Goal: Task Accomplishment & Management: Manage account settings

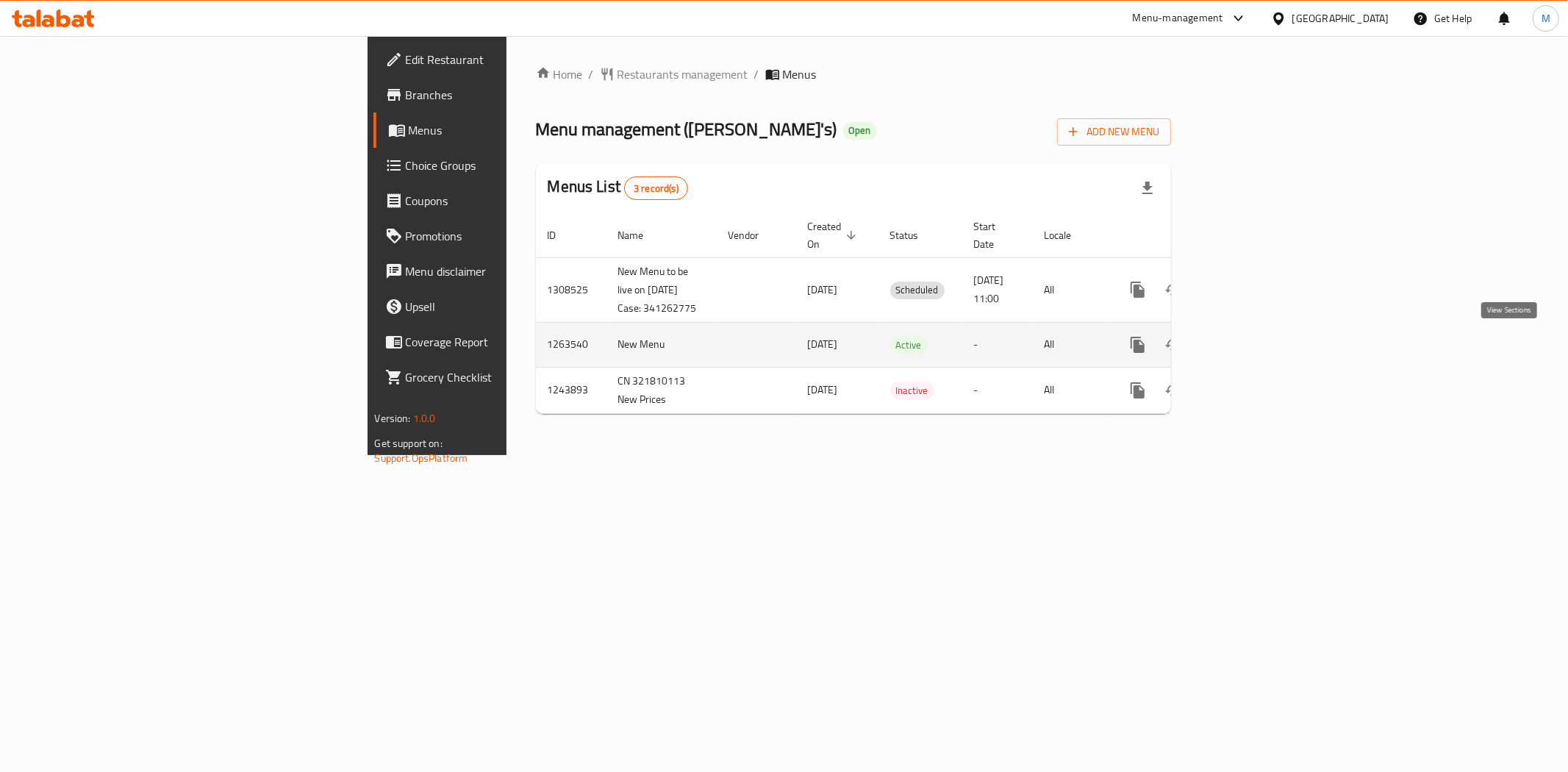
click at [806, 351] on icon "enhanced table" at bounding box center [1244, 345] width 13 height 13
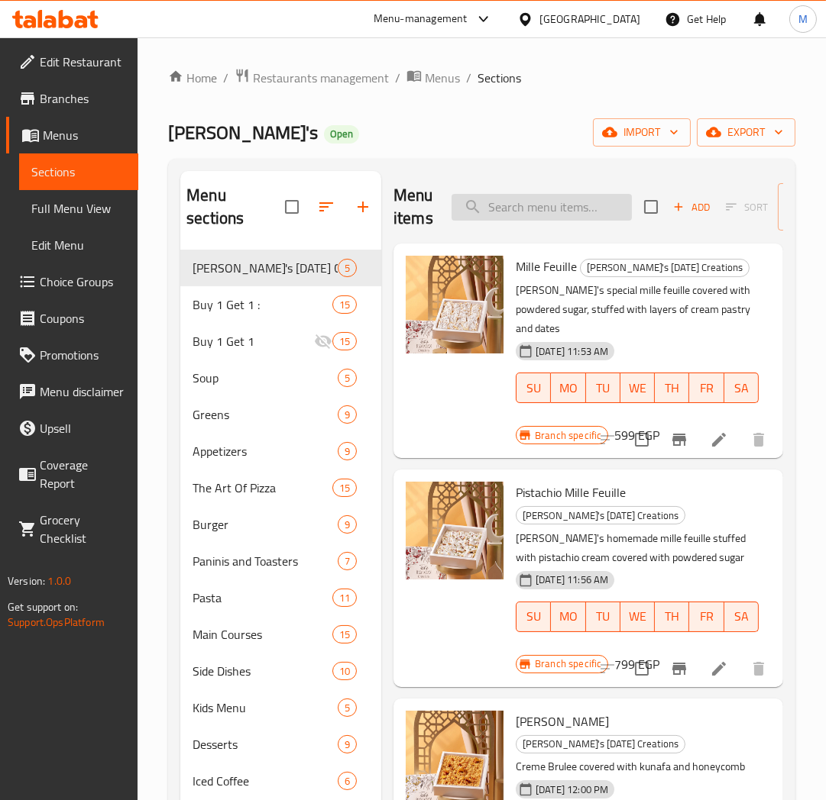
click at [524, 211] on input "search" at bounding box center [541, 207] width 180 height 27
paste input "Buy 1 Margherita Pizza And Get 1 Margherita Pizza For Free"
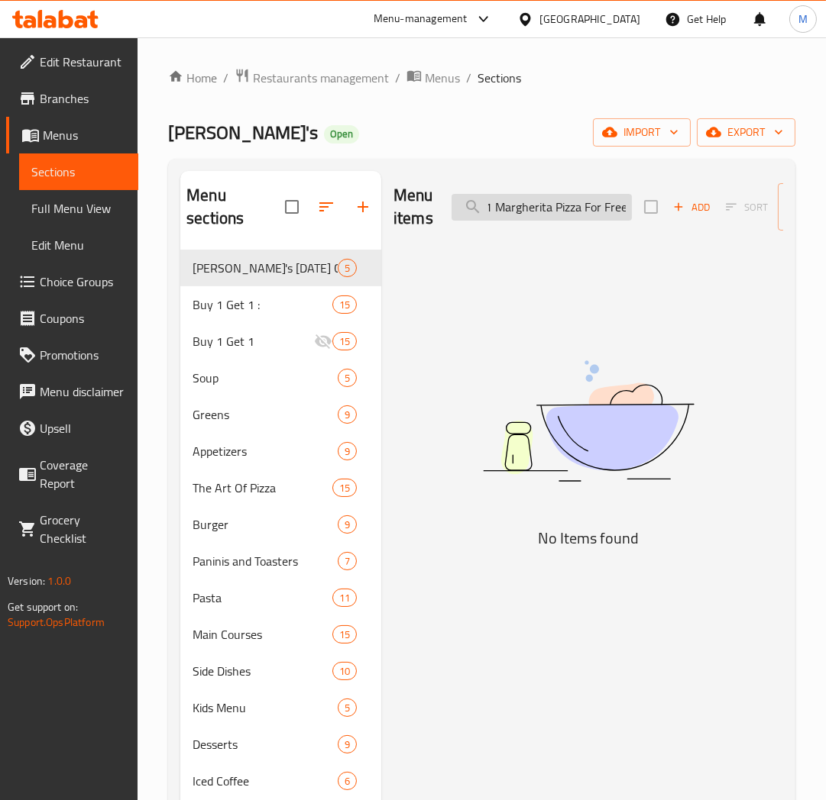
click at [490, 202] on input "Buy 1 Margherita Pizza And Get 1 Margherita Pizza For Free" at bounding box center [541, 207] width 180 height 27
click at [517, 211] on input "Buy 1 [PERSON_NAME] Pizza For Free" at bounding box center [541, 207] width 180 height 27
type input "Buy 1 Margherita PizMherita Pizza For Free"
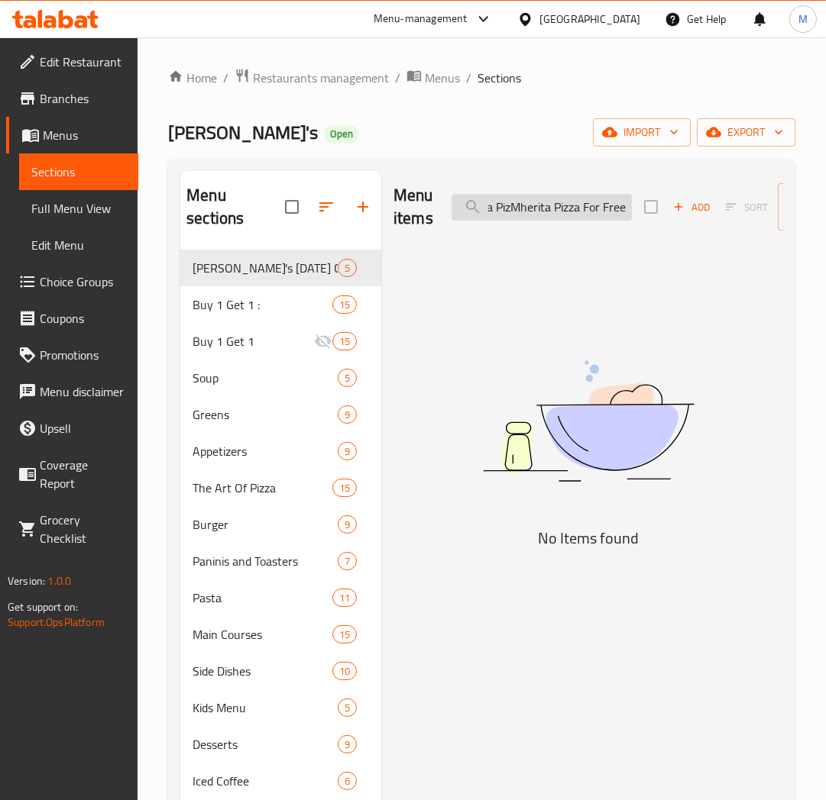
click at [517, 211] on input "Buy 1 Margherita PizMherita Pizza For Free" at bounding box center [541, 207] width 180 height 27
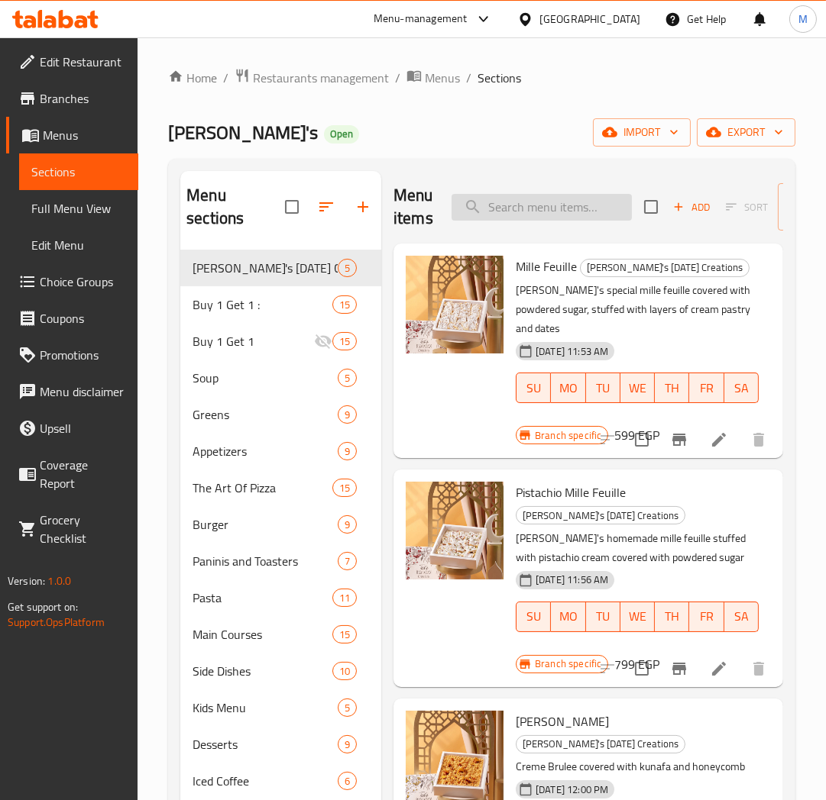
click at [535, 209] on input "search" at bounding box center [541, 207] width 180 height 27
paste input "Buy 1 Margherita Pizza And Get 1 Margherita Pizza For Free"
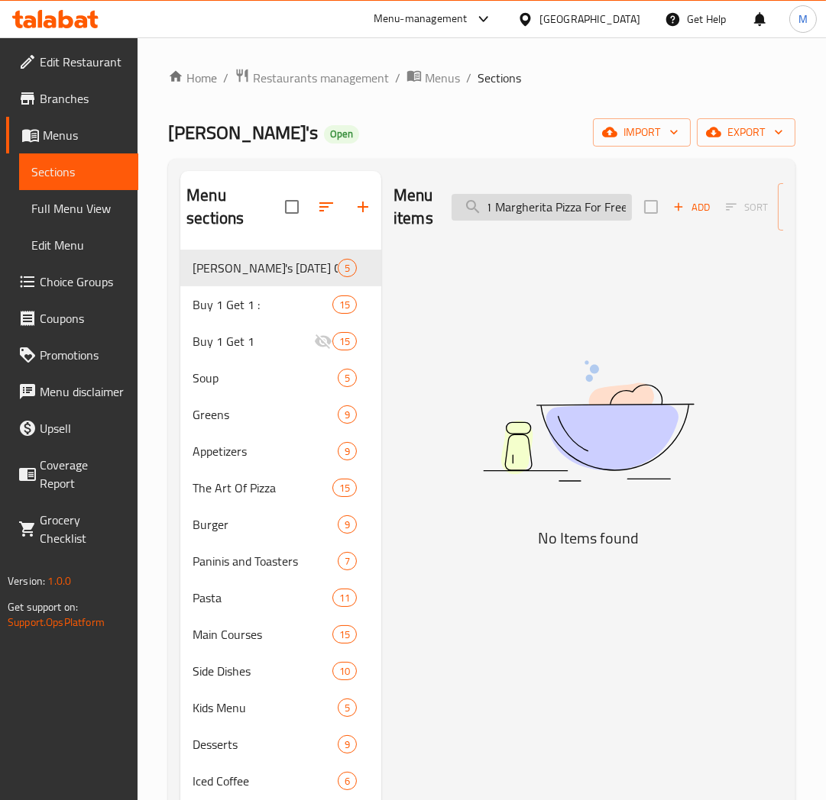
drag, startPoint x: 490, startPoint y: 203, endPoint x: 631, endPoint y: 224, distance: 142.8
click at [490, 203] on input "Buy 1 Margherita Pizza And Get 1 Margherita Pizza For Free" at bounding box center [541, 207] width 180 height 27
type input "Margherita Pizza For Free"
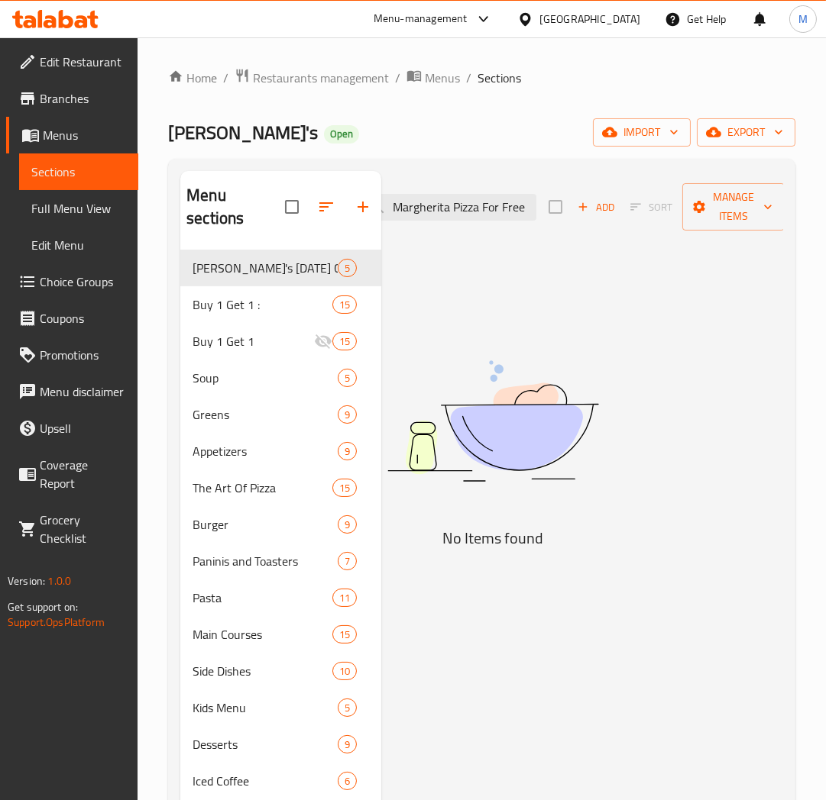
drag, startPoint x: 703, startPoint y: 209, endPoint x: 807, endPoint y: 209, distance: 103.9
click at [807, 209] on div "Home / Restaurants management / Menus / Sections [PERSON_NAME]'s Open import ex…" at bounding box center [481, 525] width 688 height 977
click at [422, 199] on input "Margherita Pizza For Free" at bounding box center [446, 207] width 180 height 27
click at [459, 209] on input "Margherita Pizza For Free" at bounding box center [446, 207] width 180 height 27
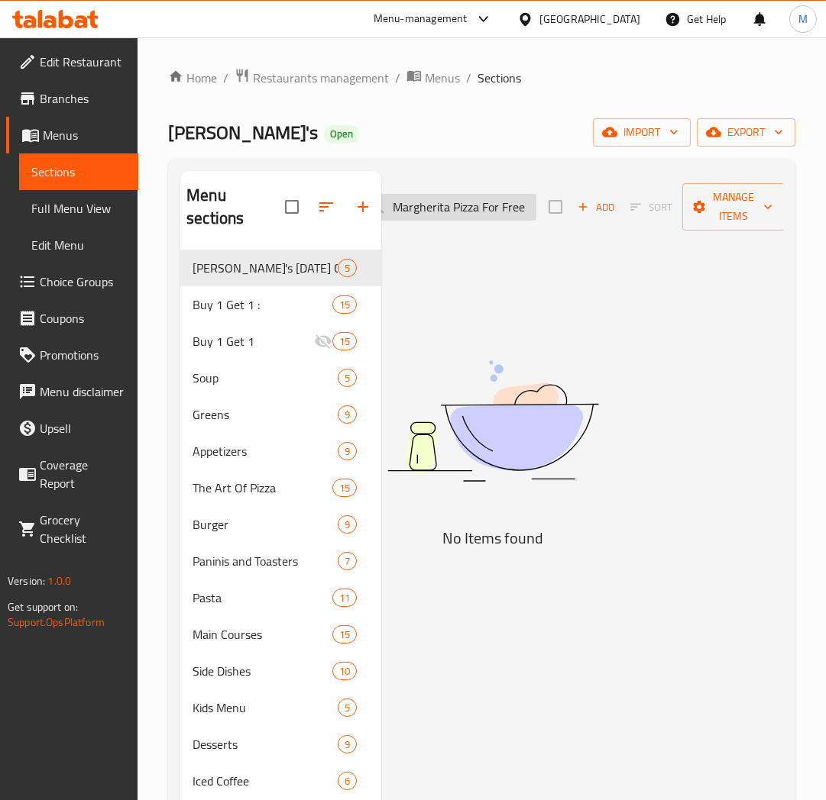
click at [459, 209] on input "Margherita Pizza For Free" at bounding box center [446, 207] width 180 height 27
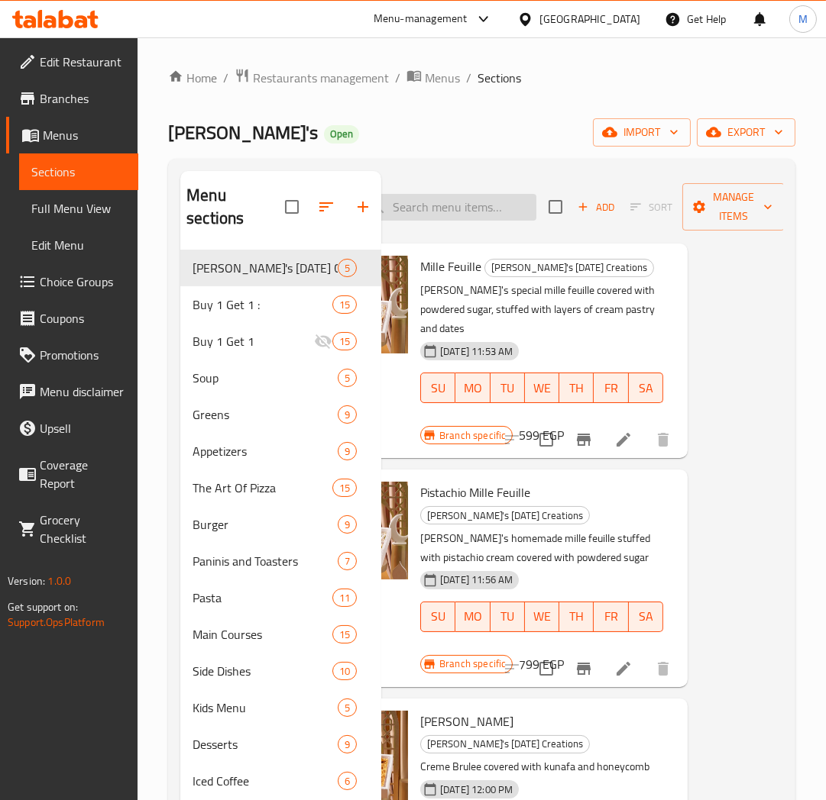
click at [438, 200] on input "search" at bounding box center [446, 207] width 180 height 27
paste input "Buy 1 Margherita Pizza And Get 1 Margherita Pizza For Free"
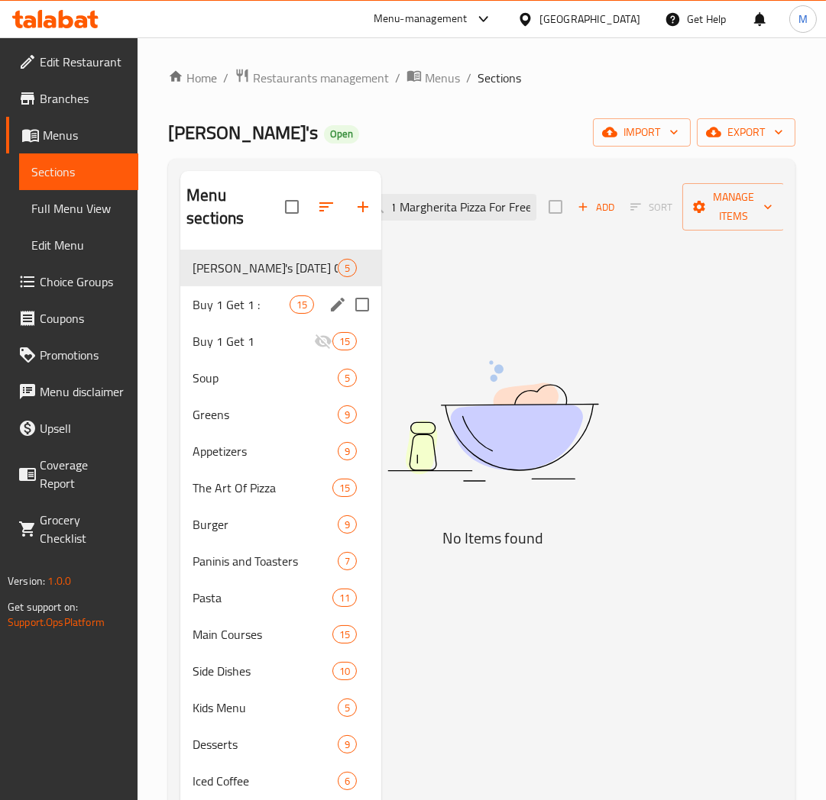
type input "Buy 1 Margherita Pizza And Get 1 Margherita Pizza For Free"
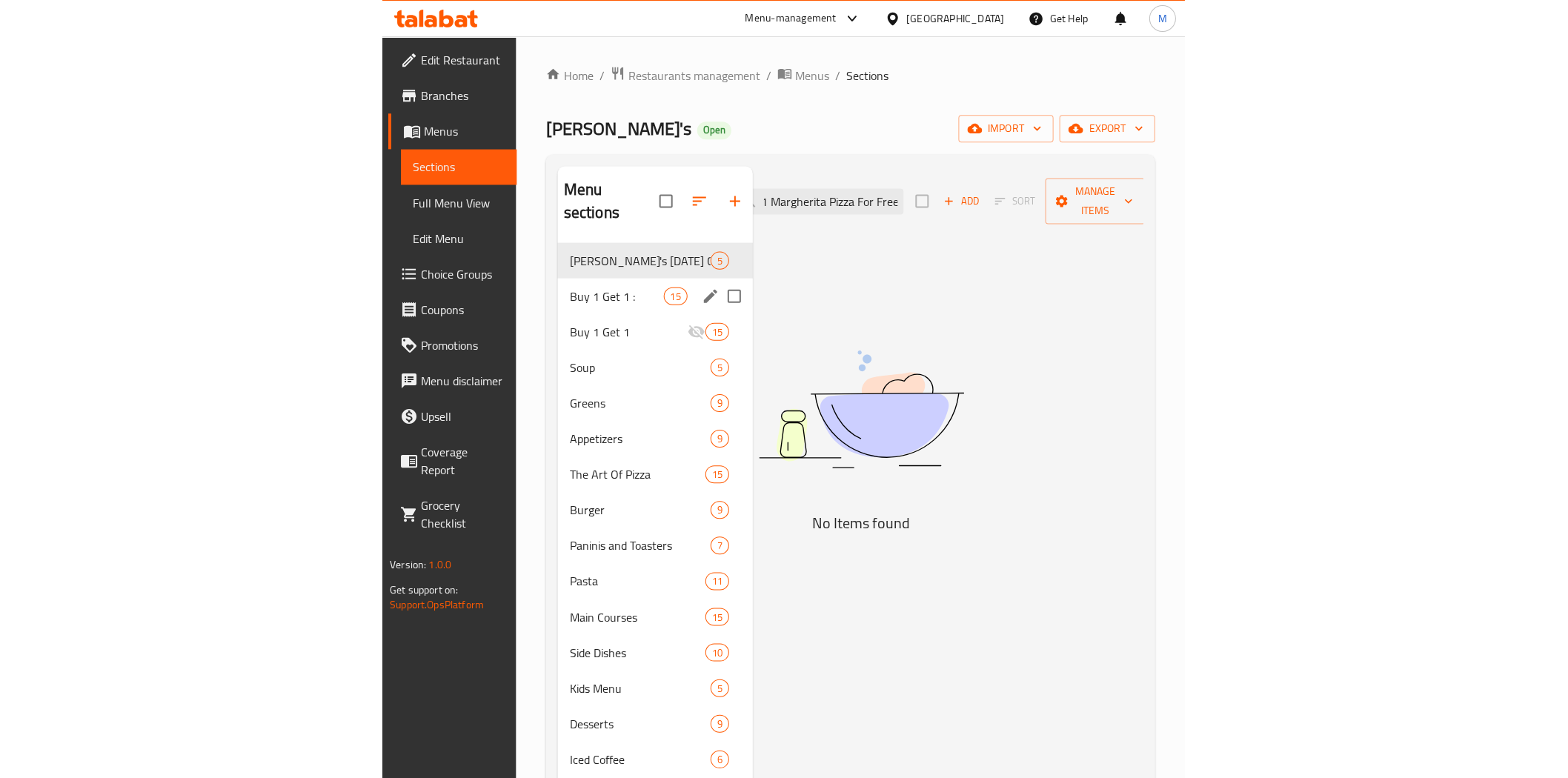
scroll to position [0, 0]
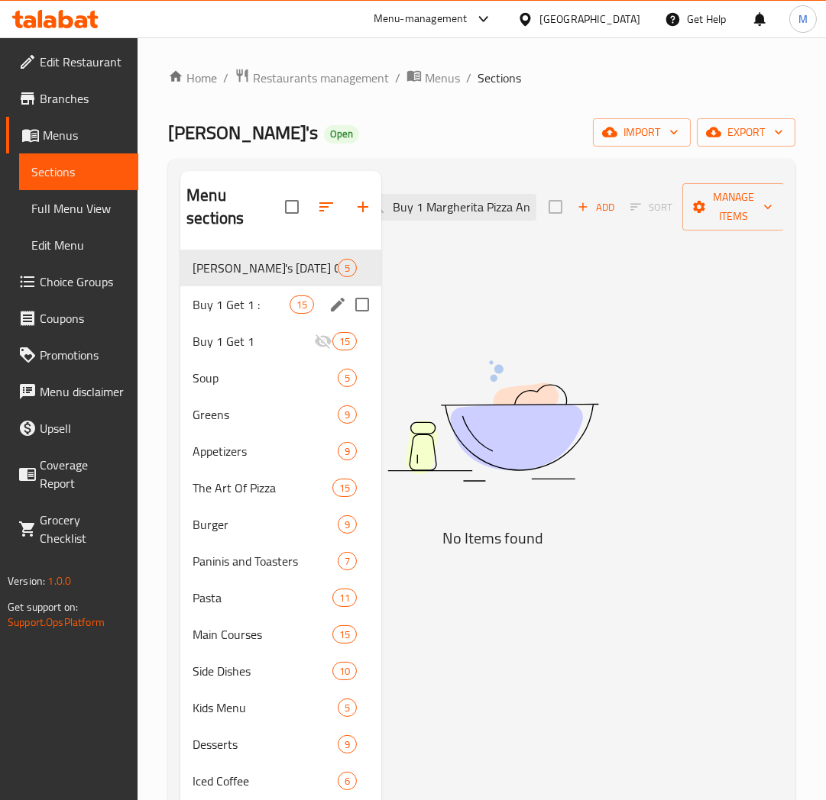
click at [230, 307] on span "Buy 1 Get 1 :" at bounding box center [240, 305] width 97 height 18
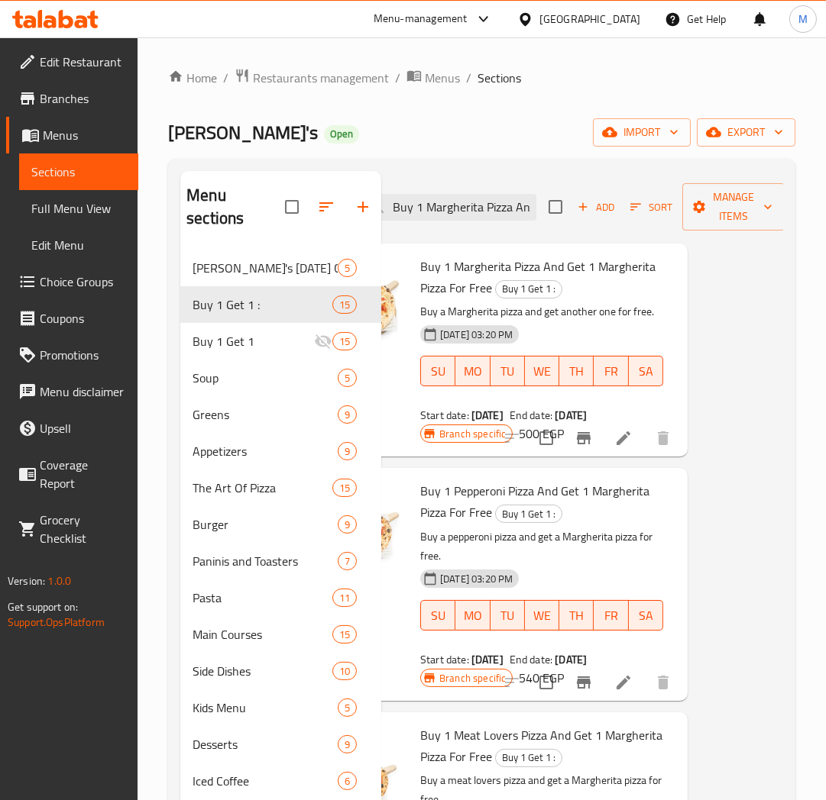
click at [600, 559] on p "Buy a pepperoni pizza and get a Margherita pizza for free." at bounding box center [541, 547] width 243 height 38
click at [719, 495] on div "Menu items Buy 1 Margherita Pizza And Get 1 Margherita Pizza For Free Add Sort …" at bounding box center [582, 571] width 402 height 800
click at [659, 489] on div "Buy 1 Pepperoni Pizza And Get 1 Margherita Pizza For Free Buy 1 Get 1 : Buy a p…" at bounding box center [493, 584] width 390 height 232
drag, startPoint x: 741, startPoint y: 441, endPoint x: 731, endPoint y: 445, distance: 10.9
click at [736, 443] on div "Menu items Buy 1 Margherita Pizza And Get 1 Margherita Pizza For Free Add Sort …" at bounding box center [582, 571] width 402 height 800
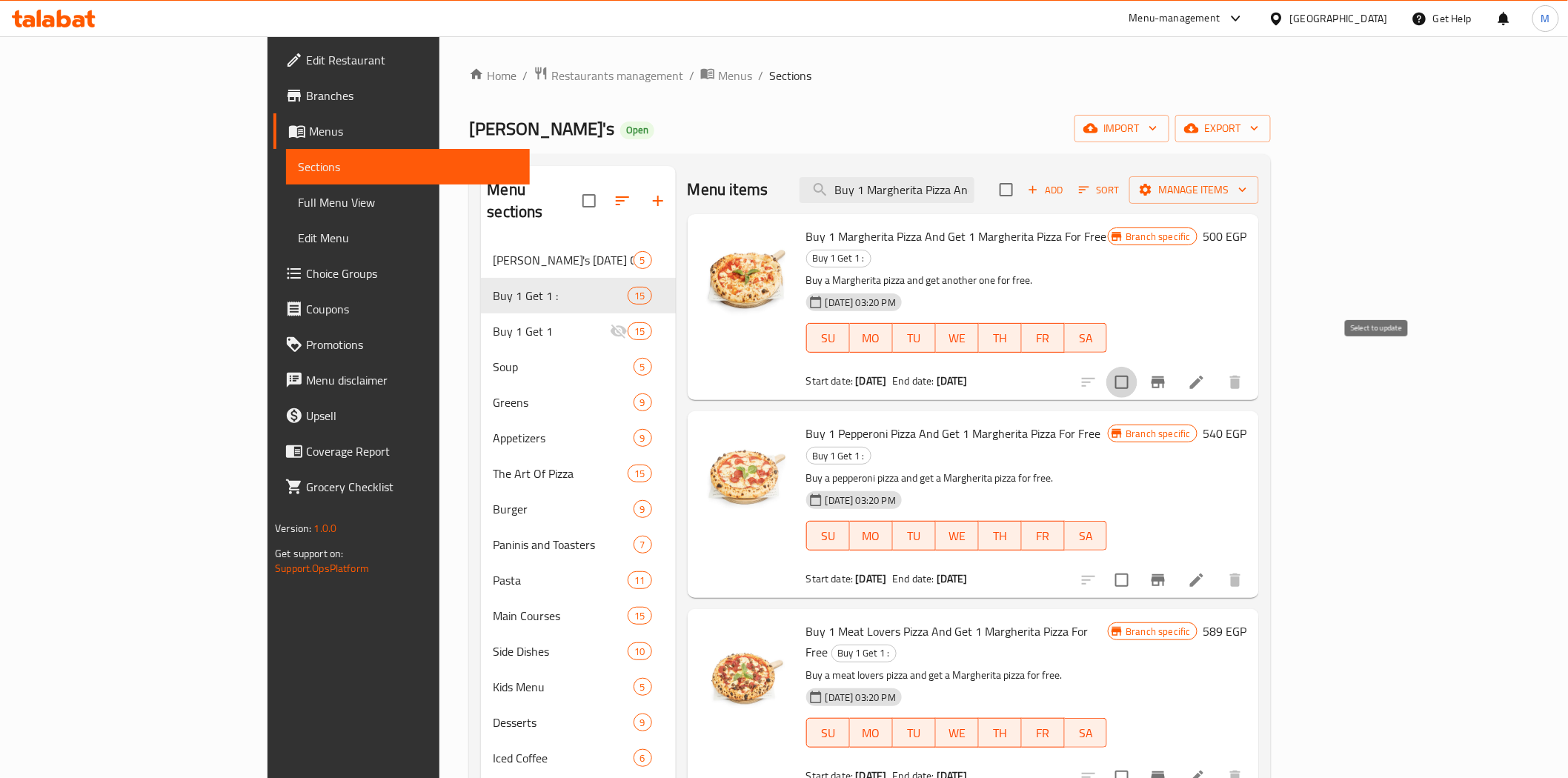
click at [812, 367] on input "checkbox" at bounding box center [1122, 382] width 31 height 31
checkbox input "true"
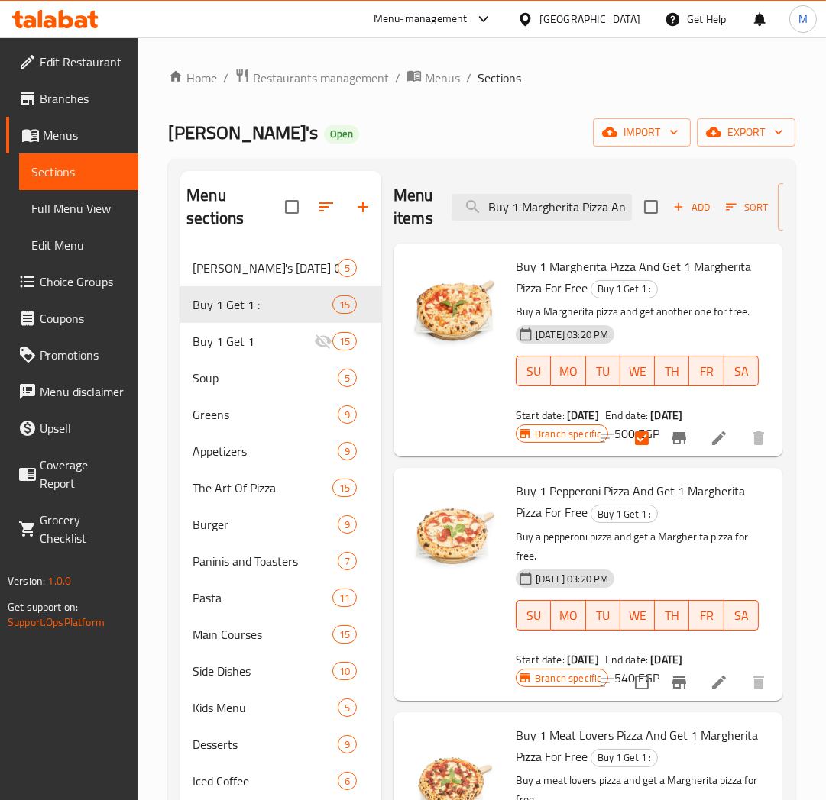
click at [699, 582] on div "[DATE] 03:20 PM SU MO TU WE TH FR SA" at bounding box center [636, 605] width 255 height 82
click at [629, 699] on input "checkbox" at bounding box center [642, 683] width 32 height 32
checkbox input "true"
click at [715, 583] on div "[DATE] 03:20 PM SU MO TU WE TH FR SA" at bounding box center [636, 605] width 255 height 82
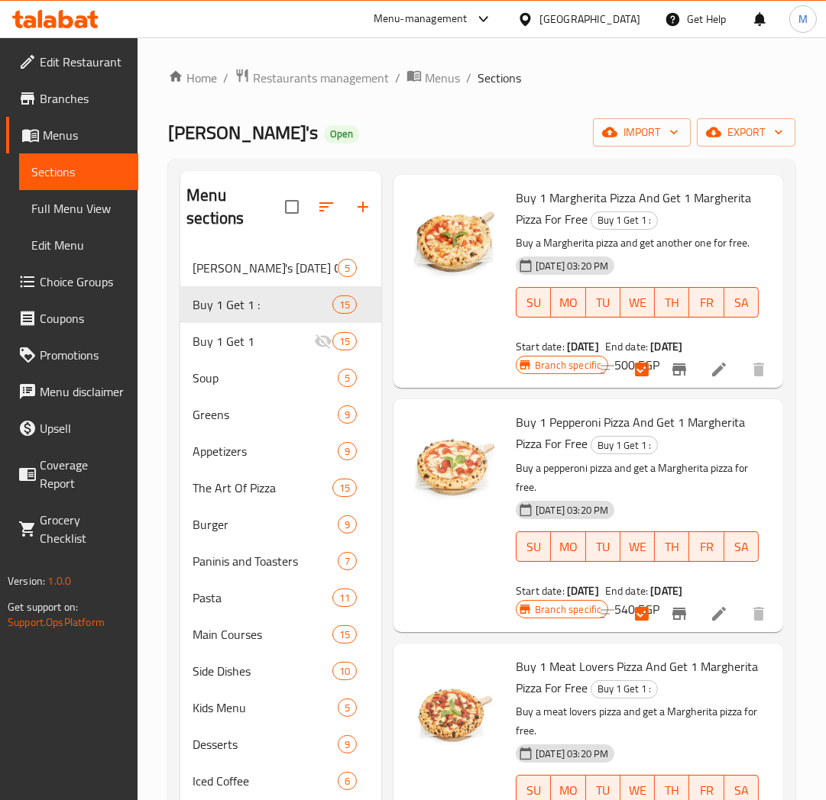
scroll to position [170, 0]
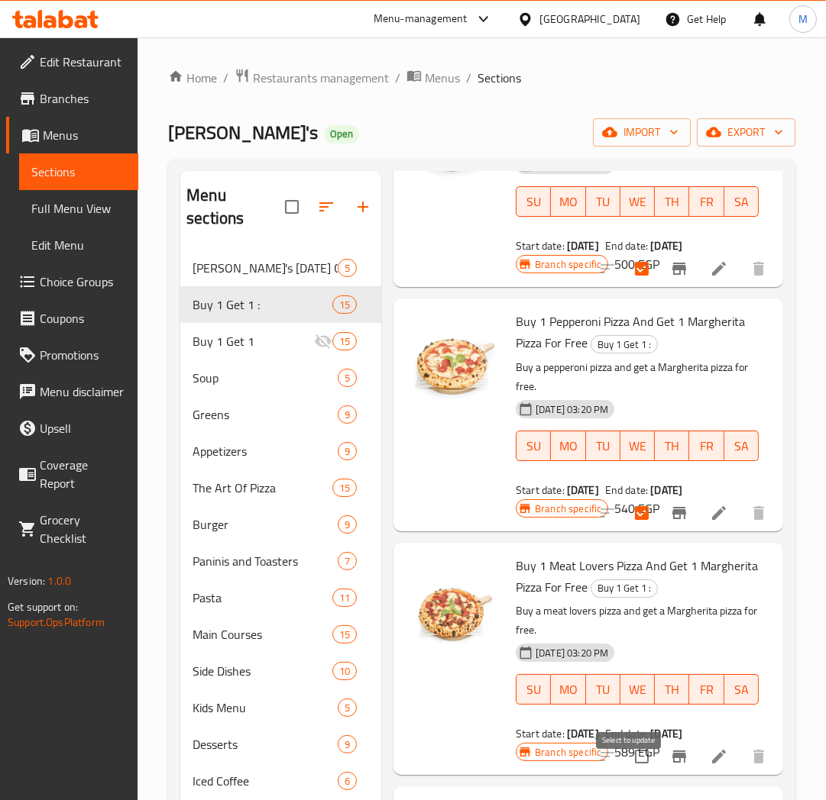
click at [635, 773] on input "checkbox" at bounding box center [642, 757] width 32 height 32
checkbox input "true"
click at [676, 658] on div "[DATE] 03:20 PM SU MO TU WE TH FR SA" at bounding box center [636, 679] width 255 height 82
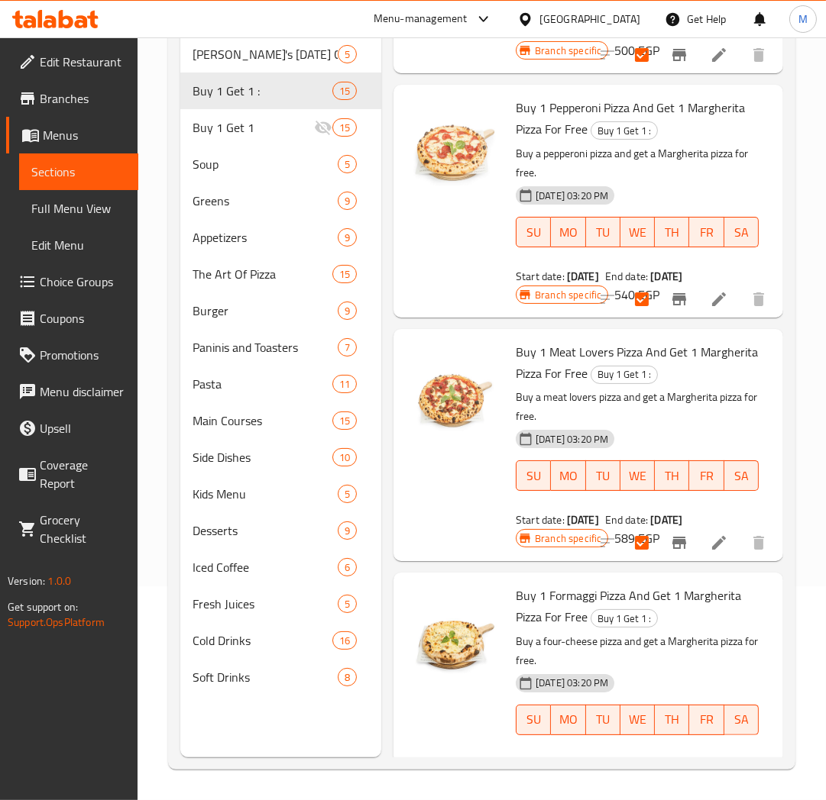
scroll to position [339, 0]
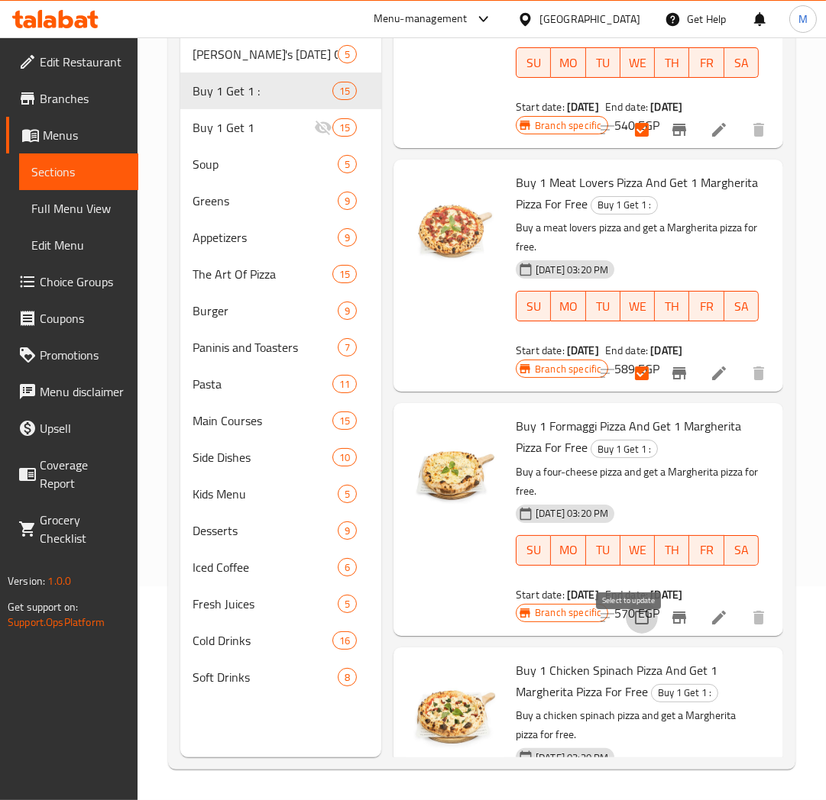
click at [632, 634] on input "checkbox" at bounding box center [642, 618] width 32 height 32
checkbox input "true"
click at [451, 591] on div at bounding box center [454, 519] width 110 height 220
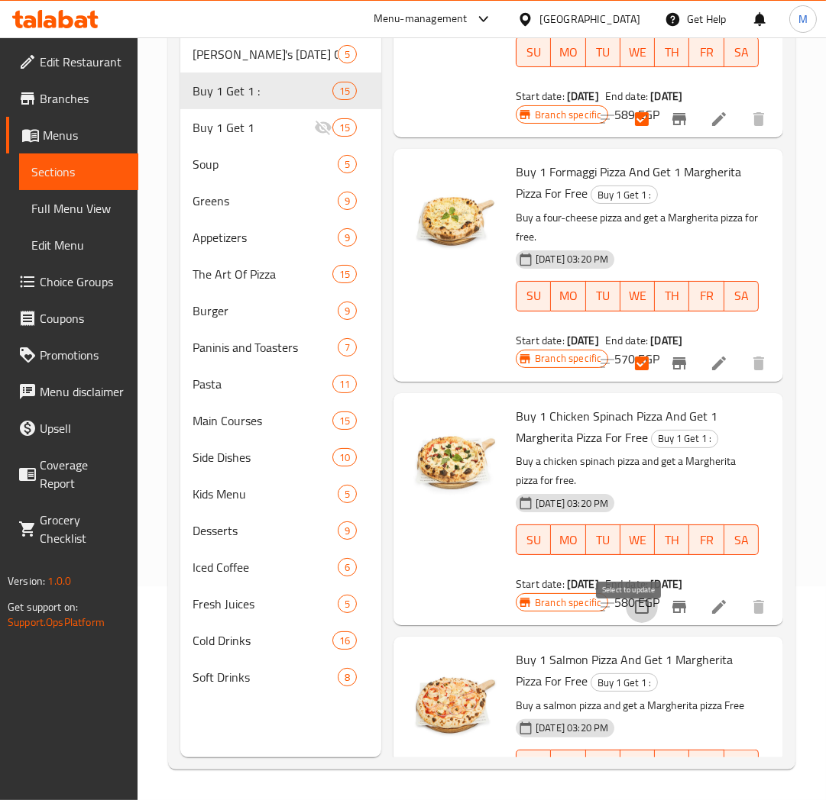
click at [628, 623] on input "checkbox" at bounding box center [642, 607] width 32 height 32
checkbox input "true"
click at [471, 553] on div at bounding box center [454, 509] width 110 height 220
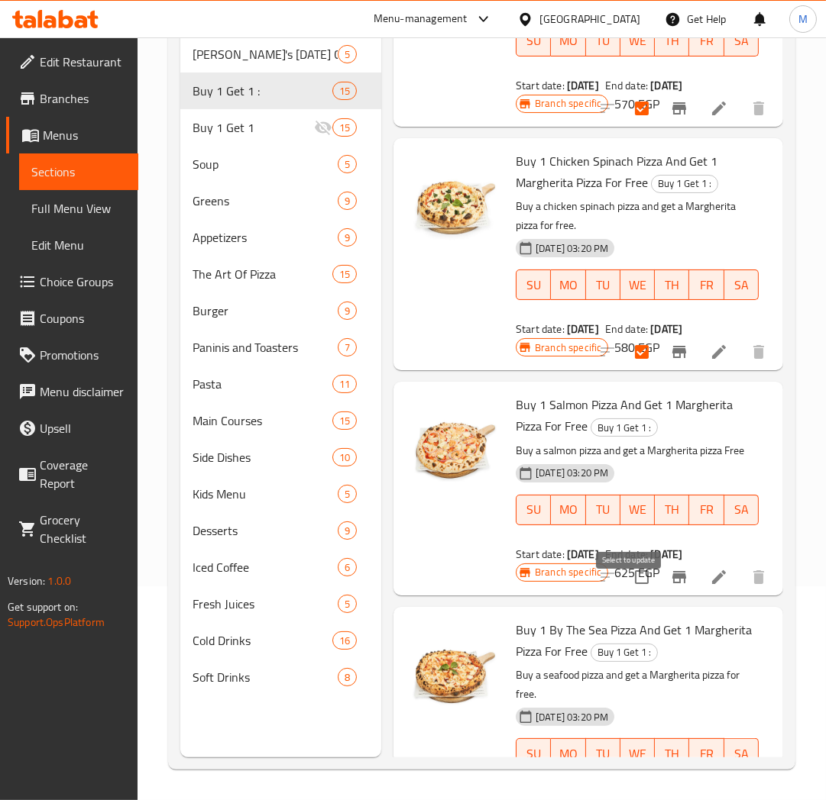
click at [627, 593] on input "checkbox" at bounding box center [642, 577] width 32 height 32
checkbox input "true"
click at [455, 550] on div at bounding box center [454, 488] width 110 height 201
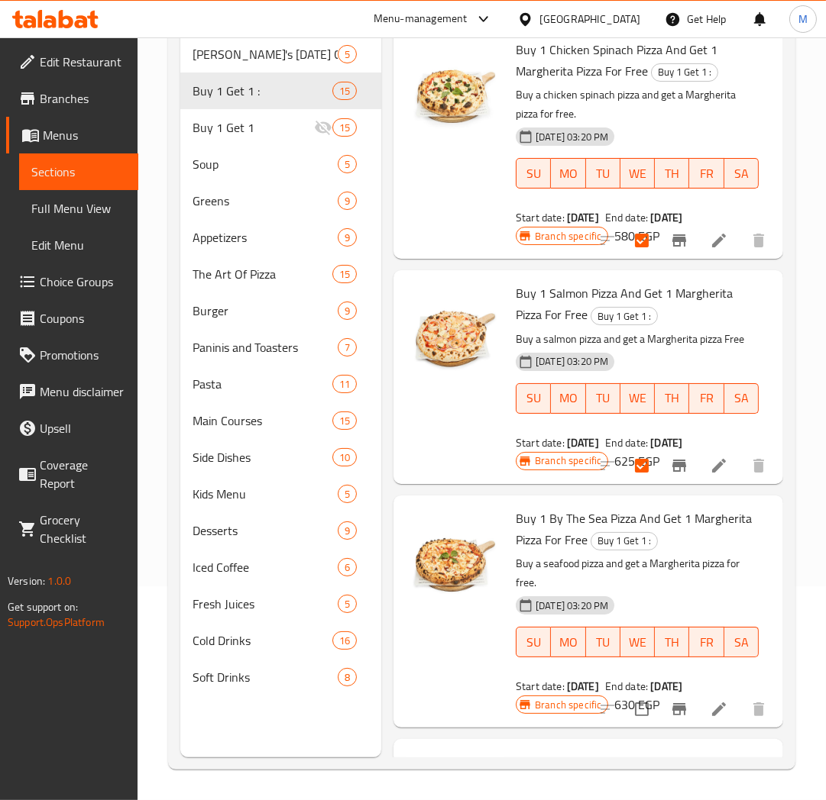
scroll to position [1103, 0]
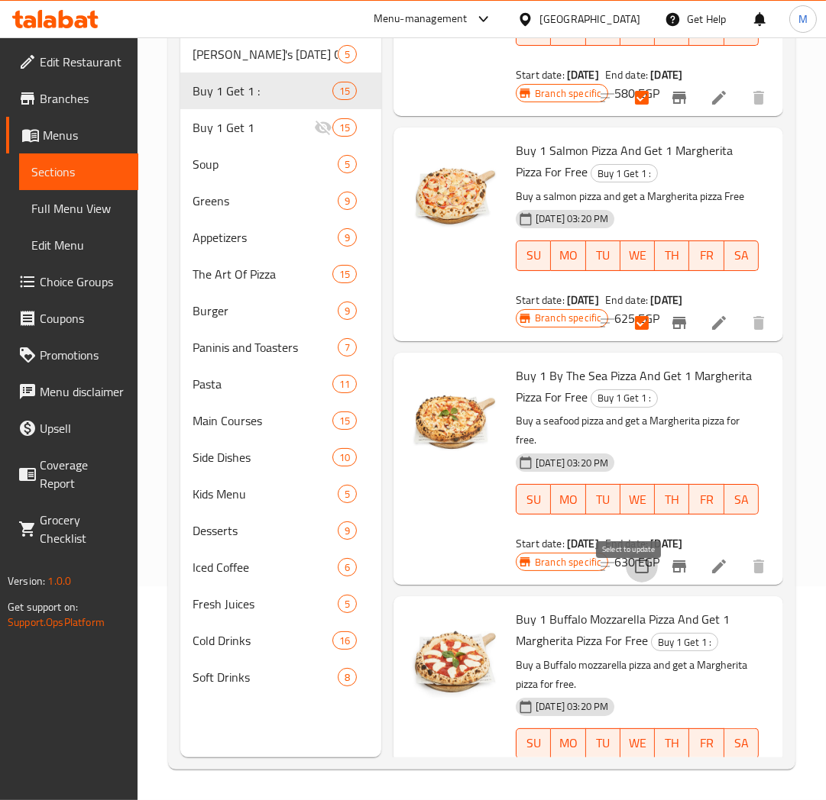
click at [626, 583] on input "checkbox" at bounding box center [642, 567] width 32 height 32
checkbox input "true"
click at [452, 525] on div at bounding box center [454, 469] width 110 height 220
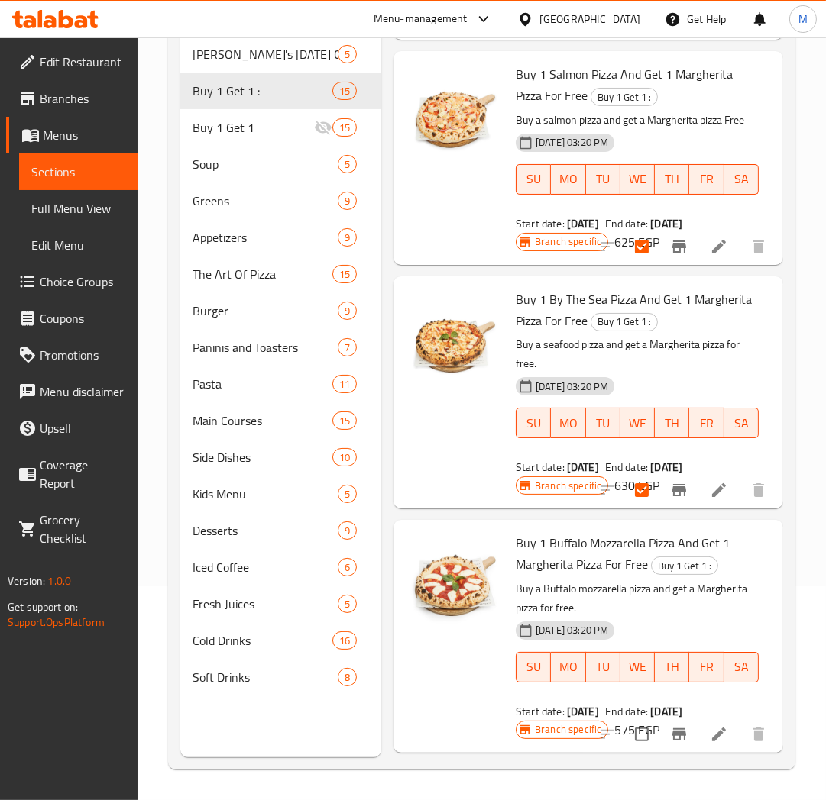
scroll to position [1357, 0]
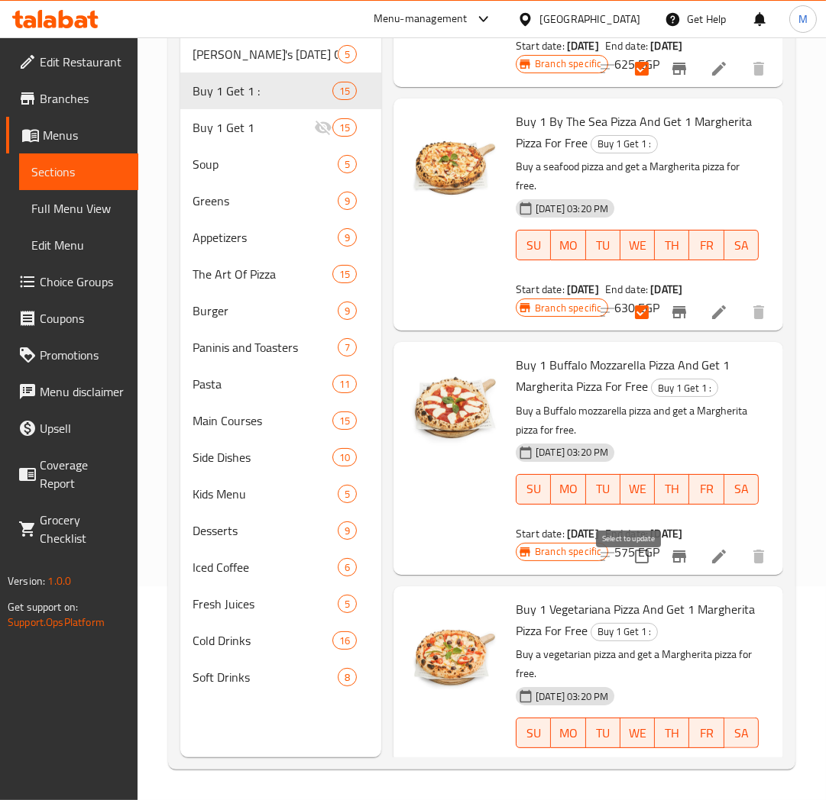
click at [626, 573] on input "checkbox" at bounding box center [642, 557] width 32 height 32
checkbox input "true"
click at [479, 510] on div at bounding box center [454, 458] width 110 height 220
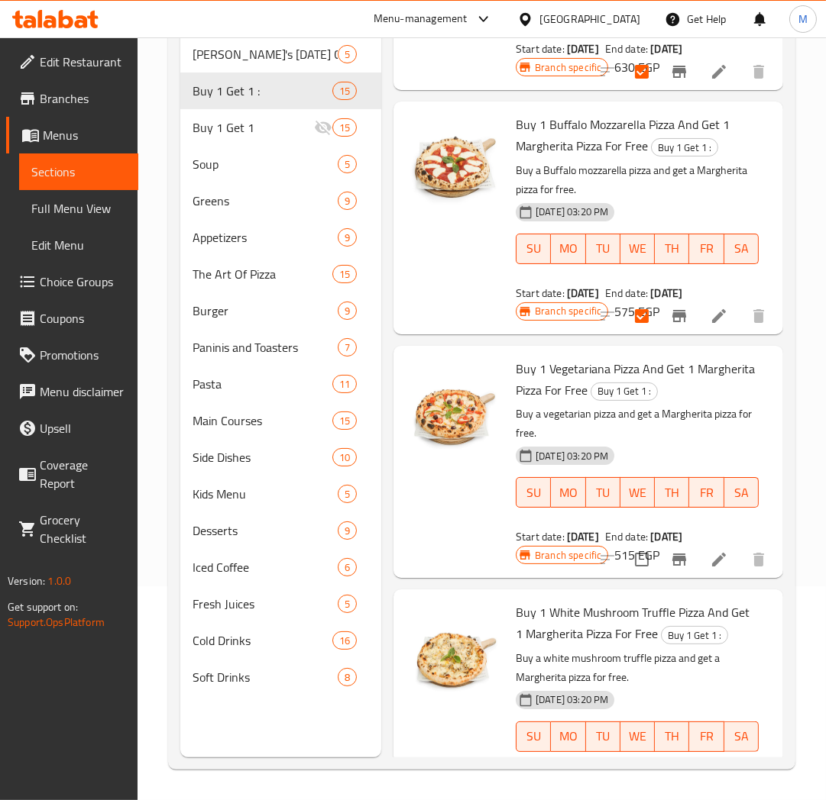
scroll to position [1612, 0]
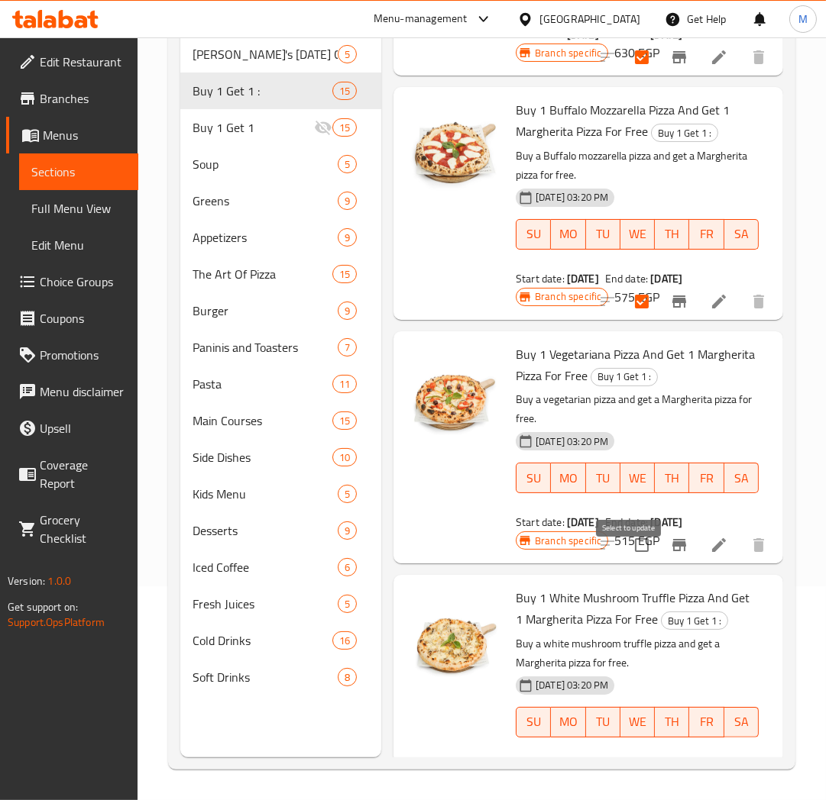
click at [629, 561] on input "checkbox" at bounding box center [642, 545] width 32 height 32
checkbox input "true"
click at [438, 517] on div at bounding box center [454, 448] width 110 height 220
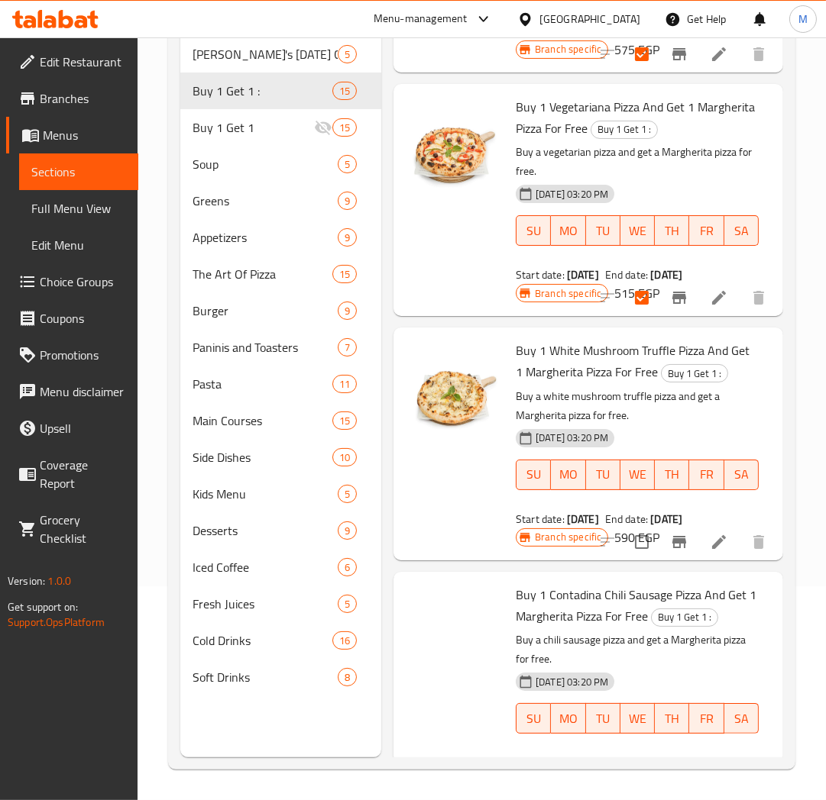
scroll to position [1867, 0]
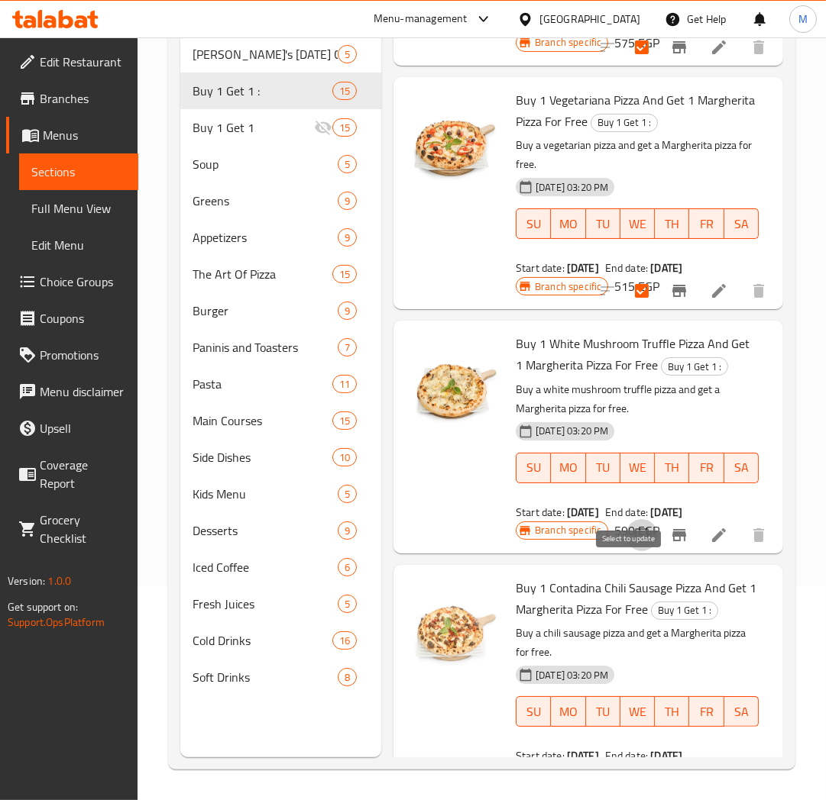
click at [626, 551] on input "checkbox" at bounding box center [642, 535] width 32 height 32
checkbox input "true"
click at [487, 513] on div at bounding box center [454, 437] width 110 height 220
click at [453, 509] on div at bounding box center [454, 437] width 110 height 220
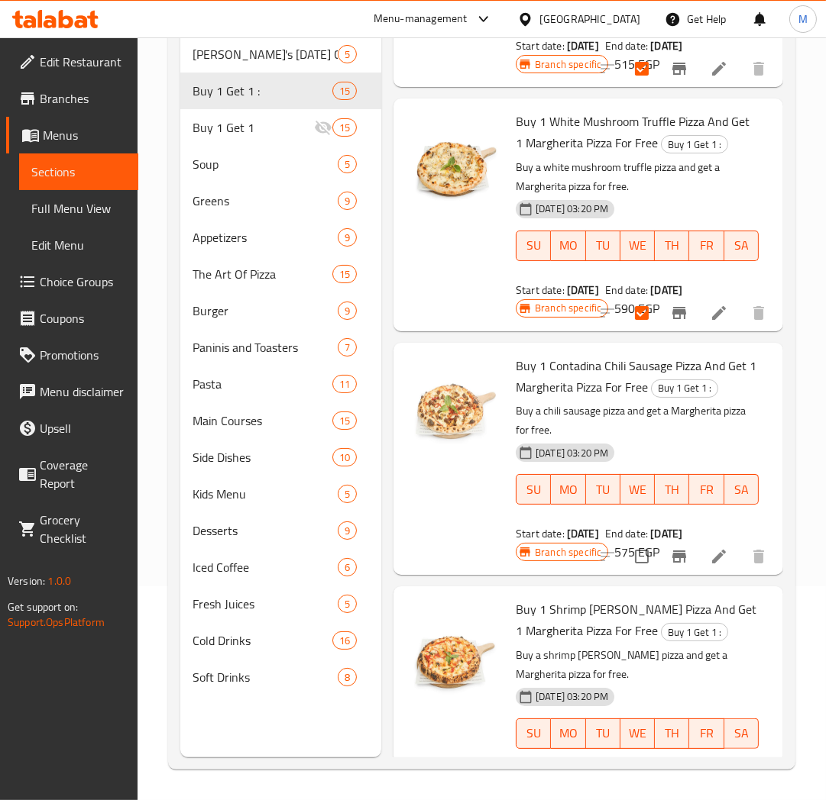
scroll to position [2121, 0]
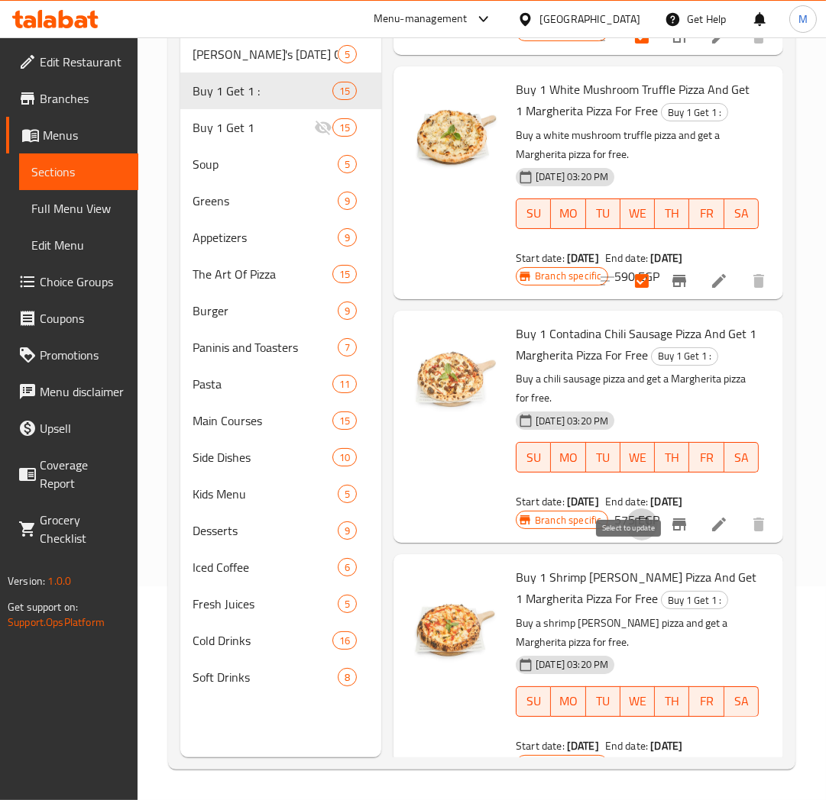
click at [626, 541] on input "checkbox" at bounding box center [642, 525] width 32 height 32
checkbox input "true"
click at [453, 498] on div at bounding box center [454, 427] width 110 height 220
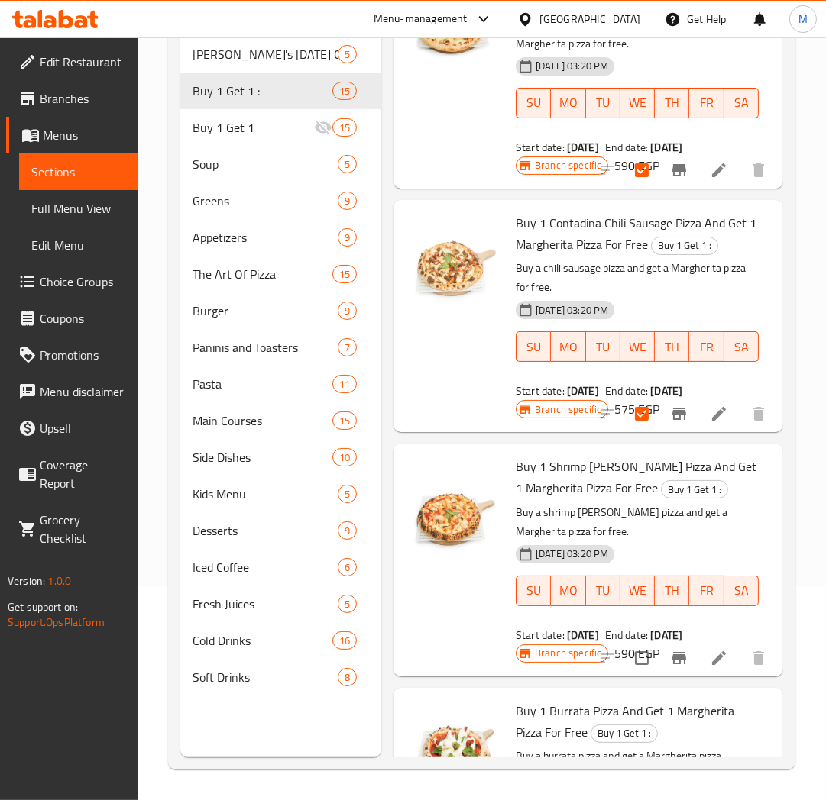
scroll to position [2376, 0]
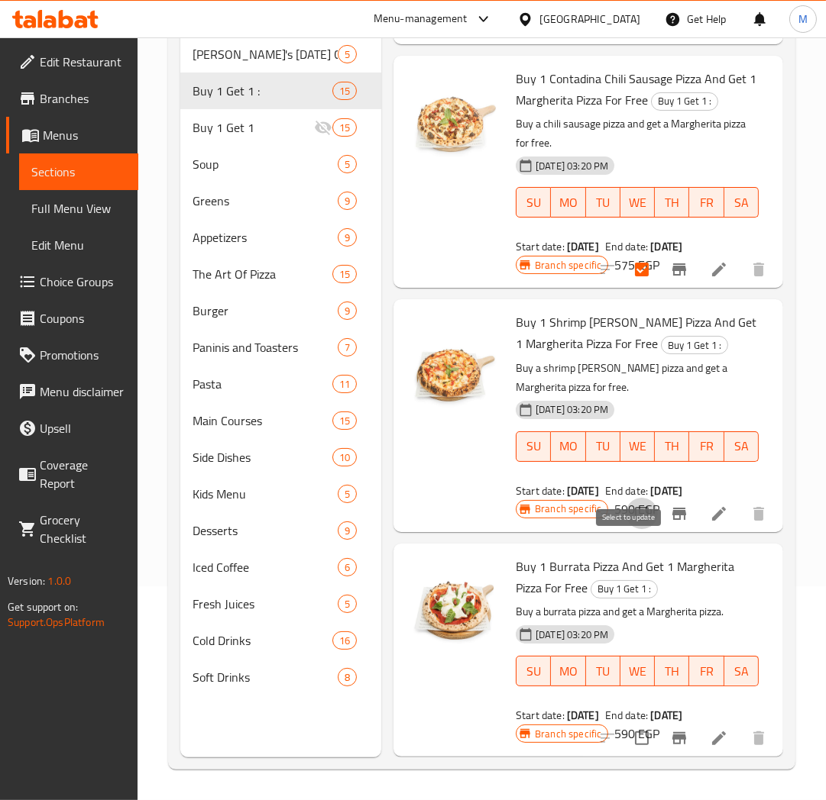
click at [627, 530] on input "checkbox" at bounding box center [642, 514] width 32 height 32
checkbox input "true"
click at [425, 498] on div at bounding box center [454, 416] width 110 height 220
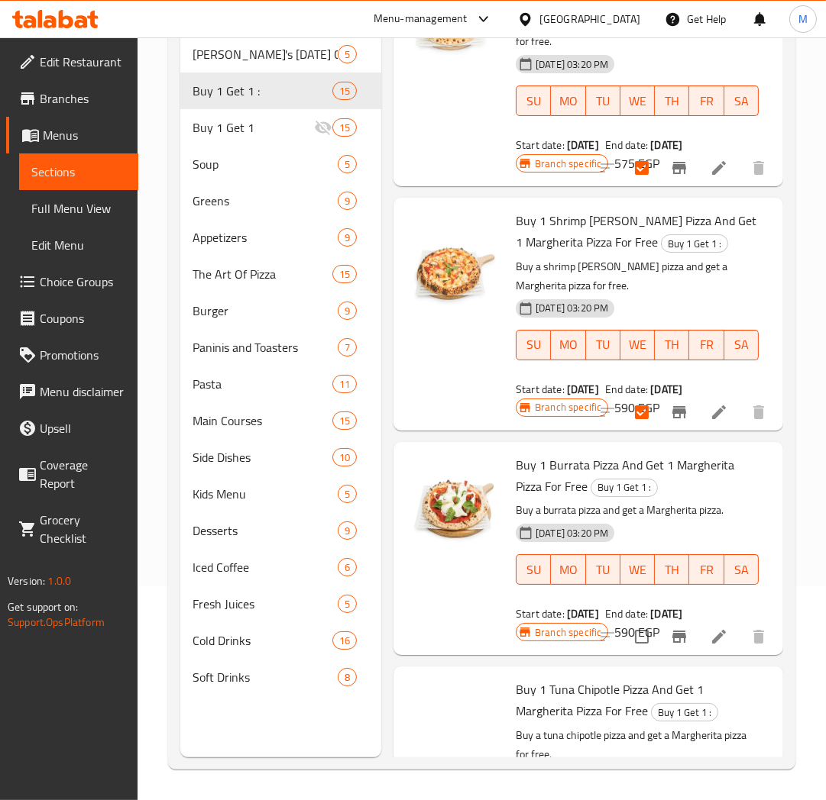
scroll to position [2630, 0]
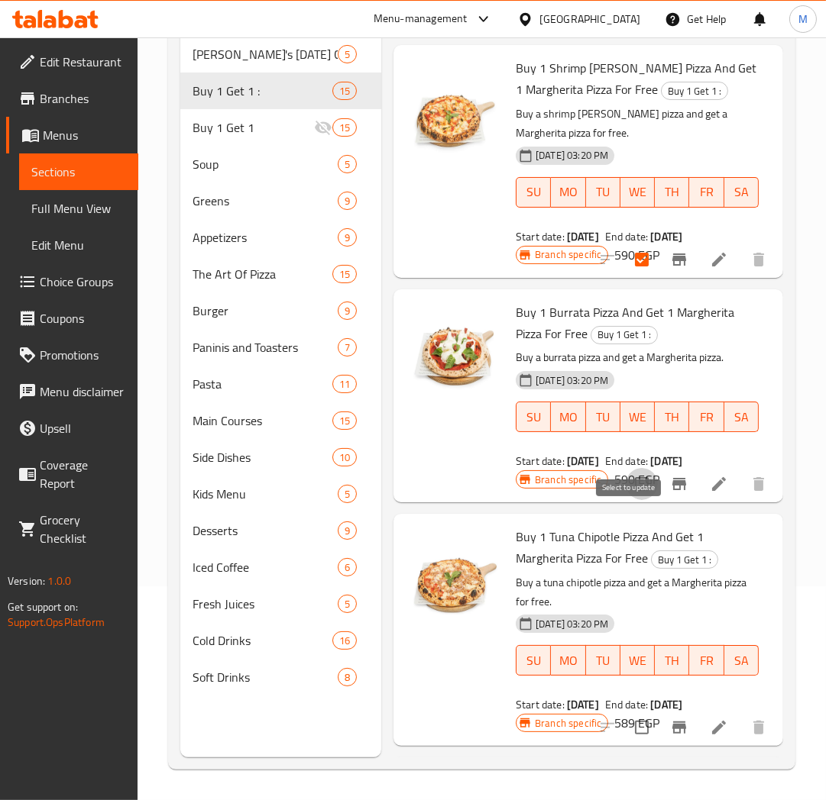
click at [626, 500] on input "checkbox" at bounding box center [642, 484] width 32 height 32
checkbox input "true"
click at [445, 490] on div at bounding box center [454, 396] width 110 height 201
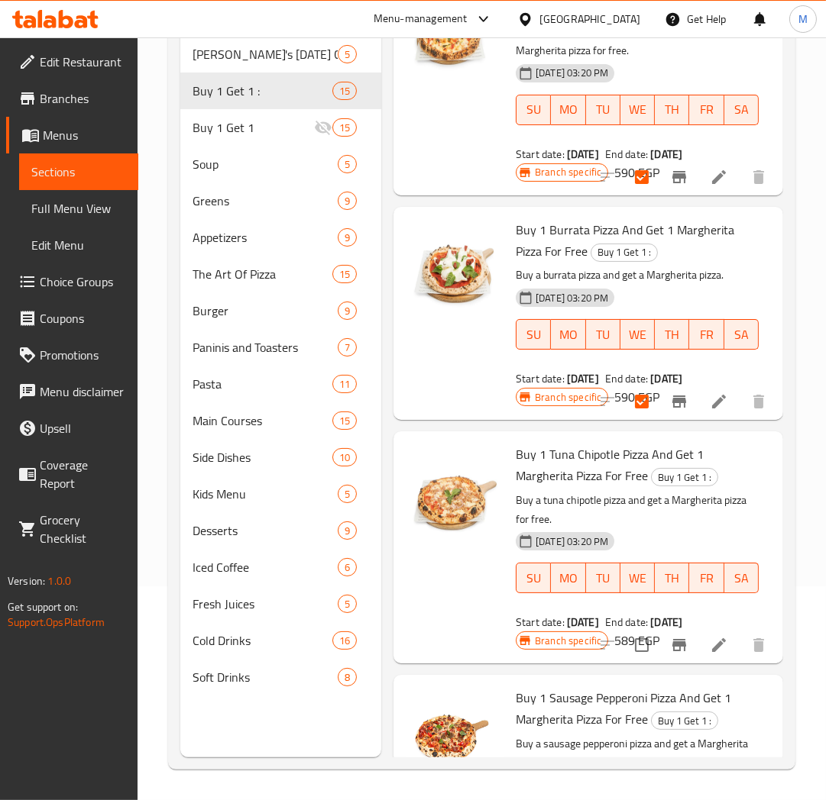
scroll to position [2800, 0]
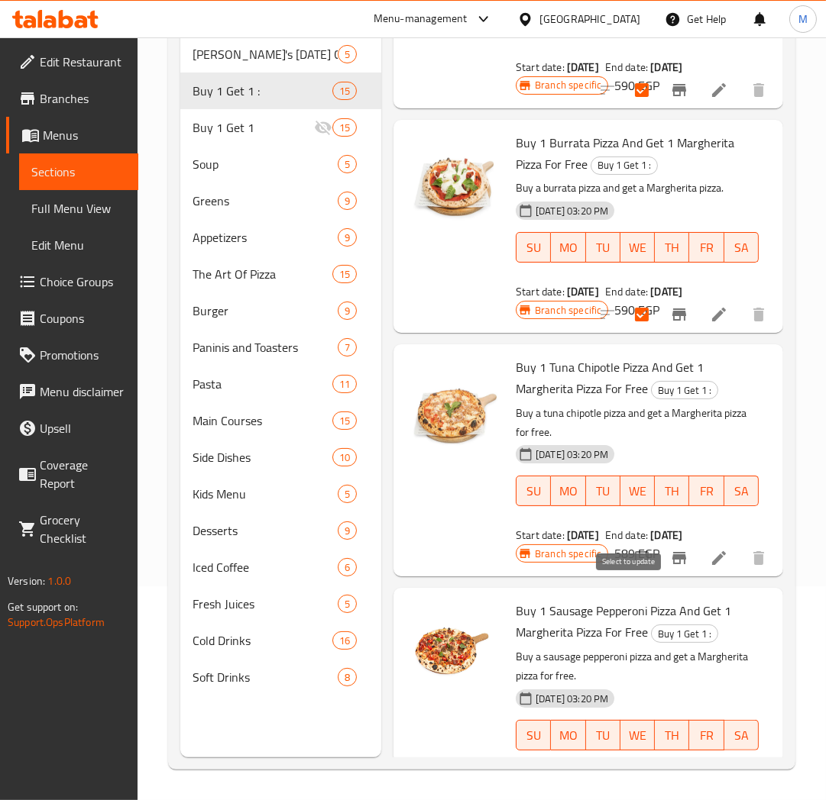
click at [626, 574] on input "checkbox" at bounding box center [642, 558] width 32 height 32
checkbox input "true"
click at [449, 522] on div at bounding box center [454, 461] width 110 height 220
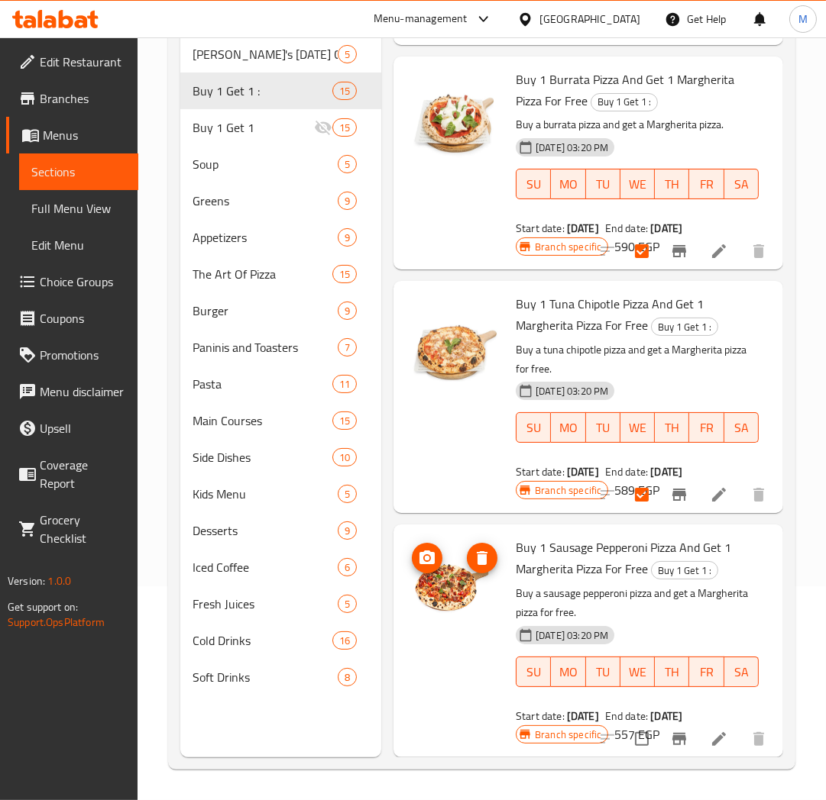
scroll to position [2914, 0]
click at [626, 728] on input "checkbox" at bounding box center [642, 739] width 32 height 32
checkbox input "true"
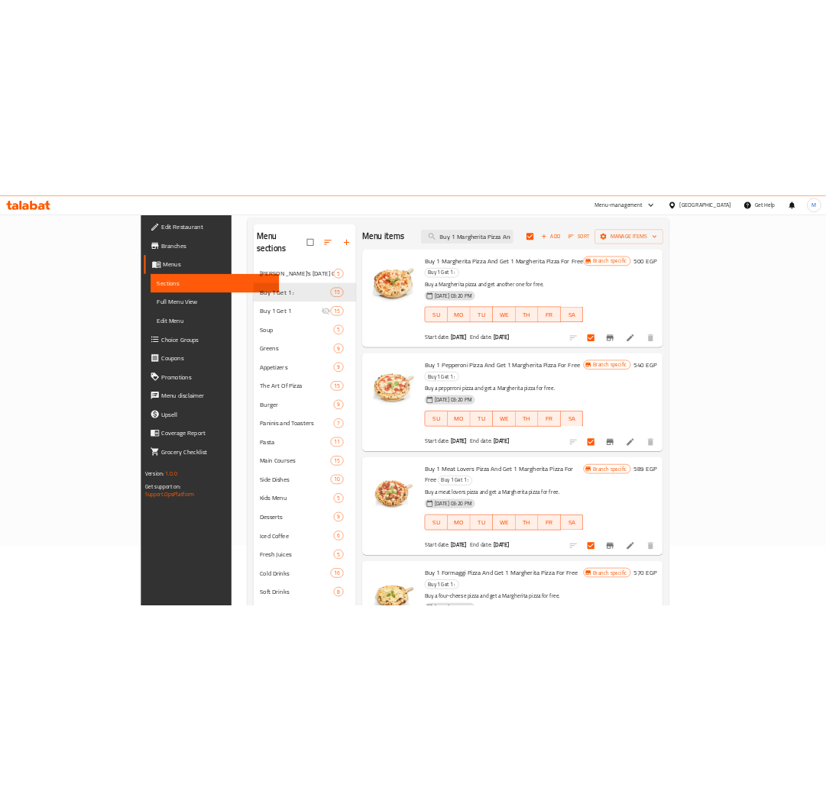
scroll to position [0, 0]
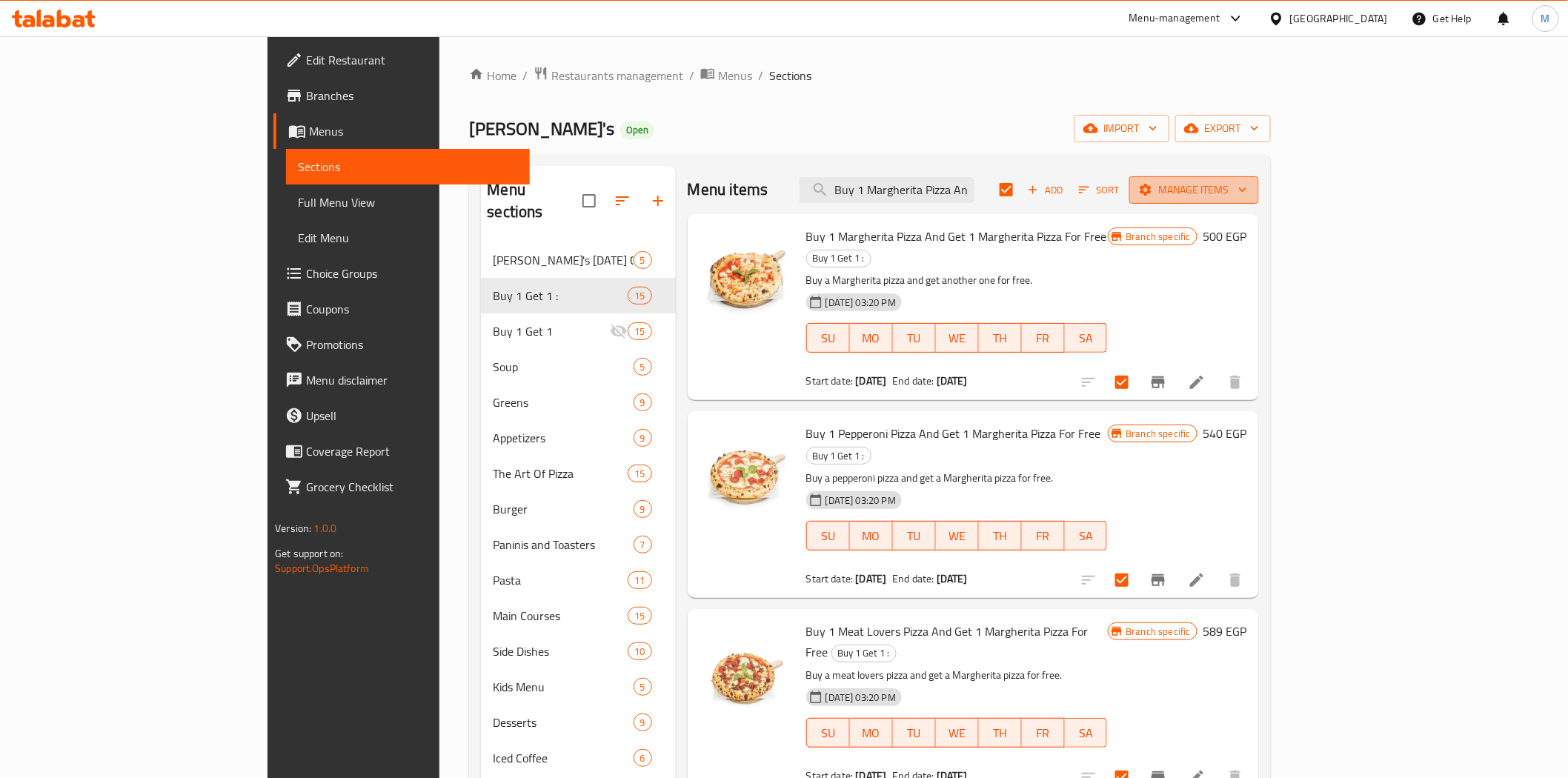
click at [812, 190] on span "Manage items" at bounding box center [1193, 189] width 106 height 18
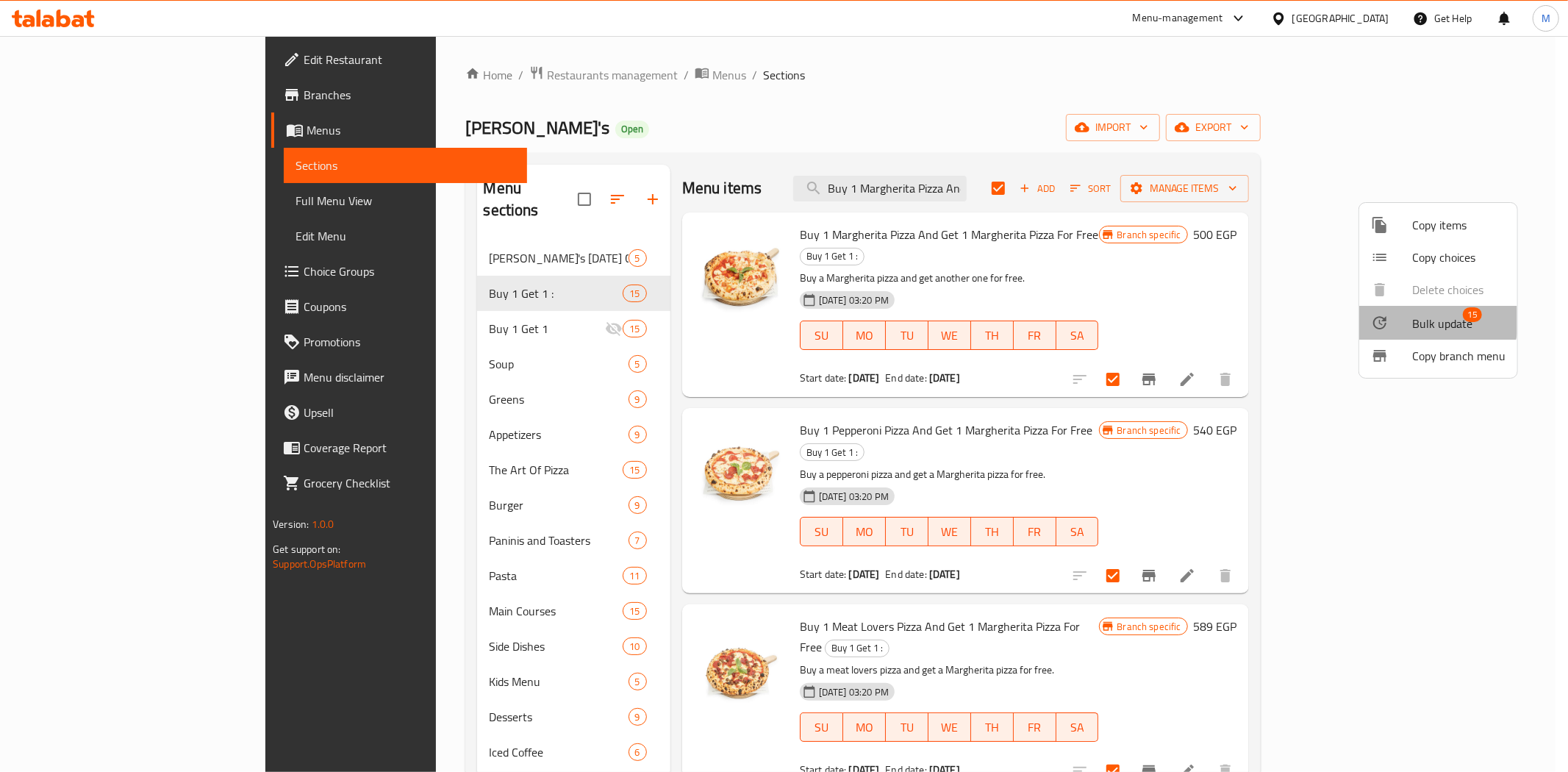
click at [806, 317] on div at bounding box center [1391, 322] width 41 height 17
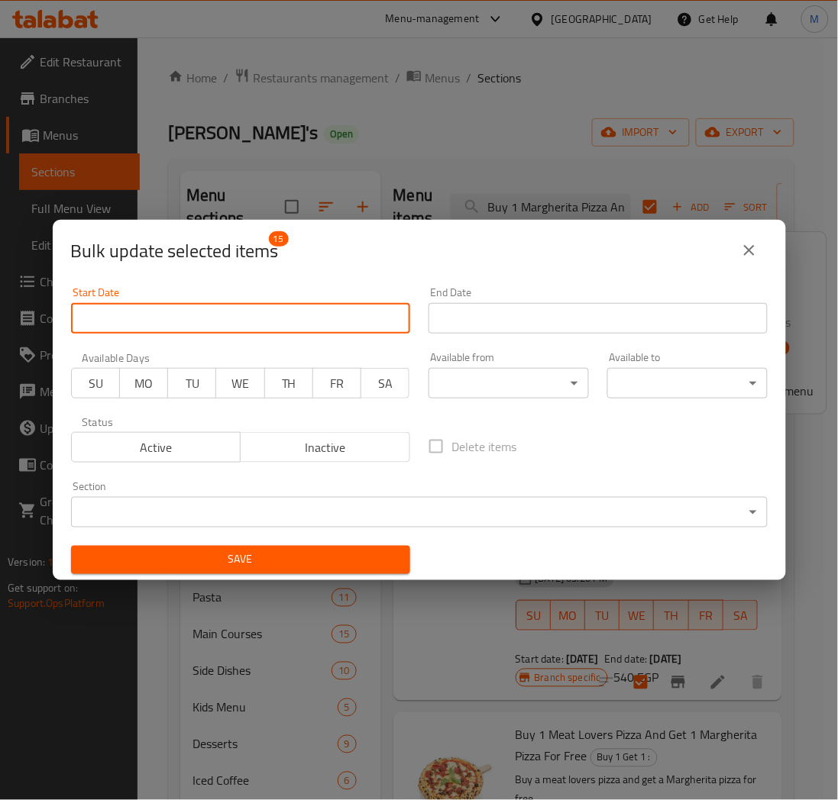
click at [209, 322] on input "Start Date" at bounding box center [240, 318] width 339 height 31
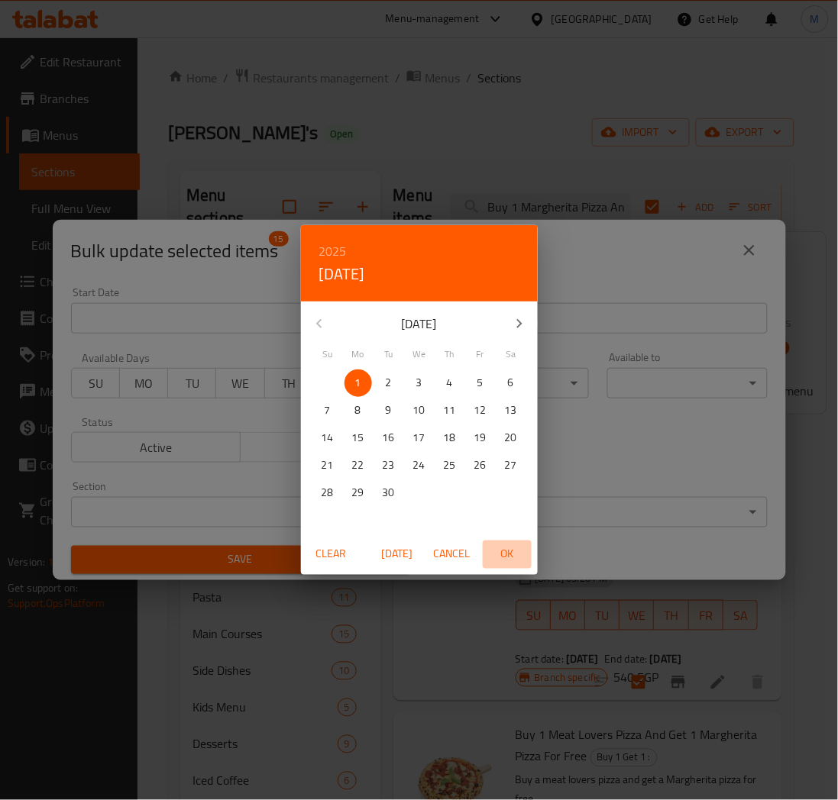
click at [503, 552] on span "OK" at bounding box center [507, 554] width 37 height 19
type input "[DATE]"
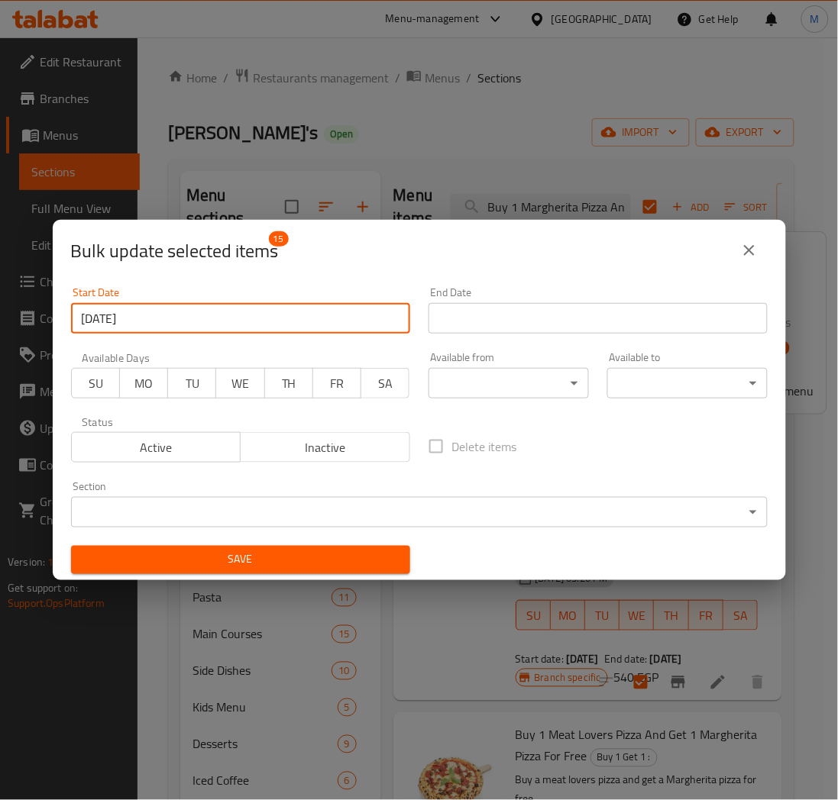
click at [539, 318] on input "Start Date" at bounding box center [597, 318] width 339 height 31
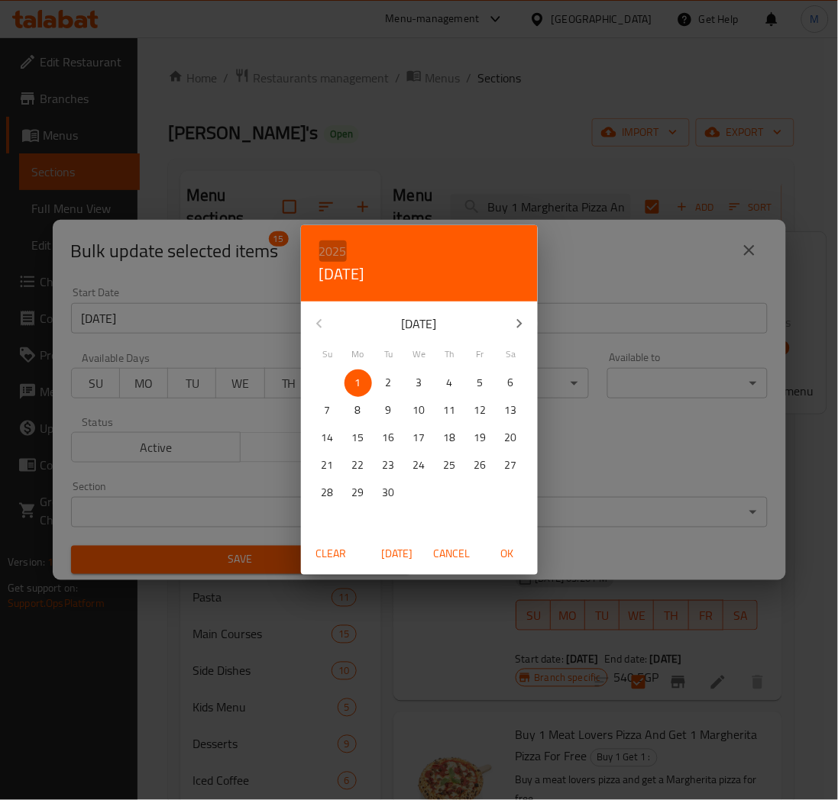
click at [331, 250] on h6 "2025" at bounding box center [332, 251] width 27 height 21
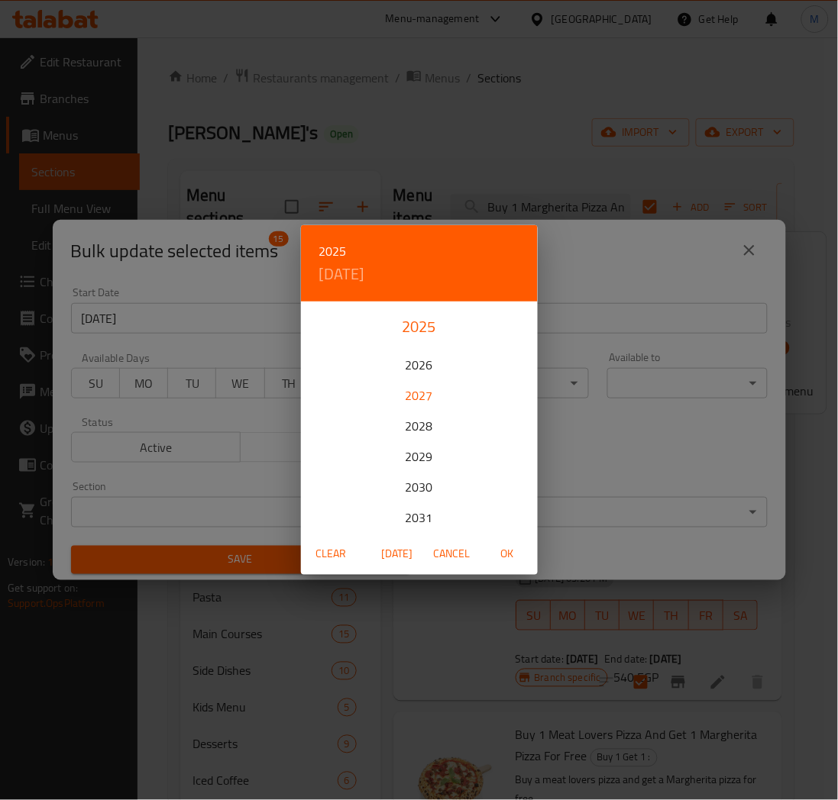
click at [410, 395] on div "2027" at bounding box center [419, 395] width 237 height 31
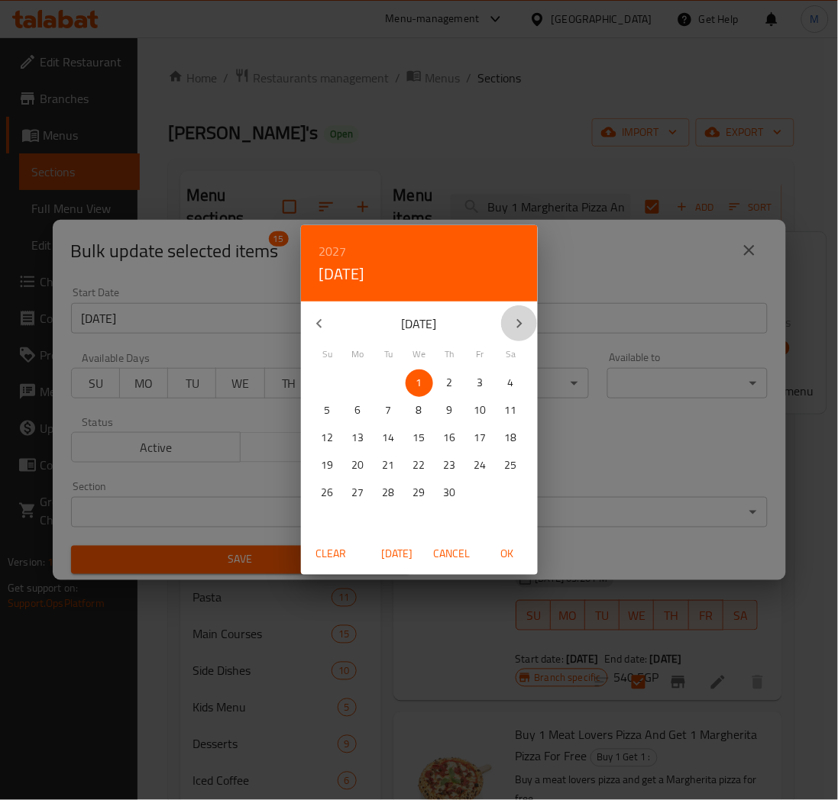
click at [521, 318] on icon "button" at bounding box center [519, 324] width 18 height 18
click at [319, 321] on icon "button" at bounding box center [318, 323] width 5 height 9
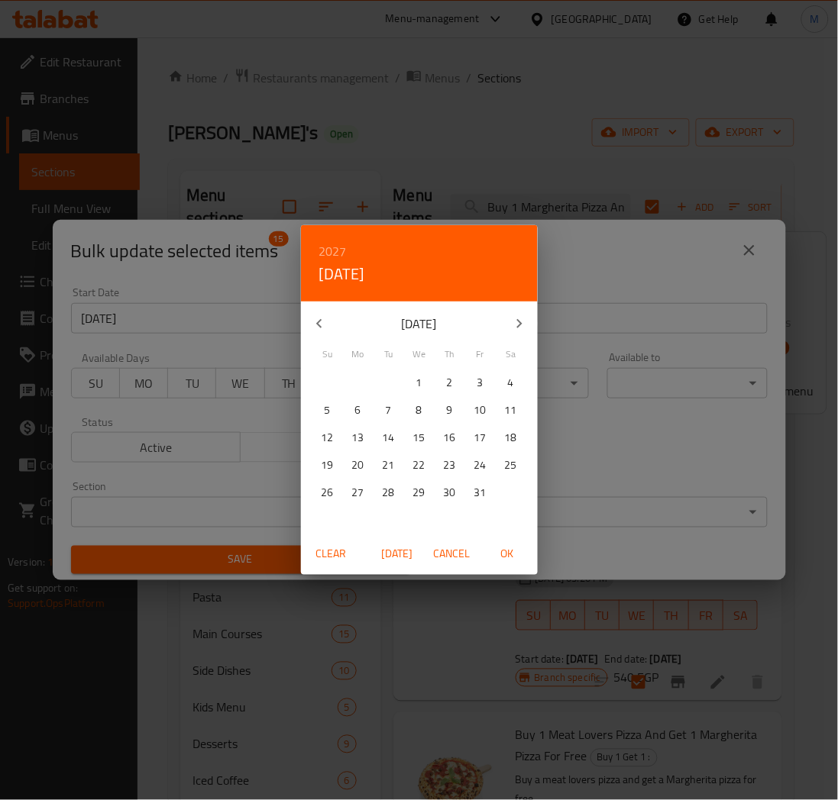
click at [319, 321] on icon "button" at bounding box center [318, 323] width 5 height 9
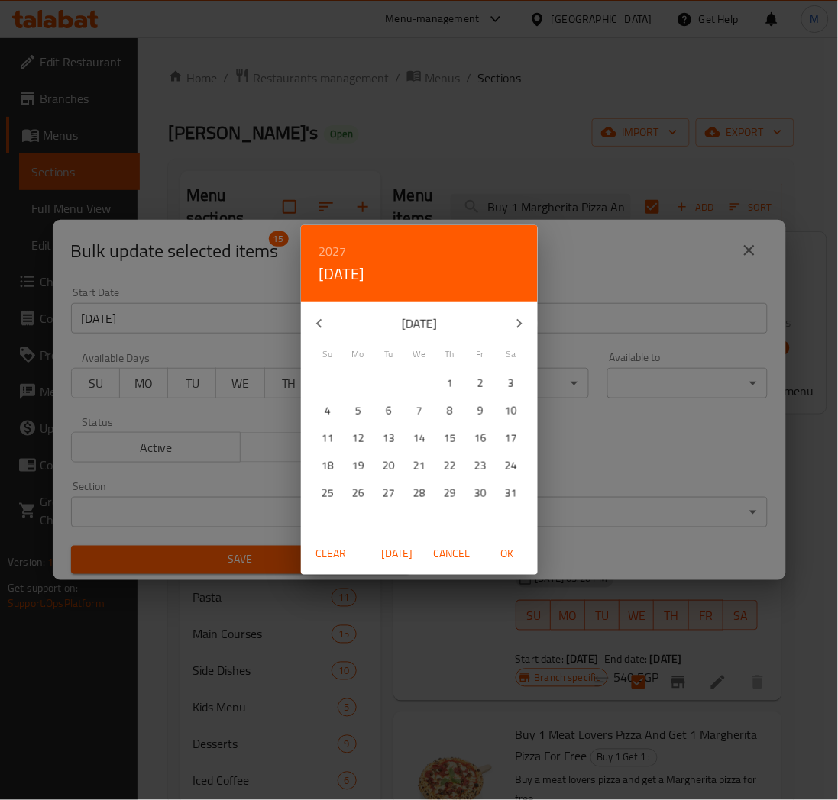
click at [319, 321] on icon "button" at bounding box center [318, 323] width 5 height 9
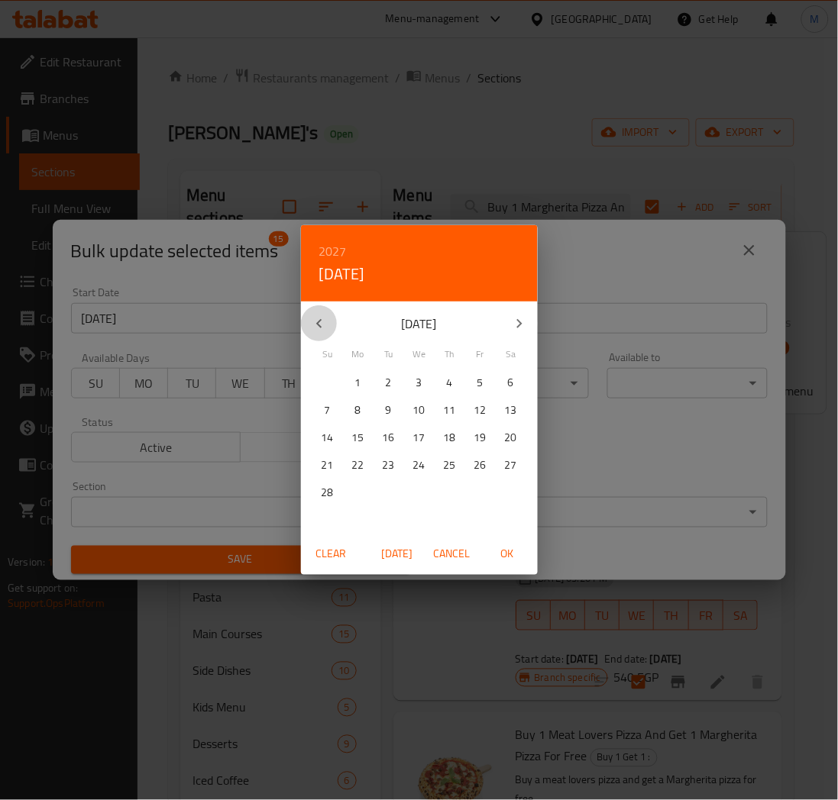
click at [319, 321] on icon "button" at bounding box center [318, 323] width 5 height 9
click at [489, 391] on span "1" at bounding box center [480, 382] width 27 height 19
click at [516, 558] on span "OK" at bounding box center [507, 554] width 37 height 19
type input "[DATE]"
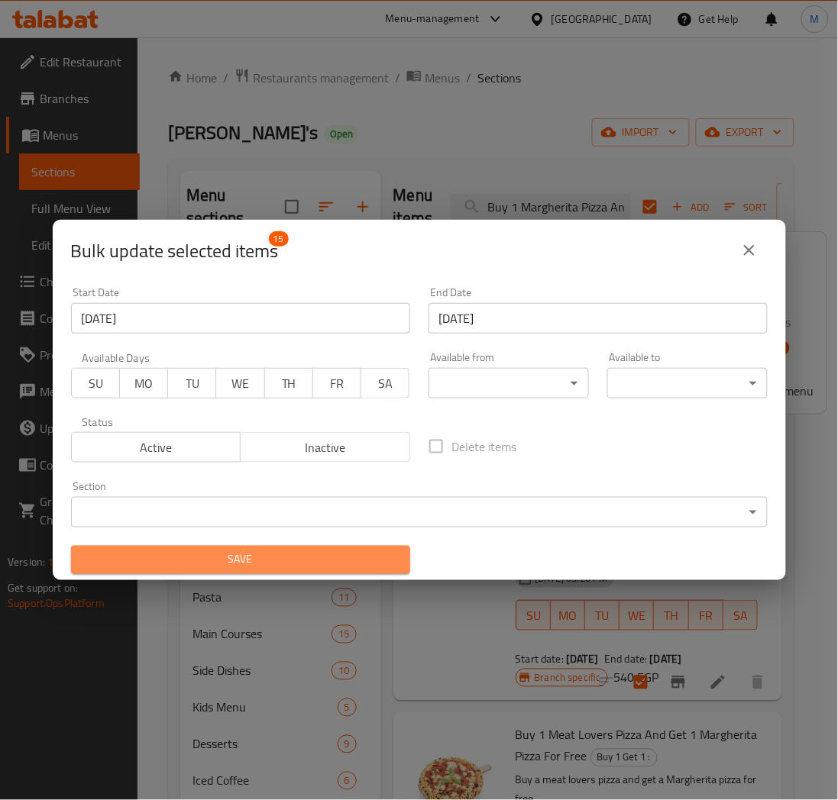
click at [273, 555] on span "Save" at bounding box center [240, 560] width 315 height 19
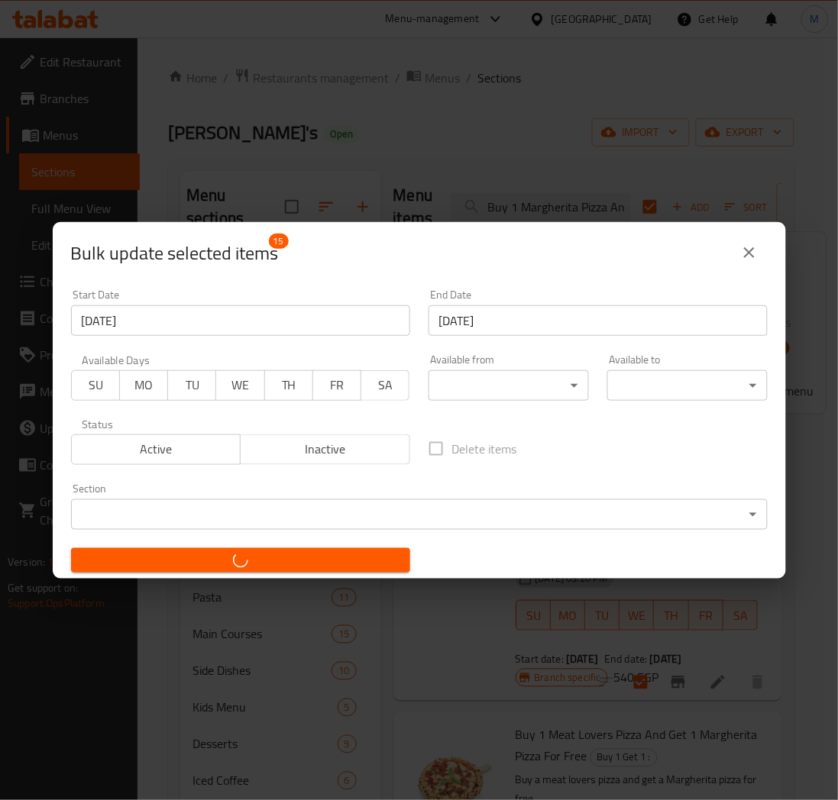
checkbox input "false"
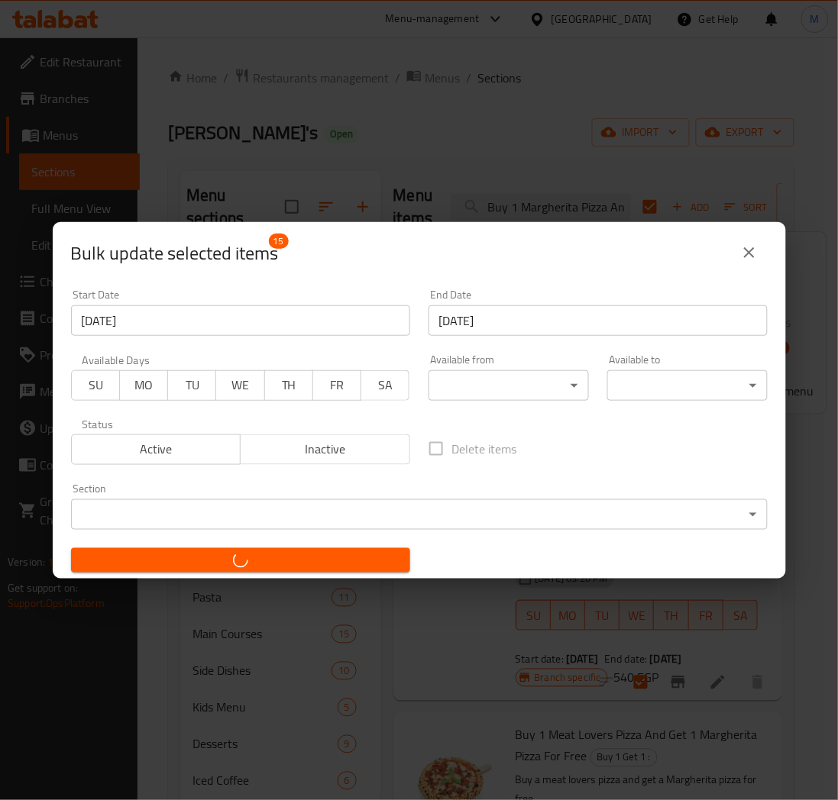
checkbox input "false"
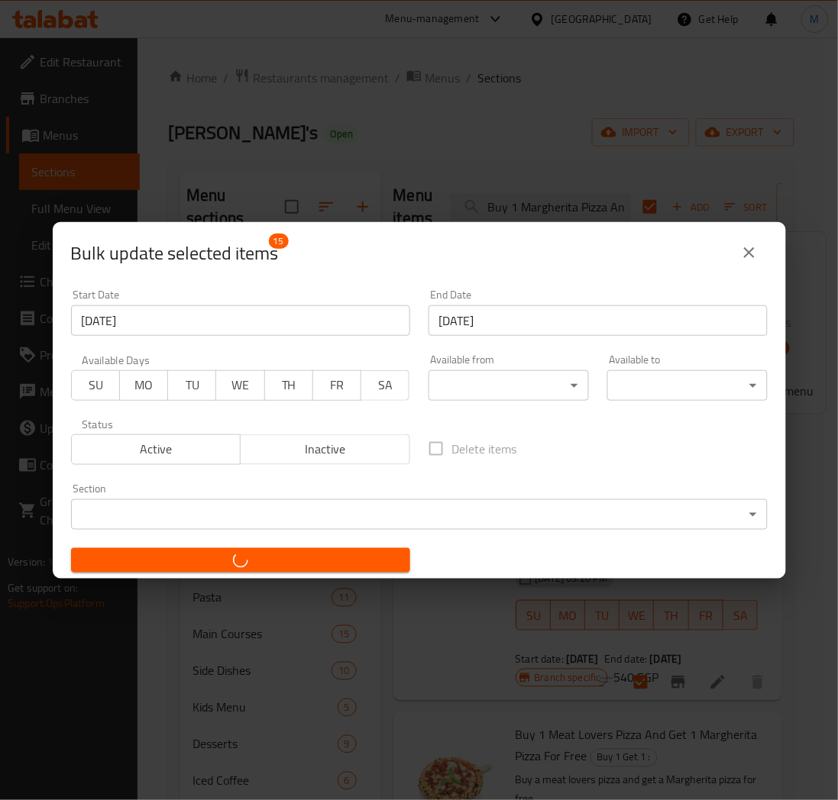
checkbox input "false"
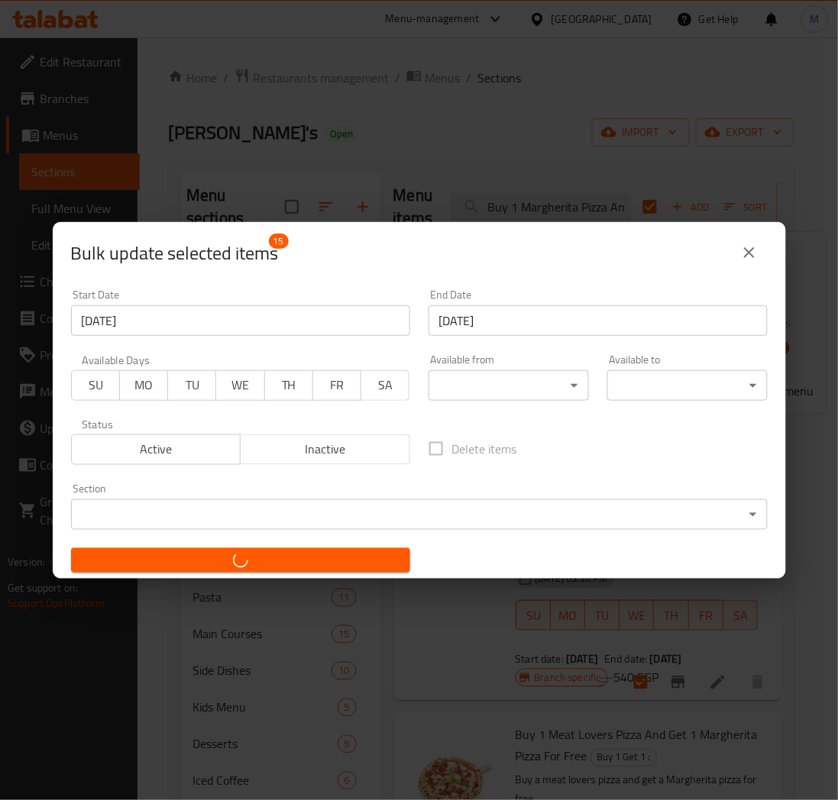
checkbox input "false"
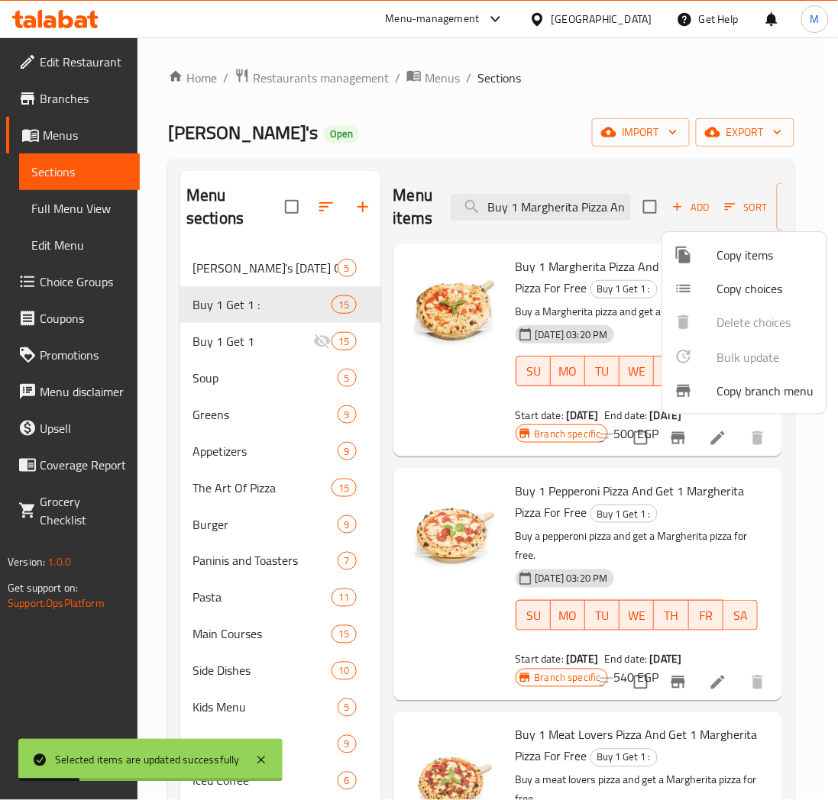
drag, startPoint x: 460, startPoint y: 392, endPoint x: 117, endPoint y: 423, distance: 344.4
click at [459, 392] on div at bounding box center [419, 400] width 838 height 800
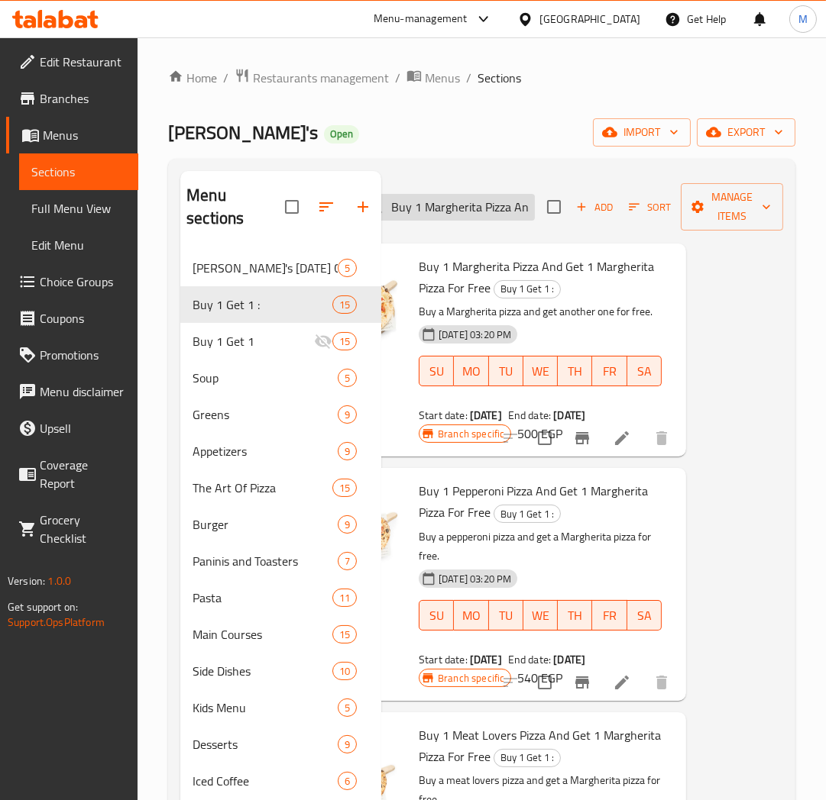
click at [454, 212] on input "Buy 1 Margherita Pizza And Get 1 Margherita Pizza For Free" at bounding box center [444, 207] width 180 height 27
click at [590, 352] on div "[DATE] 03:20 PM SU MO TU WE TH FR SA" at bounding box center [539, 360] width 255 height 82
click at [575, 445] on icon "Branch-specific-item" at bounding box center [582, 438] width 14 height 12
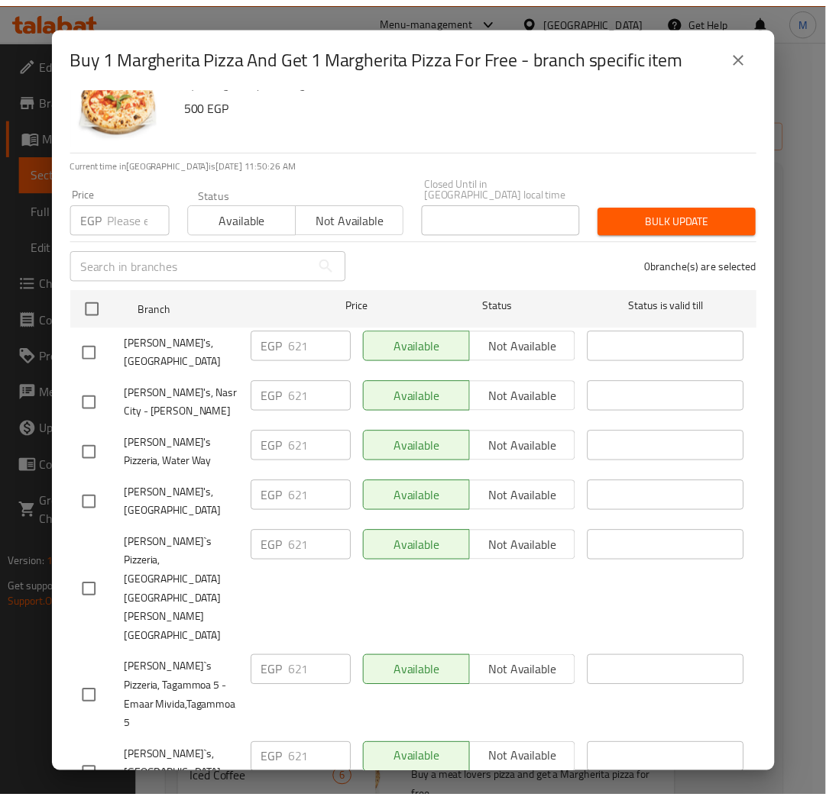
scroll to position [69, 0]
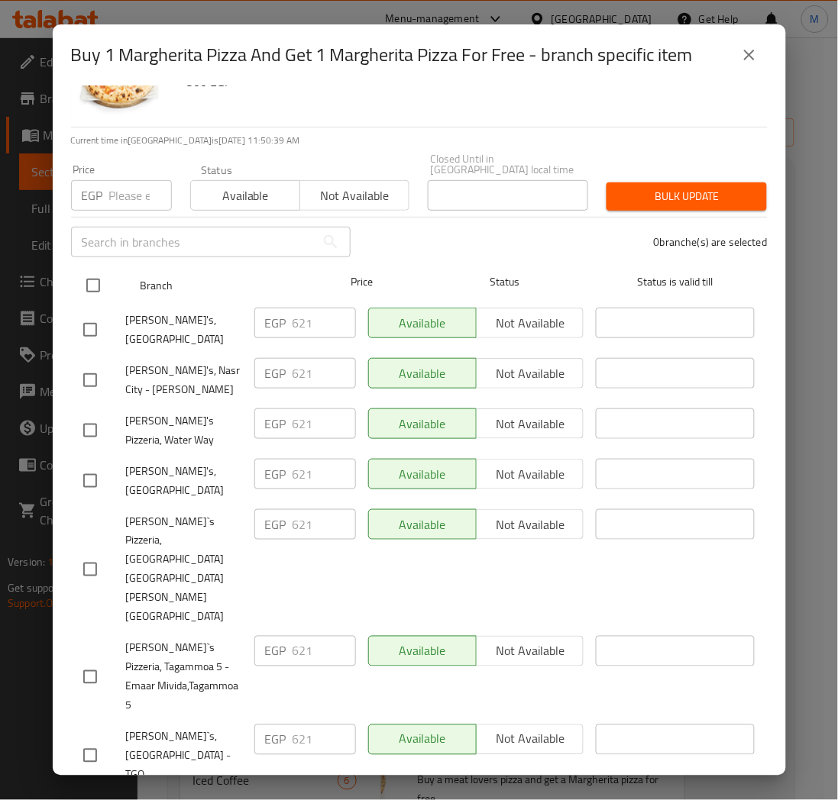
click at [94, 275] on input "checkbox" at bounding box center [93, 286] width 32 height 32
checkbox input "true"
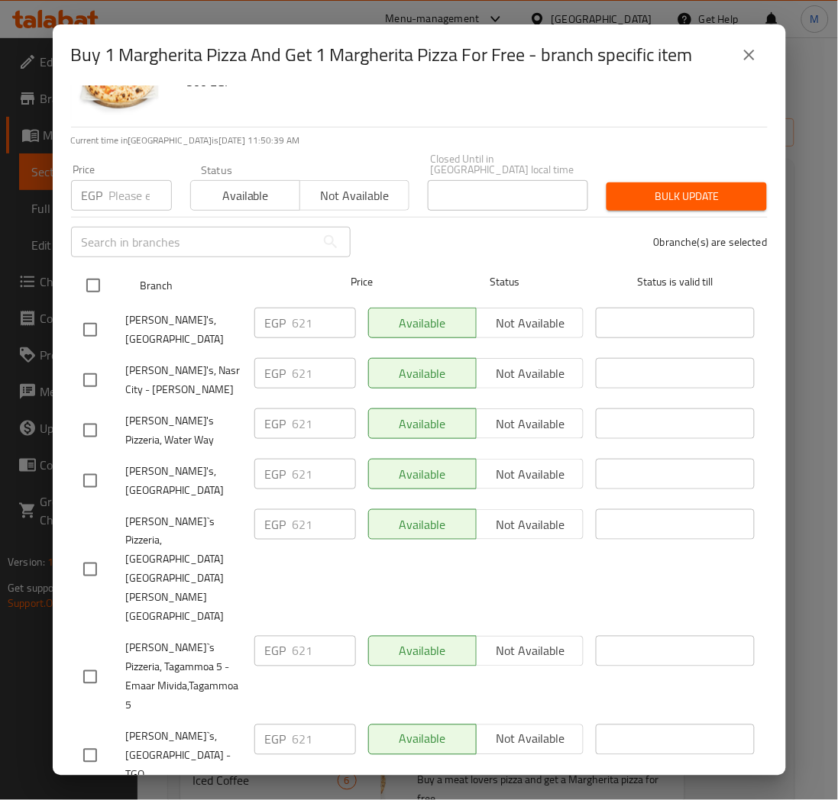
checkbox input "true"
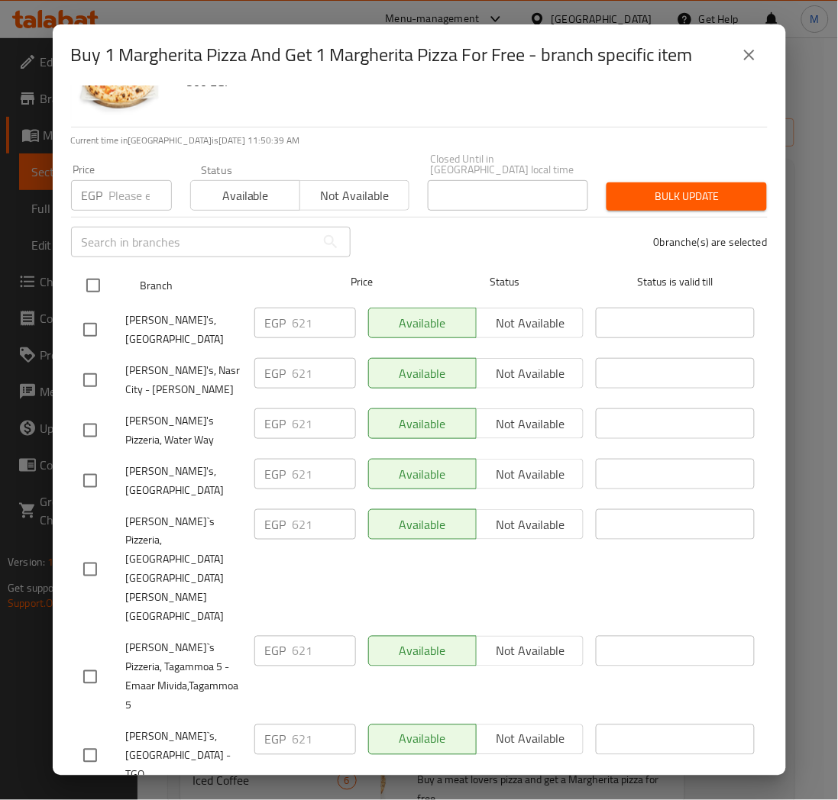
checkbox input "true"
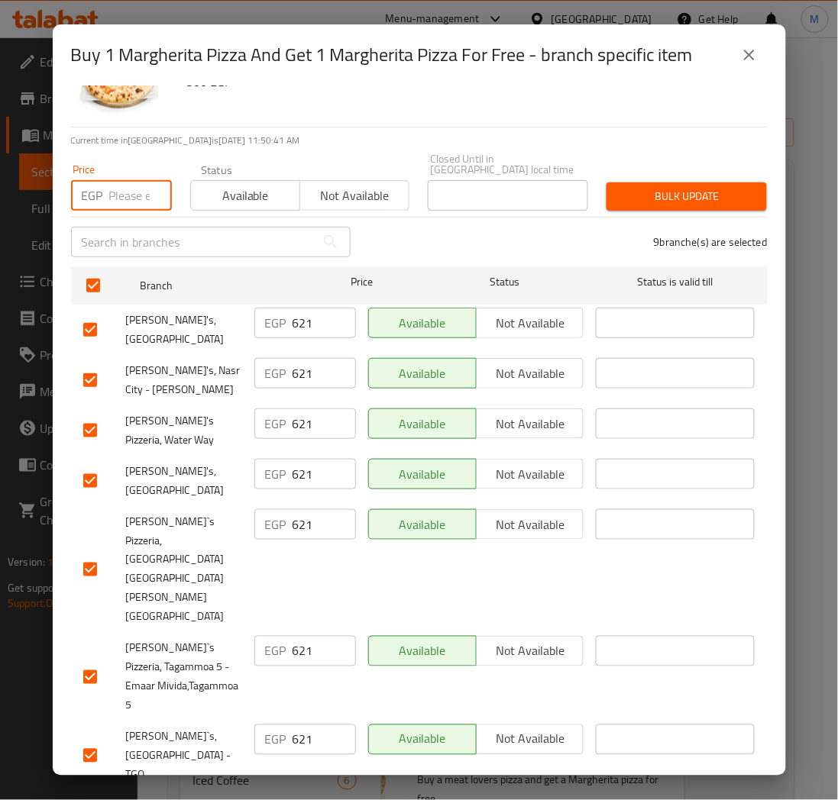
click at [118, 191] on input "number" at bounding box center [140, 195] width 63 height 31
type input "662"
drag, startPoint x: 155, startPoint y: 716, endPoint x: 219, endPoint y: 719, distance: 64.3
copy span "Designia Mall"
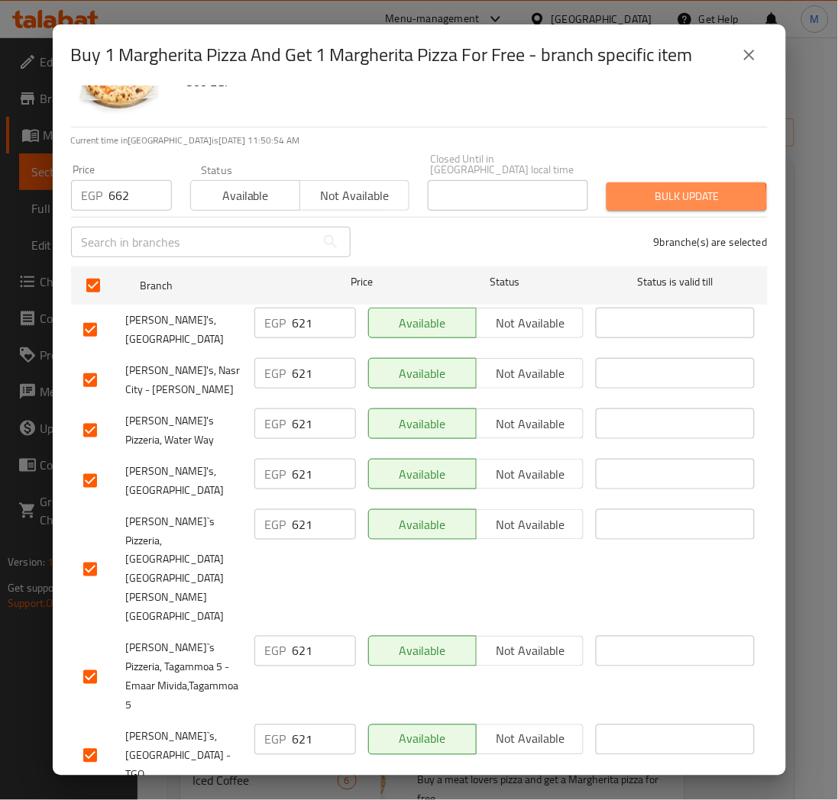
click at [673, 188] on span "Bulk update" at bounding box center [687, 196] width 136 height 19
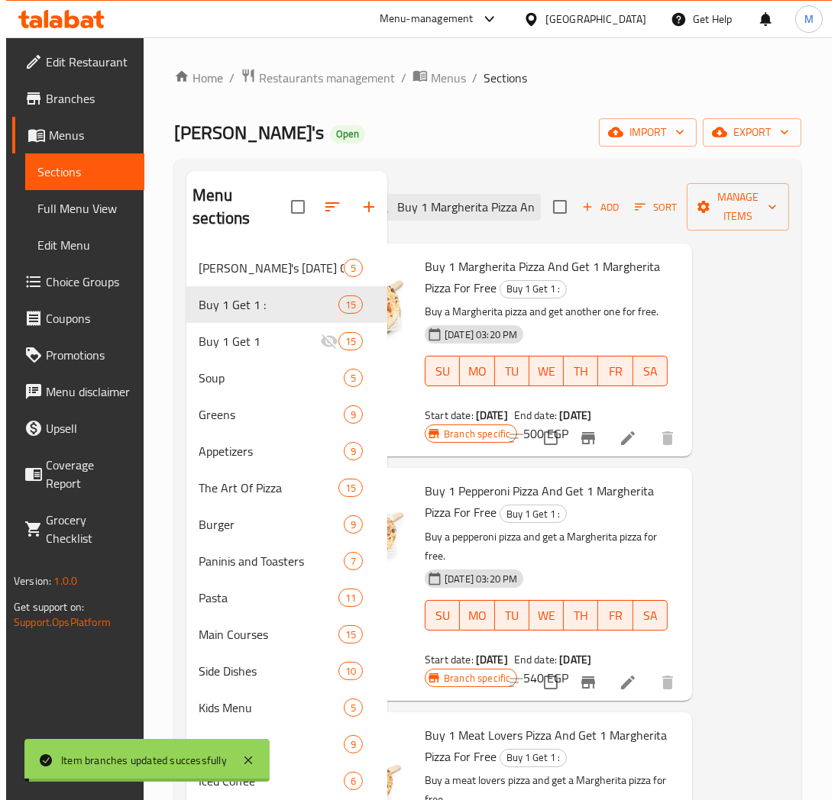
scroll to position [0, 101]
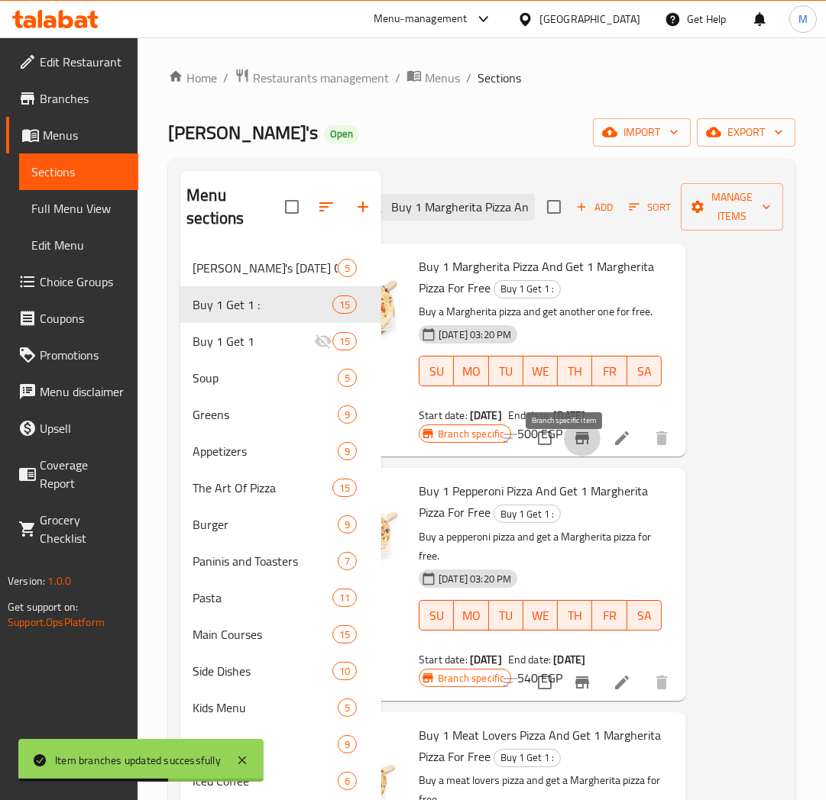
click at [574, 448] on icon "Branch-specific-item" at bounding box center [582, 438] width 18 height 18
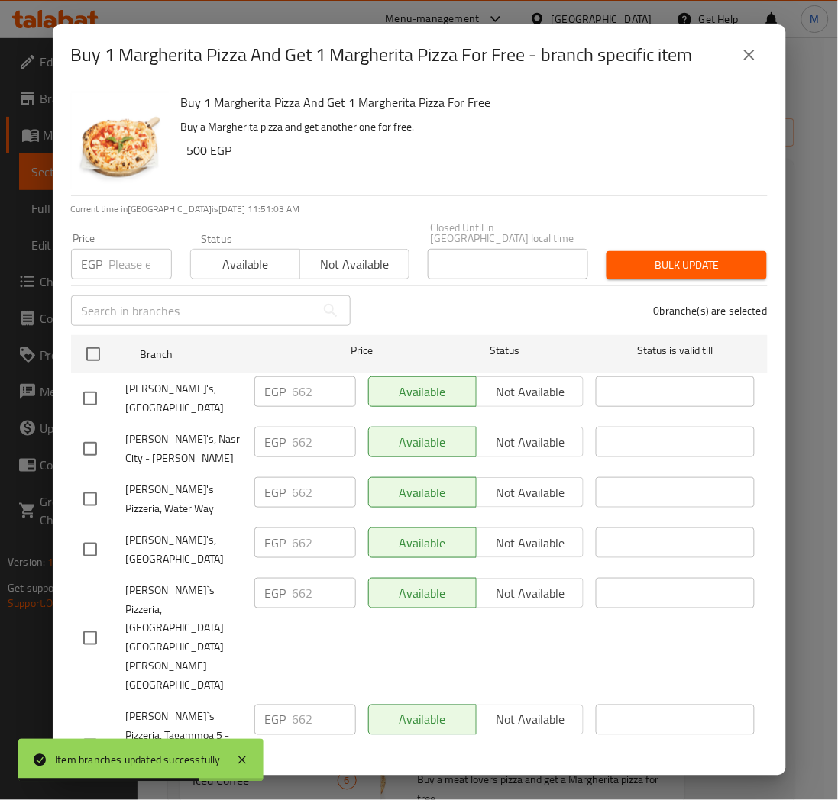
click at [124, 262] on input "number" at bounding box center [140, 264] width 63 height 31
paste input "742"
type input "742"
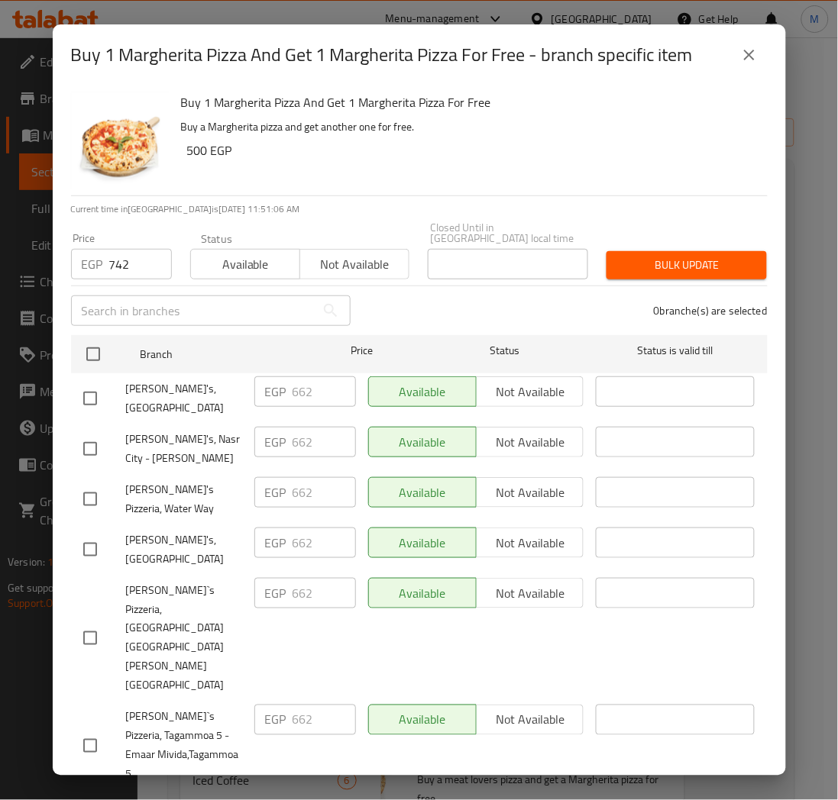
click at [478, 299] on div "0 branche(s) are selected" at bounding box center [568, 310] width 417 height 55
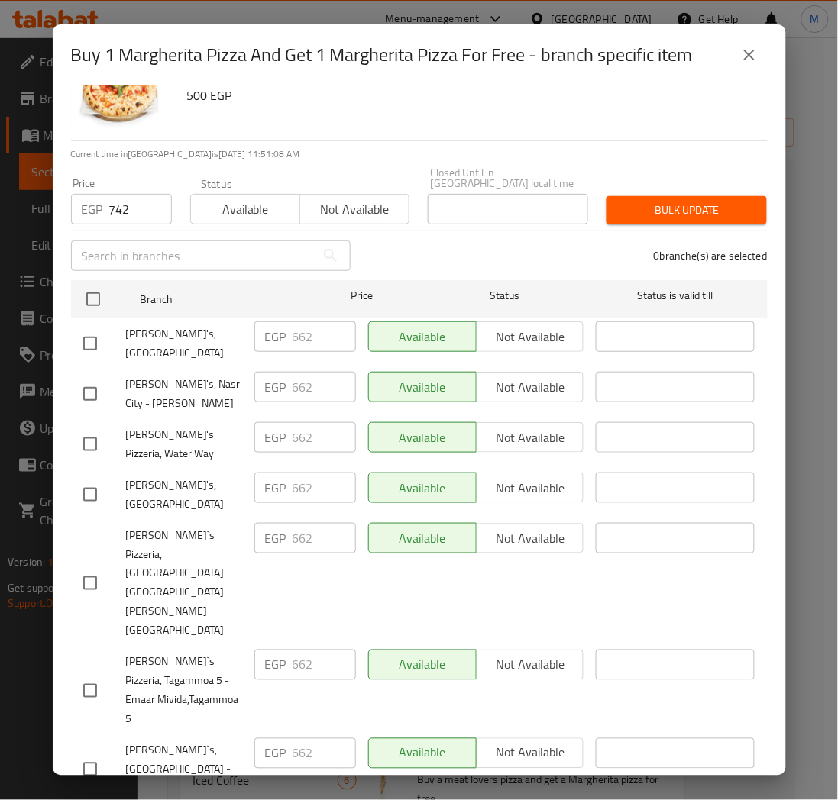
scroll to position [69, 0]
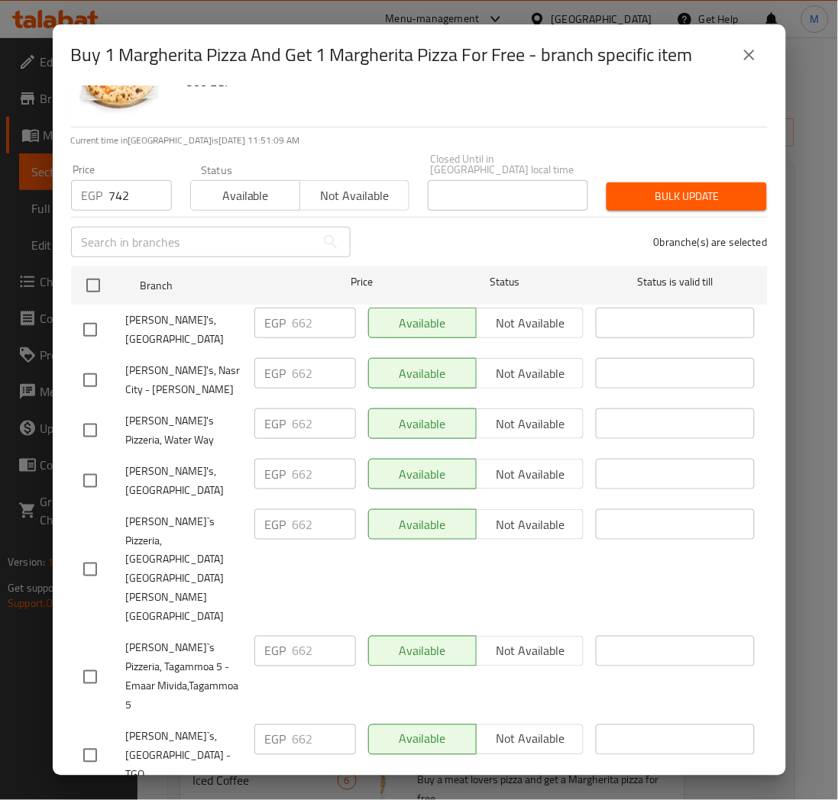
checkbox input "true"
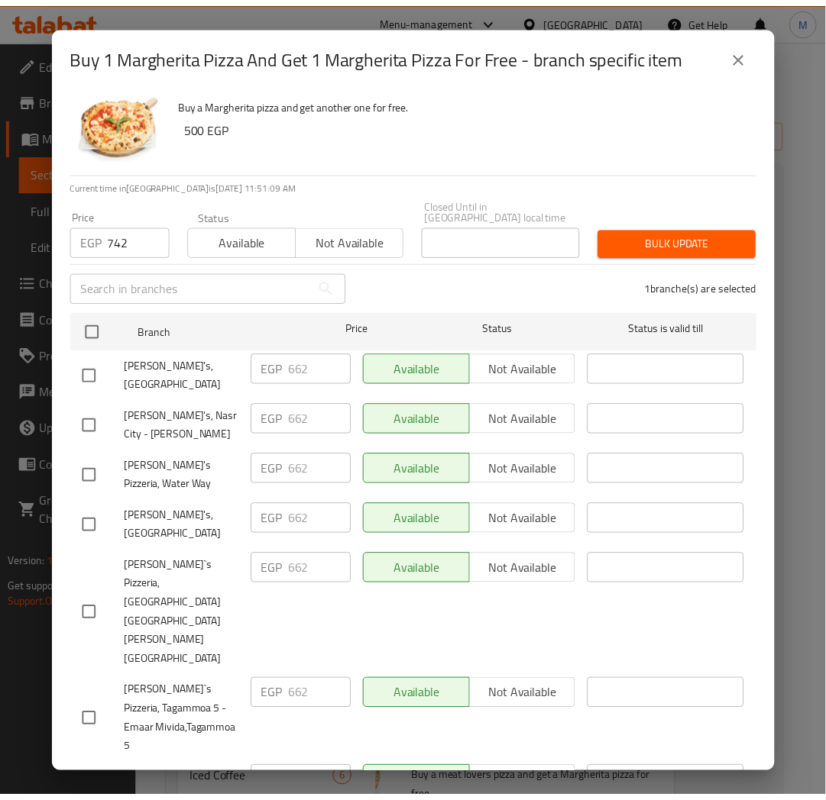
scroll to position [0, 0]
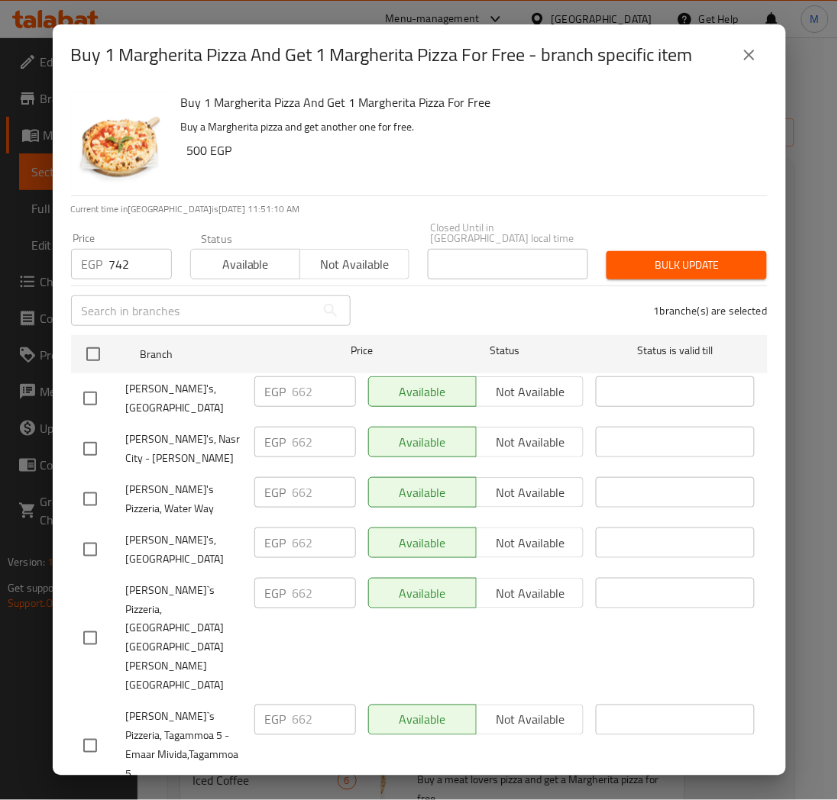
click at [670, 256] on span "Bulk update" at bounding box center [687, 265] width 136 height 19
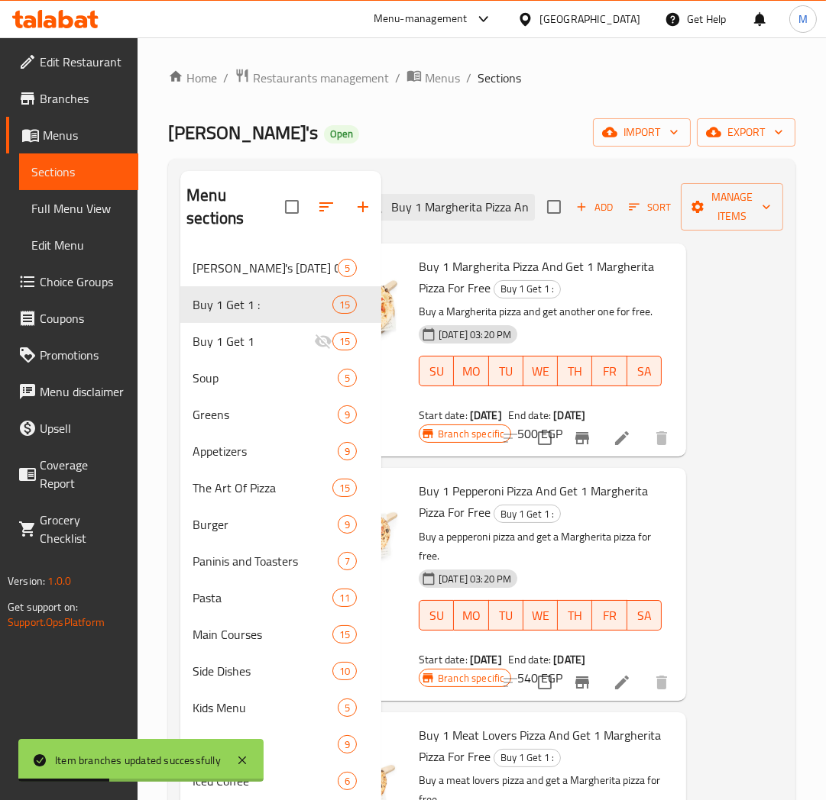
click at [609, 350] on div "[DATE] 03:20 PM SU MO TU WE TH FR SA" at bounding box center [539, 360] width 255 height 82
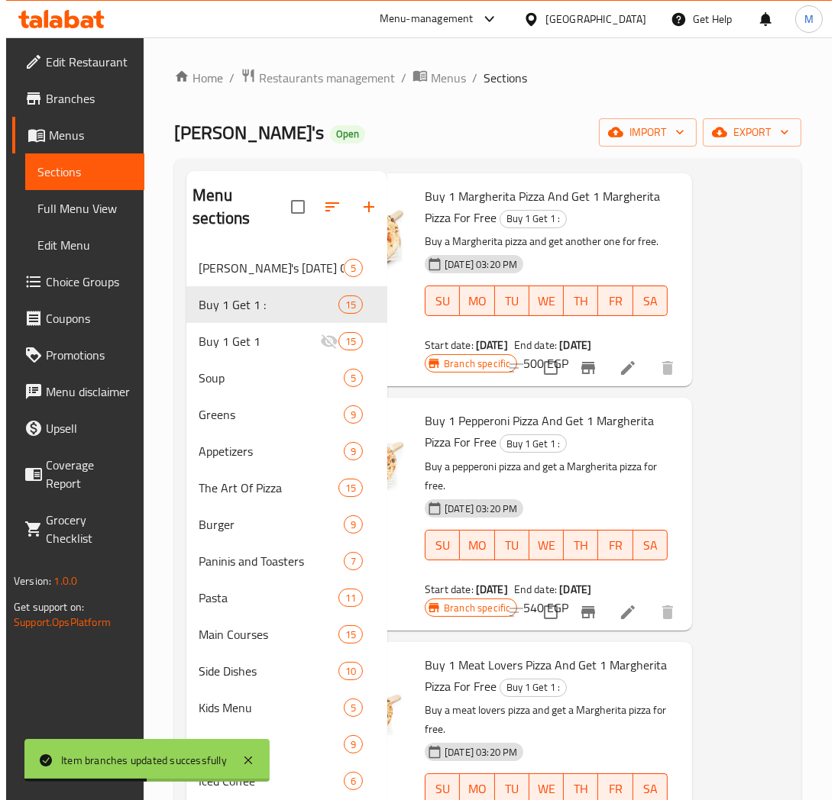
scroll to position [170, 101]
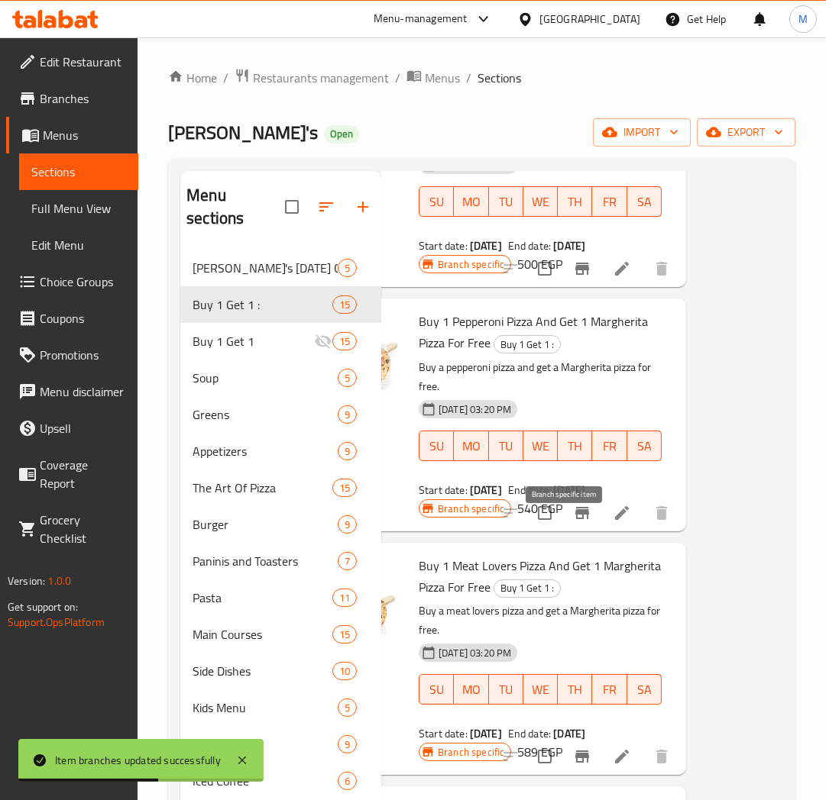
click at [573, 522] on icon "Branch-specific-item" at bounding box center [582, 513] width 18 height 18
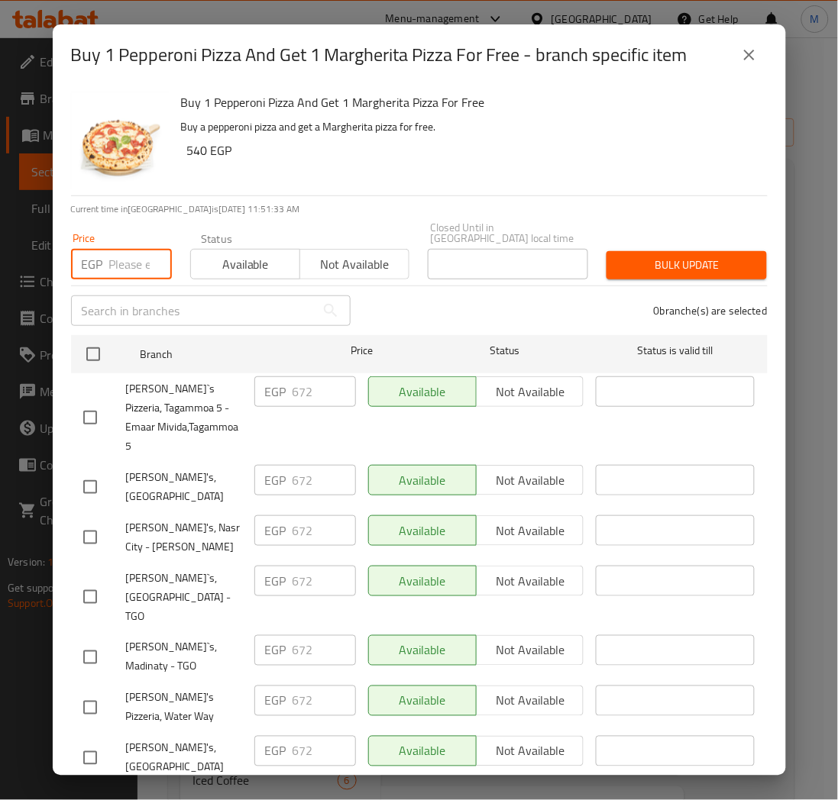
drag, startPoint x: 123, startPoint y: 260, endPoint x: 124, endPoint y: 252, distance: 8.4
click at [123, 256] on input "number" at bounding box center [140, 264] width 63 height 31
paste input "708"
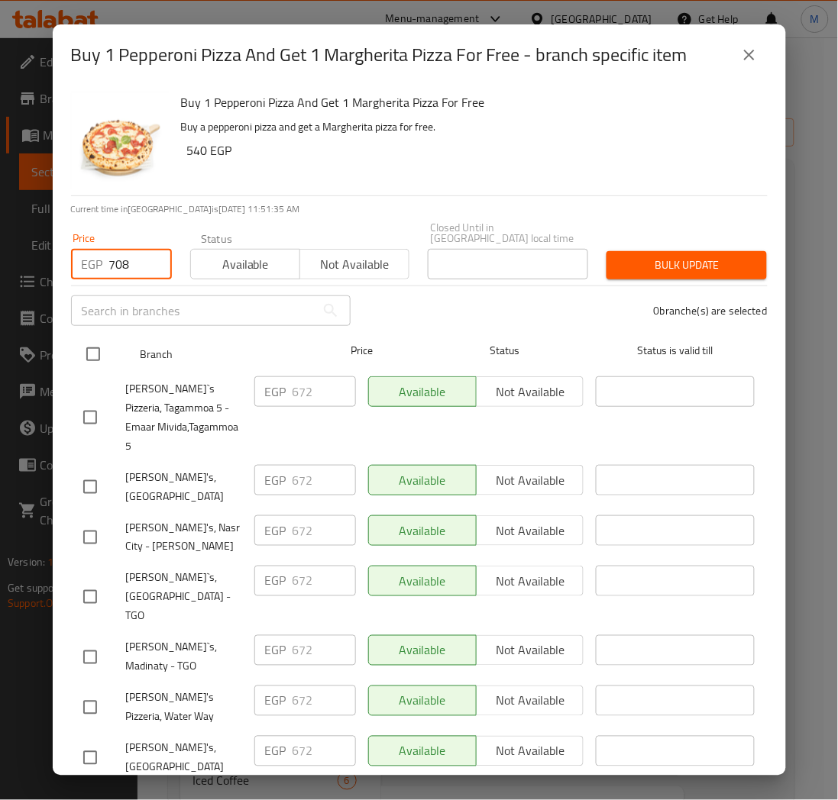
type input "708"
click at [98, 353] on input "checkbox" at bounding box center [93, 354] width 32 height 32
checkbox input "true"
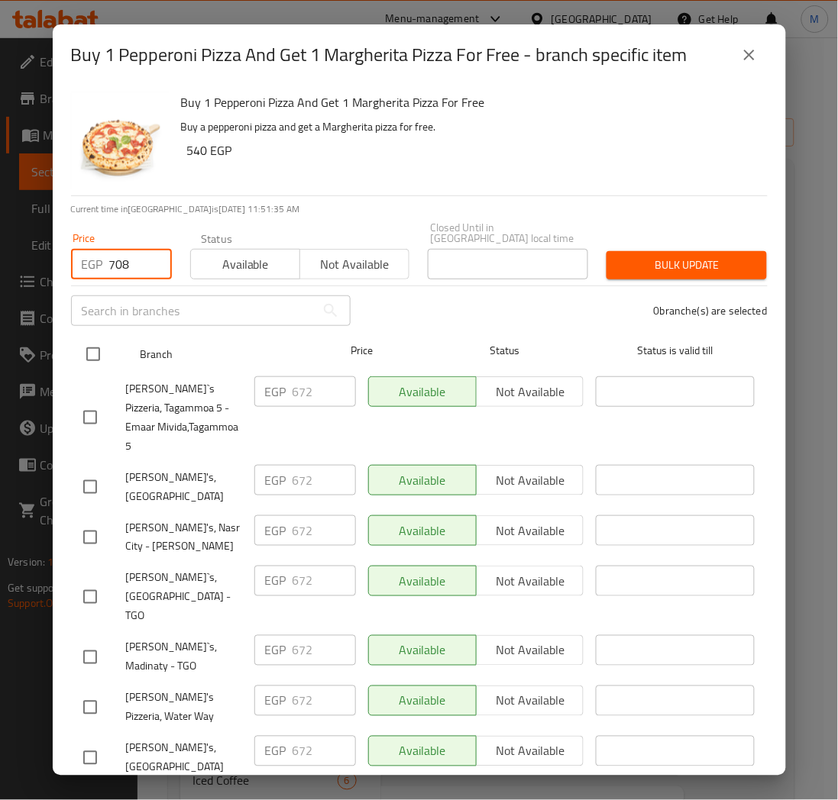
checkbox input "true"
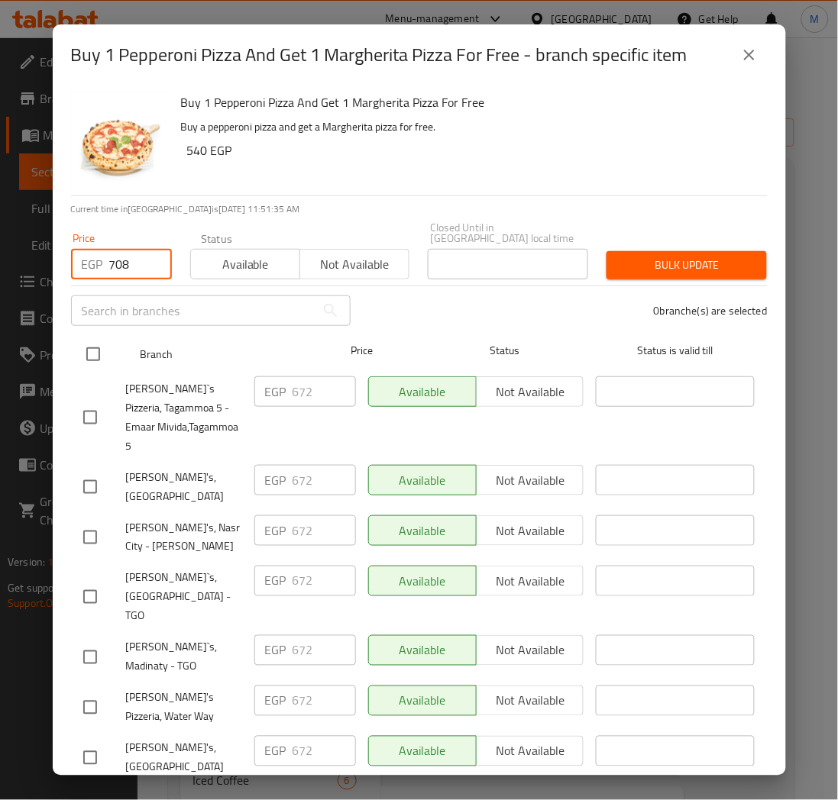
checkbox input "true"
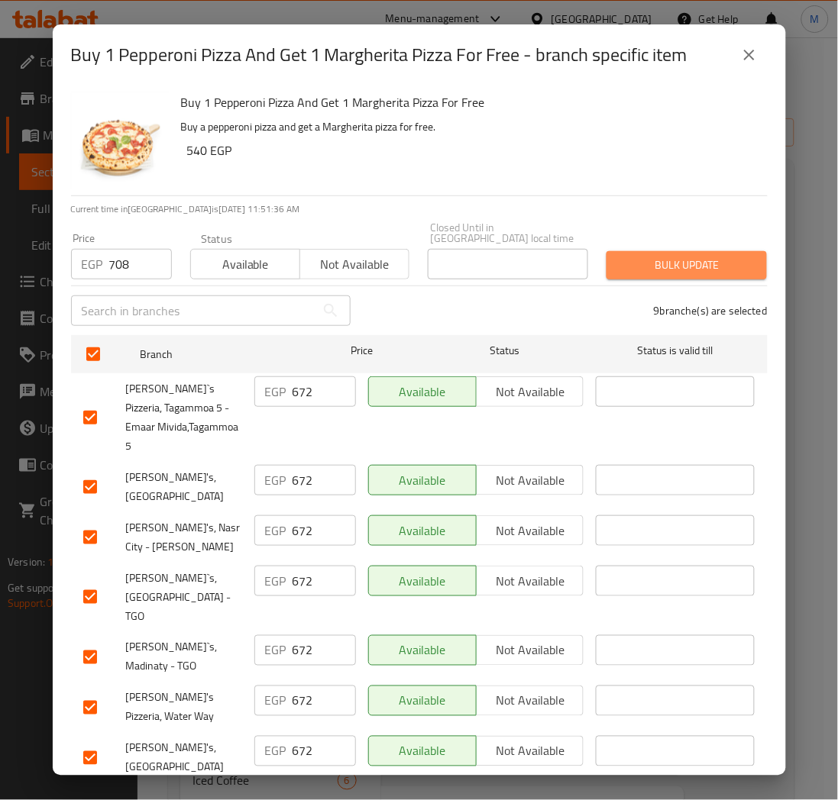
click at [677, 260] on span "Bulk update" at bounding box center [687, 265] width 136 height 19
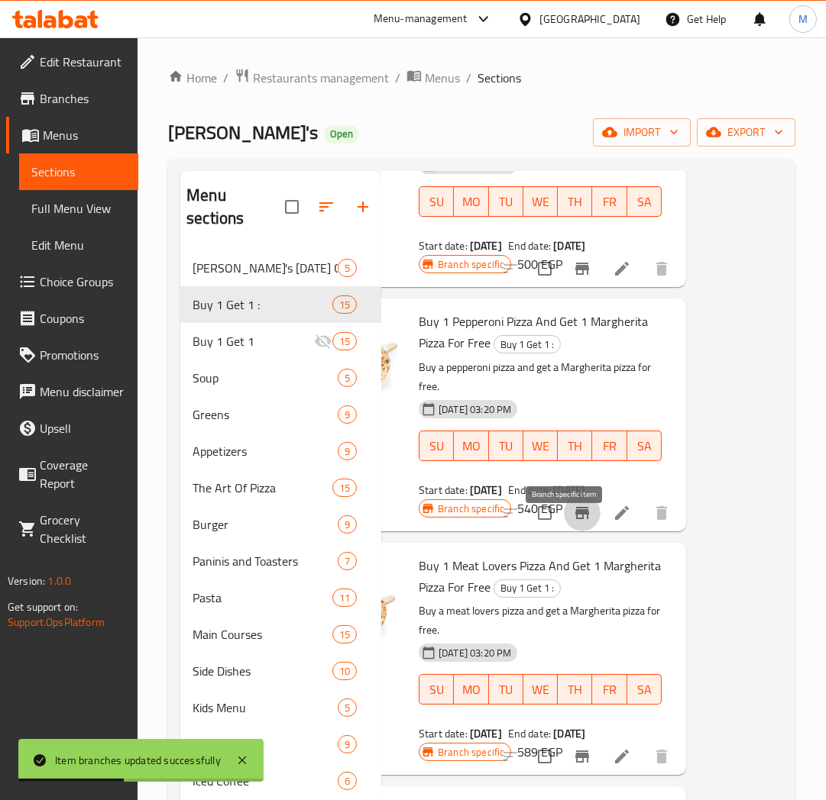
click at [573, 522] on icon "Branch-specific-item" at bounding box center [582, 513] width 18 height 18
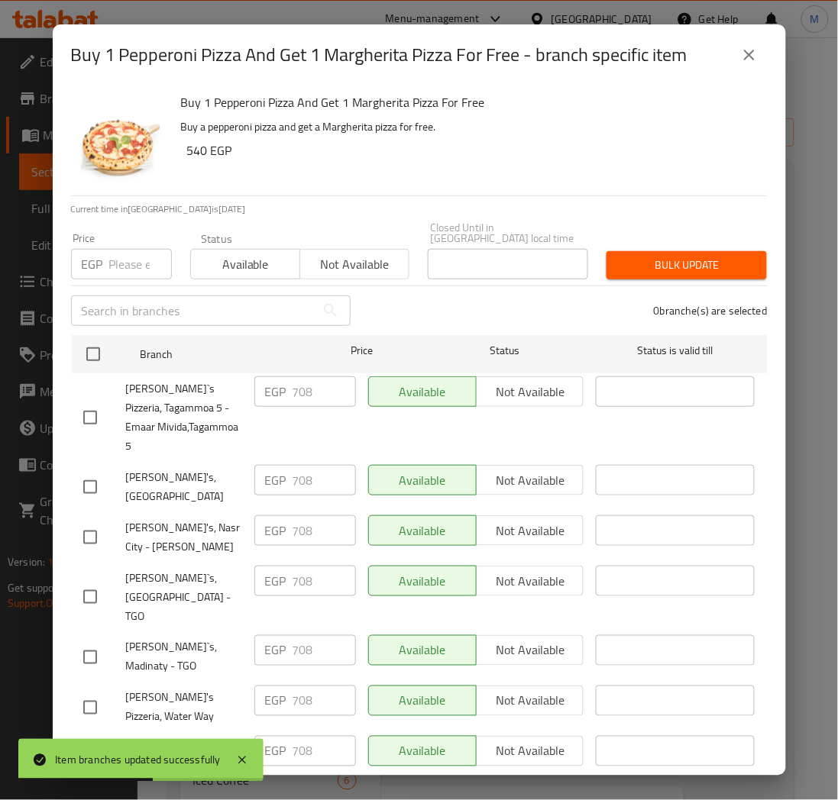
click at [128, 257] on input "number" at bounding box center [140, 264] width 63 height 31
paste input "793"
type input "793"
click at [518, 416] on div "Available Not available" at bounding box center [476, 417] width 228 height 95
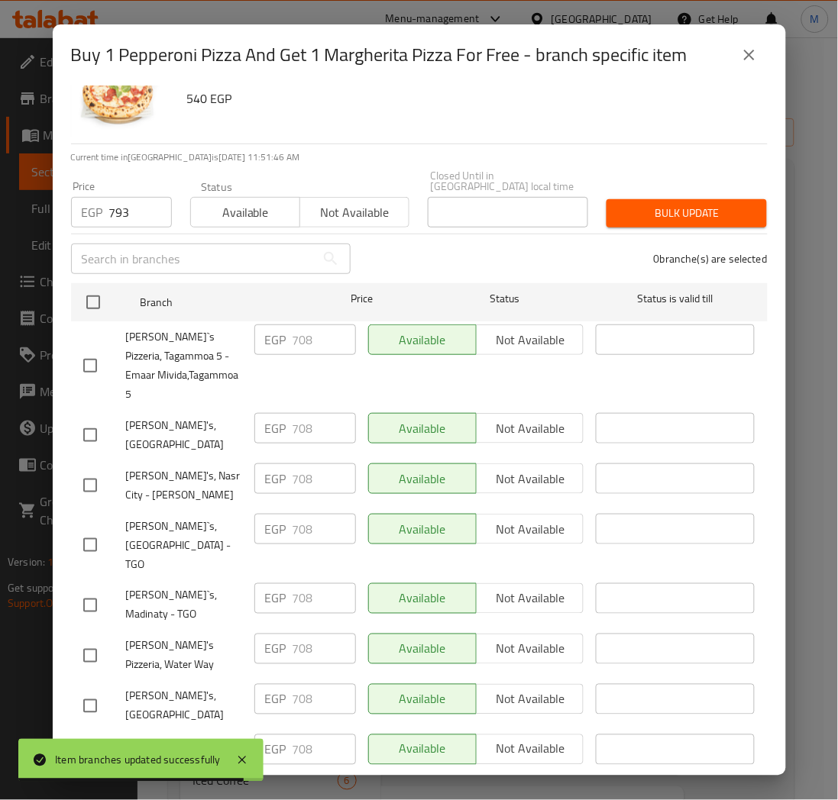
scroll to position [69, 0]
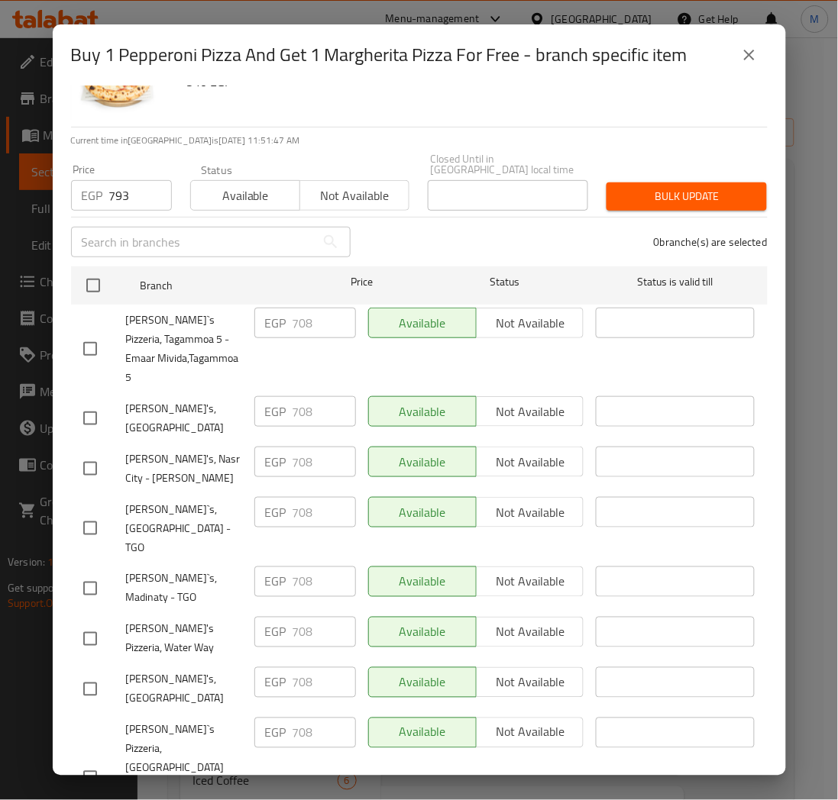
checkbox input "true"
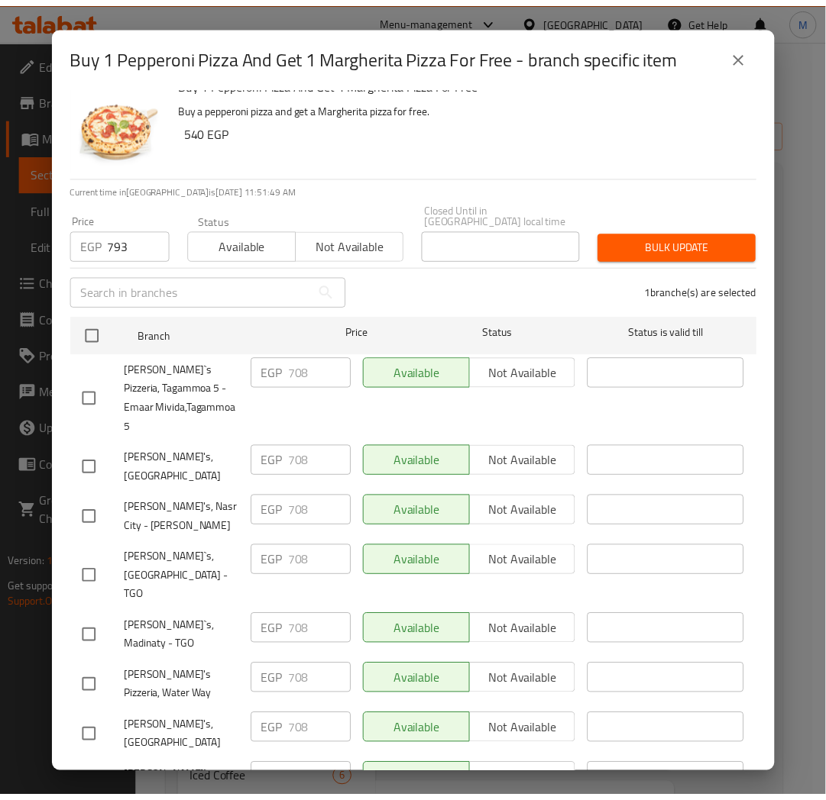
scroll to position [0, 0]
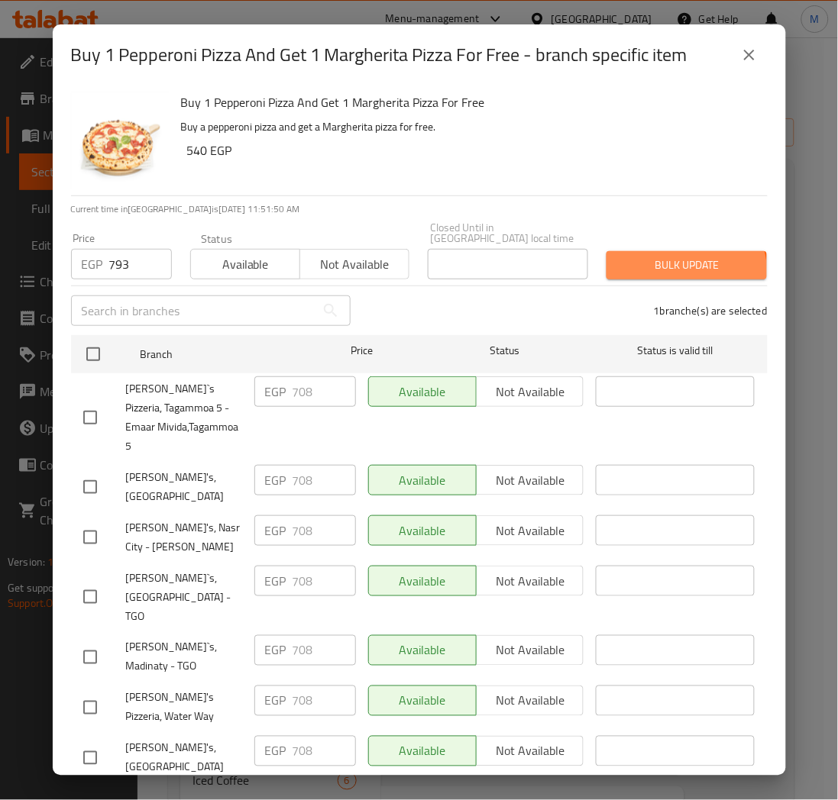
click at [658, 264] on button "Bulk update" at bounding box center [686, 265] width 160 height 28
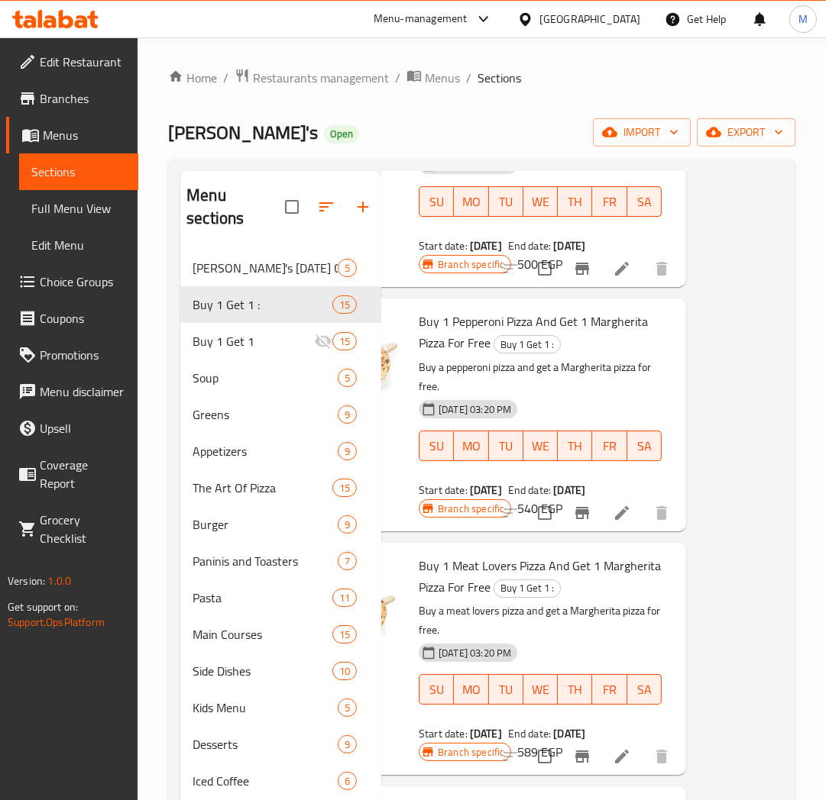
click at [591, 396] on p "Buy a pepperoni pizza and get a Margherita pizza for free." at bounding box center [540, 377] width 243 height 38
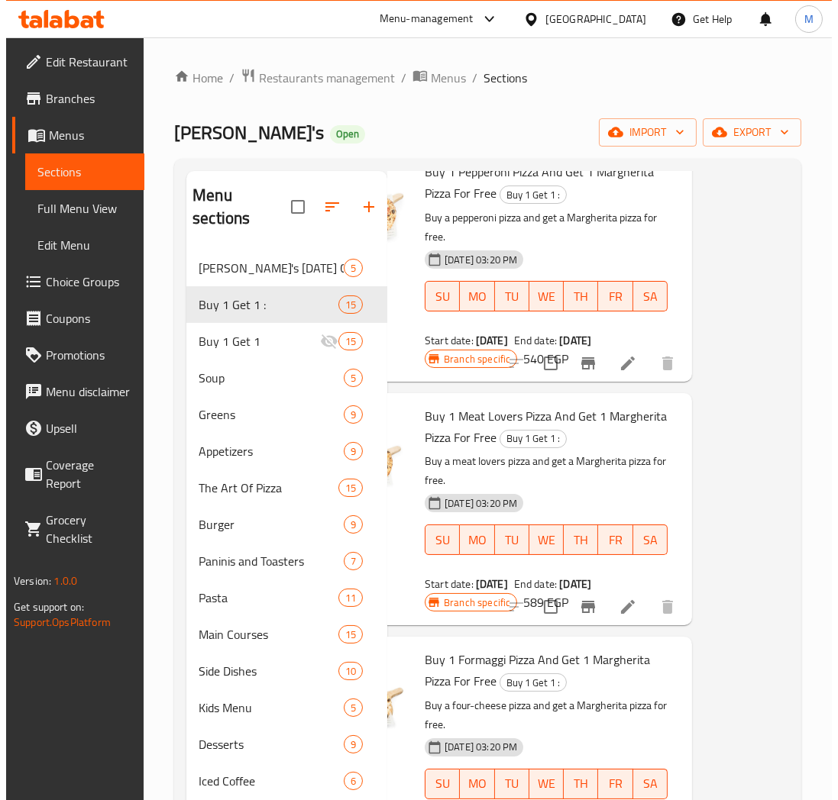
scroll to position [509, 101]
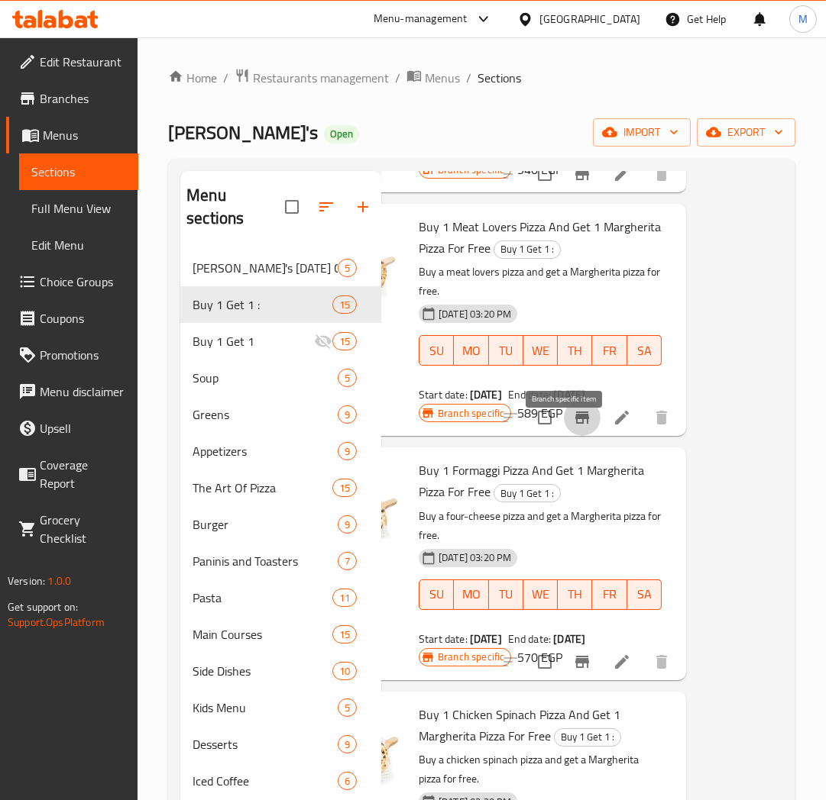
click at [573, 427] on icon "Branch-specific-item" at bounding box center [582, 418] width 18 height 18
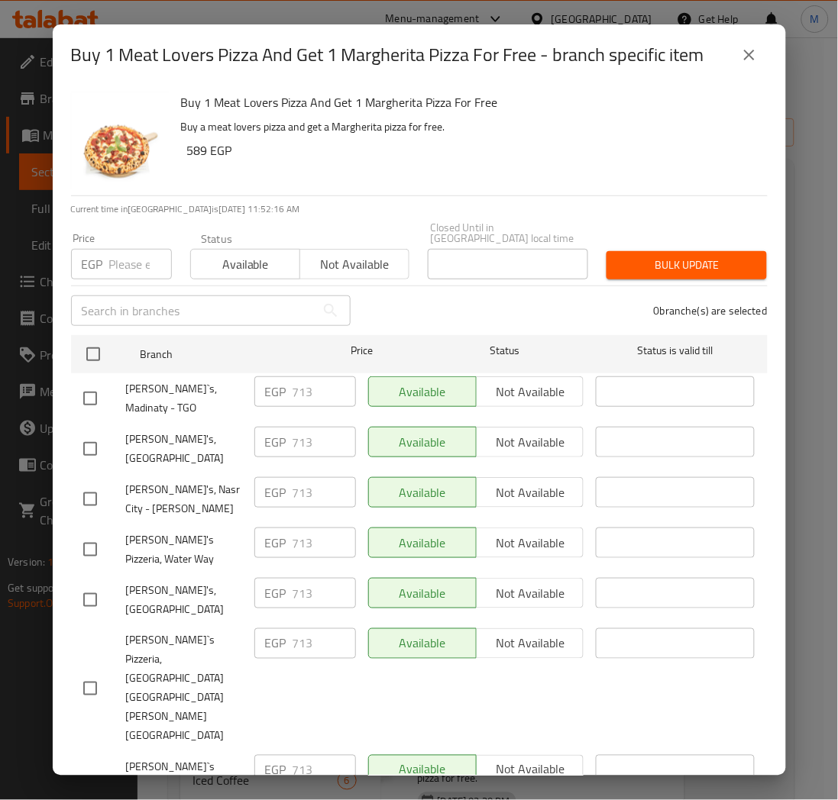
click at [102, 256] on p "EGP" at bounding box center [92, 264] width 21 height 18
click at [126, 257] on input "number" at bounding box center [140, 264] width 63 height 31
paste input "759"
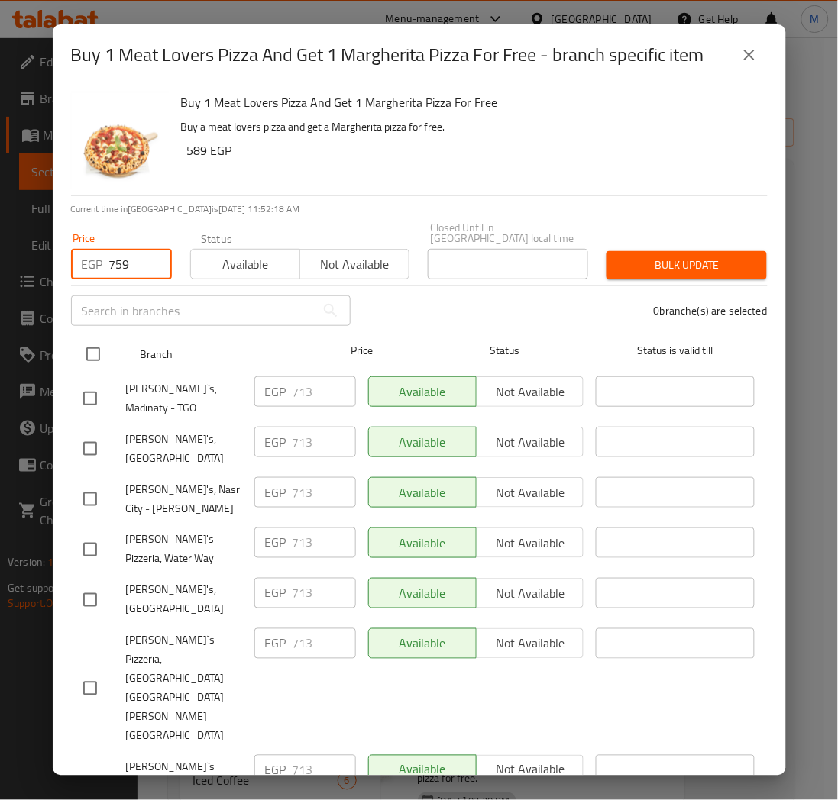
type input "759"
click at [94, 350] on input "checkbox" at bounding box center [93, 354] width 32 height 32
checkbox input "true"
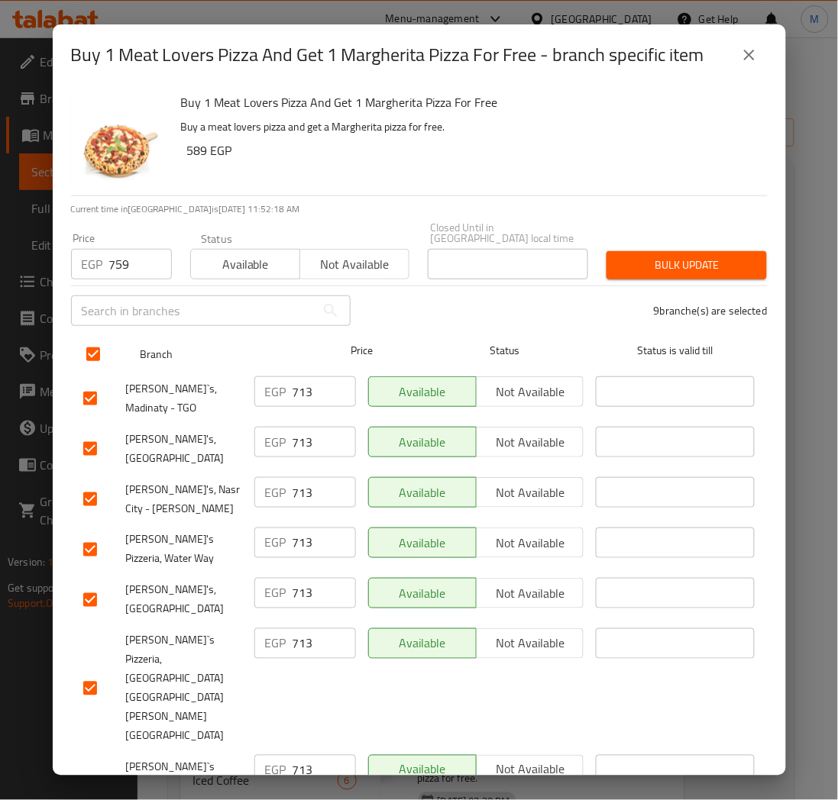
checkbox input "true"
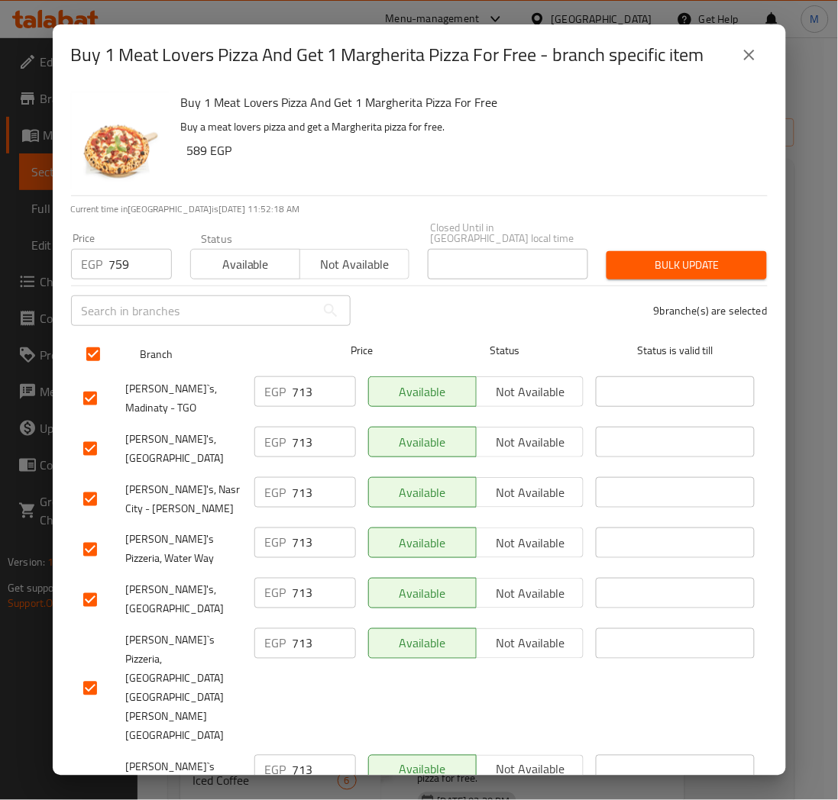
checkbox input "true"
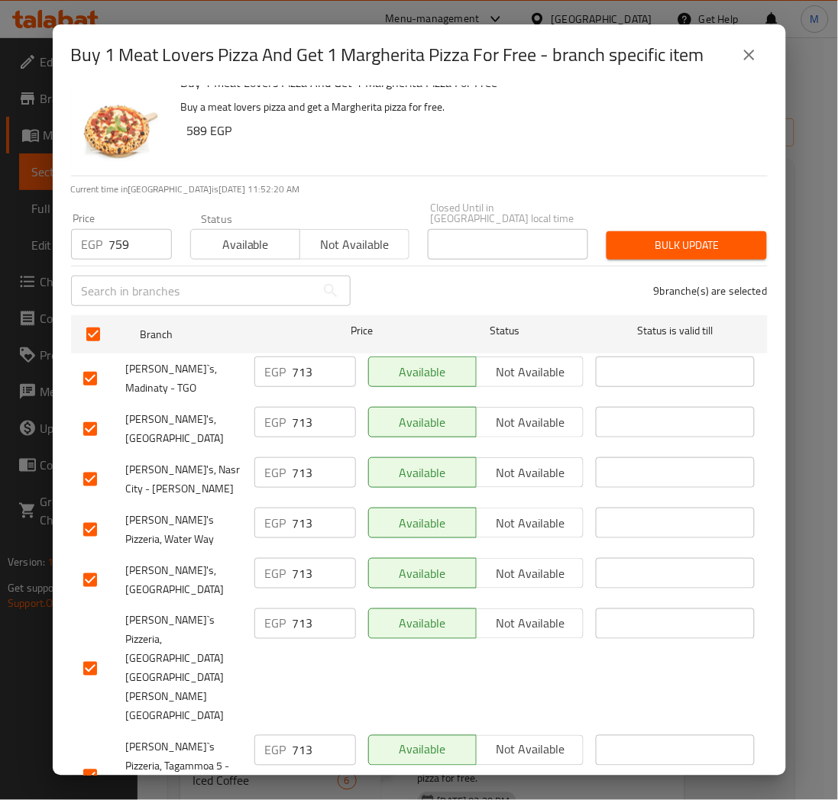
scroll to position [0, 0]
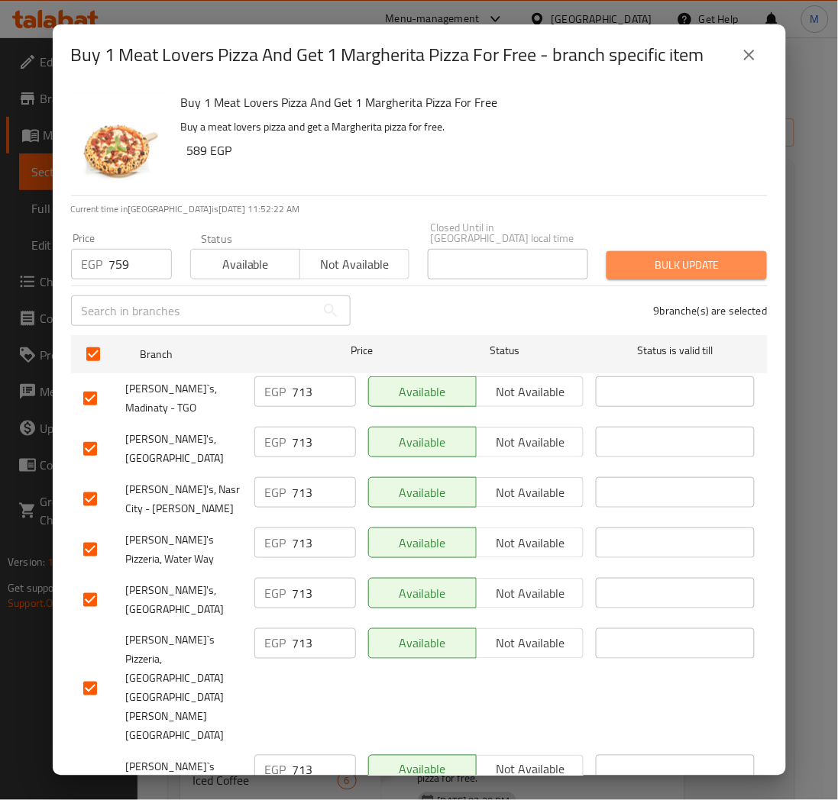
click at [683, 258] on span "Bulk update" at bounding box center [687, 265] width 136 height 19
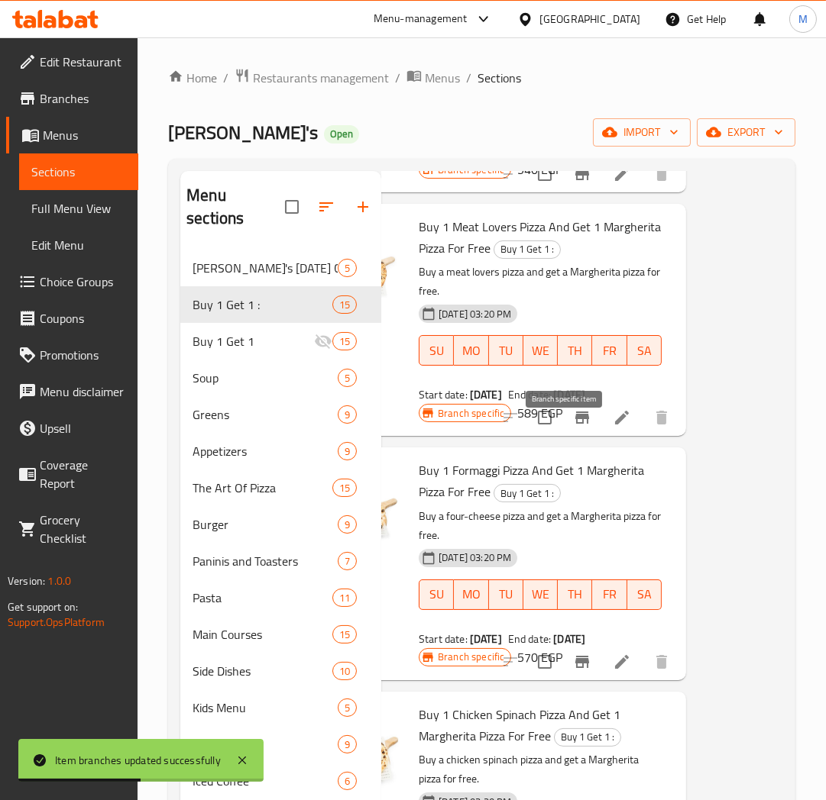
click at [573, 427] on icon "Branch-specific-item" at bounding box center [582, 418] width 18 height 18
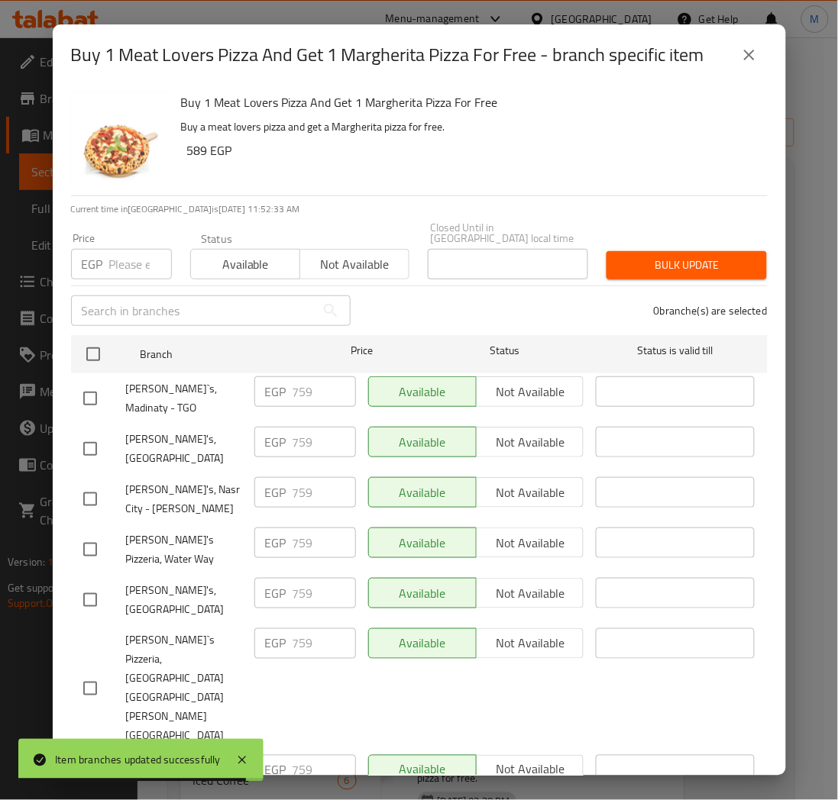
click at [123, 255] on input "number" at bounding box center [140, 264] width 63 height 31
paste input "850"
type input "850"
click at [398, 289] on div "0 branche(s) are selected" at bounding box center [568, 310] width 417 height 55
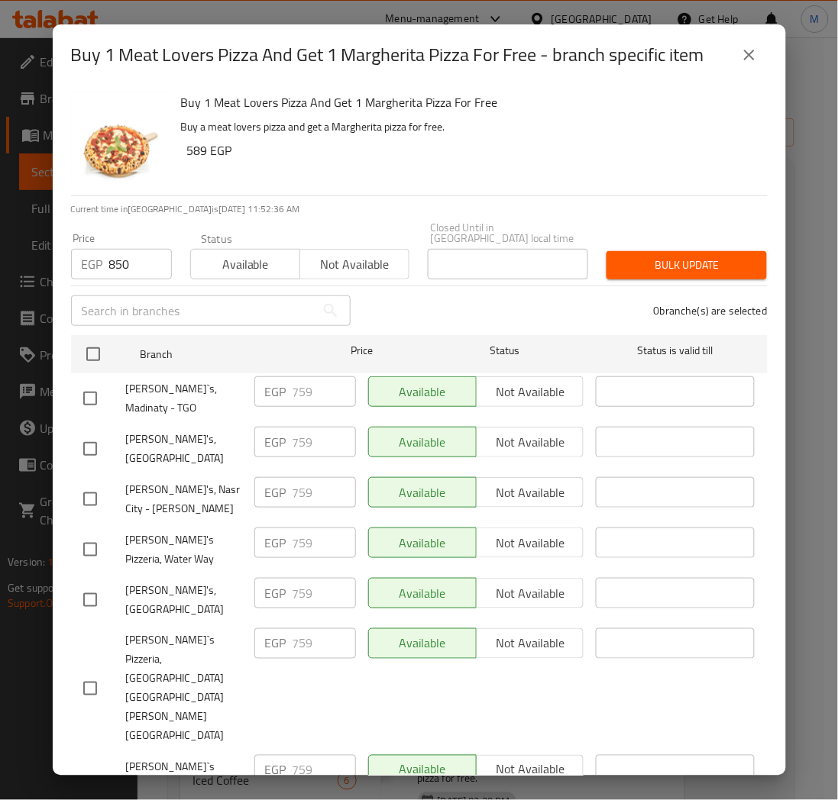
click at [454, 296] on div "0 branche(s) are selected" at bounding box center [568, 310] width 417 height 55
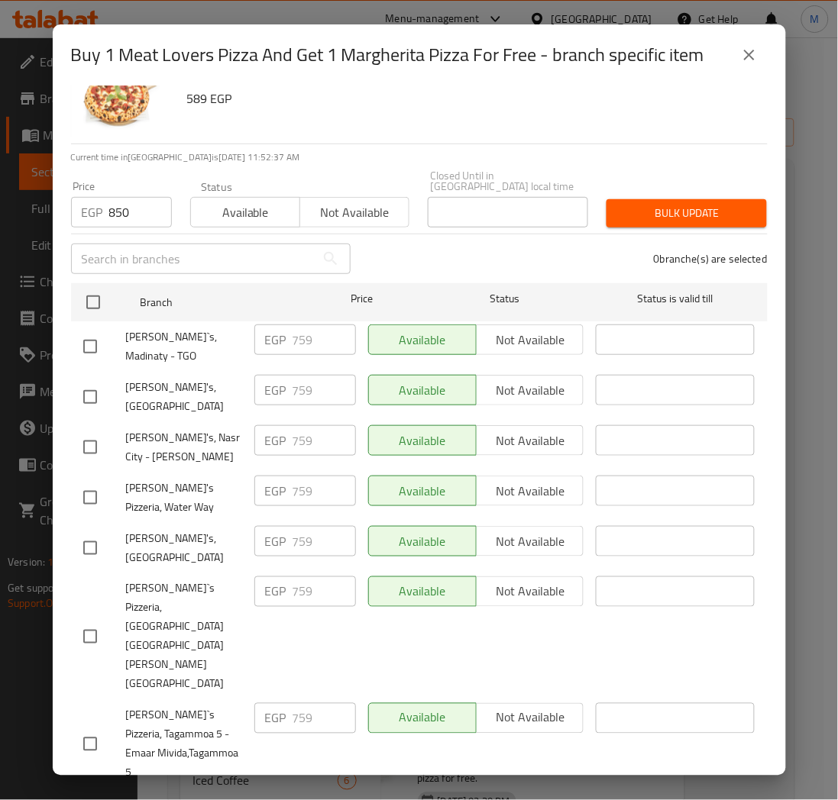
scroll to position [69, 0]
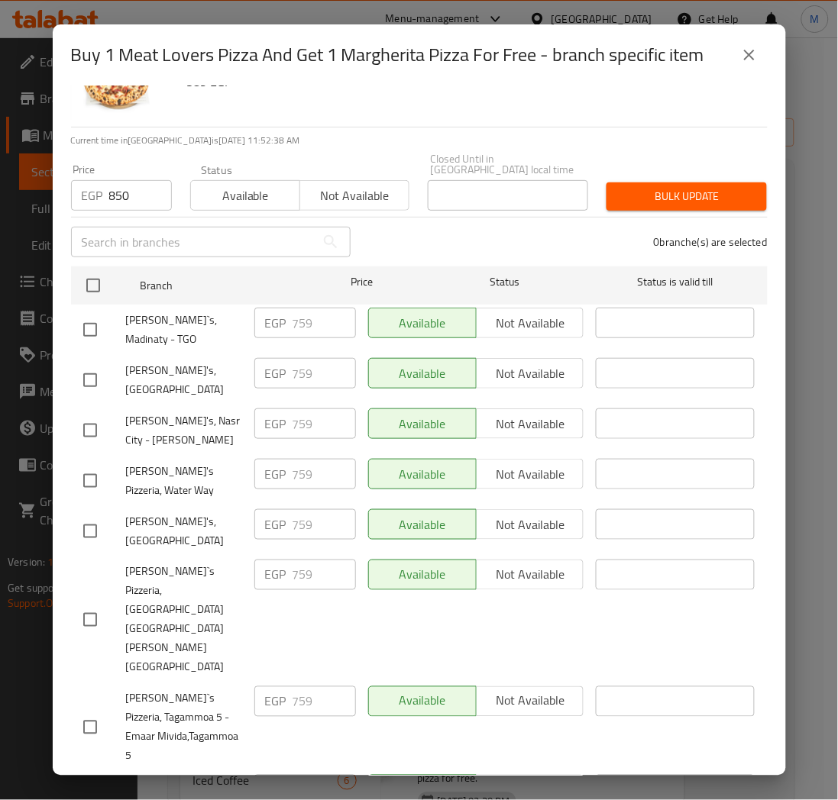
checkbox input "true"
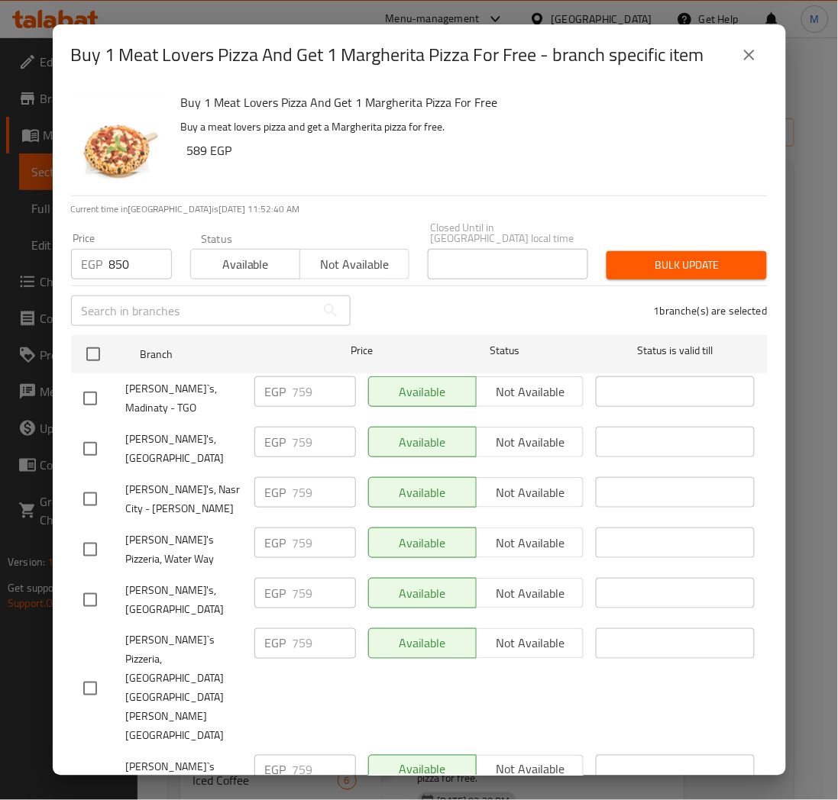
click at [668, 256] on span "Bulk update" at bounding box center [687, 265] width 136 height 19
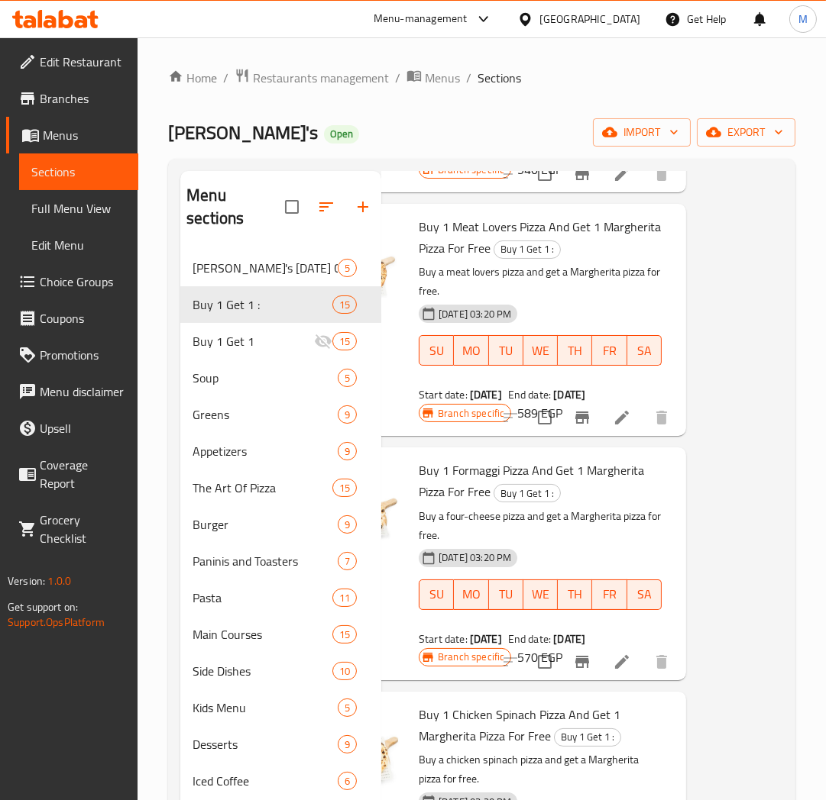
click at [588, 545] on p "Buy a four-cheese pizza and get a Margherita pizza for free." at bounding box center [540, 526] width 243 height 38
click at [575, 668] on icon "Branch-specific-item" at bounding box center [582, 662] width 14 height 12
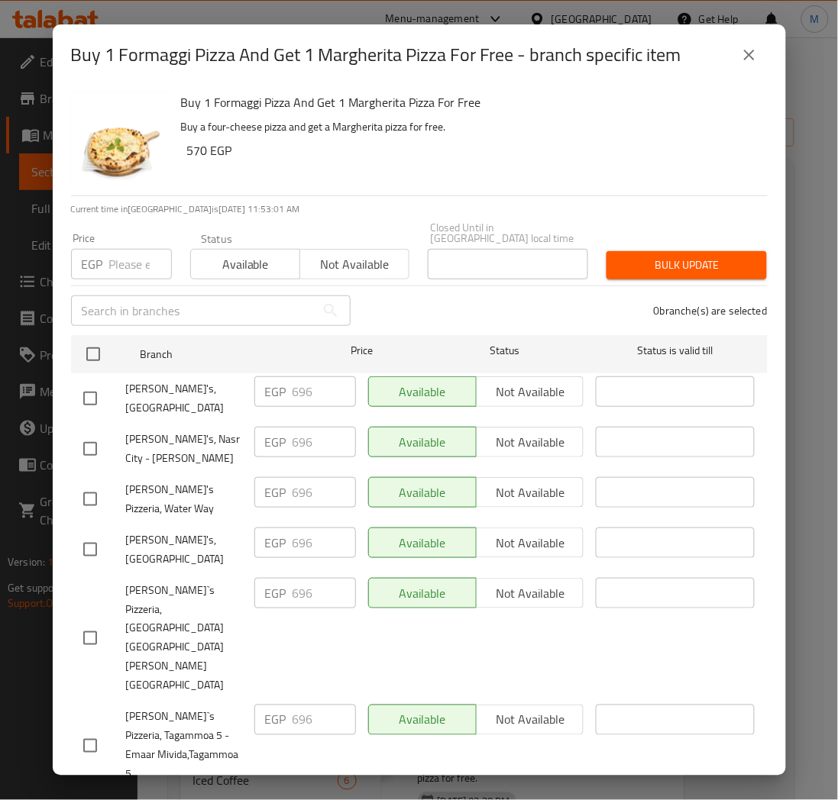
click at [113, 257] on input "number" at bounding box center [140, 264] width 63 height 31
paste input "742"
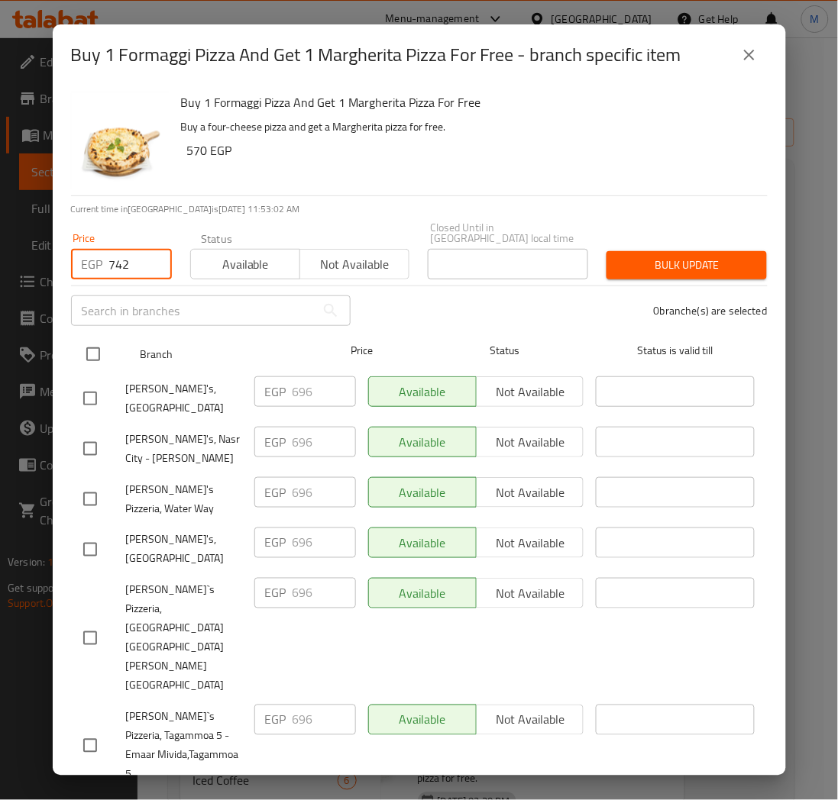
type input "742"
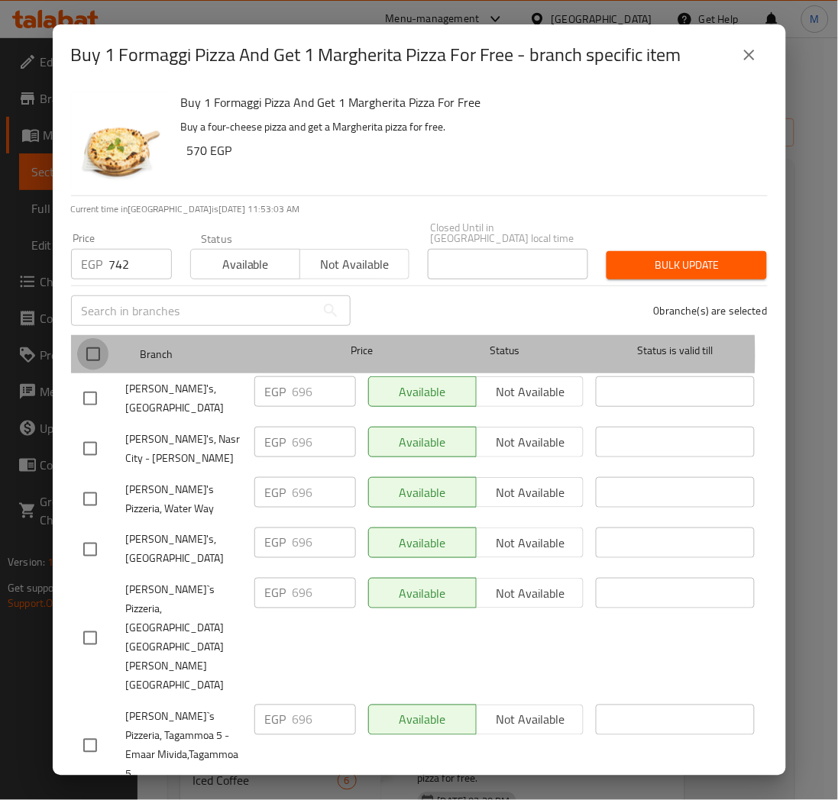
click at [95, 344] on input "checkbox" at bounding box center [93, 354] width 32 height 32
checkbox input "true"
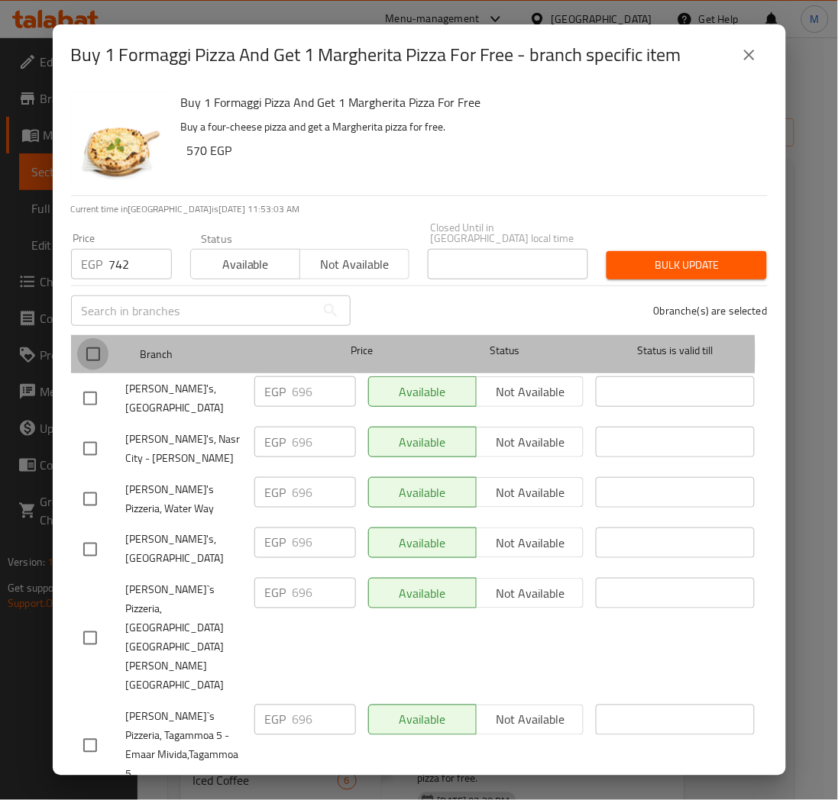
checkbox input "true"
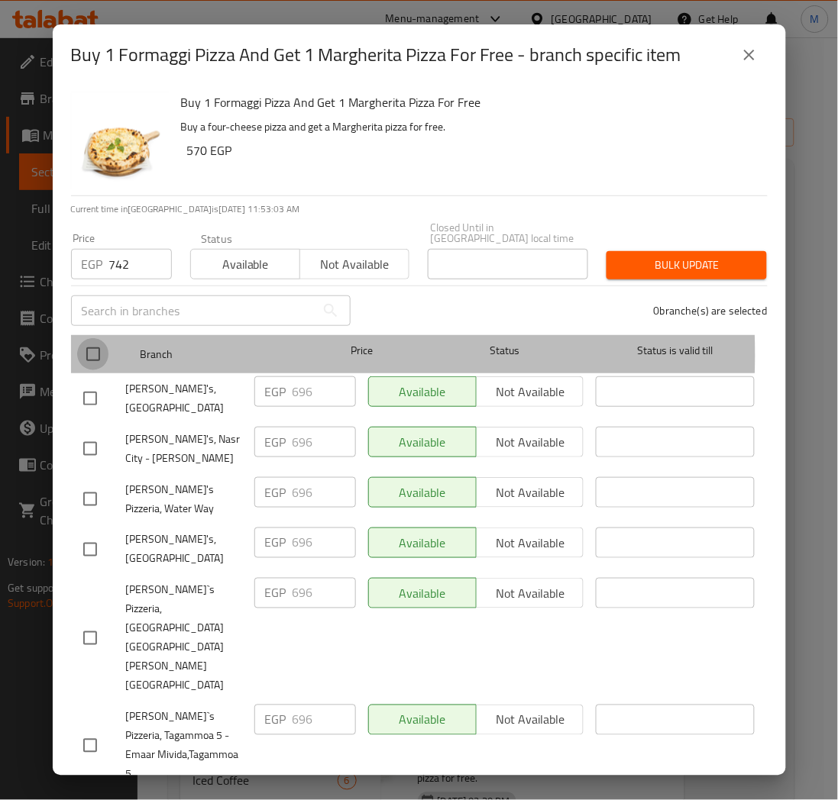
checkbox input "true"
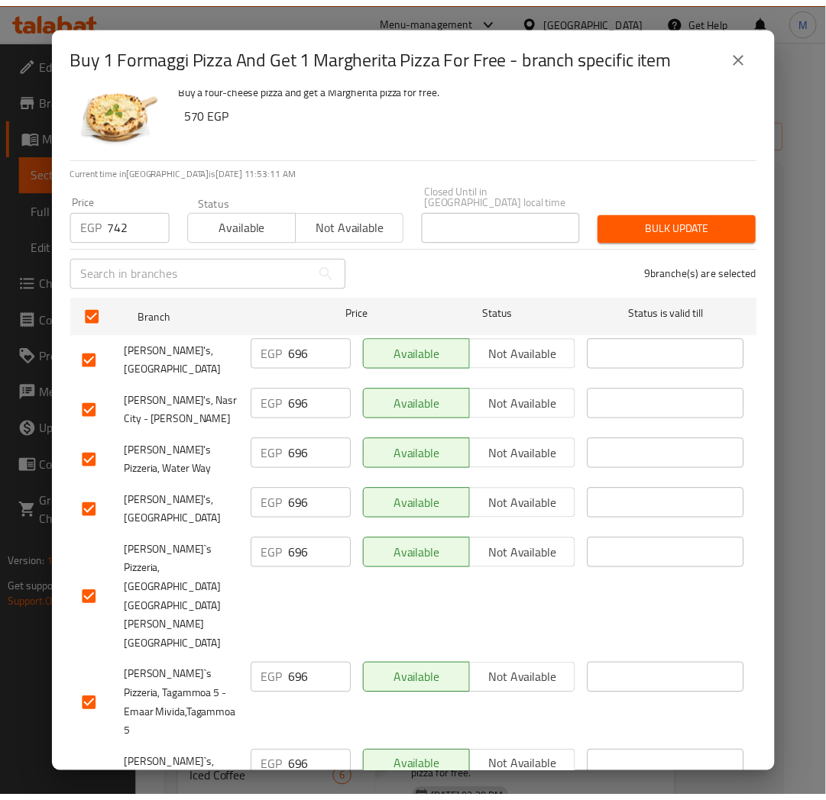
scroll to position [69, 0]
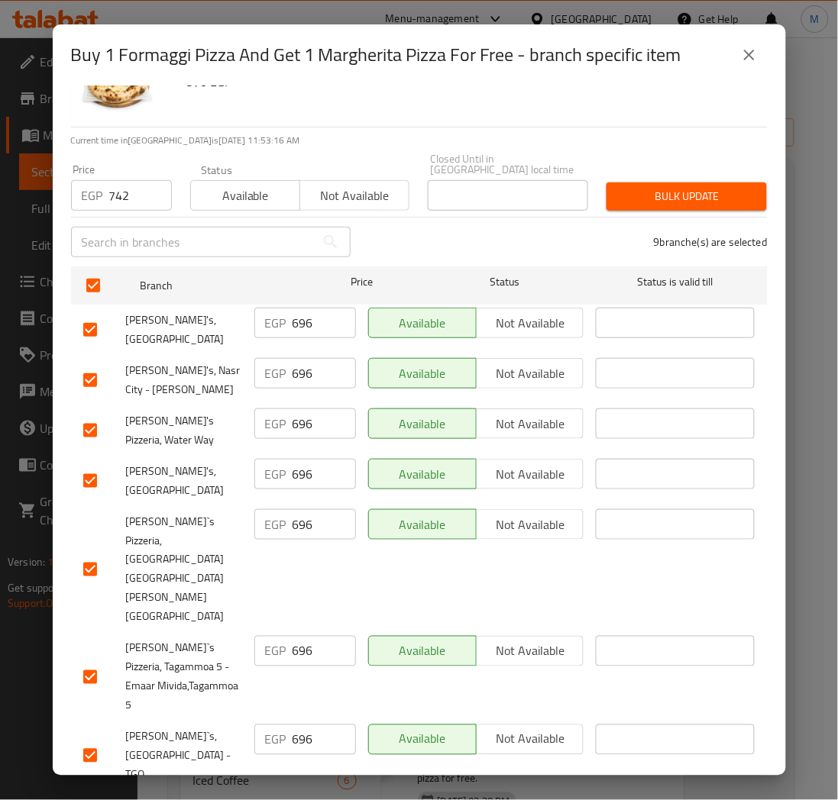
click at [681, 194] on span "Bulk update" at bounding box center [687, 196] width 136 height 19
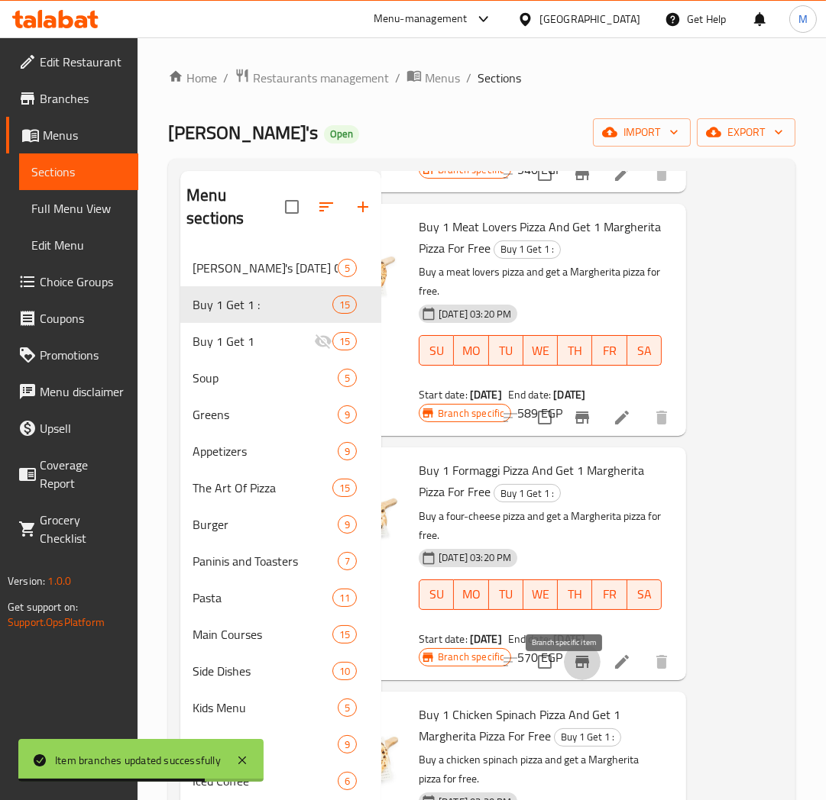
click at [575, 668] on icon "Branch-specific-item" at bounding box center [582, 662] width 14 height 12
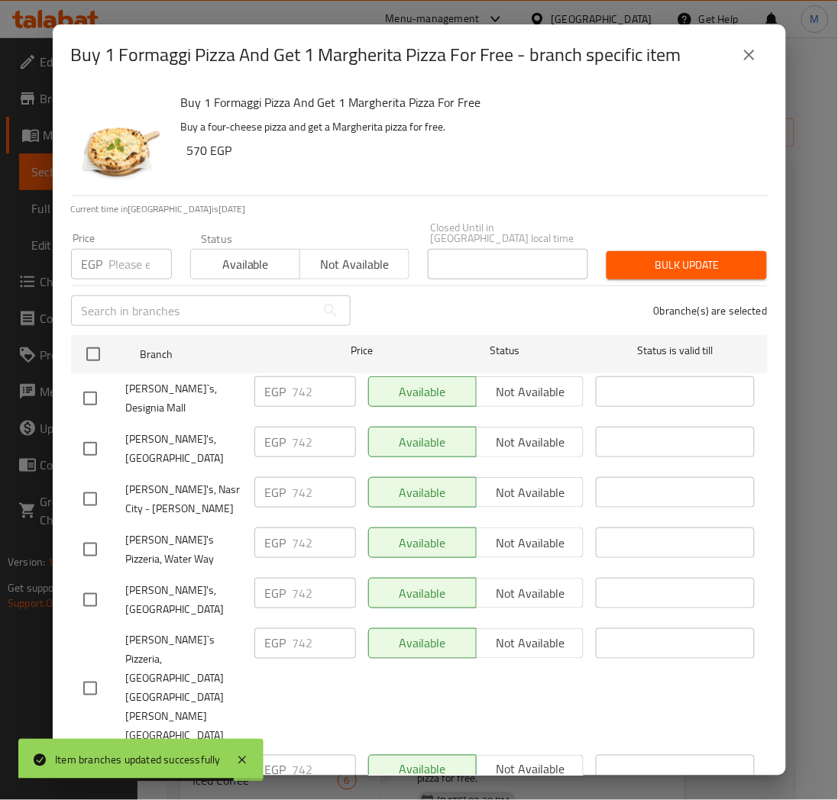
click at [133, 256] on input "number" at bounding box center [140, 264] width 63 height 31
paste input "827"
type input "827"
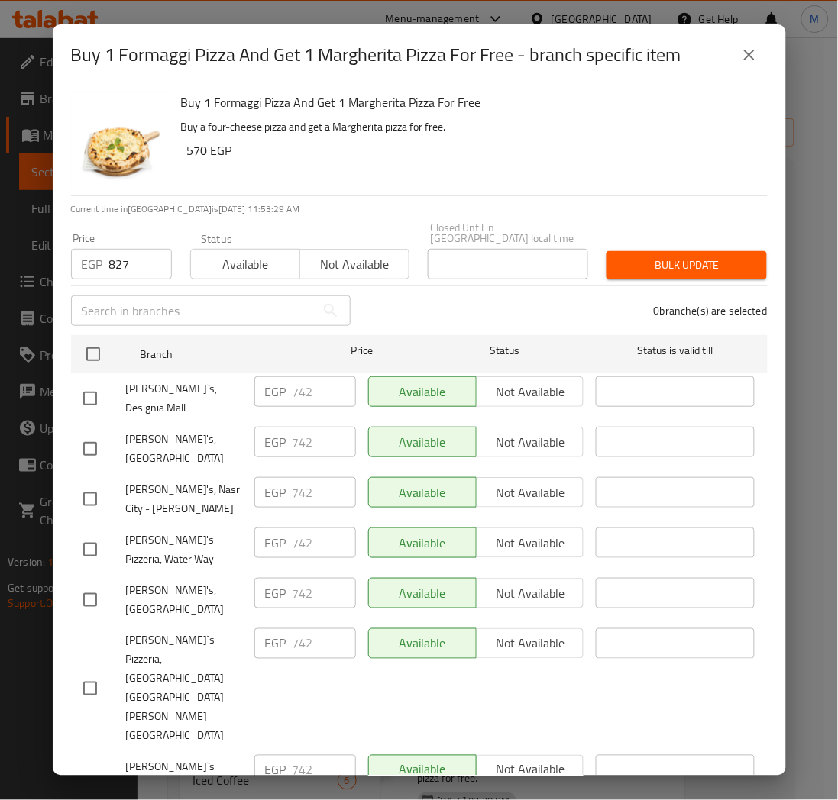
click at [441, 298] on div "0 branche(s) are selected" at bounding box center [568, 310] width 417 height 55
click at [90, 383] on input "checkbox" at bounding box center [90, 399] width 32 height 32
checkbox input "true"
click at [697, 265] on button "Bulk update" at bounding box center [686, 265] width 160 height 28
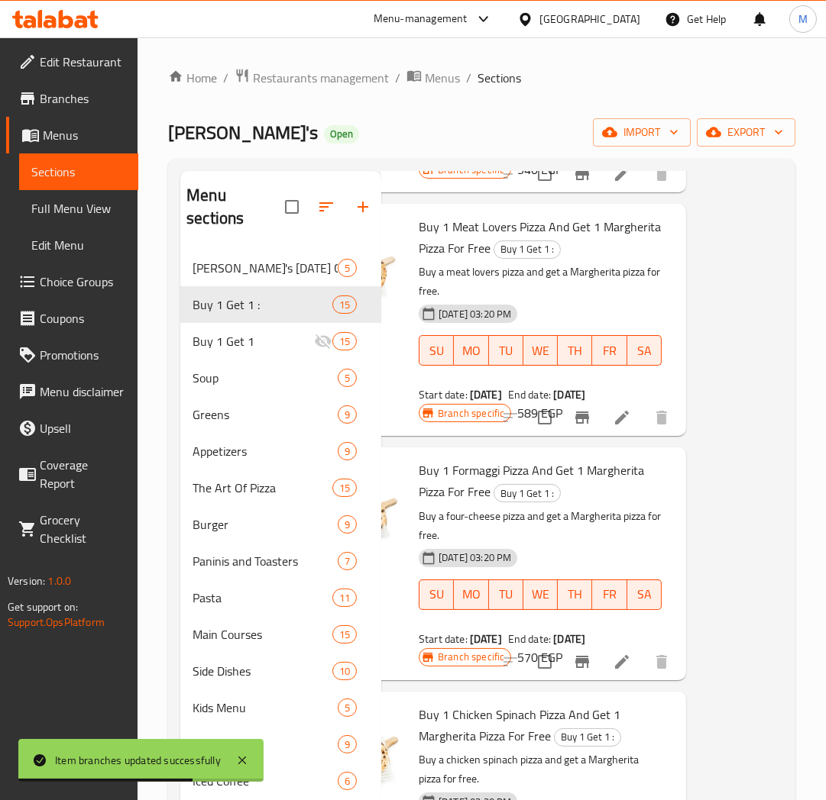
click at [590, 544] on p "Buy a four-cheese pizza and get a Margherita pizza for free." at bounding box center [540, 526] width 243 height 38
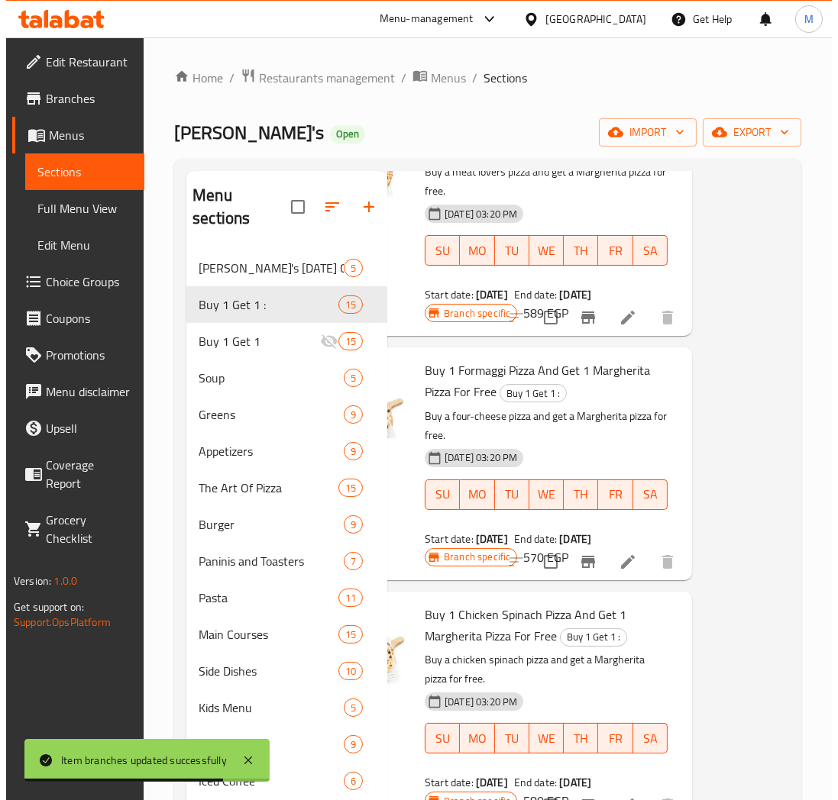
scroll to position [764, 101]
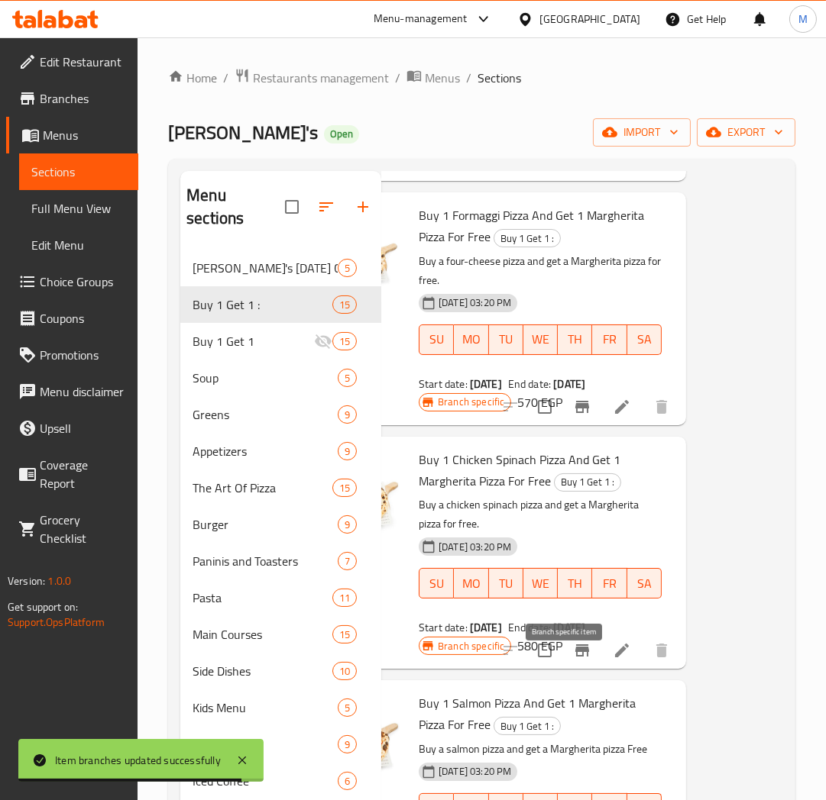
click at [575, 657] on icon "Branch-specific-item" at bounding box center [582, 651] width 14 height 12
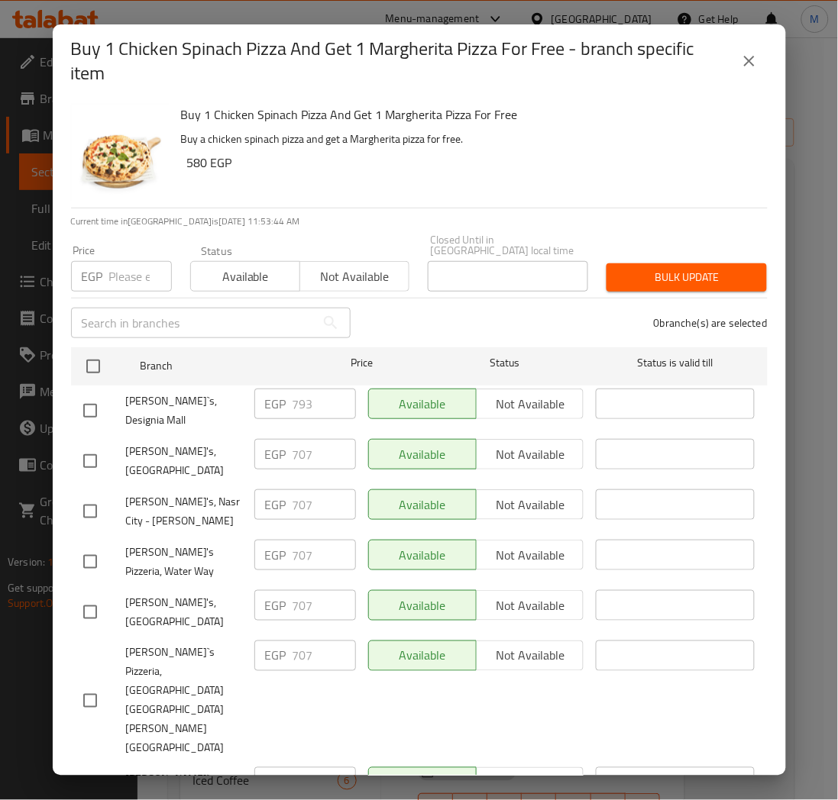
drag, startPoint x: 95, startPoint y: 354, endPoint x: 108, endPoint y: 317, distance: 38.6
click at [95, 354] on input "checkbox" at bounding box center [93, 367] width 32 height 32
checkbox input "true"
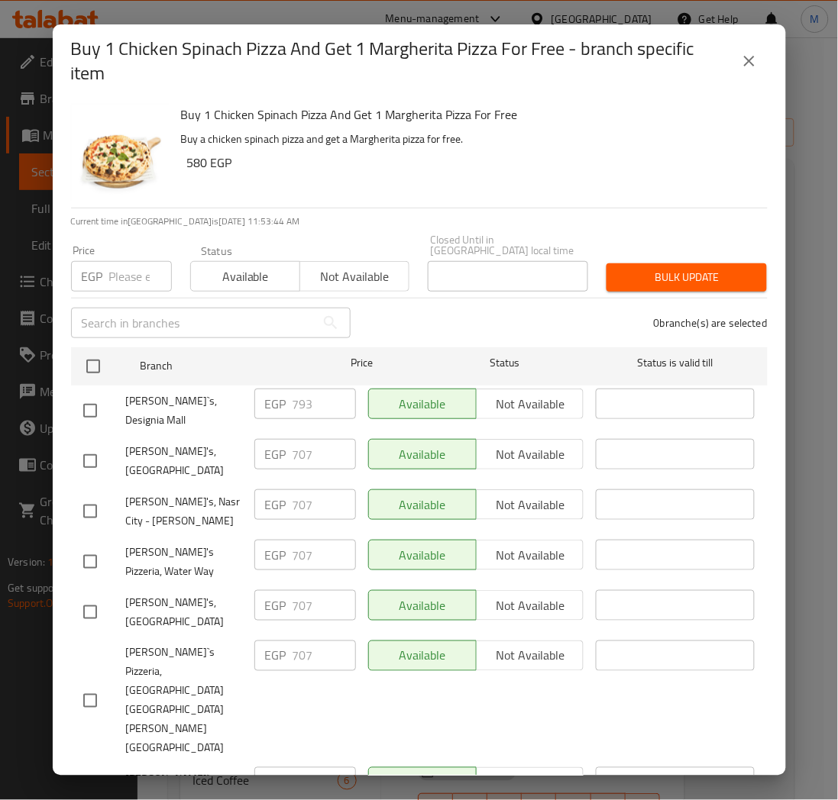
checkbox input "true"
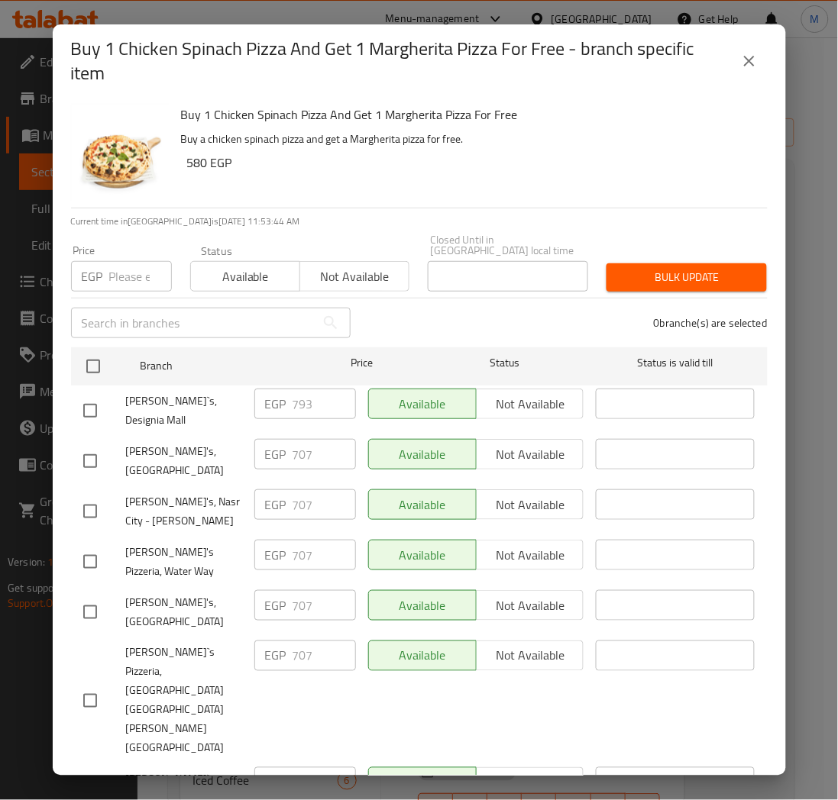
checkbox input "true"
click at [120, 264] on input "number" at bounding box center [140, 276] width 63 height 31
paste input "753"
type input "753"
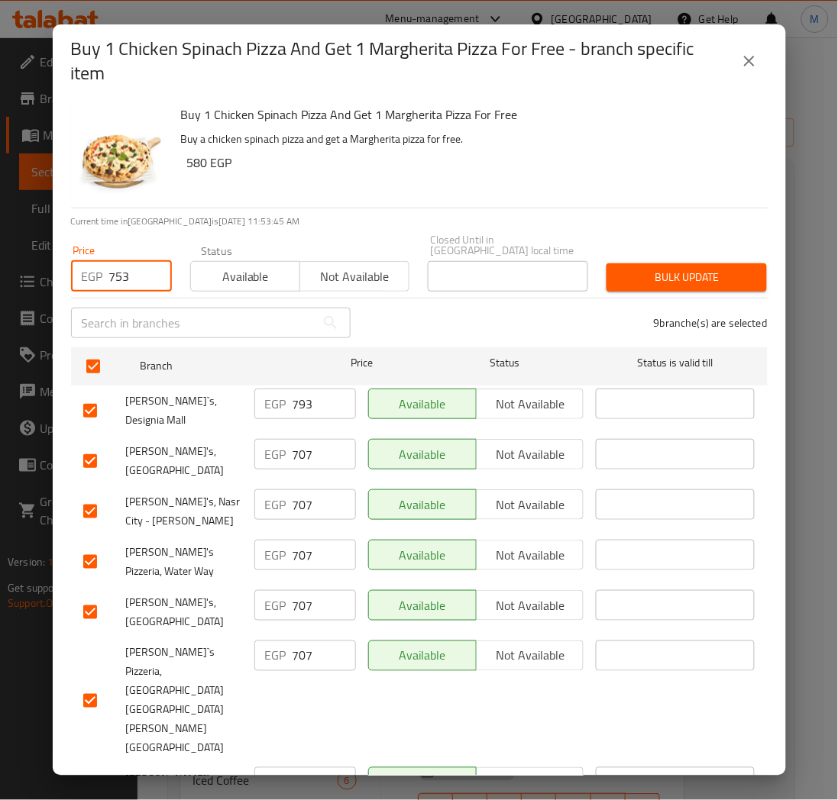
click at [484, 178] on div "Buy 1 Chicken Spinach Pizza And Get 1 Margherita Pizza For Free Buy a chicken s…" at bounding box center [468, 153] width 587 height 110
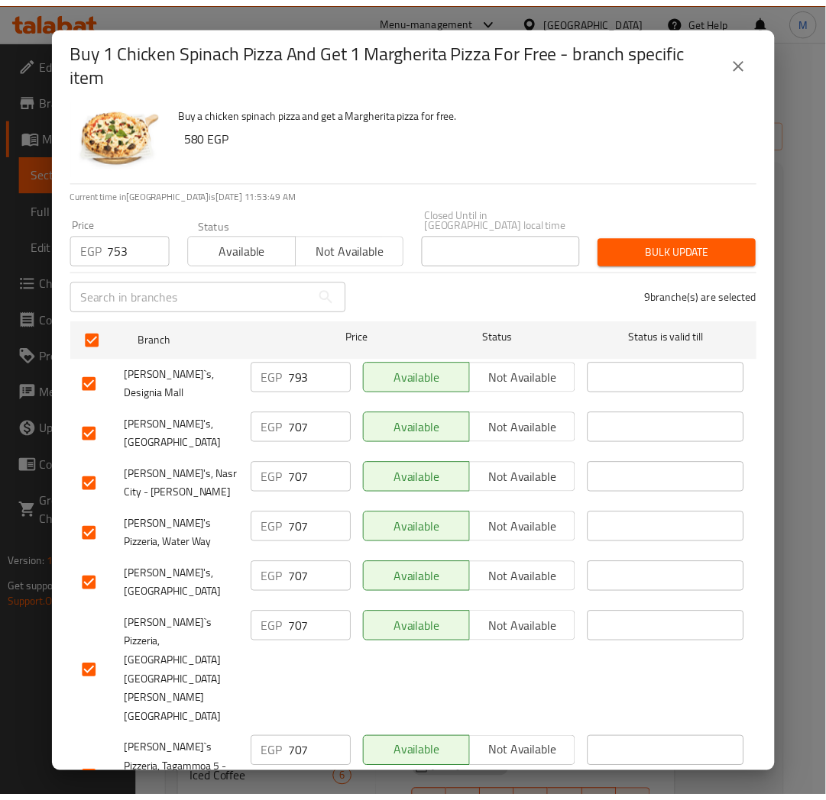
scroll to position [0, 0]
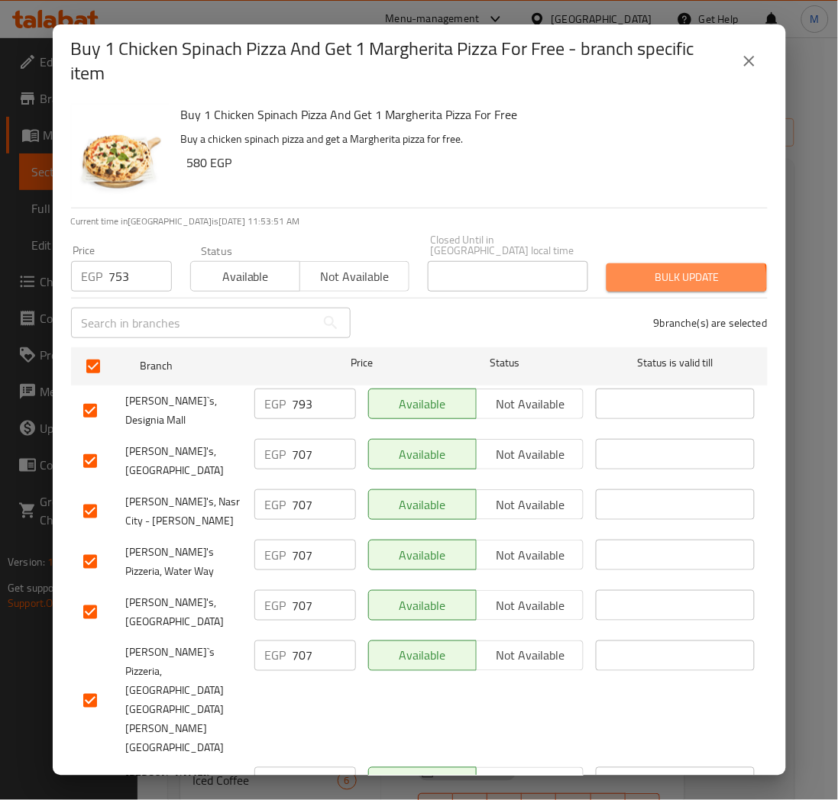
click at [676, 270] on span "Bulk update" at bounding box center [687, 277] width 136 height 19
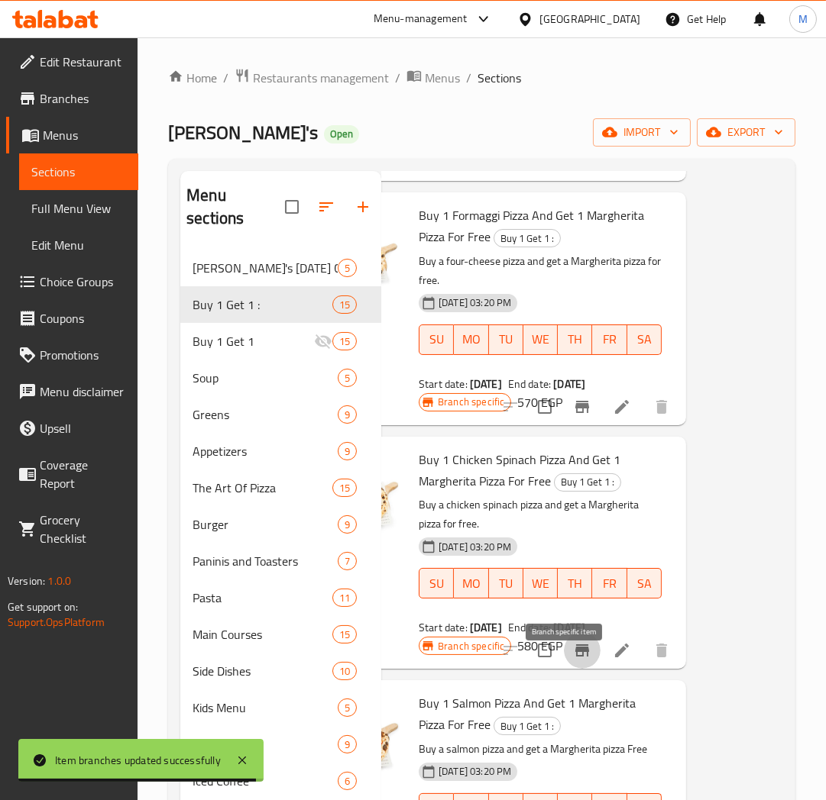
click at [573, 660] on icon "Branch-specific-item" at bounding box center [582, 651] width 18 height 18
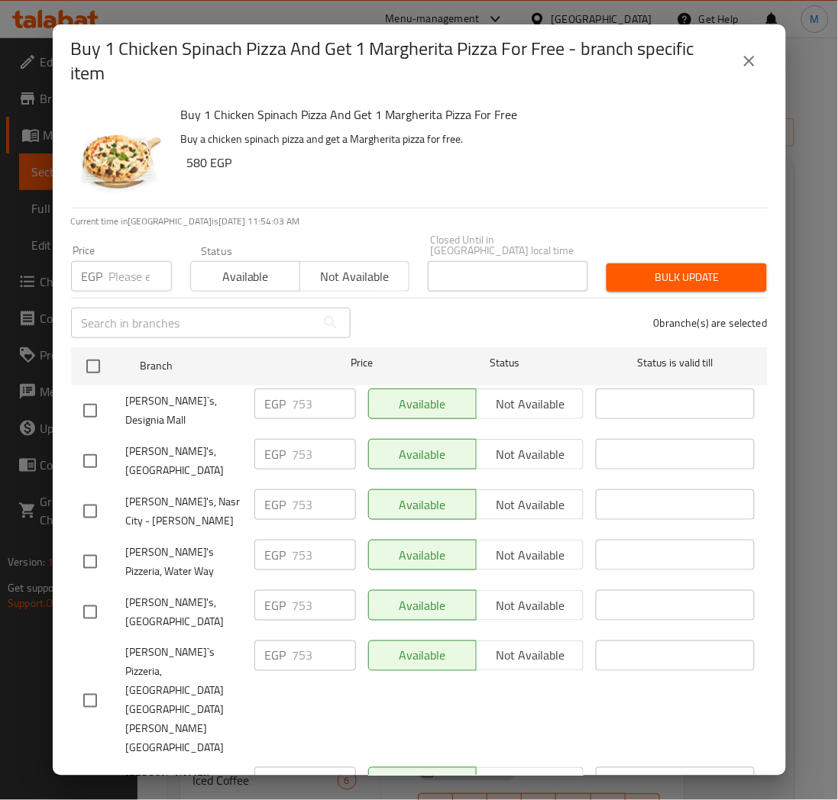
click at [127, 265] on input "number" at bounding box center [140, 276] width 63 height 31
paste input "845"
type input "845"
click at [490, 315] on div "0 branche(s) are selected" at bounding box center [568, 323] width 417 height 55
click at [89, 403] on input "checkbox" at bounding box center [90, 411] width 32 height 32
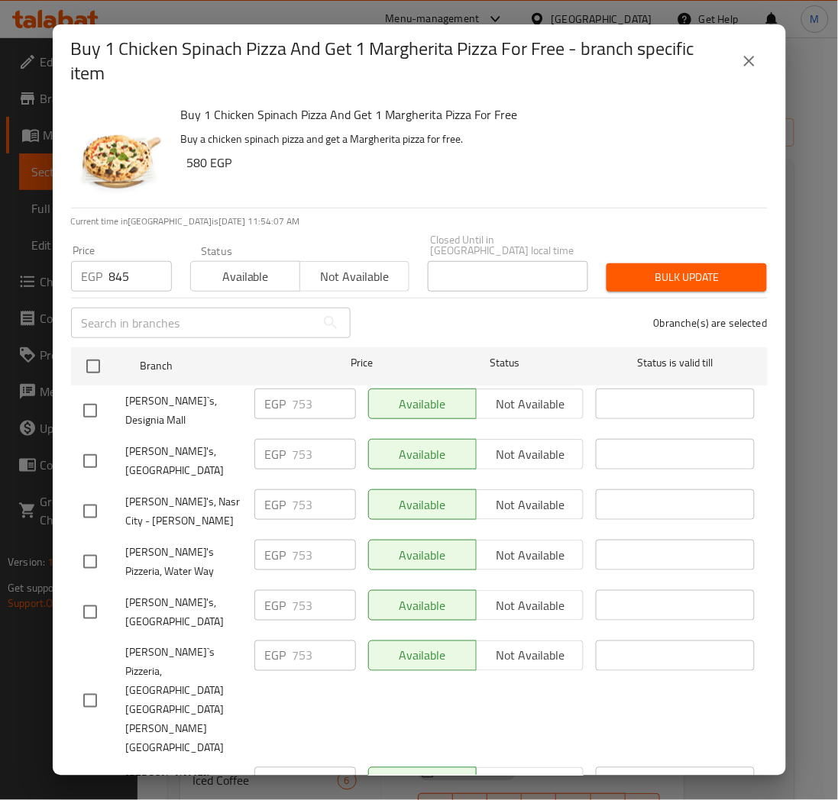
checkbox input "true"
click at [680, 280] on button "Bulk update" at bounding box center [686, 278] width 160 height 28
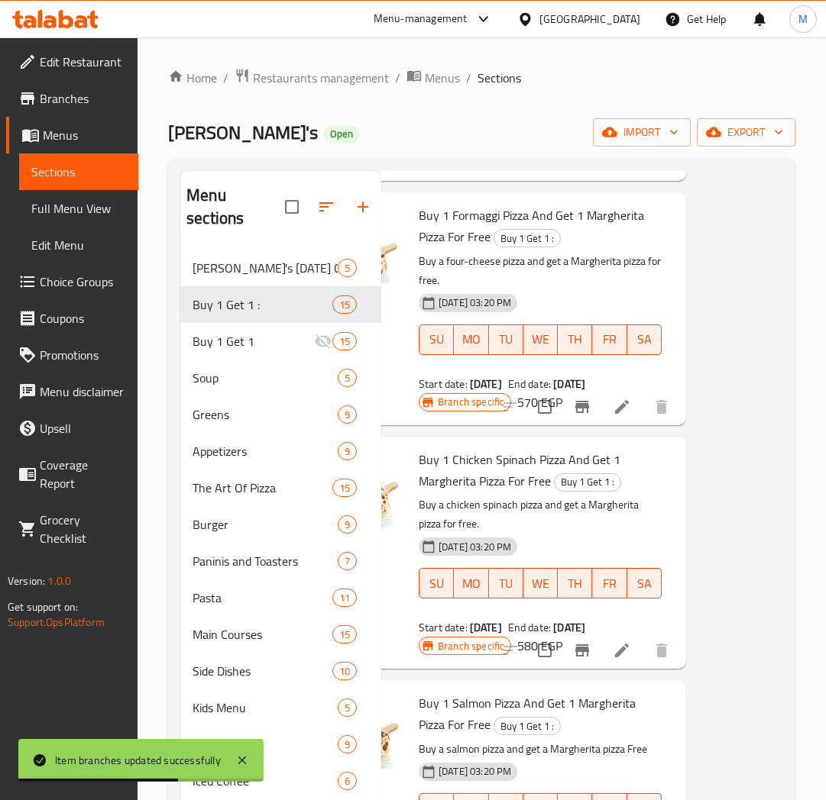
click at [591, 534] on p "Buy a chicken spinach pizza and get a Margherita pizza for free." at bounding box center [540, 515] width 243 height 38
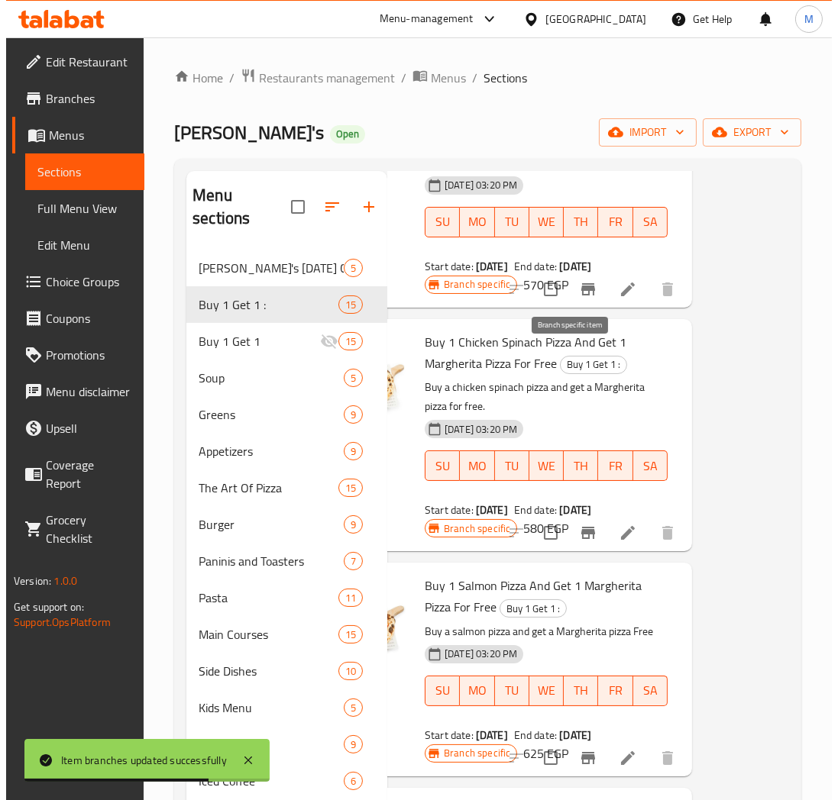
scroll to position [1103, 101]
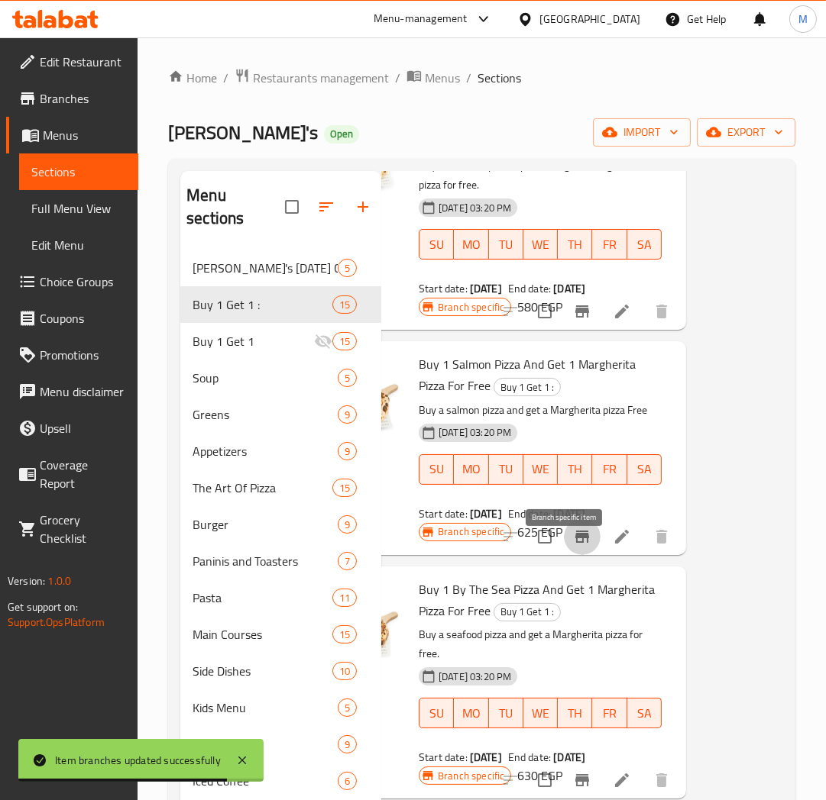
click at [575, 543] on icon "Branch-specific-item" at bounding box center [582, 537] width 14 height 12
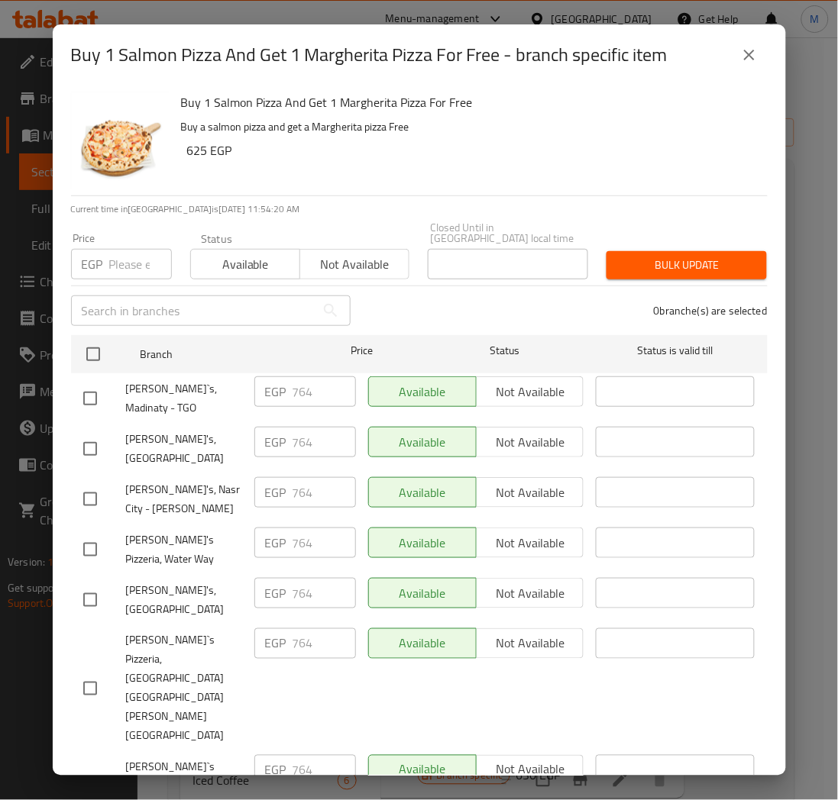
drag, startPoint x: 87, startPoint y: 344, endPoint x: 95, endPoint y: 319, distance: 25.8
click at [87, 344] on input "checkbox" at bounding box center [93, 354] width 32 height 32
checkbox input "true"
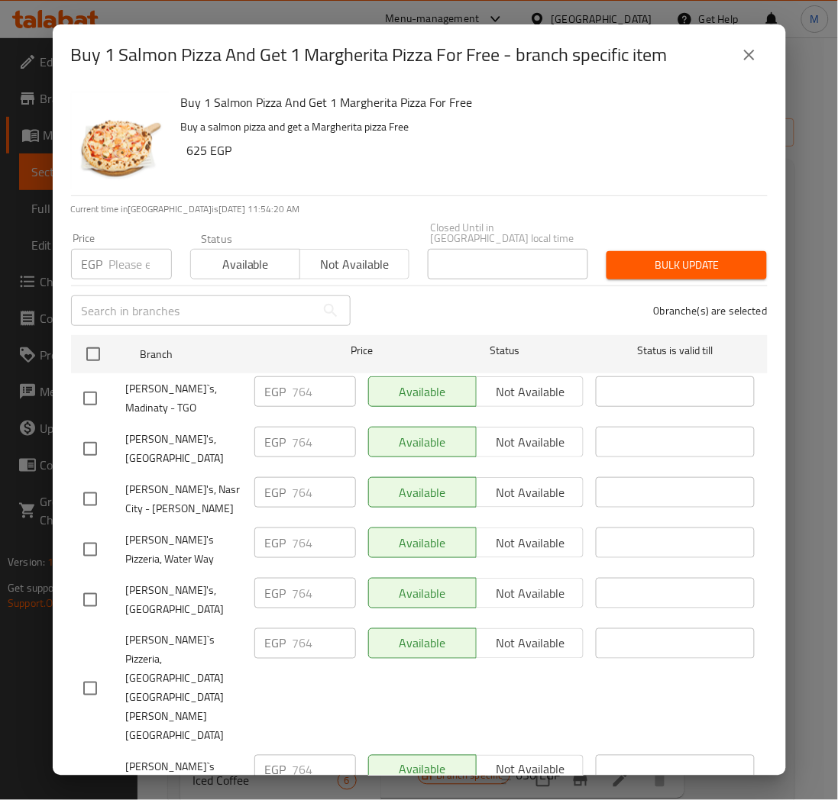
checkbox input "true"
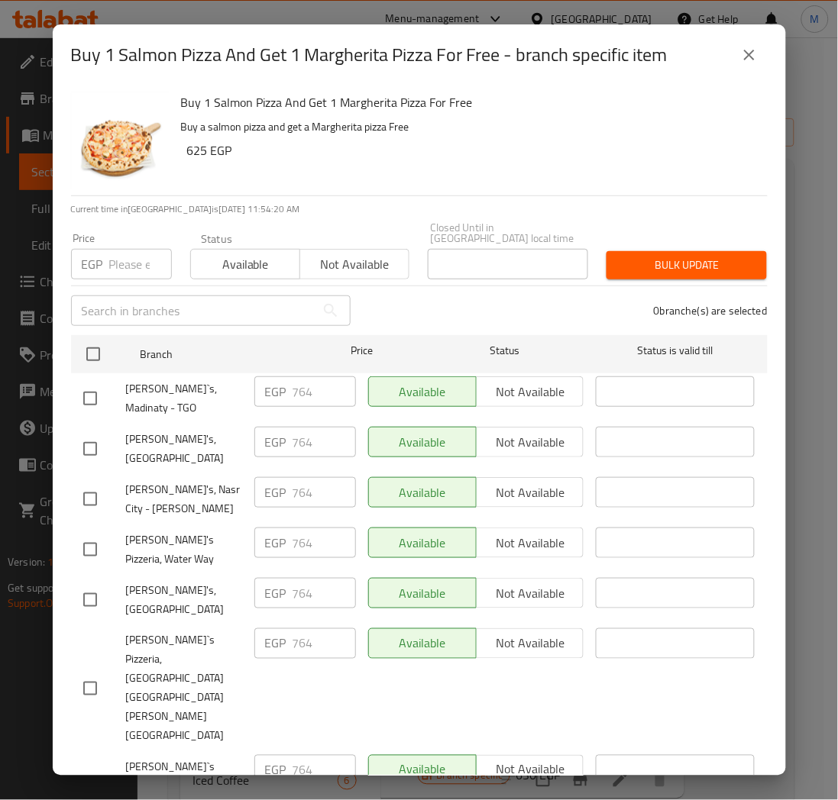
checkbox input "true"
click at [108, 269] on div "Price EGP Price" at bounding box center [121, 256] width 119 height 65
click at [112, 260] on input "number" at bounding box center [140, 264] width 63 height 31
paste input "810"
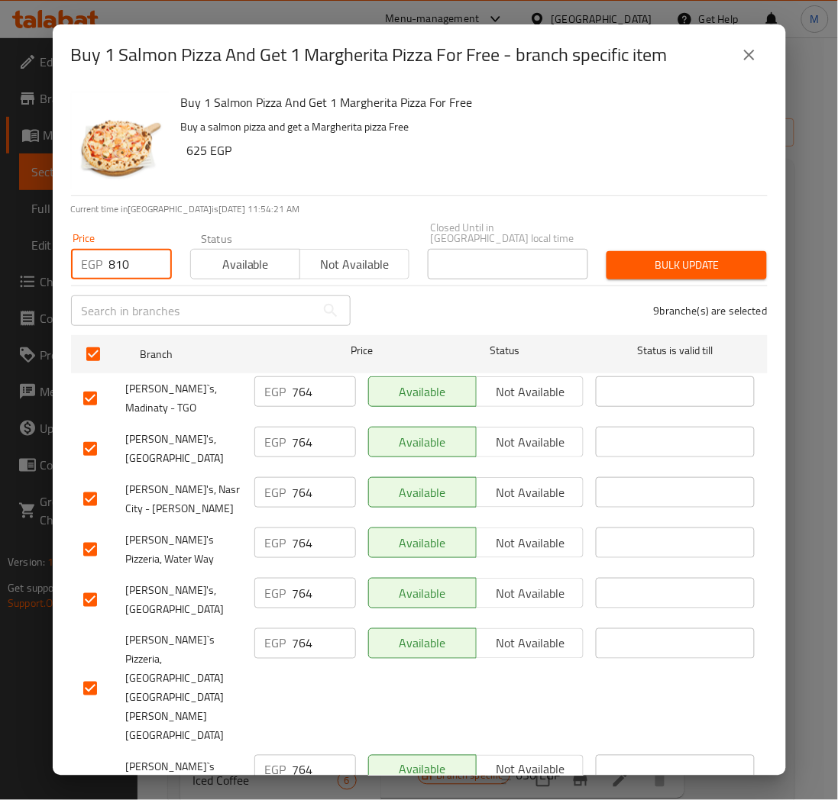
type input "810"
click at [668, 256] on span "Bulk update" at bounding box center [687, 265] width 136 height 19
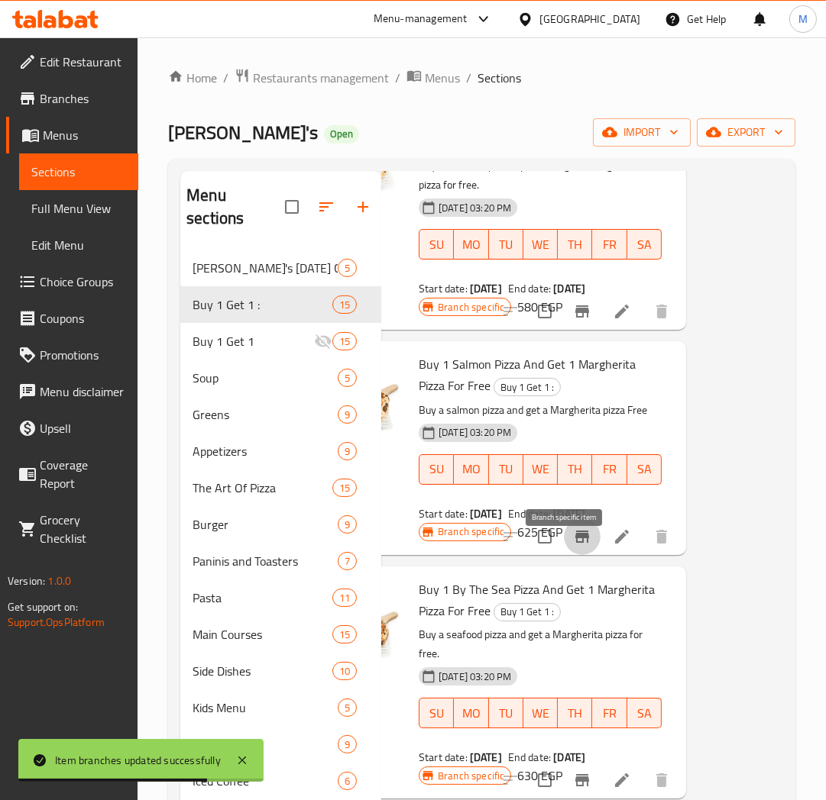
click at [575, 543] on icon "Branch-specific-item" at bounding box center [582, 537] width 14 height 12
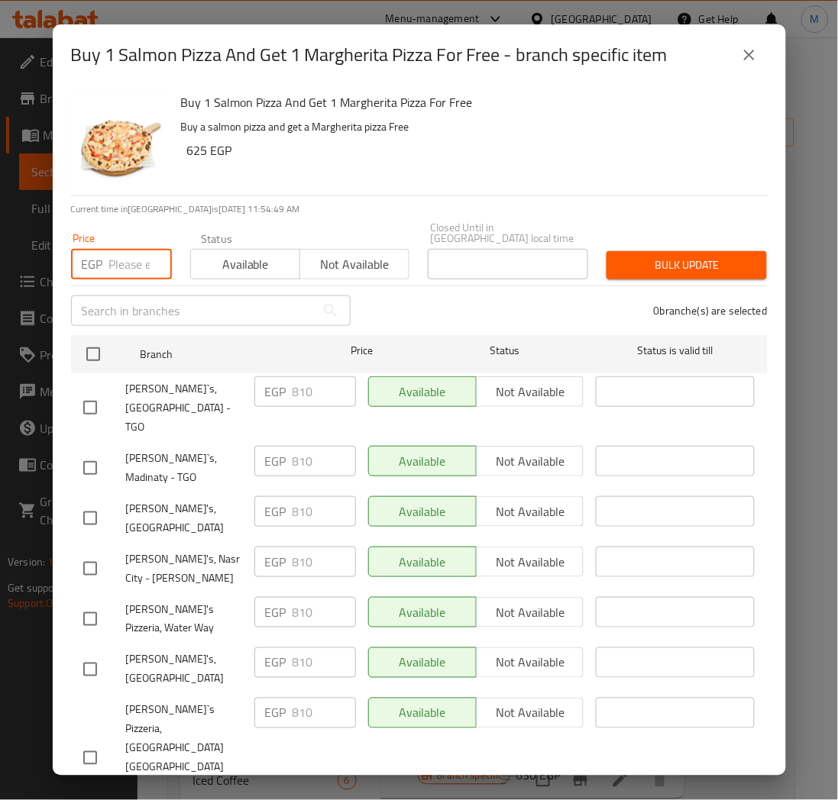
click at [112, 251] on input "number" at bounding box center [140, 264] width 63 height 31
paste input "907"
type input "907"
click at [472, 296] on div "0 branche(s) are selected" at bounding box center [568, 310] width 417 height 55
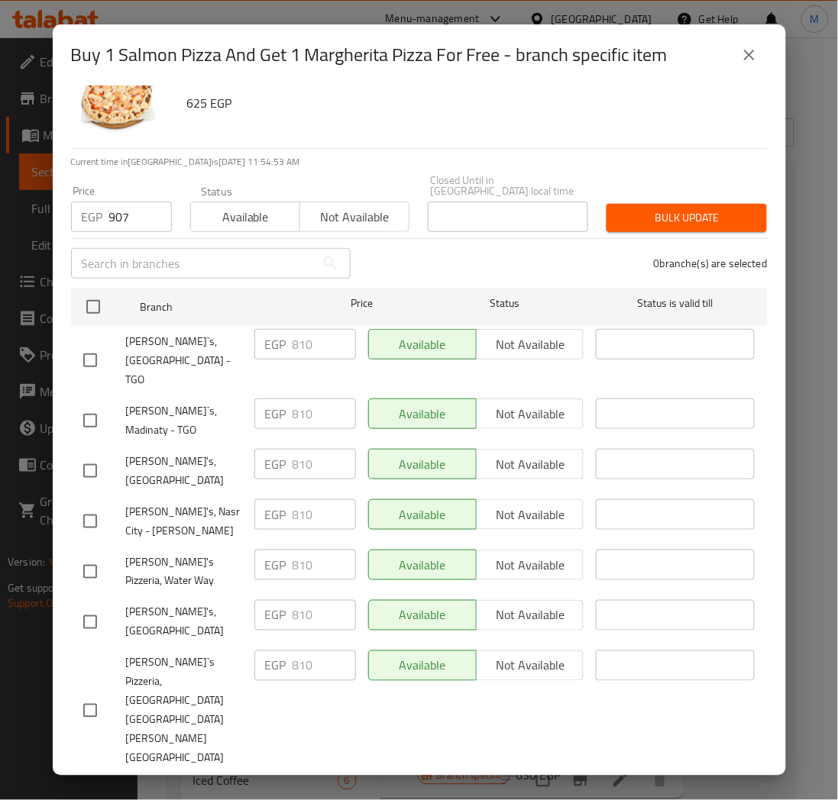
scroll to position [69, 0]
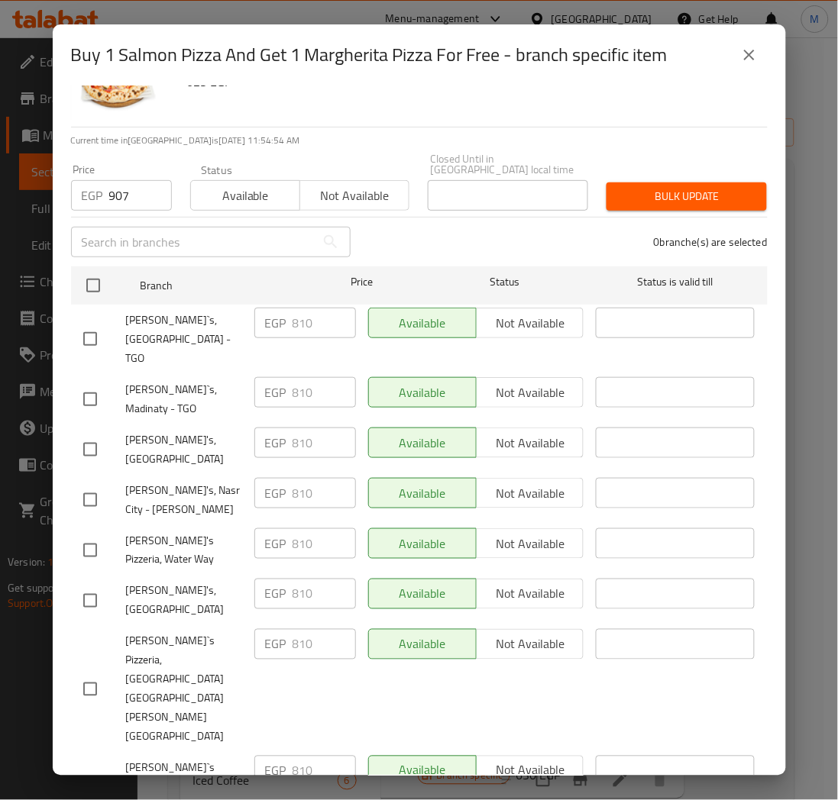
drag, startPoint x: 78, startPoint y: 719, endPoint x: 280, endPoint y: 645, distance: 214.8
checkbox input "true"
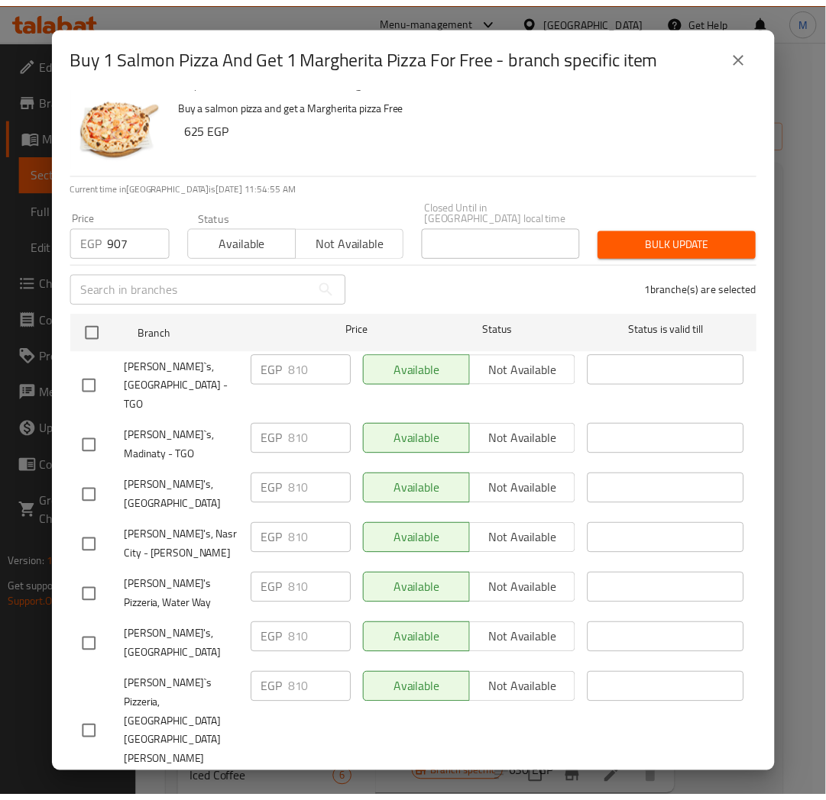
scroll to position [0, 0]
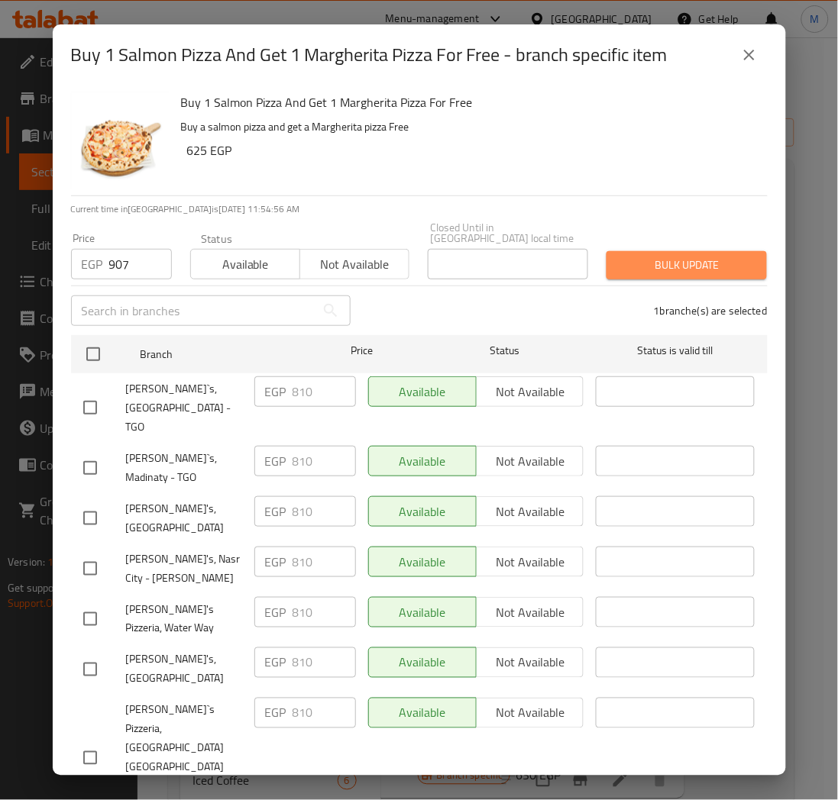
drag, startPoint x: 692, startPoint y: 250, endPoint x: 639, endPoint y: 258, distance: 54.1
click at [690, 256] on span "Bulk update" at bounding box center [687, 265] width 136 height 19
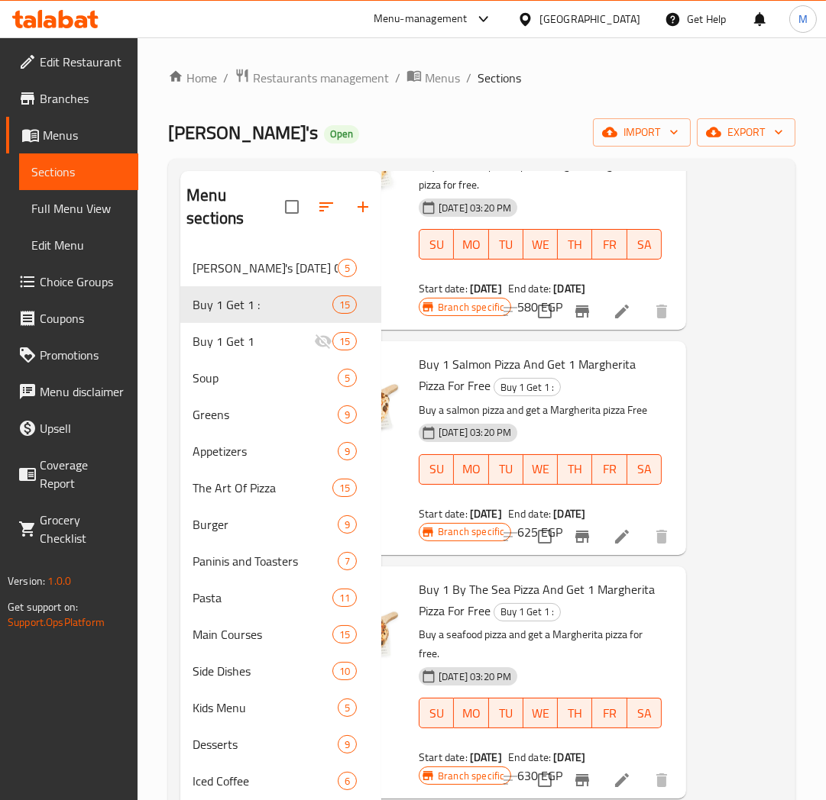
click at [570, 456] on div "[DATE] 03:20 PM SU MO TU WE TH FR SA" at bounding box center [539, 459] width 255 height 82
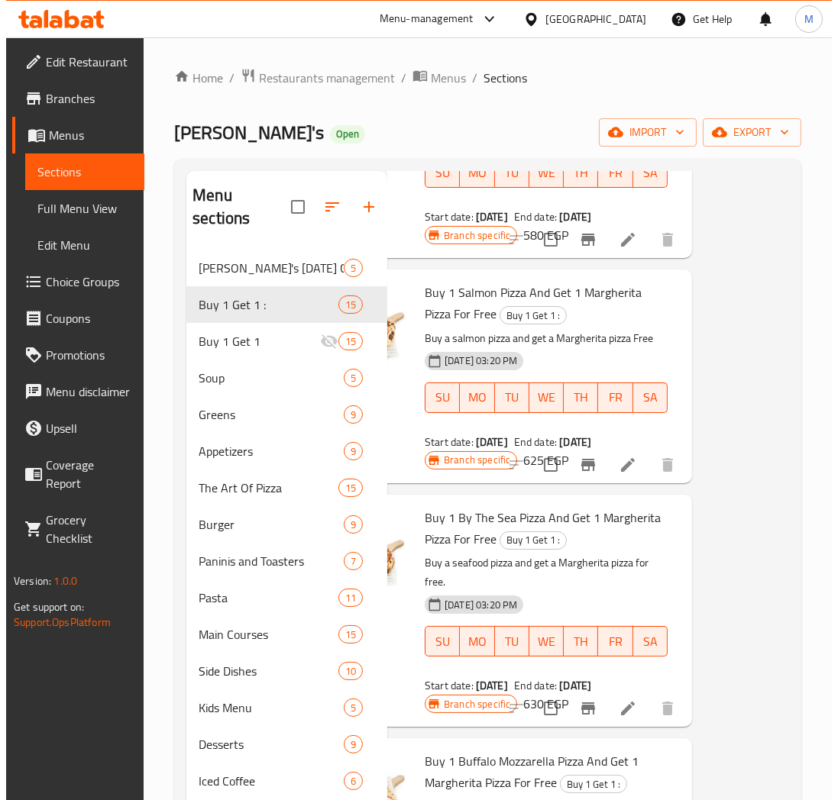
scroll to position [1357, 101]
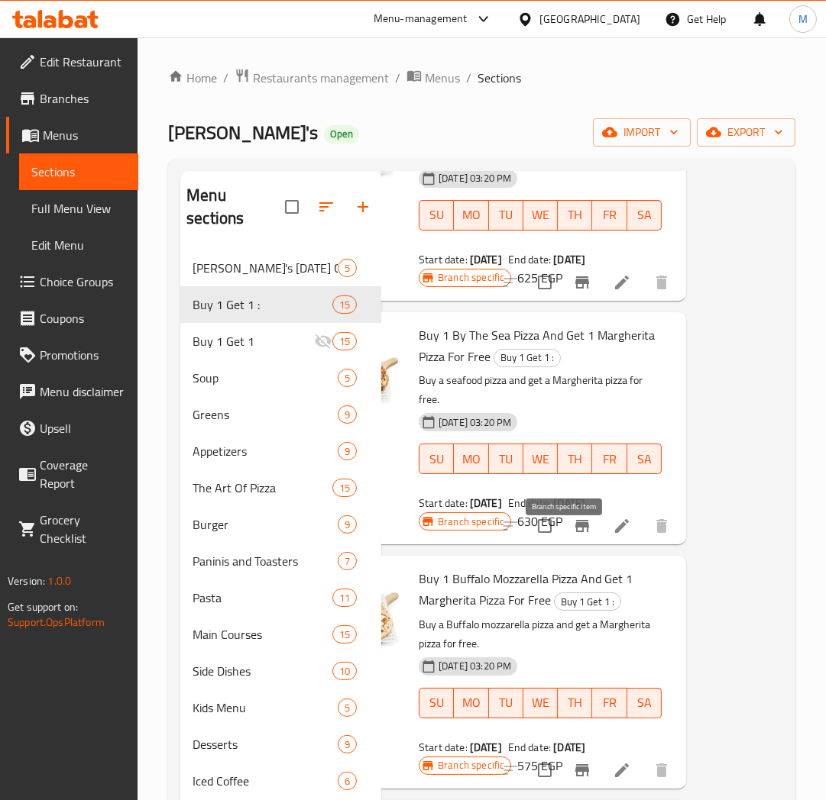
click at [575, 532] on icon "Branch-specific-item" at bounding box center [582, 526] width 14 height 12
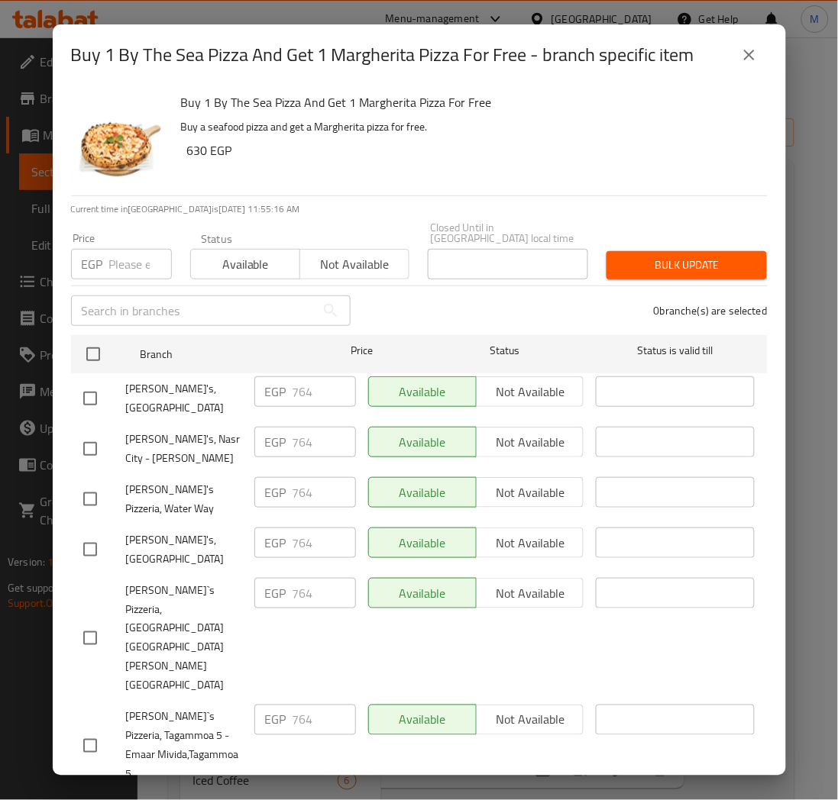
click at [130, 255] on input "number" at bounding box center [140, 264] width 63 height 31
paste input "810"
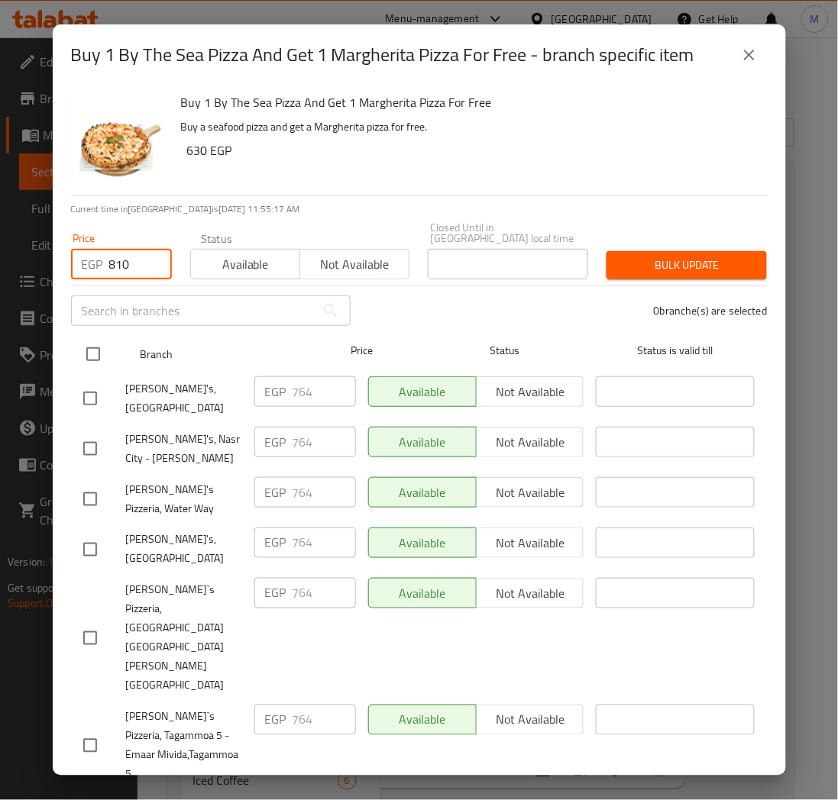
type input "810"
click at [94, 344] on input "checkbox" at bounding box center [93, 354] width 32 height 32
checkbox input "true"
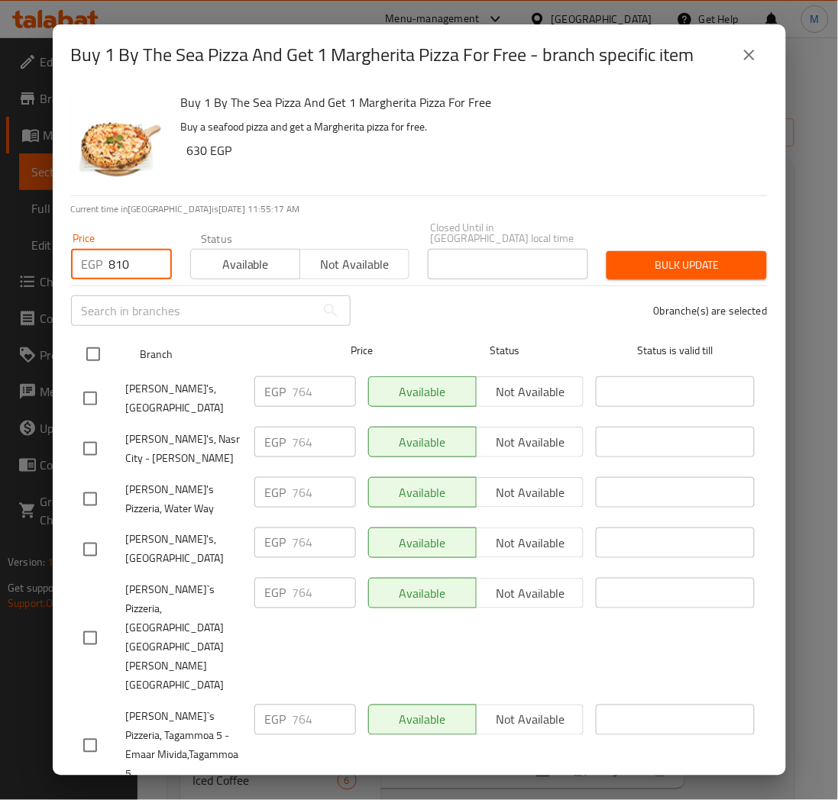
checkbox input "true"
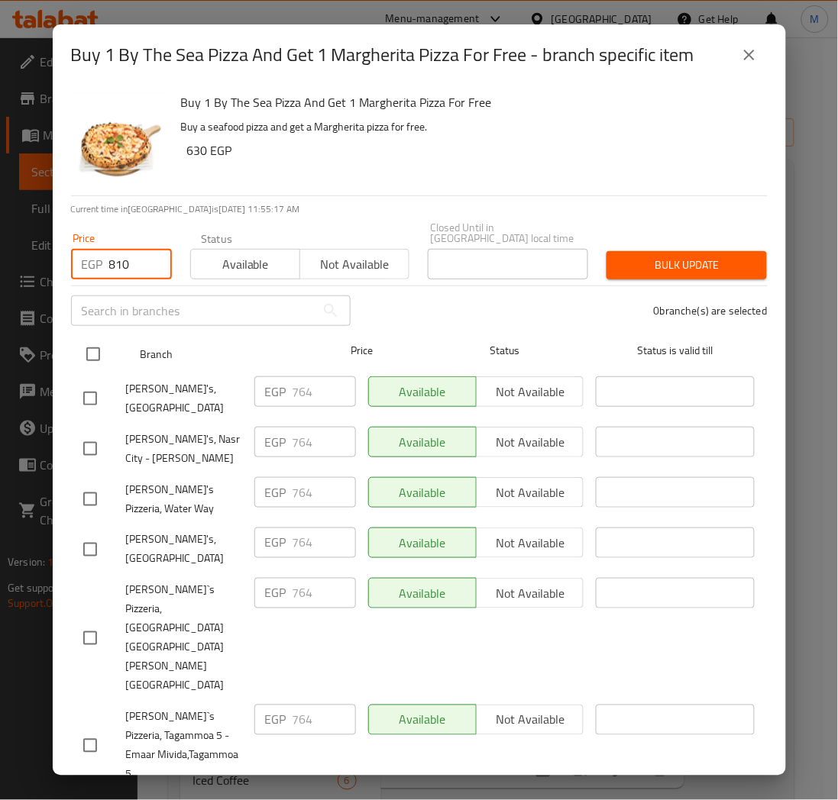
checkbox input "true"
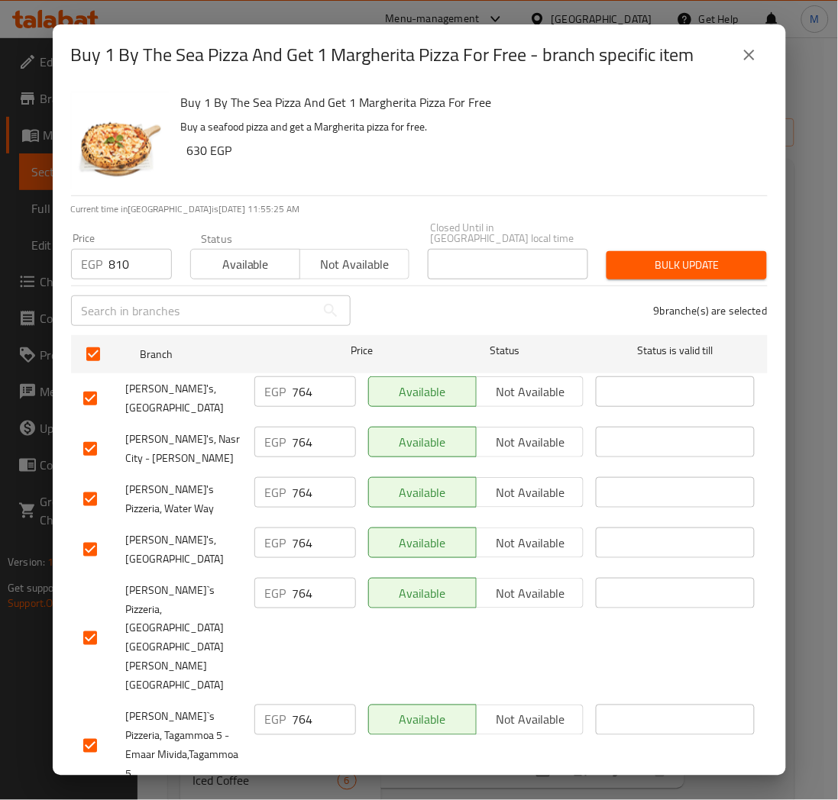
click at [493, 157] on h6 "630 EGP" at bounding box center [471, 150] width 568 height 21
click at [142, 254] on input "810" at bounding box center [140, 264] width 63 height 31
click at [141, 254] on input "810" at bounding box center [140, 264] width 63 height 31
click at [670, 263] on span "Bulk update" at bounding box center [687, 265] width 136 height 19
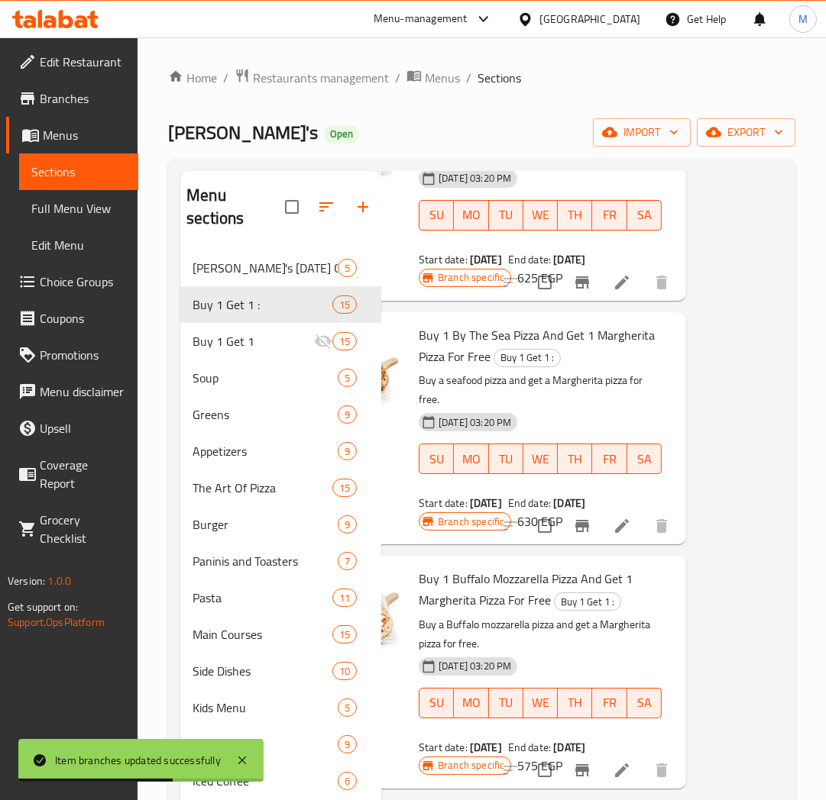
click at [575, 532] on icon "Branch-specific-item" at bounding box center [582, 526] width 14 height 12
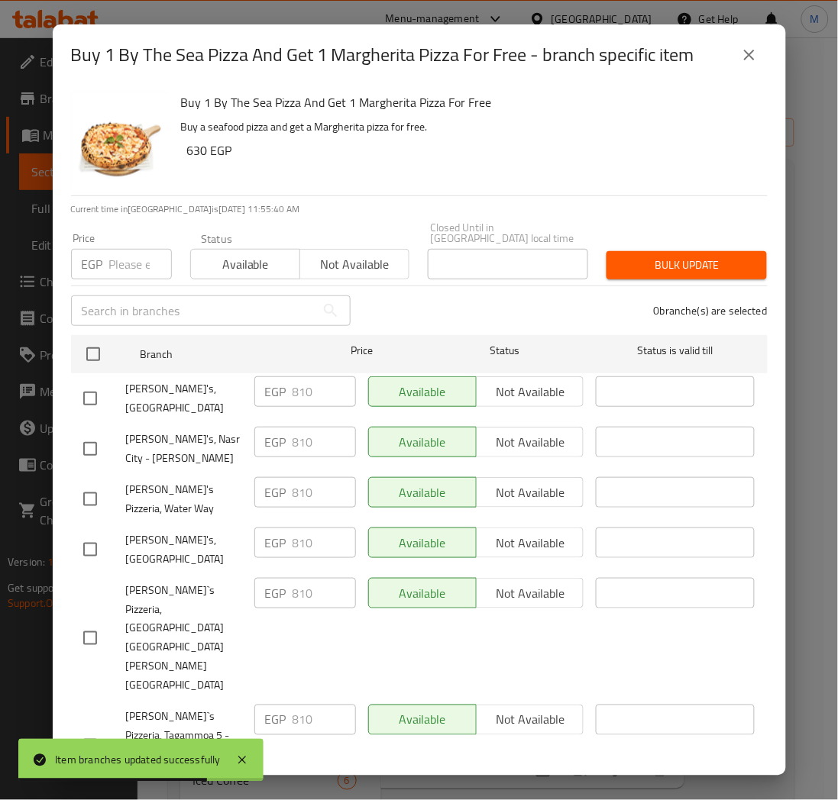
click at [131, 255] on input "number" at bounding box center [140, 264] width 63 height 31
paste input "907"
type input "907"
drag, startPoint x: 545, startPoint y: 287, endPoint x: 530, endPoint y: 295, distance: 16.4
click at [538, 292] on div "0 branche(s) are selected" at bounding box center [568, 310] width 417 height 55
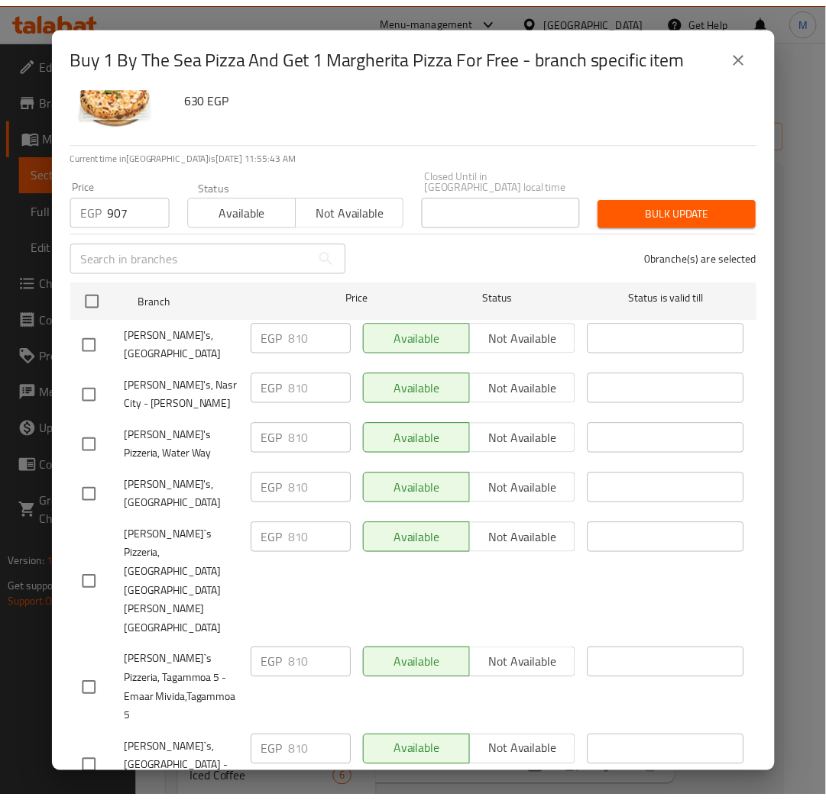
scroll to position [69, 0]
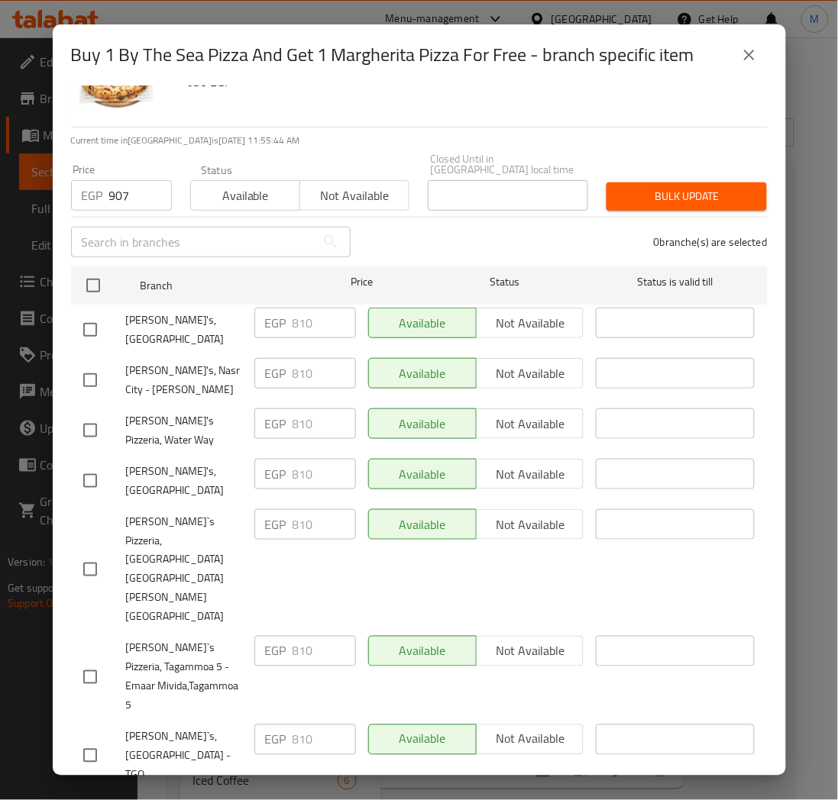
drag, startPoint x: 89, startPoint y: 721, endPoint x: 574, endPoint y: 344, distance: 614.0
checkbox input "true"
click at [690, 187] on span "Bulk update" at bounding box center [687, 196] width 136 height 19
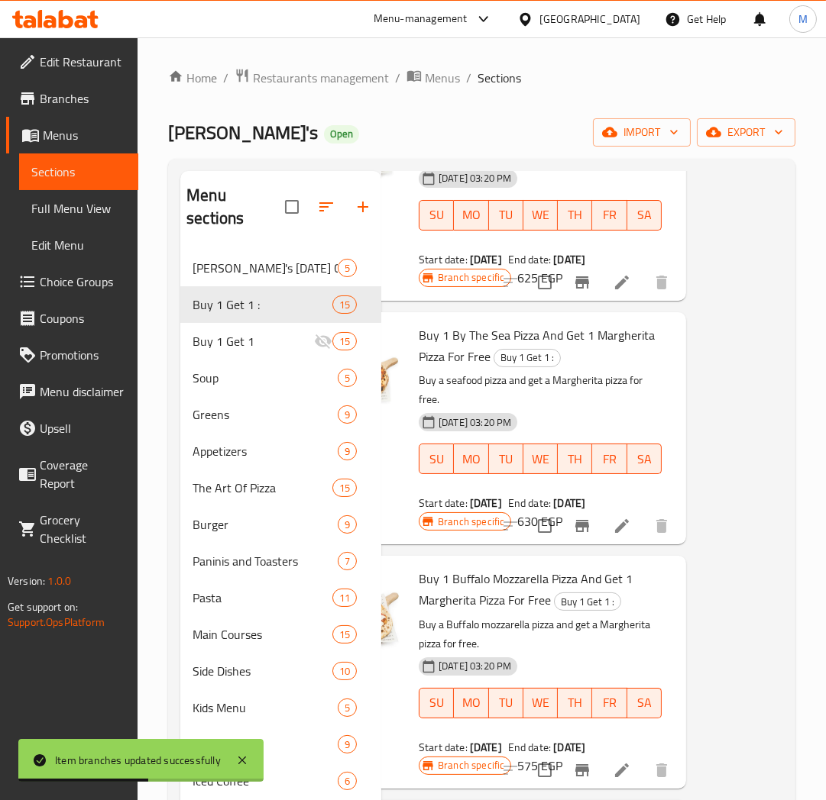
click at [597, 438] on div "[DATE] 03:20 PM SU MO TU WE TH FR SA" at bounding box center [539, 448] width 255 height 82
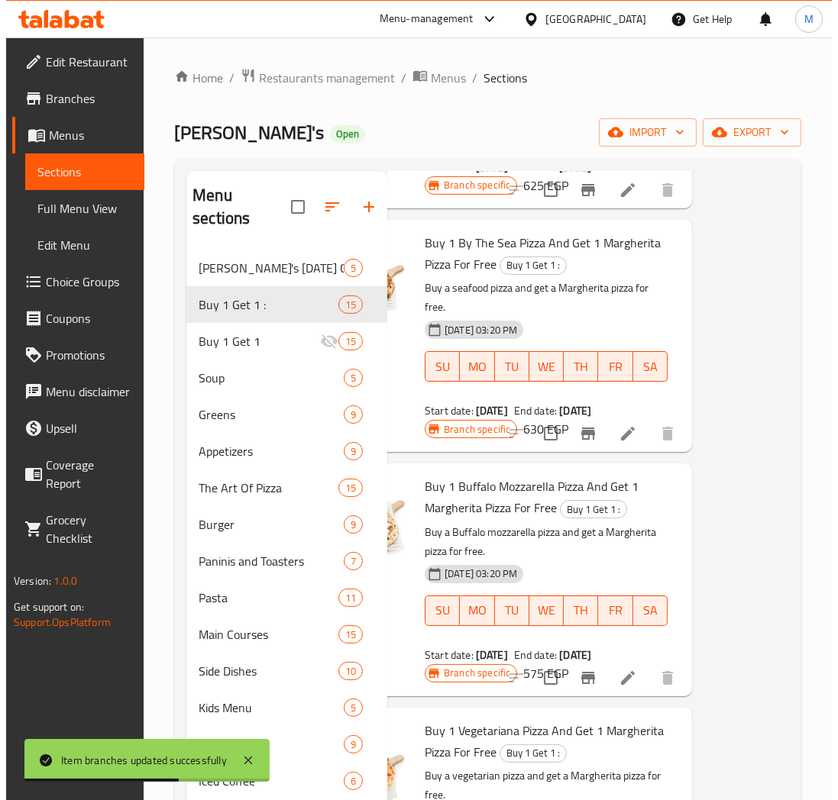
scroll to position [1612, 101]
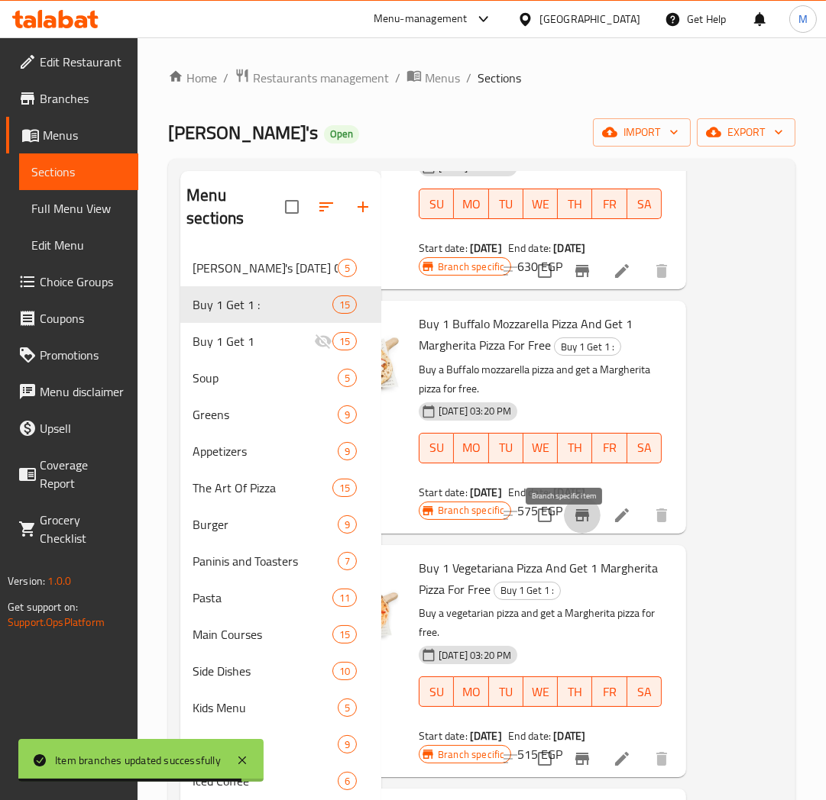
click at [573, 525] on icon "Branch-specific-item" at bounding box center [582, 515] width 18 height 18
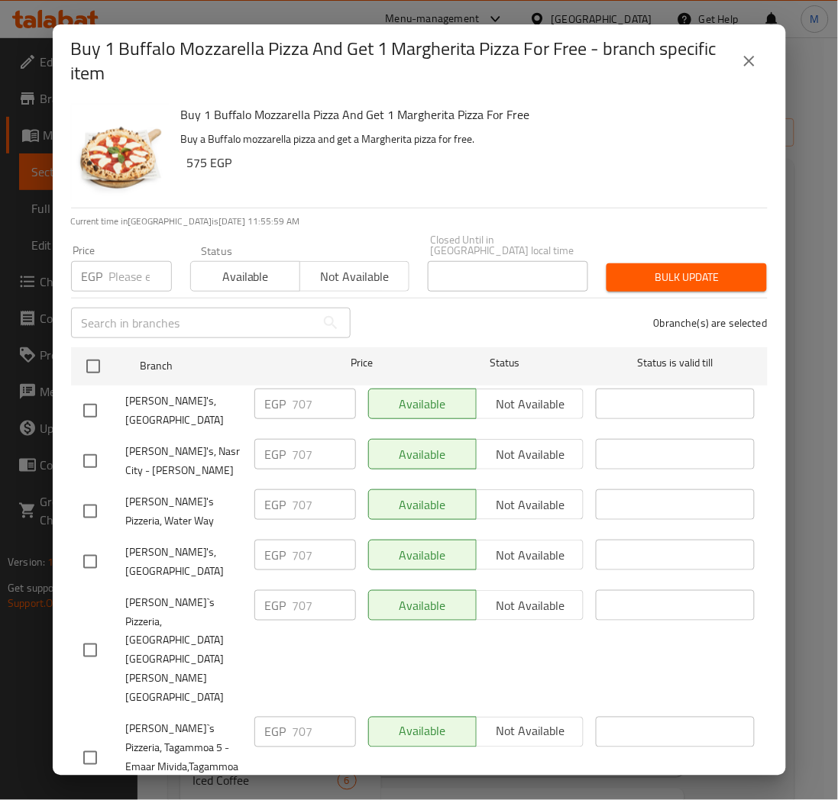
click at [134, 273] on input "number" at bounding box center [140, 276] width 63 height 31
paste input "753"
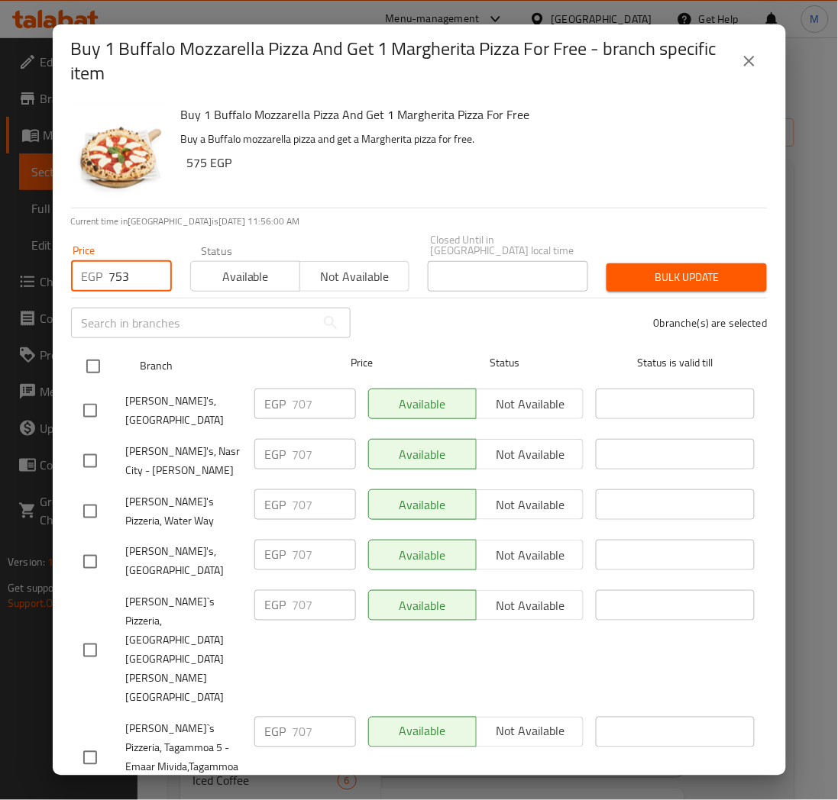
type input "753"
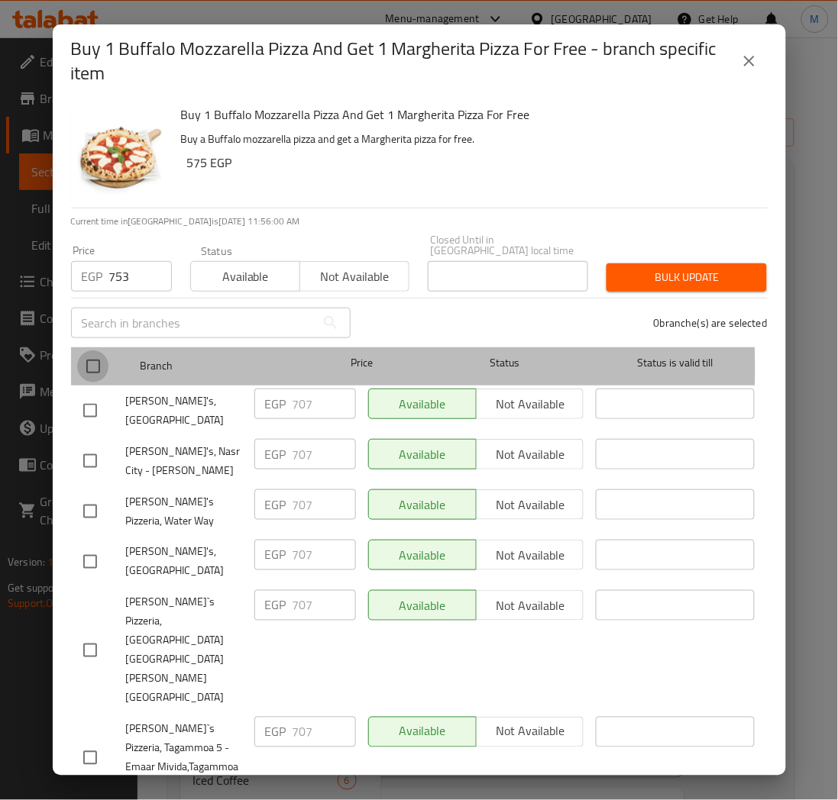
click at [93, 357] on input "checkbox" at bounding box center [93, 367] width 32 height 32
checkbox input "true"
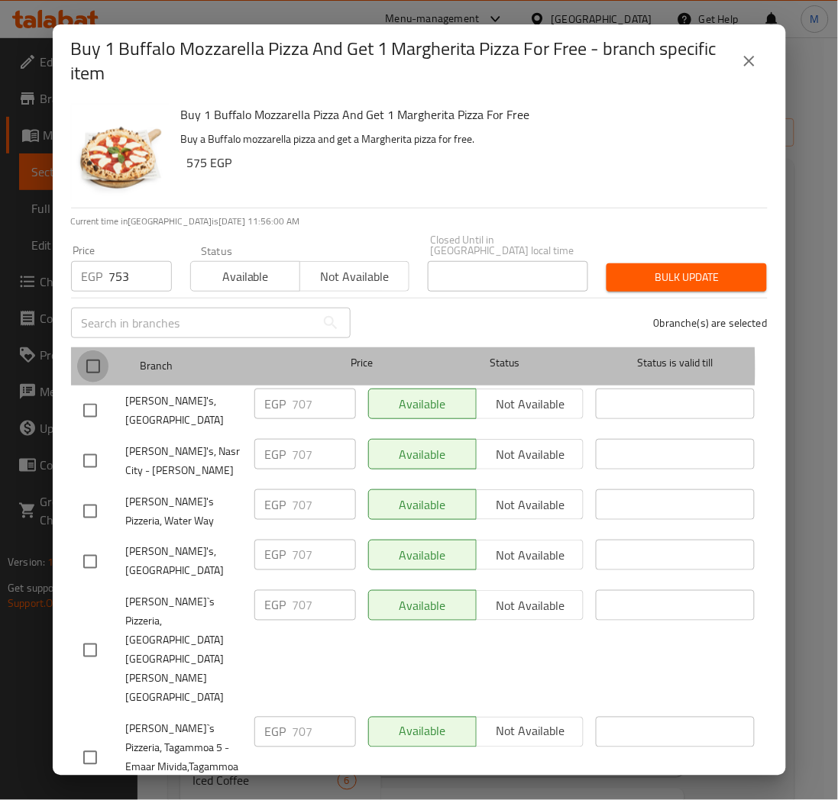
checkbox input "true"
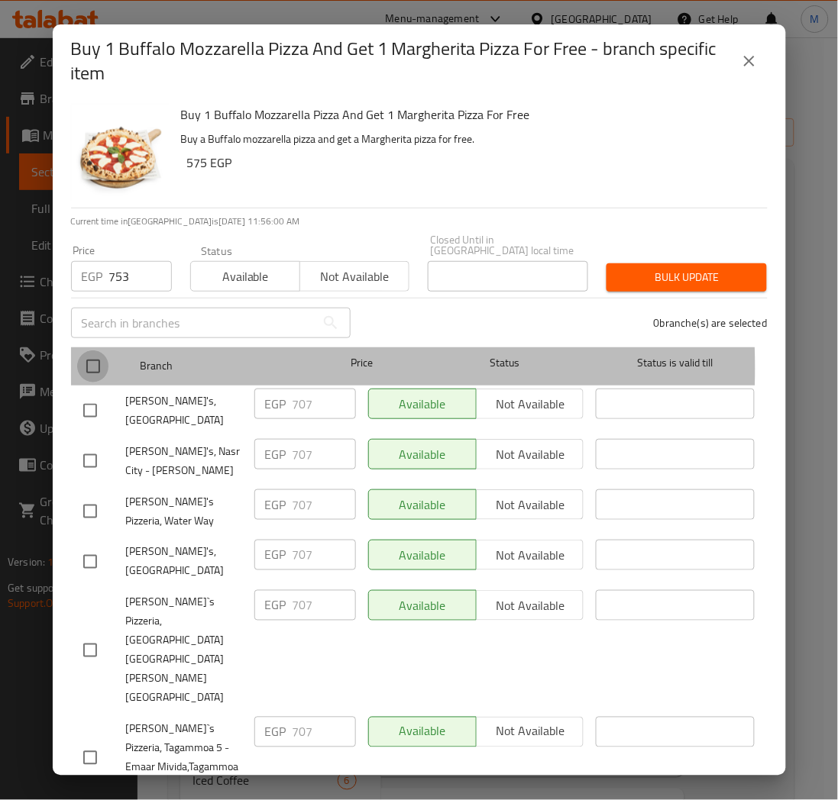
checkbox input "true"
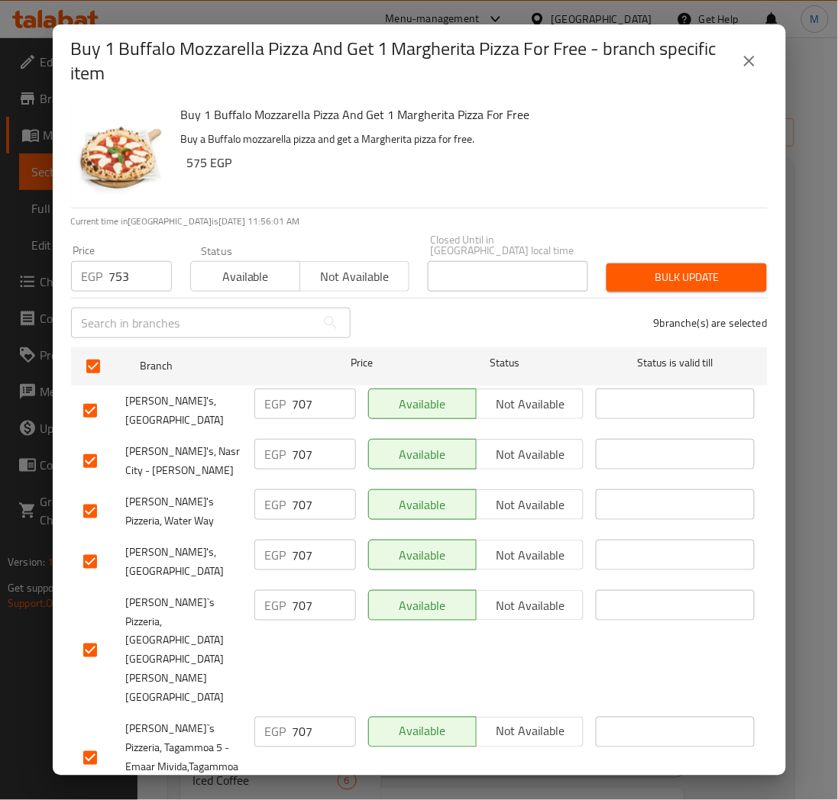
click at [639, 268] on span "Bulk update" at bounding box center [687, 277] width 136 height 19
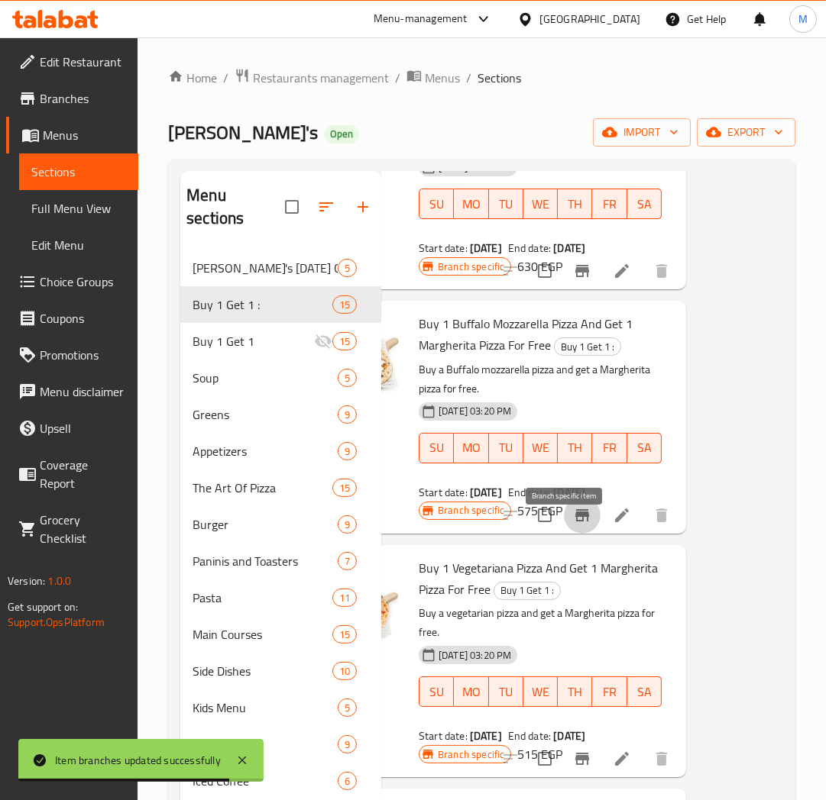
click at [575, 522] on icon "Branch-specific-item" at bounding box center [582, 515] width 14 height 12
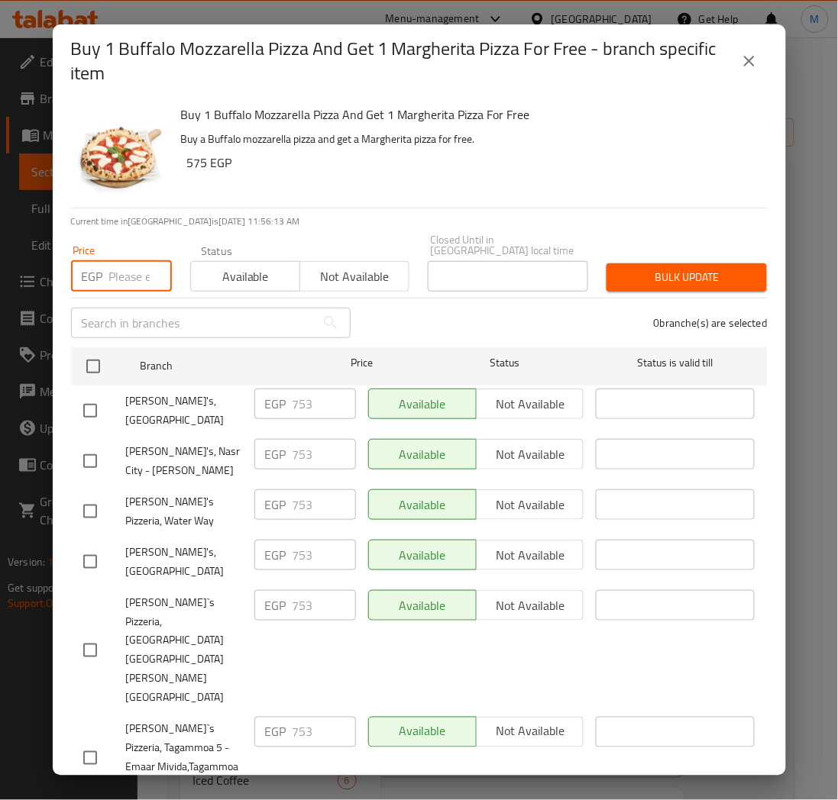
click at [118, 268] on input "number" at bounding box center [140, 276] width 63 height 31
paste input "845"
type input "845"
click at [468, 303] on div "0 branche(s) are selected" at bounding box center [568, 323] width 417 height 55
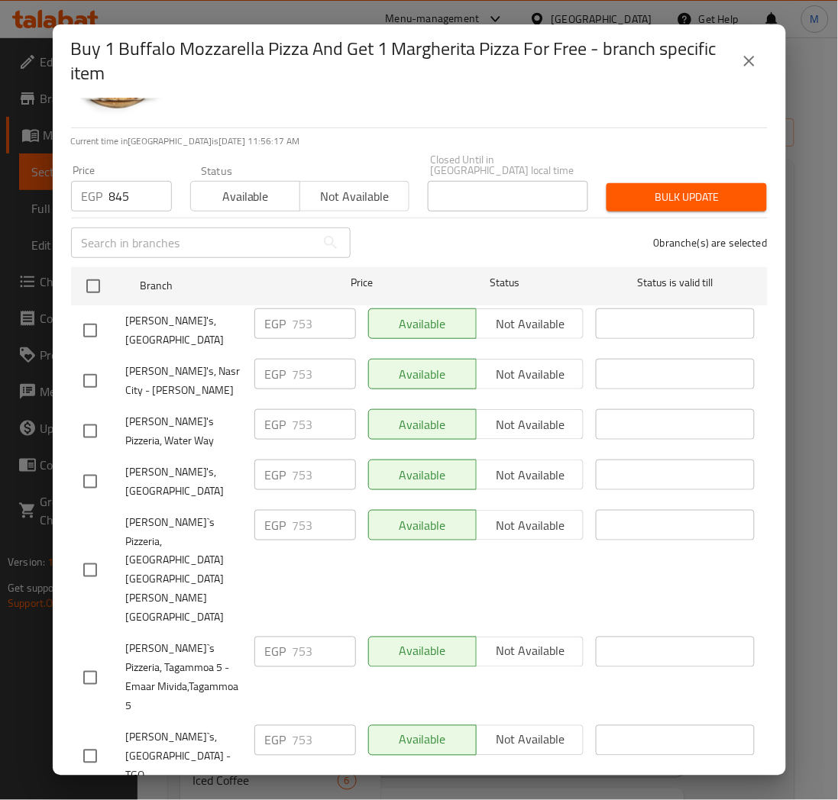
checkbox input "true"
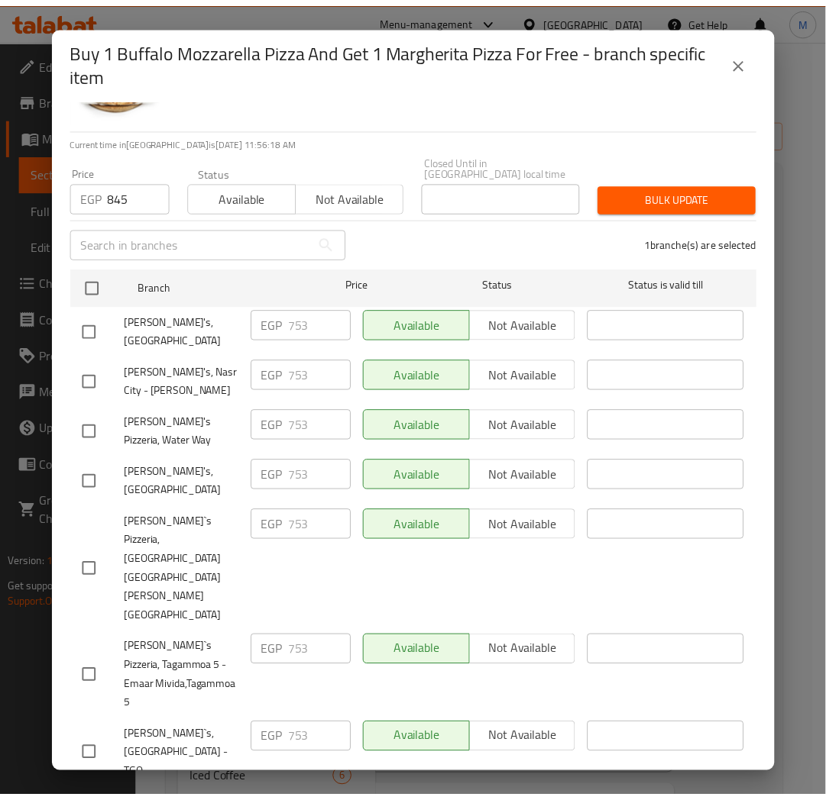
scroll to position [0, 0]
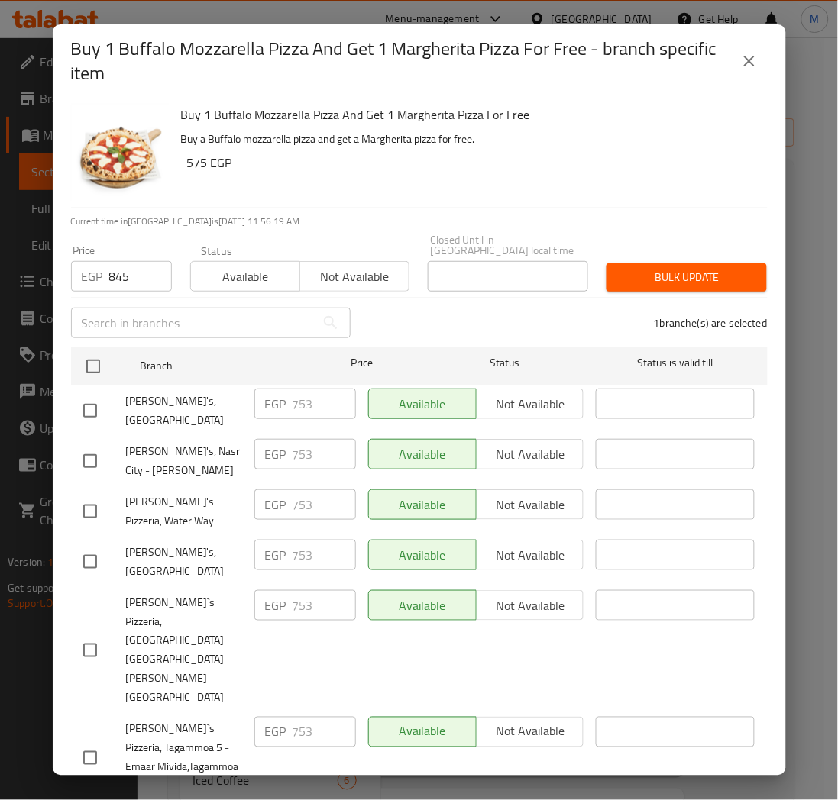
click at [681, 268] on span "Bulk update" at bounding box center [687, 277] width 136 height 19
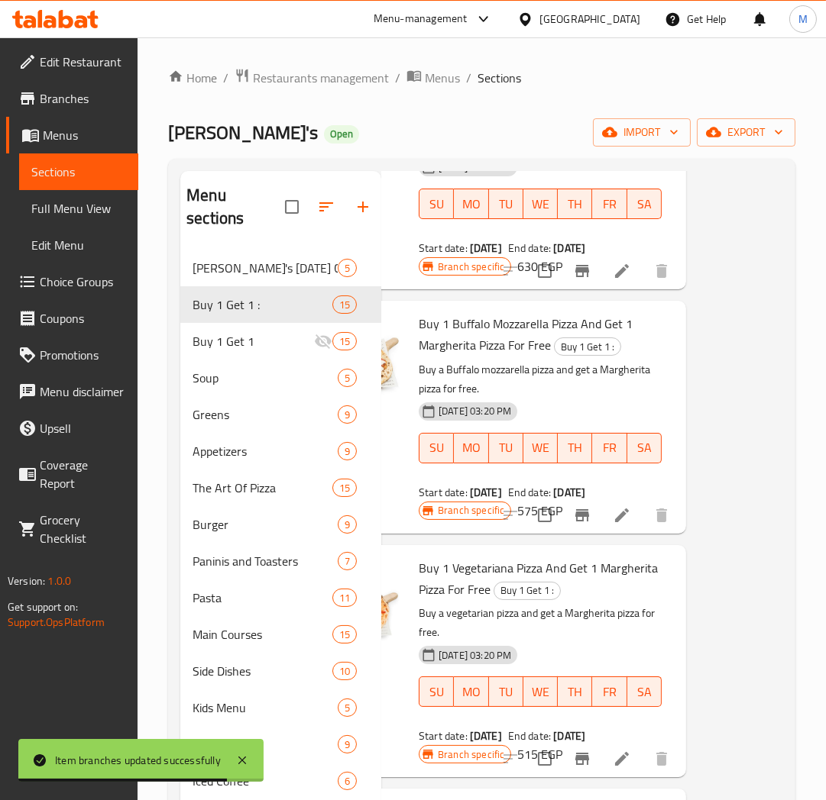
click at [578, 415] on div "[DATE] 03:20 PM SU MO TU WE TH FR SA" at bounding box center [539, 437] width 255 height 82
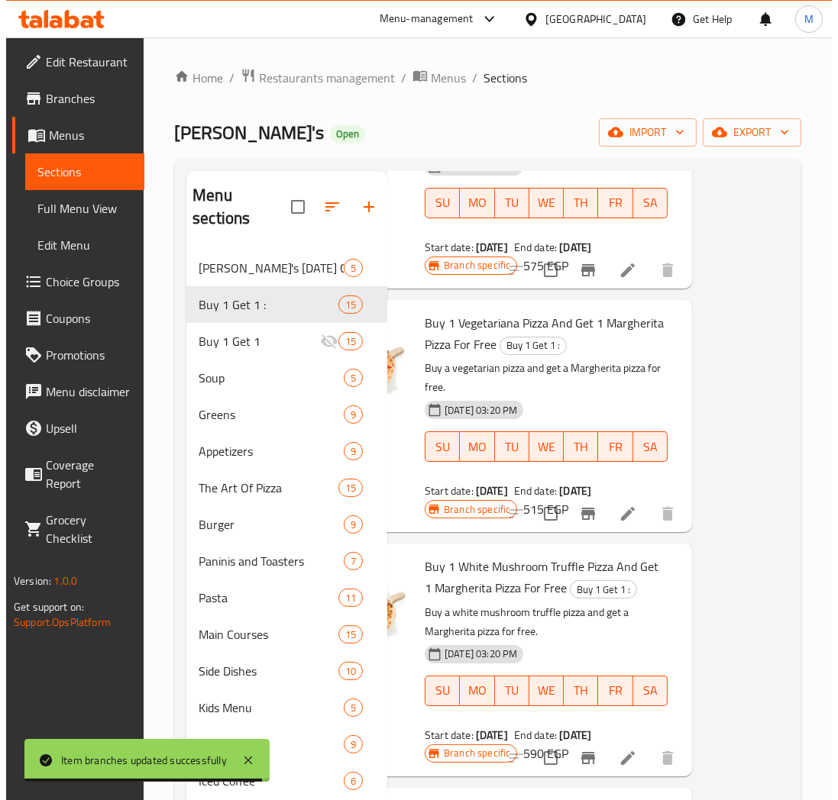
scroll to position [1867, 101]
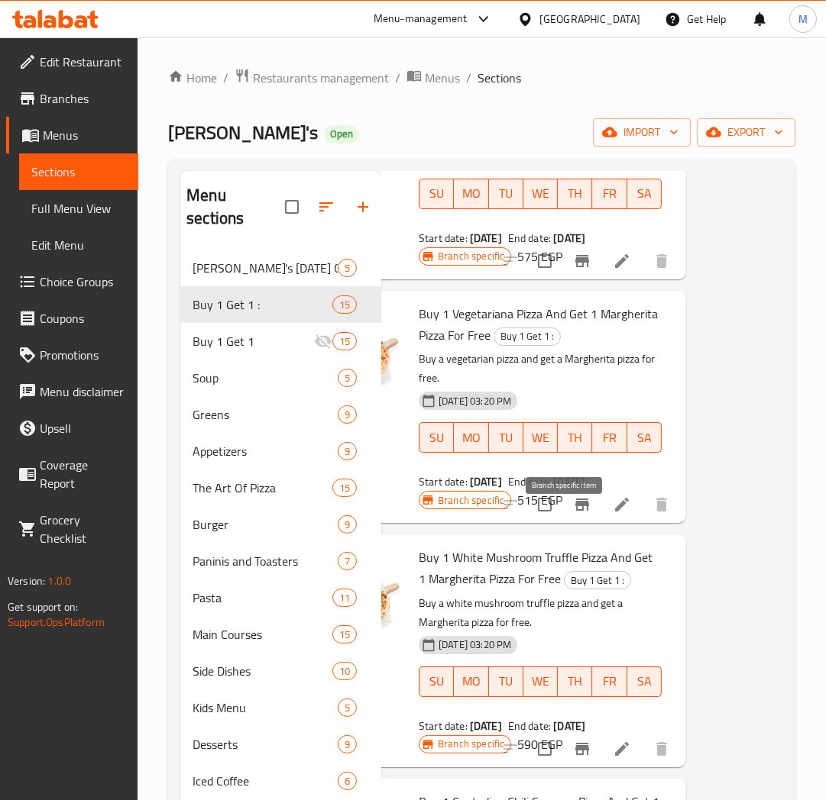
click at [575, 511] on icon "Branch-specific-item" at bounding box center [582, 505] width 14 height 12
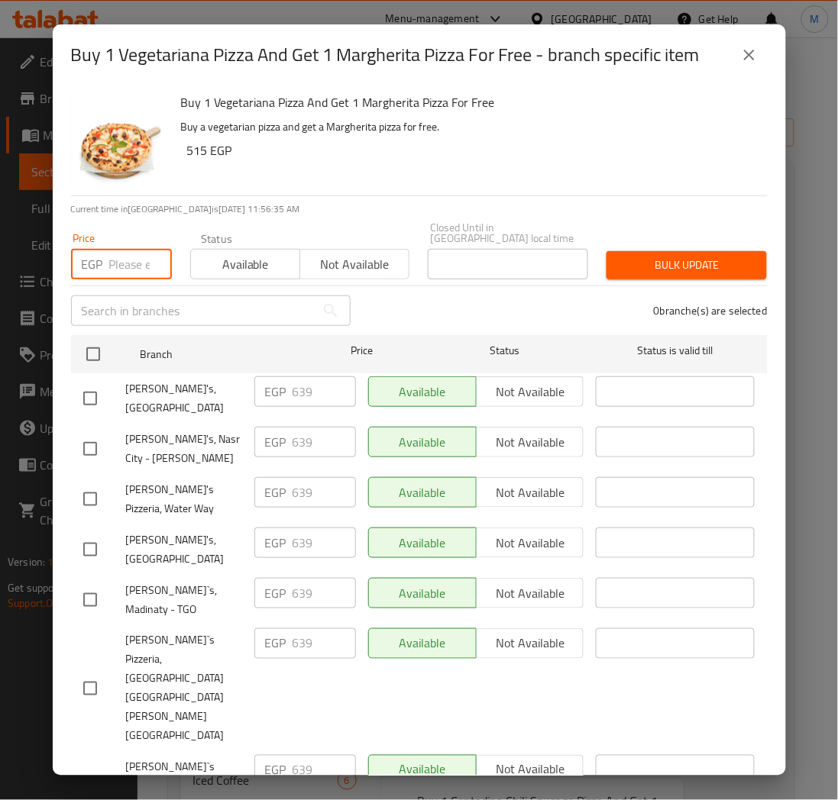
click at [130, 249] on input "number" at bounding box center [140, 264] width 63 height 31
paste input "685"
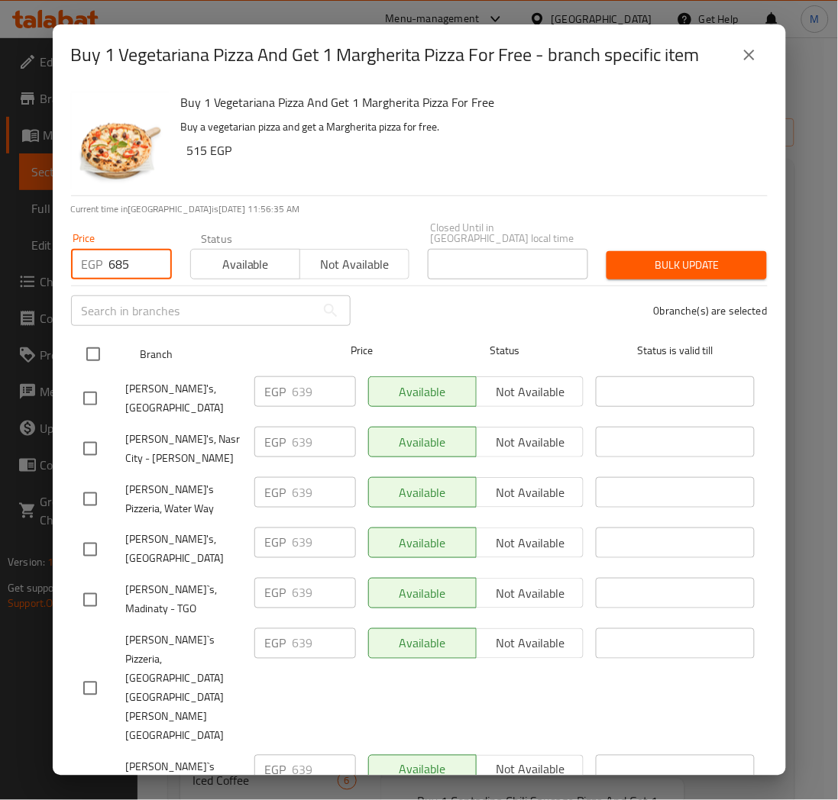
type input "685"
click at [88, 340] on input "checkbox" at bounding box center [93, 354] width 32 height 32
checkbox input "true"
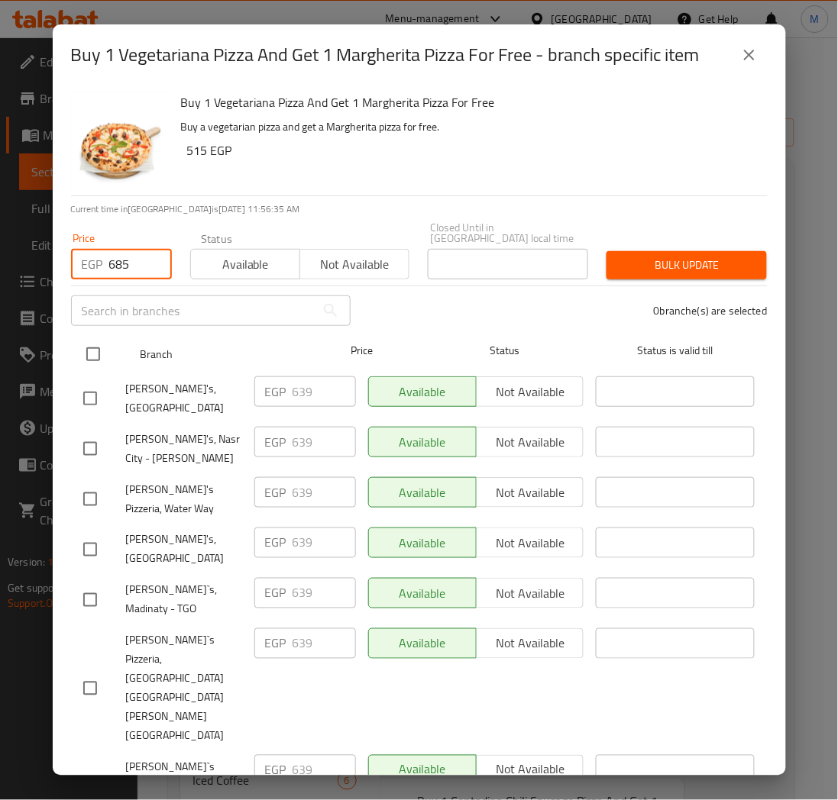
checkbox input "true"
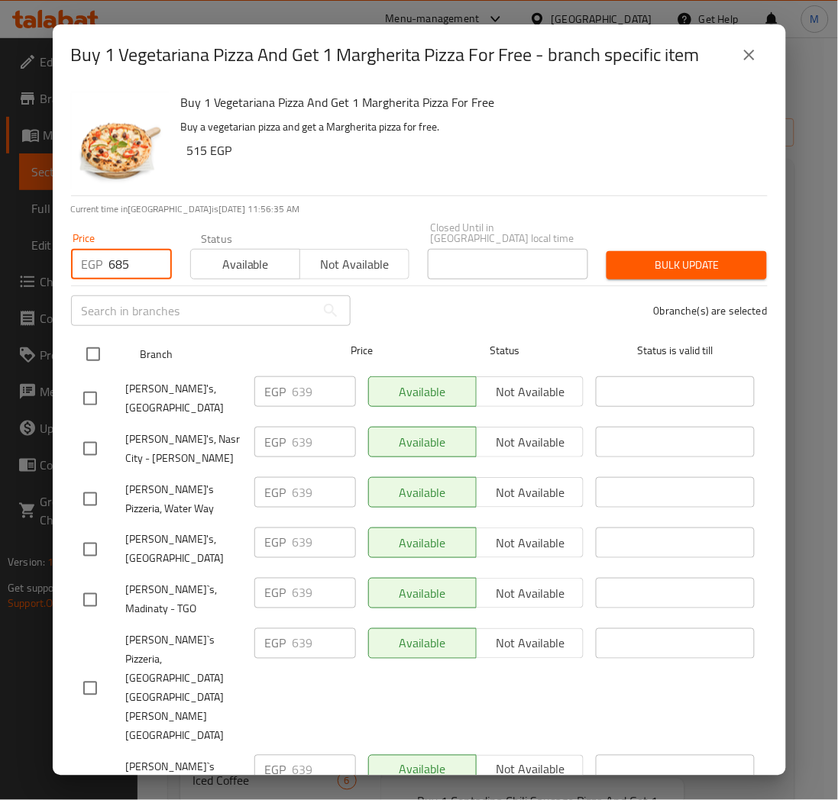
checkbox input "true"
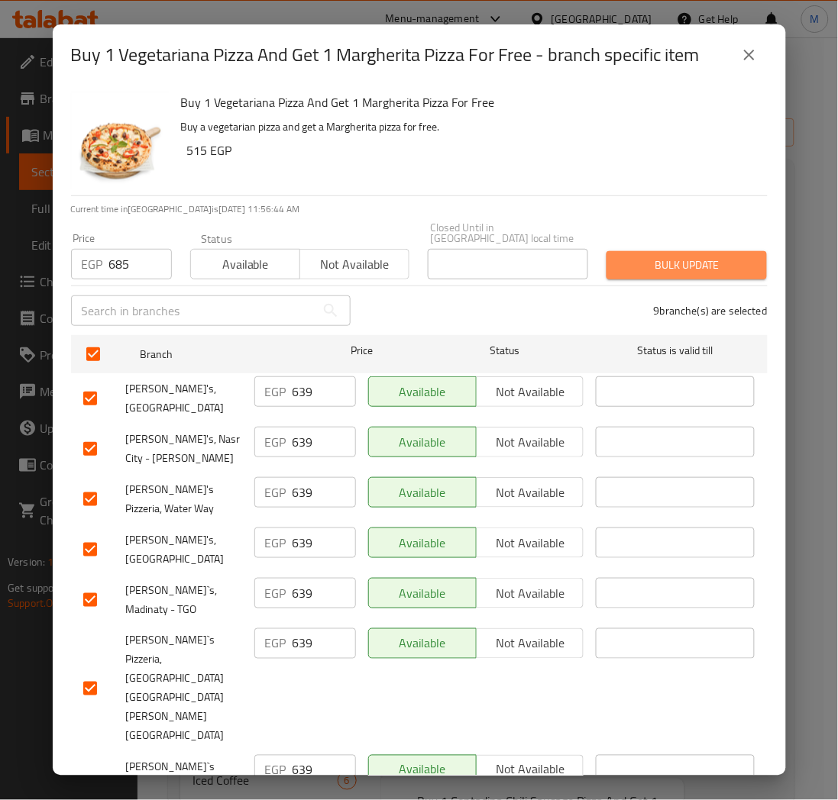
click at [707, 262] on span "Bulk update" at bounding box center [687, 265] width 136 height 19
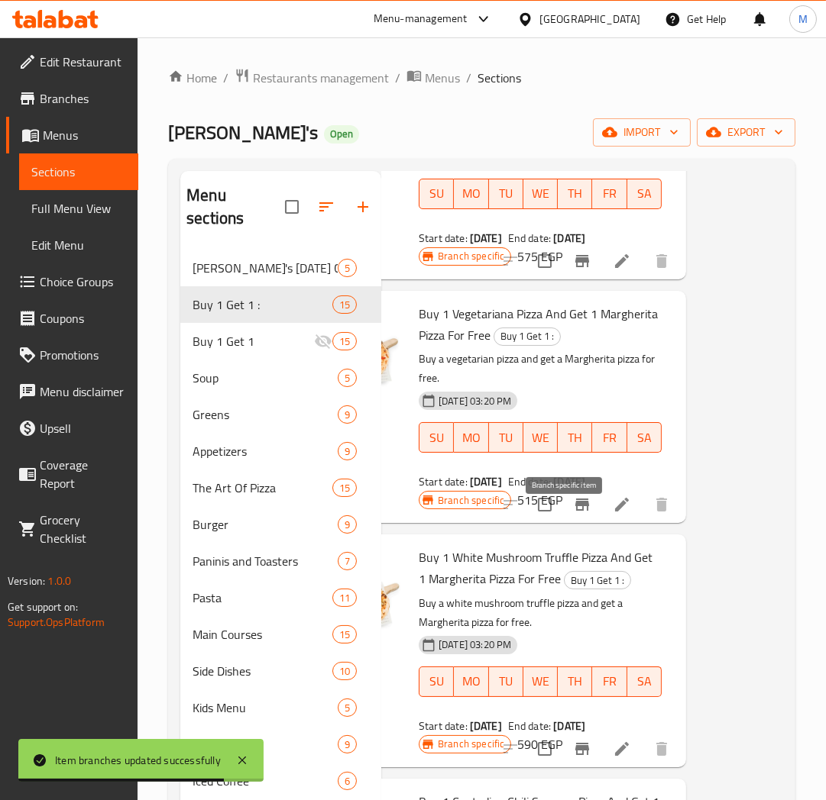
click at [575, 511] on icon "Branch-specific-item" at bounding box center [582, 505] width 14 height 12
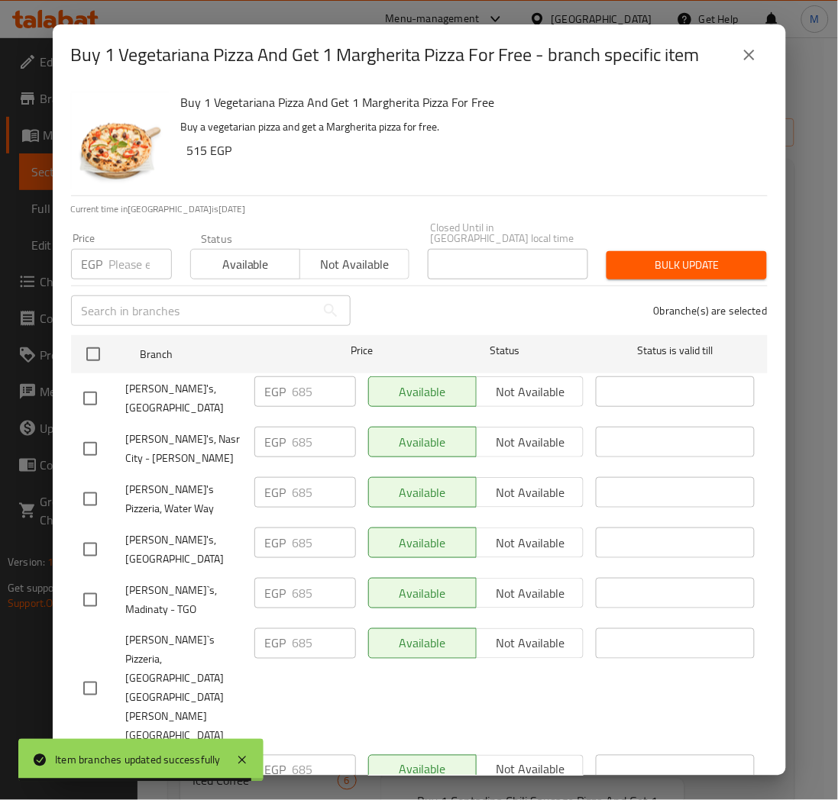
click at [130, 249] on input "number" at bounding box center [140, 264] width 63 height 31
paste input "770"
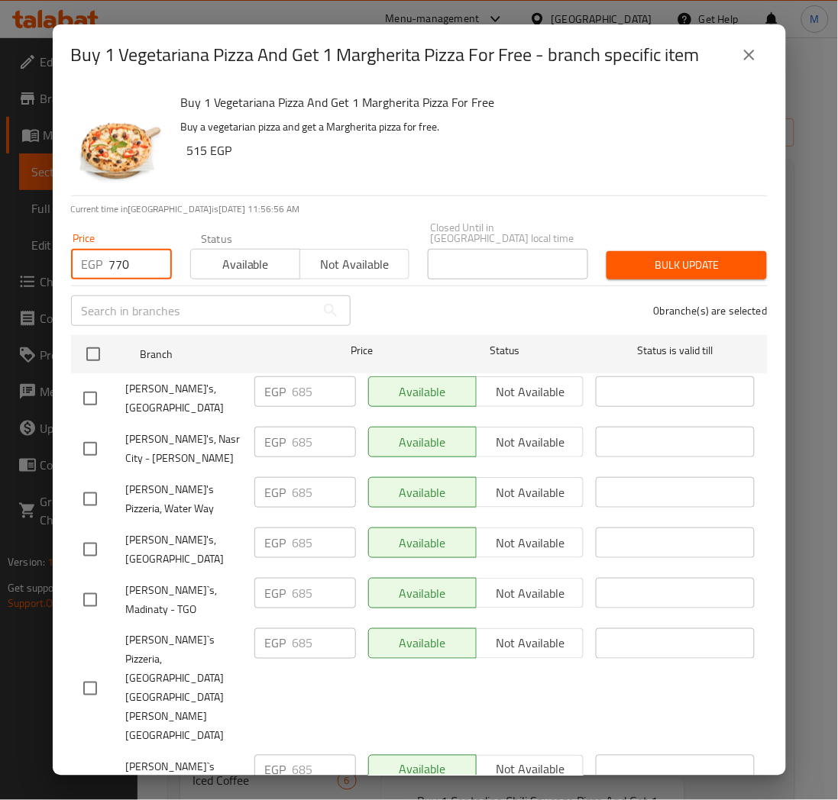
type input "770"
click at [475, 308] on div "0 branche(s) are selected" at bounding box center [568, 310] width 417 height 55
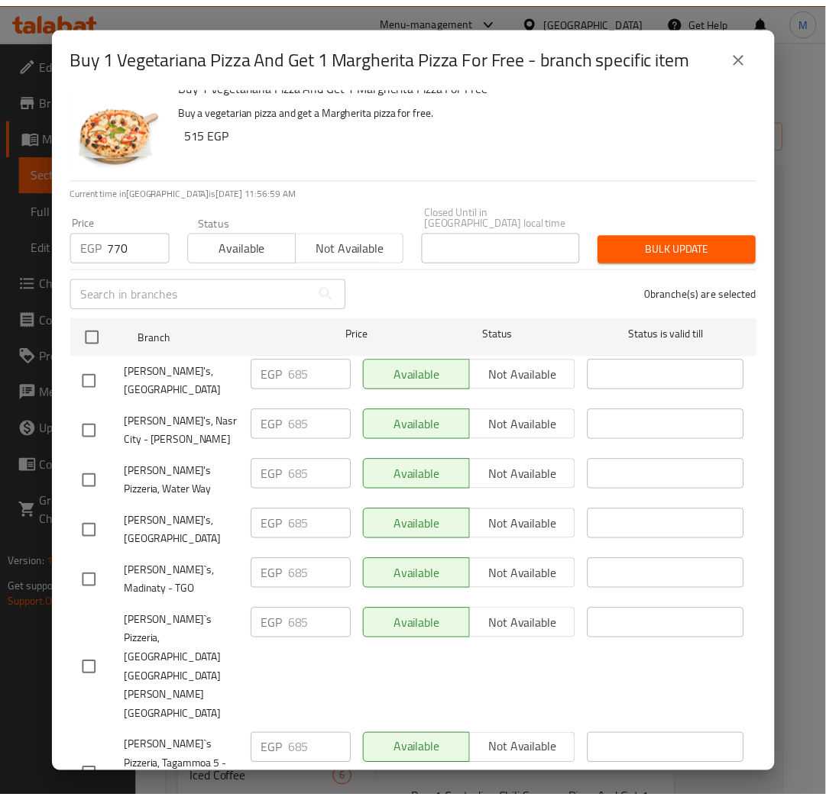
scroll to position [69, 0]
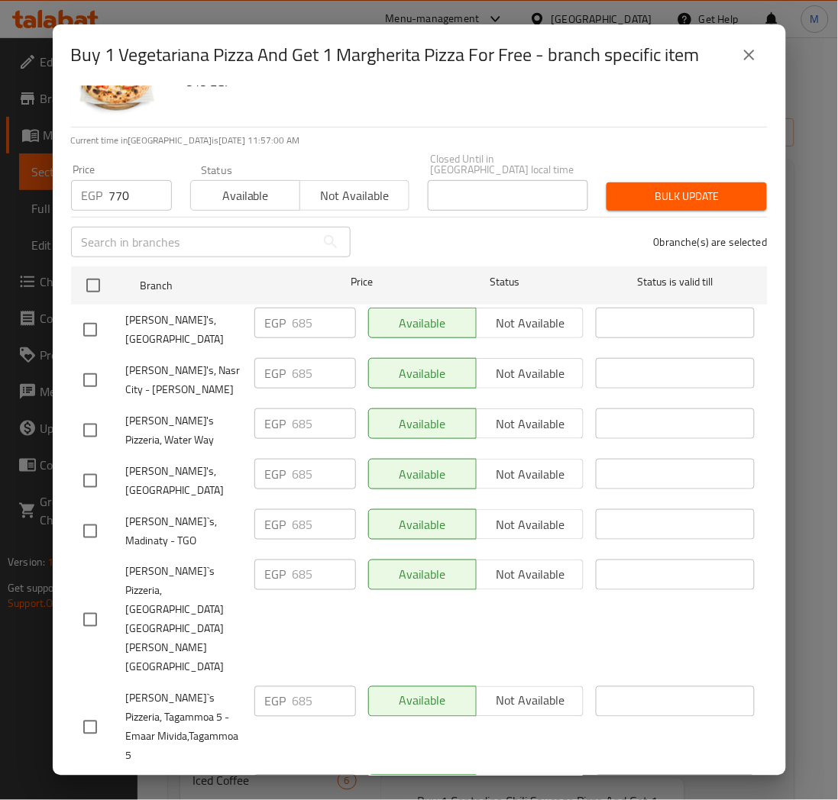
checkbox input "true"
click at [677, 189] on span "Bulk update" at bounding box center [687, 196] width 136 height 19
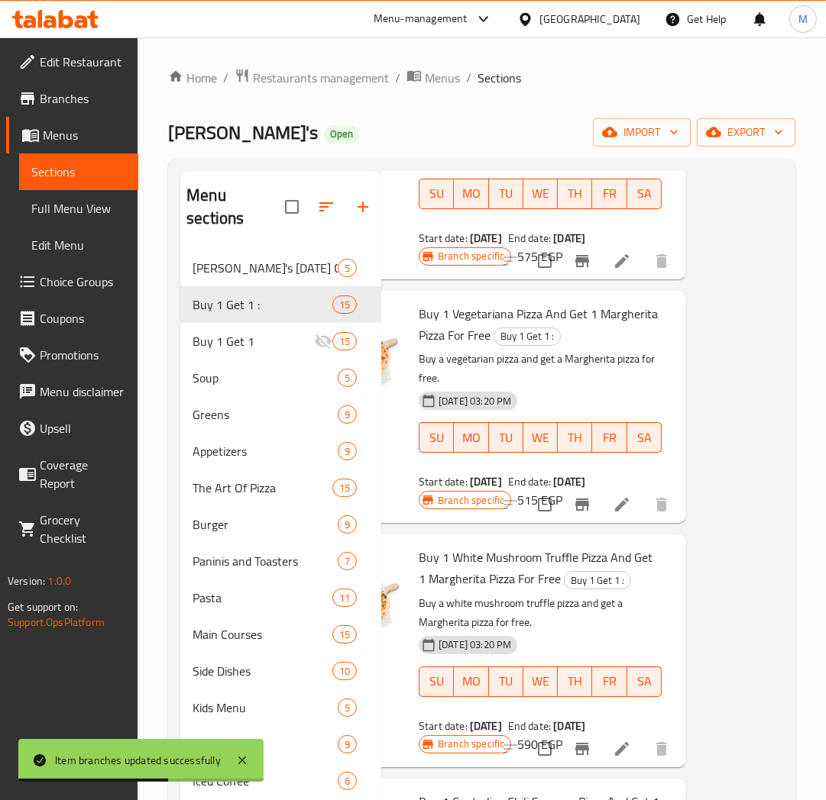
click at [579, 388] on p "Buy a vegetarian pizza and get a Margherita pizza for free." at bounding box center [540, 369] width 243 height 38
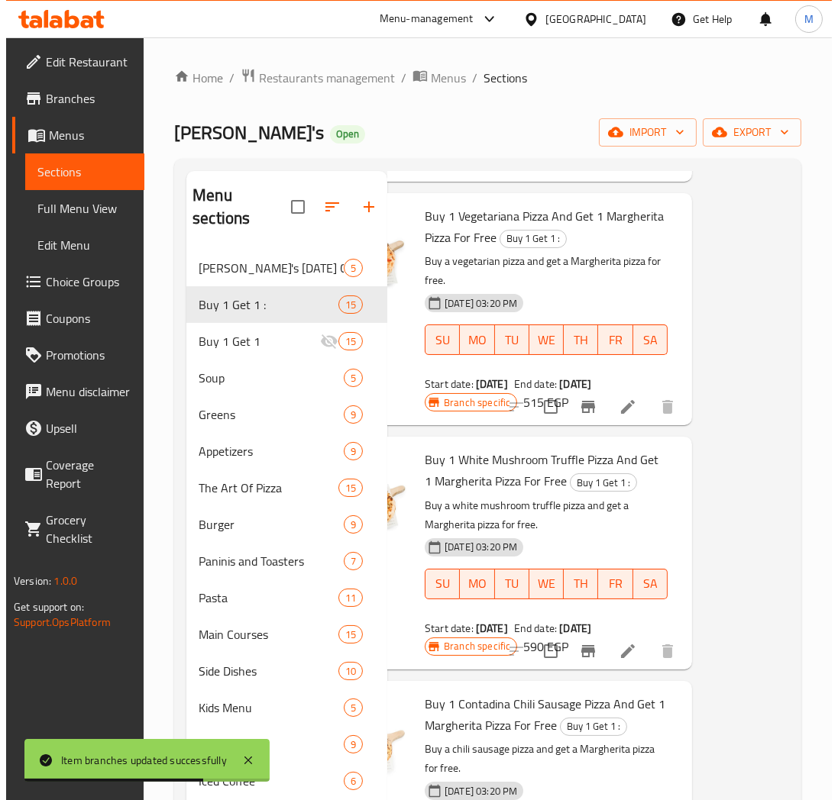
scroll to position [2121, 101]
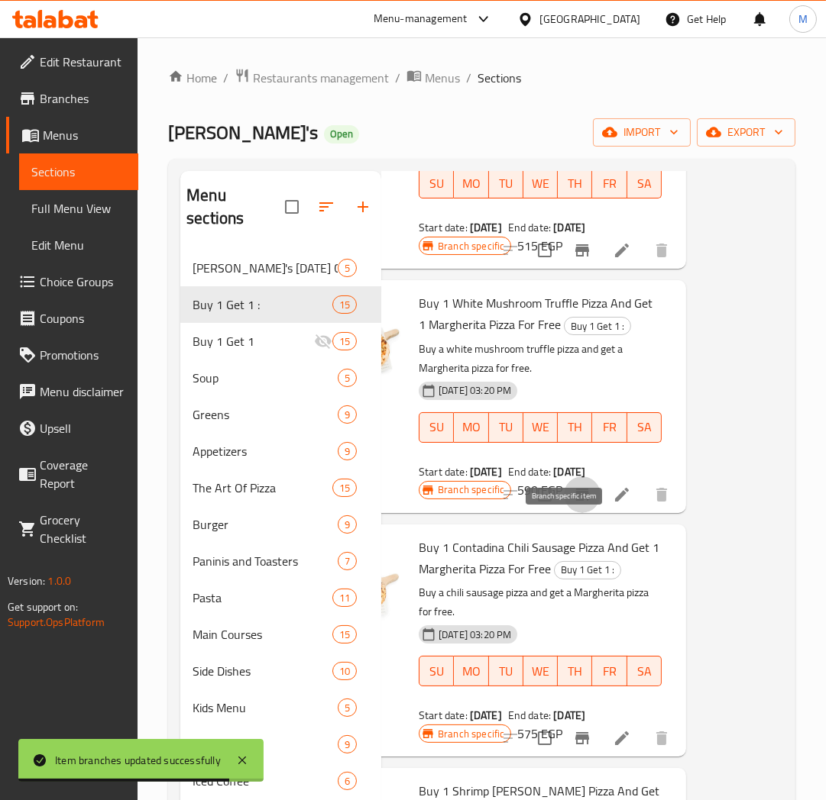
click at [573, 504] on icon "Branch-specific-item" at bounding box center [582, 495] width 18 height 18
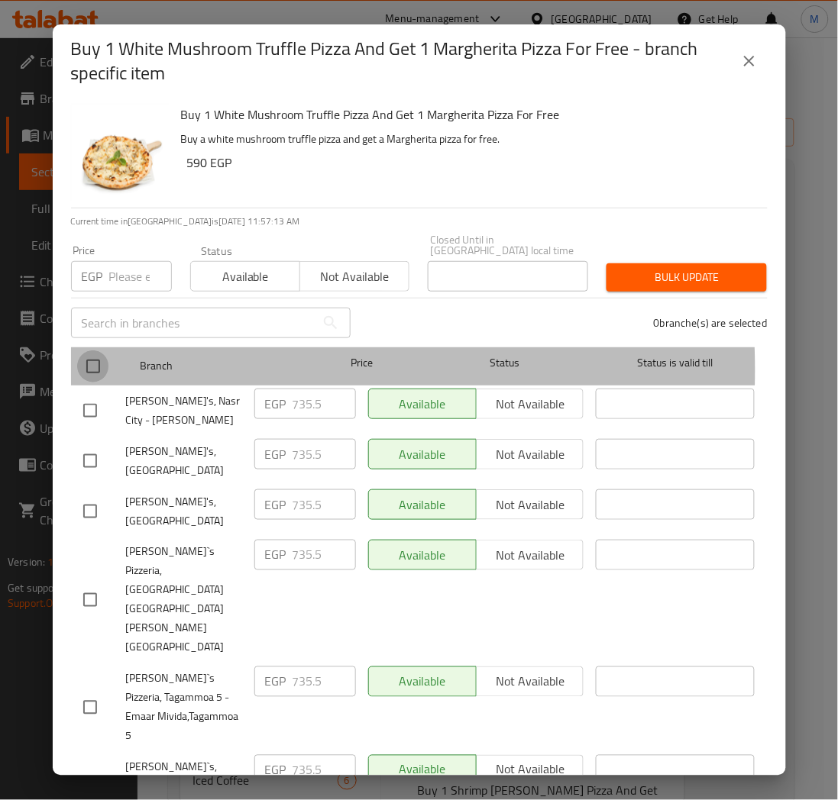
click at [89, 360] on input "checkbox" at bounding box center [93, 367] width 32 height 32
checkbox input "true"
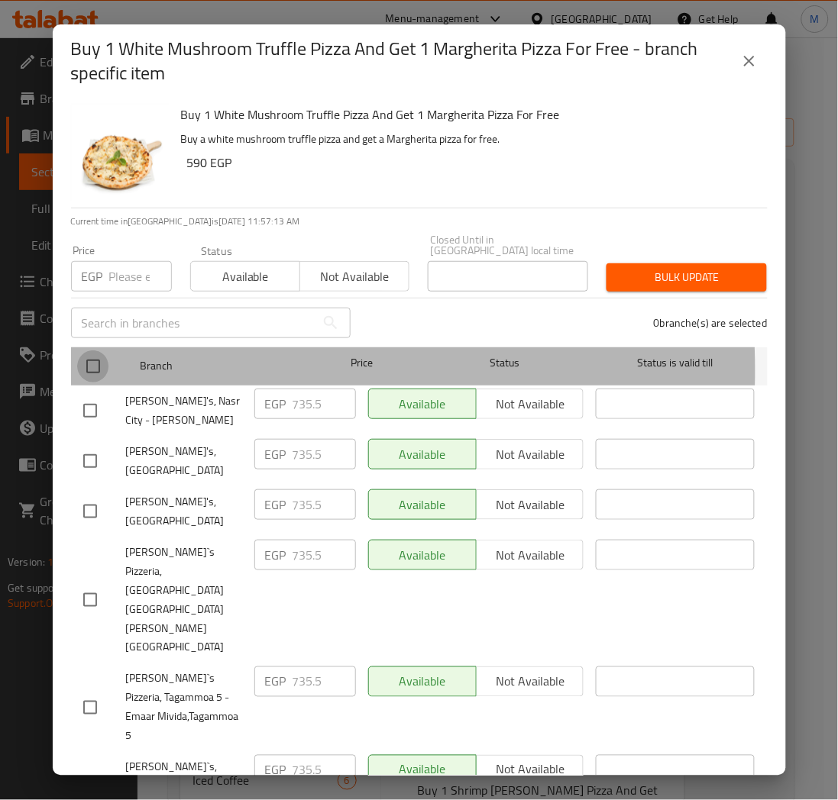
checkbox input "true"
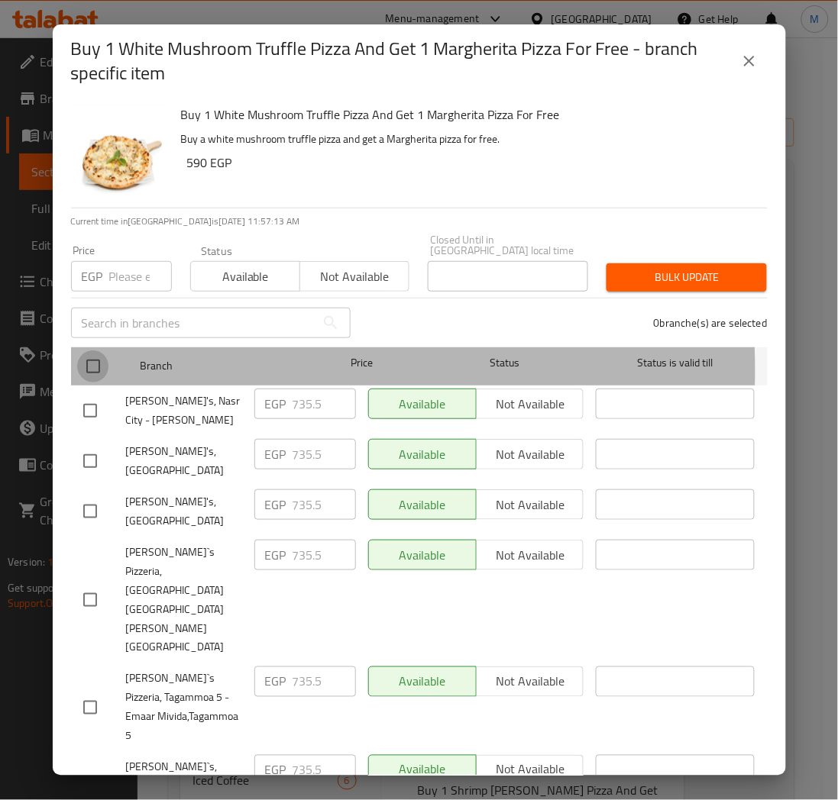
checkbox input "true"
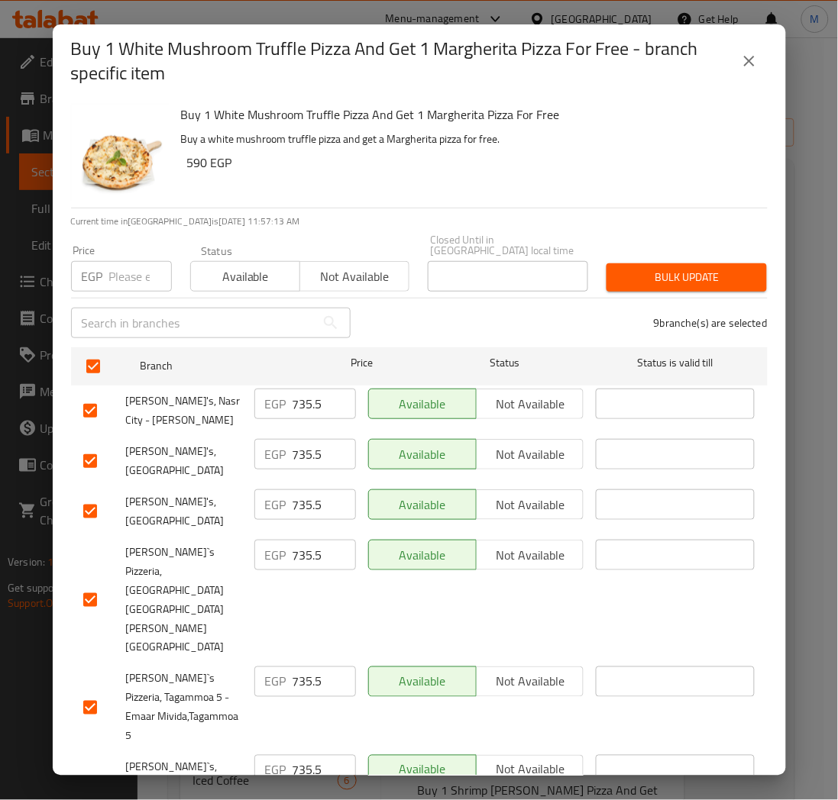
click at [109, 281] on div "Price EGP Price" at bounding box center [121, 268] width 119 height 65
click at [113, 272] on input "number" at bounding box center [140, 276] width 63 height 31
paste input "770"
type input "770"
click at [706, 269] on span "Bulk update" at bounding box center [687, 277] width 136 height 19
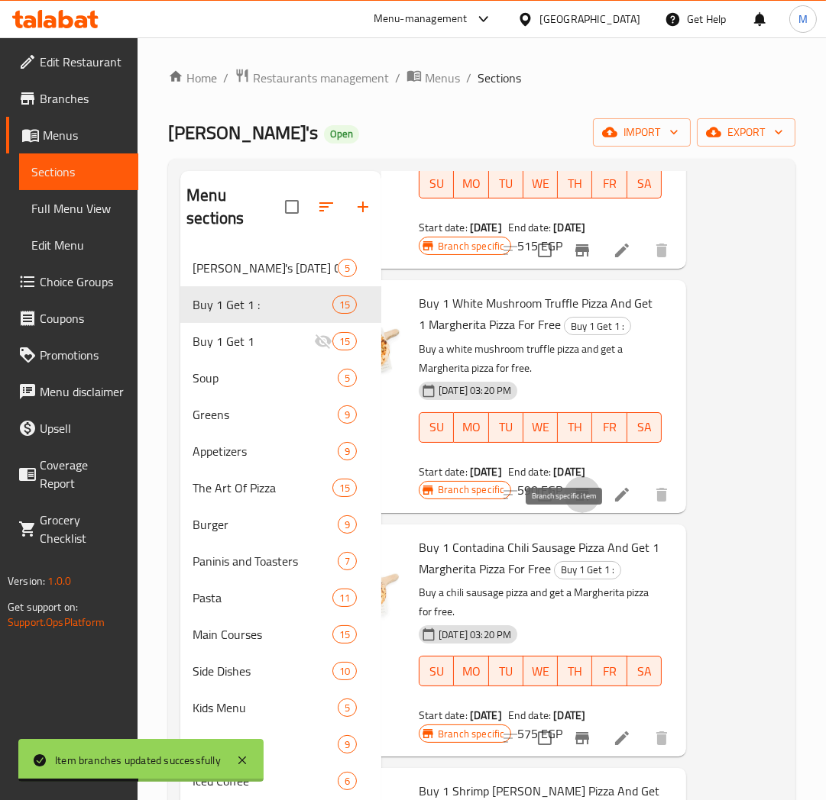
click at [575, 501] on icon "Branch-specific-item" at bounding box center [582, 495] width 14 height 12
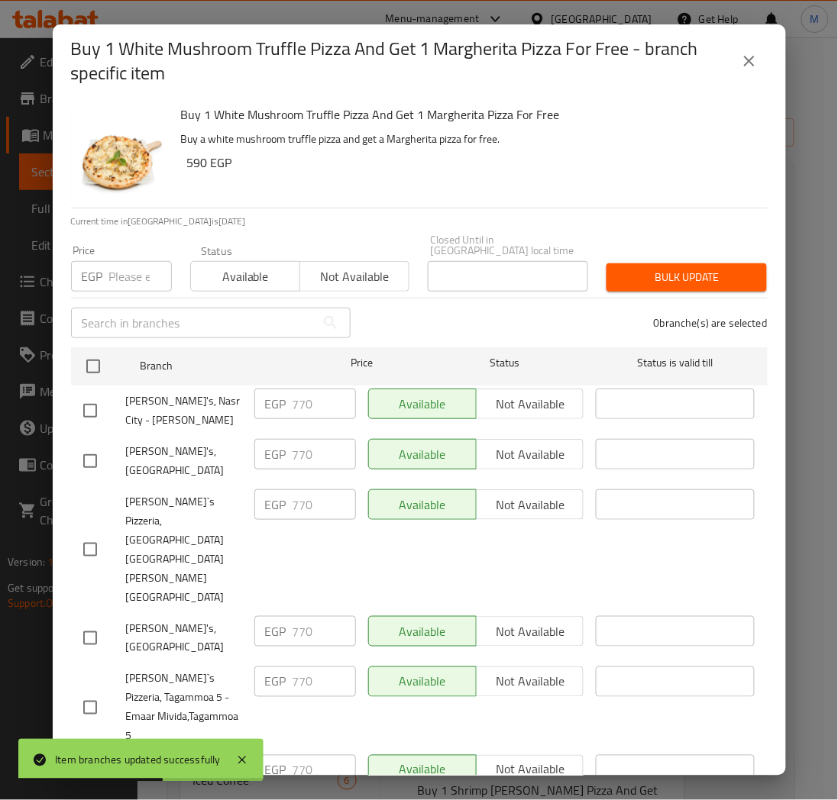
click at [109, 273] on input "number" at bounding box center [140, 276] width 63 height 31
paste input "862"
type input "862"
click at [451, 312] on div "0 branche(s) are selected" at bounding box center [568, 323] width 417 height 55
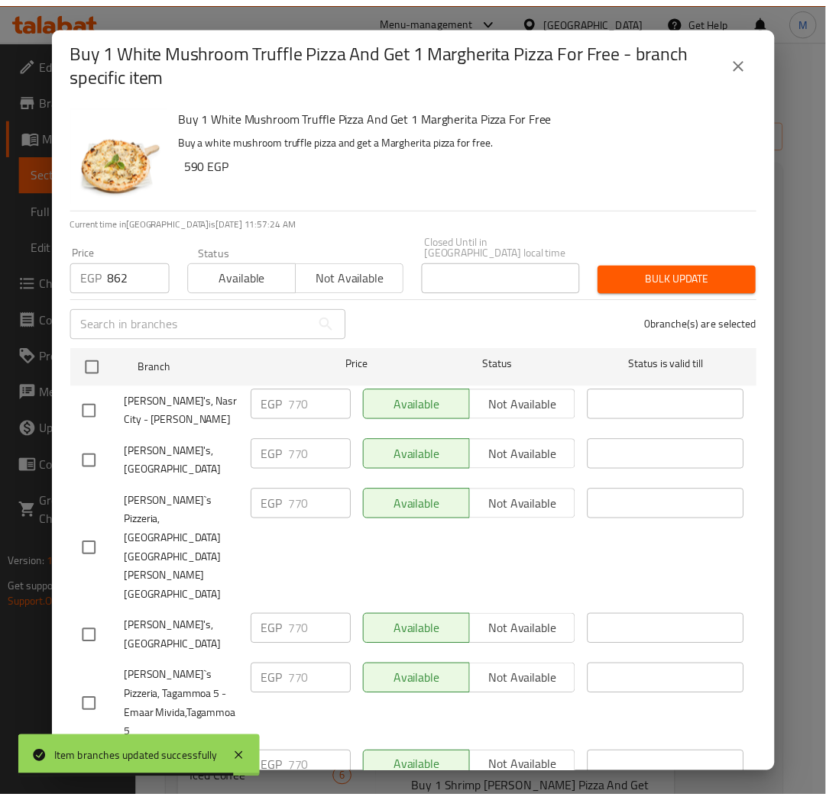
scroll to position [80, 0]
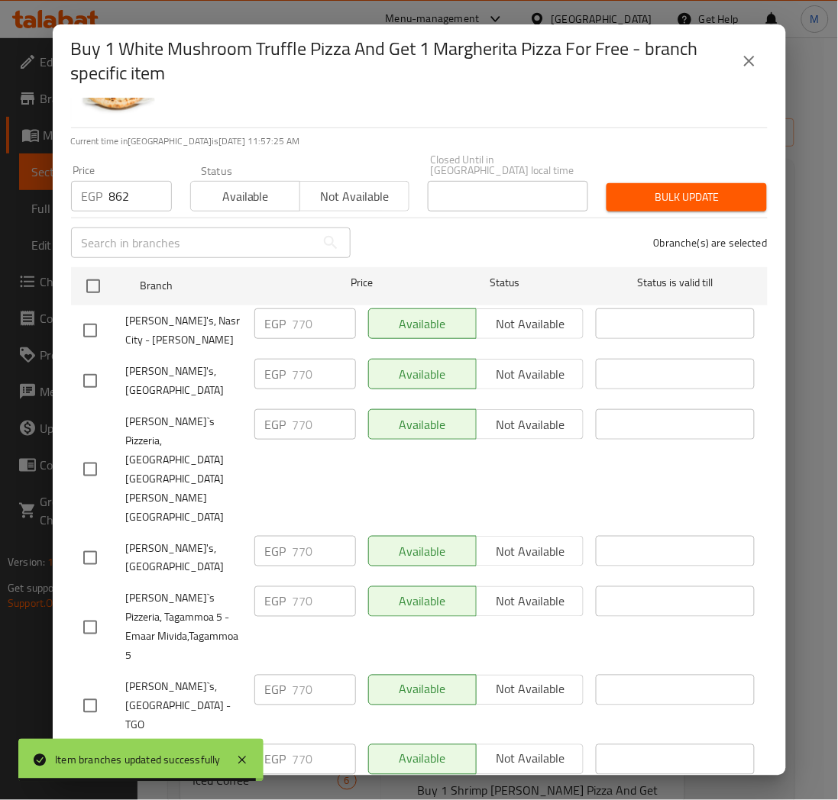
checkbox input "true"
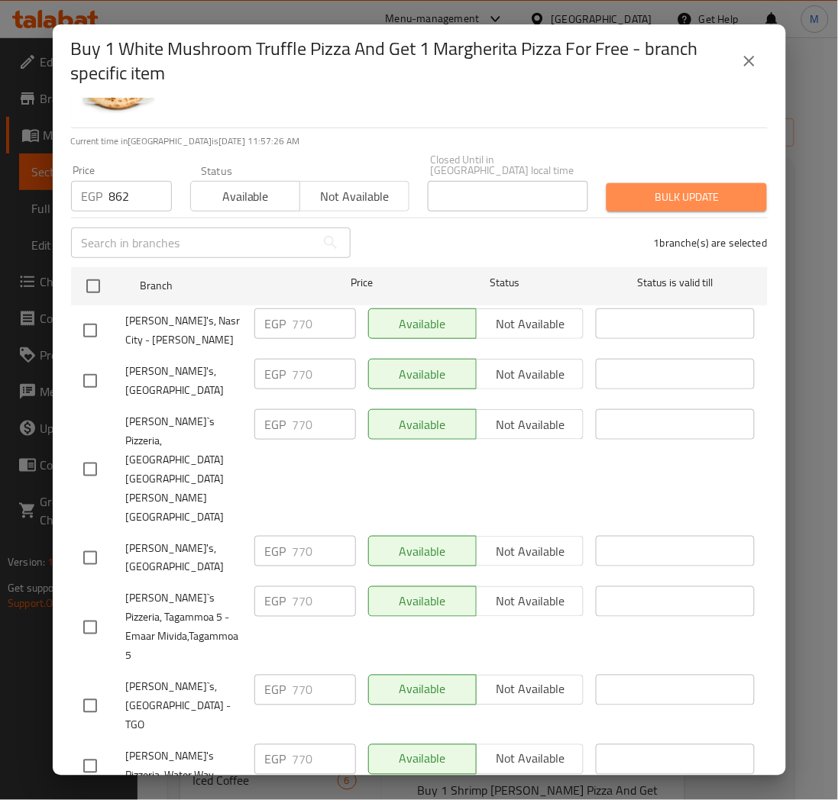
click at [681, 188] on span "Bulk update" at bounding box center [687, 197] width 136 height 19
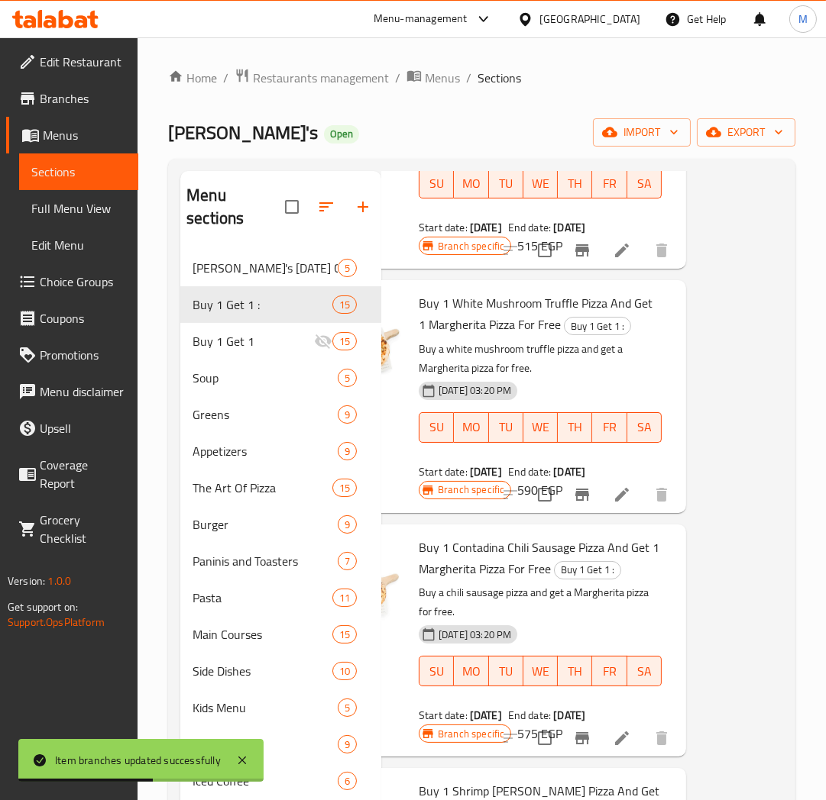
click at [594, 378] on p "Buy a white mushroom truffle pizza and get a Margherita pizza for free." at bounding box center [540, 359] width 243 height 38
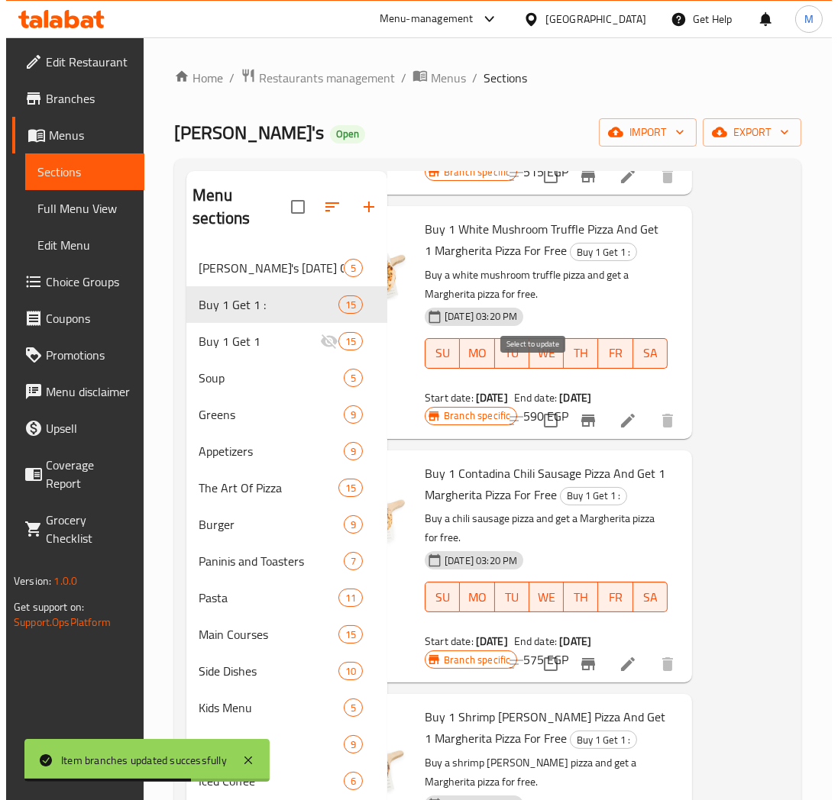
scroll to position [2291, 101]
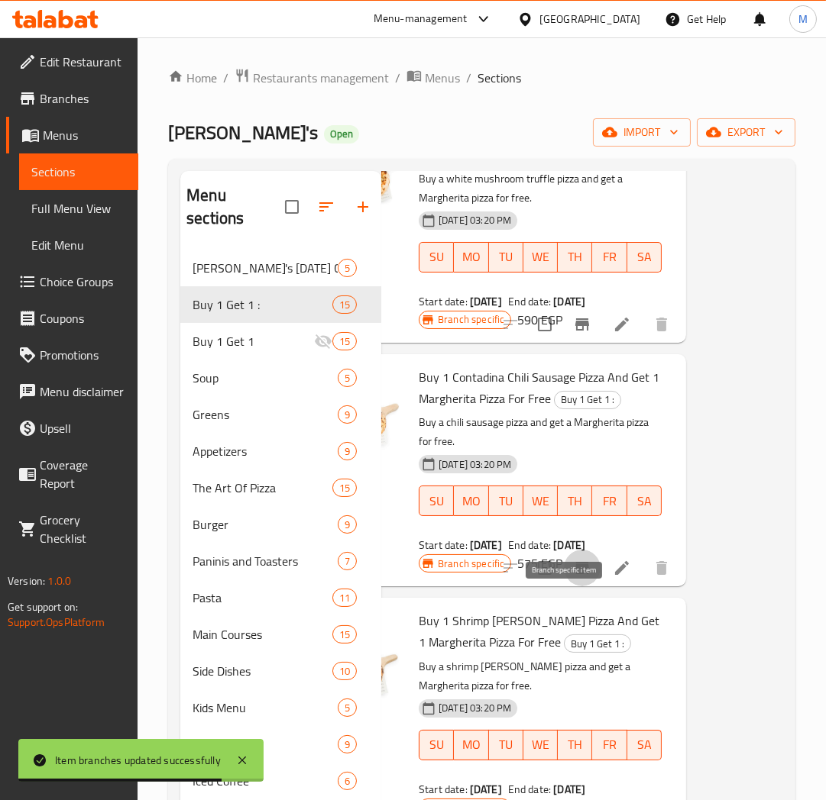
click at [575, 574] on icon "Branch-specific-item" at bounding box center [582, 568] width 14 height 12
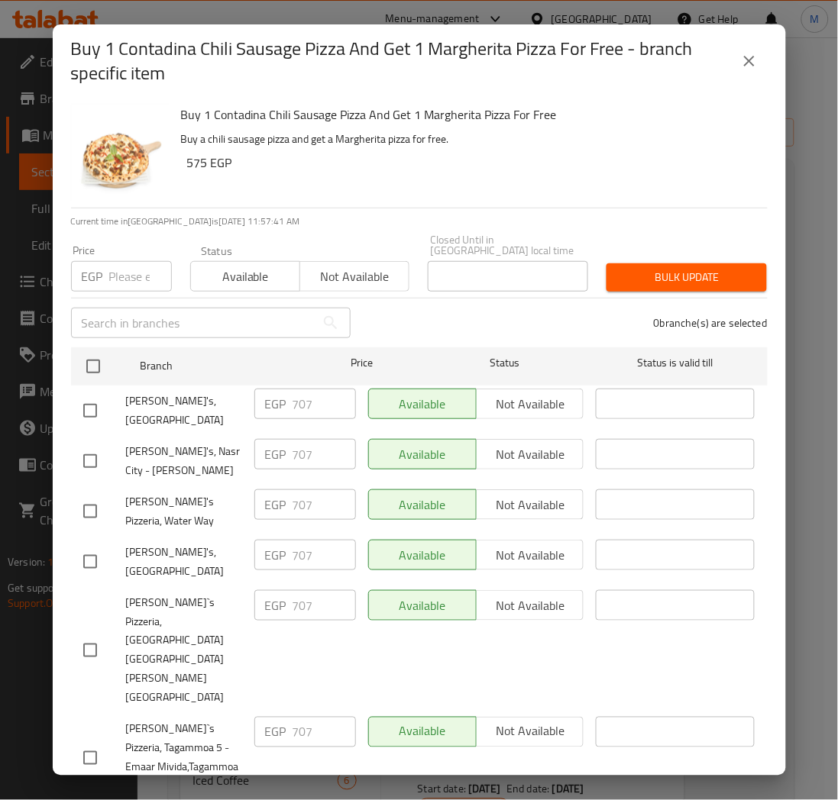
click at [138, 268] on input "number" at bounding box center [140, 276] width 63 height 31
paste input "753"
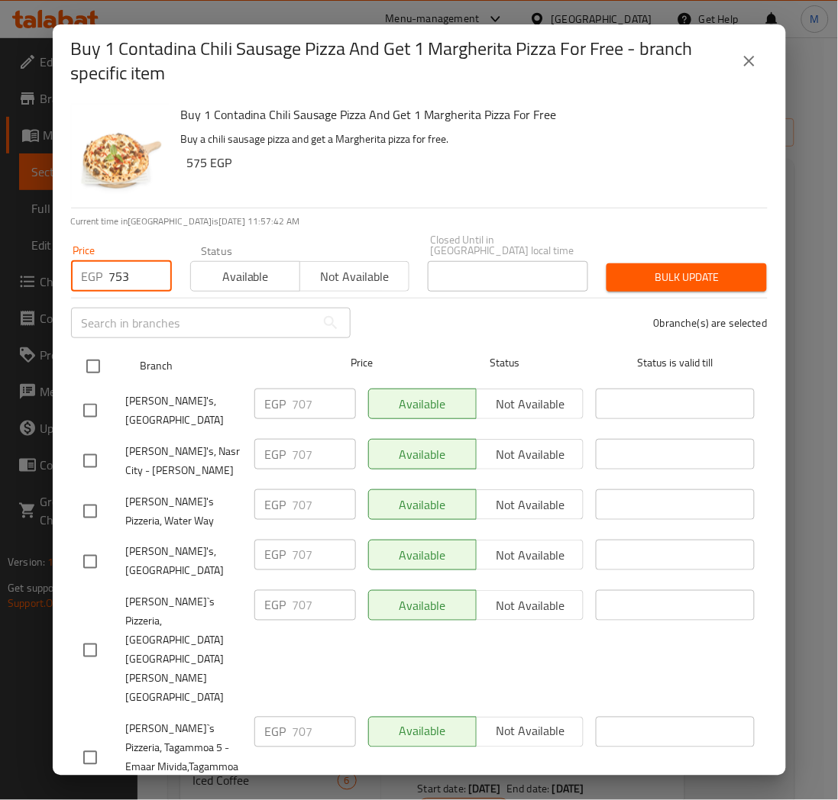
type input "753"
click at [92, 356] on input "checkbox" at bounding box center [93, 367] width 32 height 32
checkbox input "true"
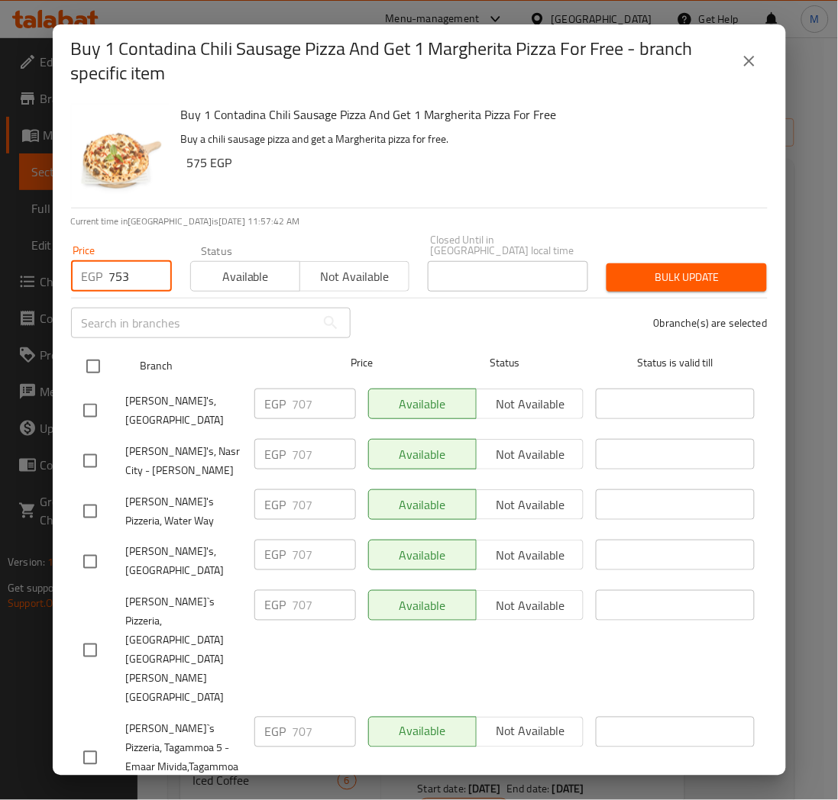
checkbox input "true"
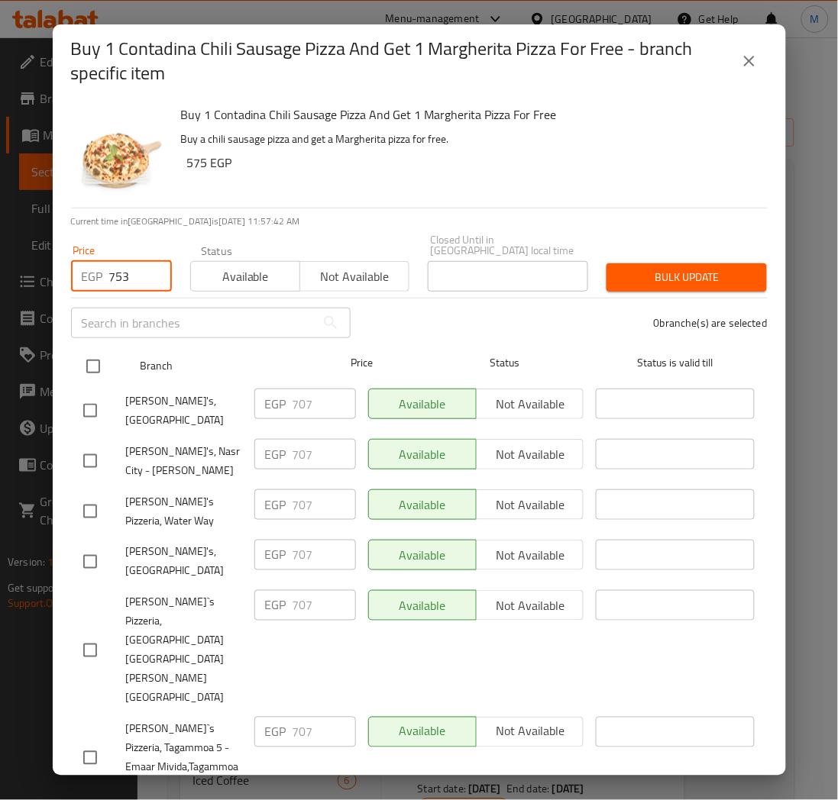
checkbox input "true"
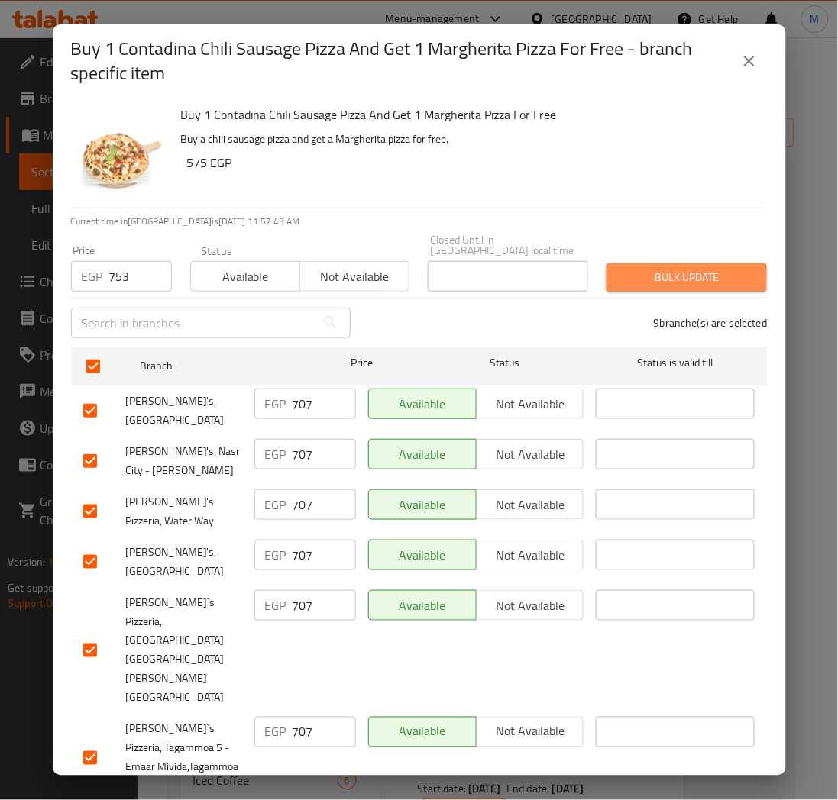
drag, startPoint x: 644, startPoint y: 276, endPoint x: 635, endPoint y: 266, distance: 13.5
click at [644, 275] on span "Bulk update" at bounding box center [687, 277] width 136 height 19
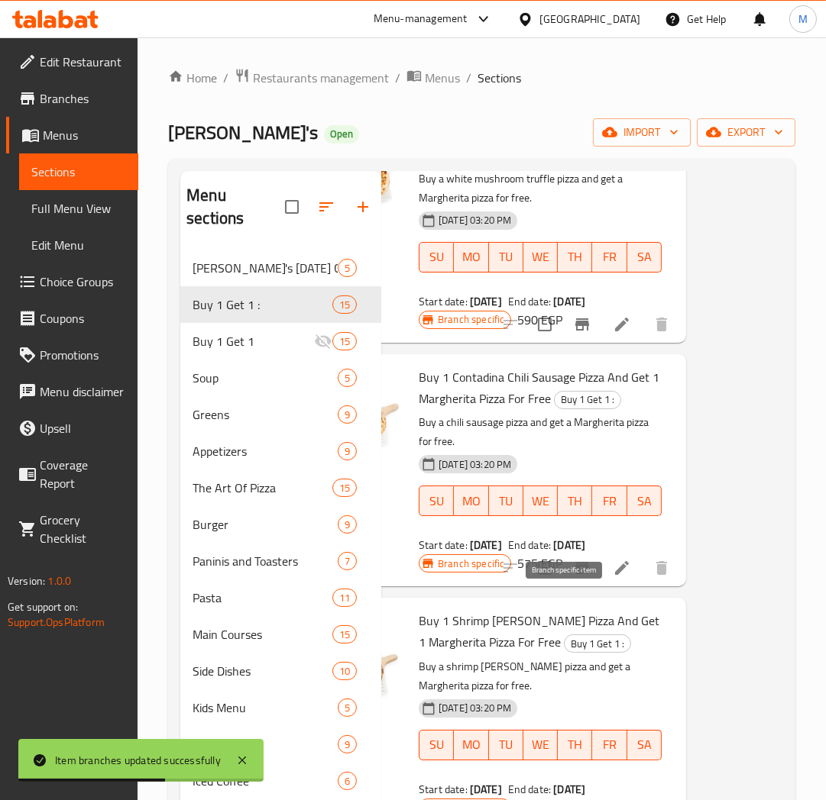
click at [573, 577] on icon "Branch-specific-item" at bounding box center [582, 568] width 18 height 18
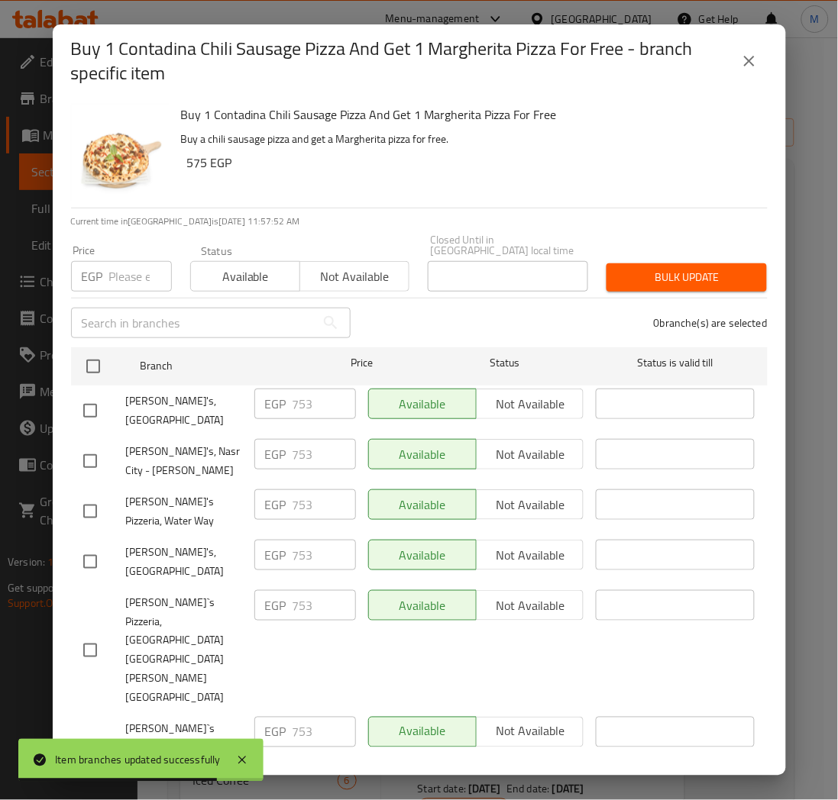
click at [125, 270] on input "number" at bounding box center [140, 276] width 63 height 31
paste input "845"
type input "845"
click at [409, 315] on div "0 branche(s) are selected" at bounding box center [568, 323] width 417 height 55
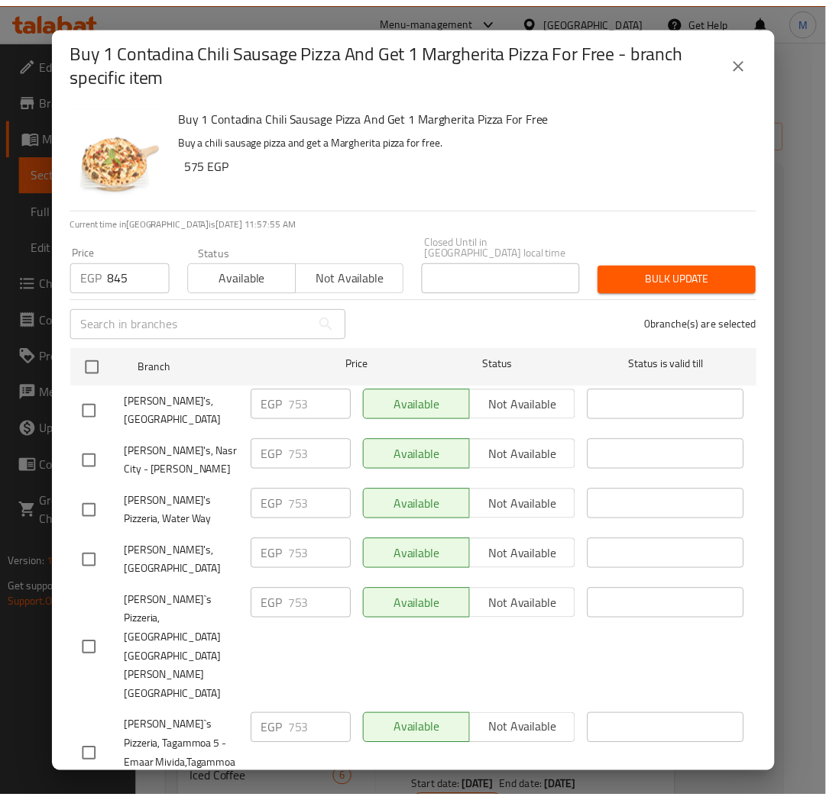
scroll to position [80, 0]
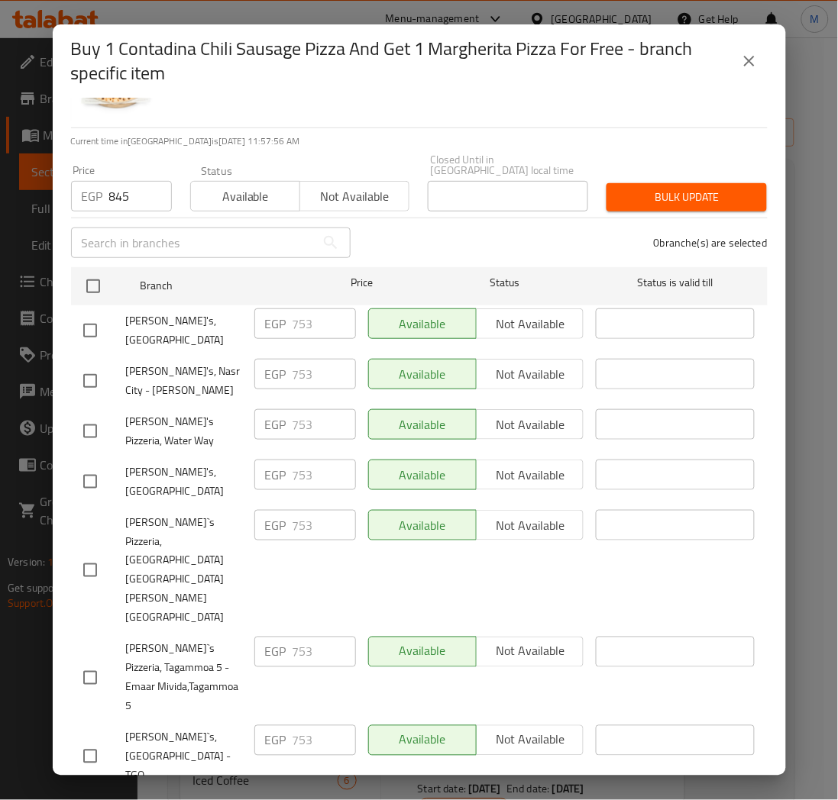
checkbox input "true"
click at [674, 188] on span "Bulk update" at bounding box center [687, 197] width 136 height 19
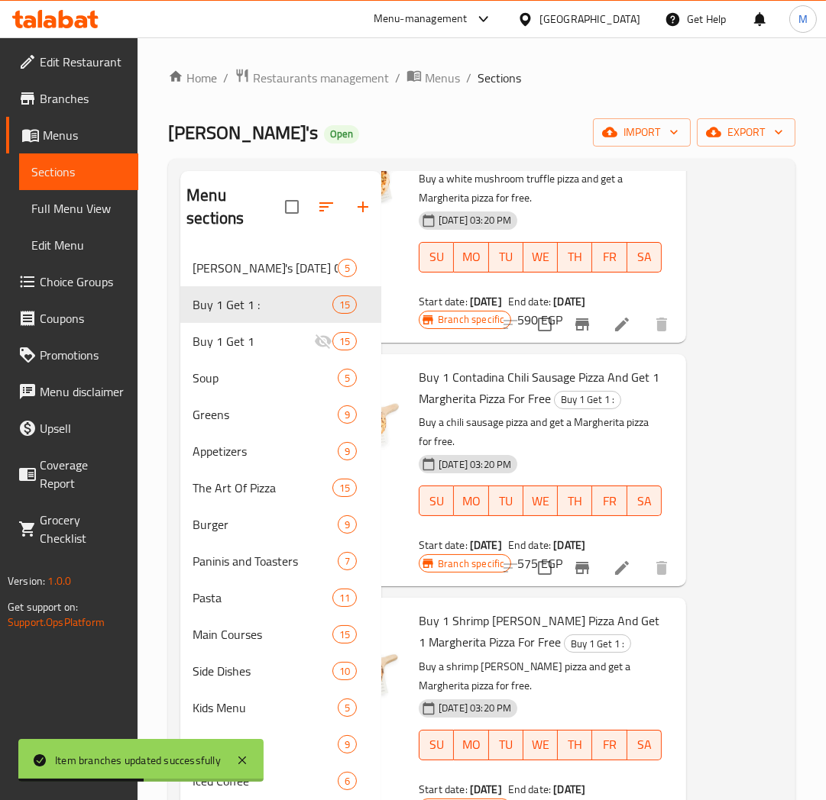
click at [579, 506] on div "[DATE] 03:20 PM SU MO TU WE TH FR SA" at bounding box center [539, 490] width 255 height 82
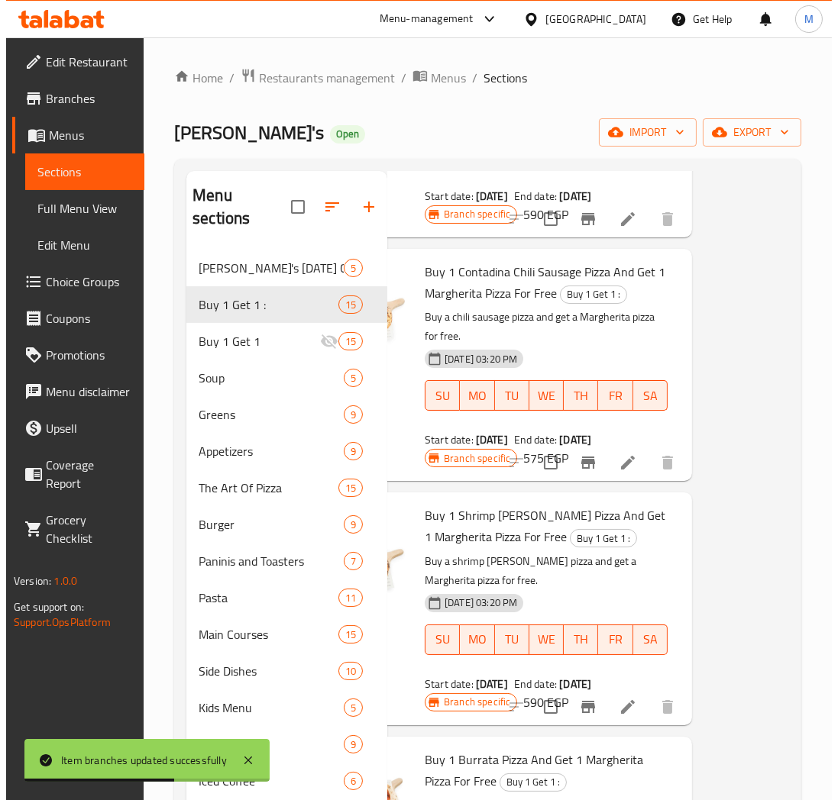
scroll to position [2546, 101]
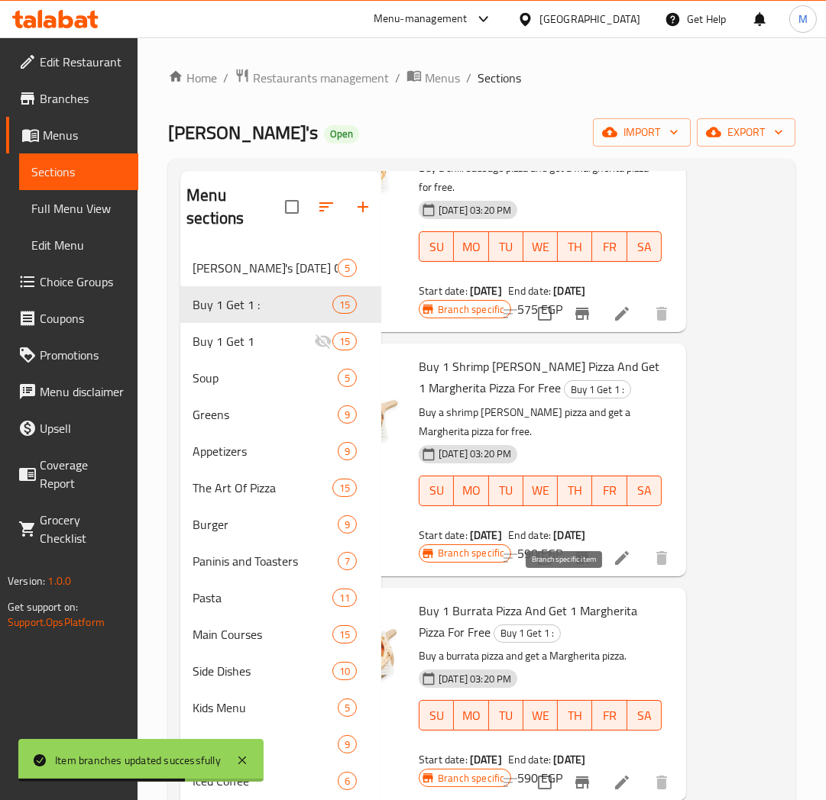
click at [575, 564] on icon "Branch-specific-item" at bounding box center [582, 558] width 14 height 12
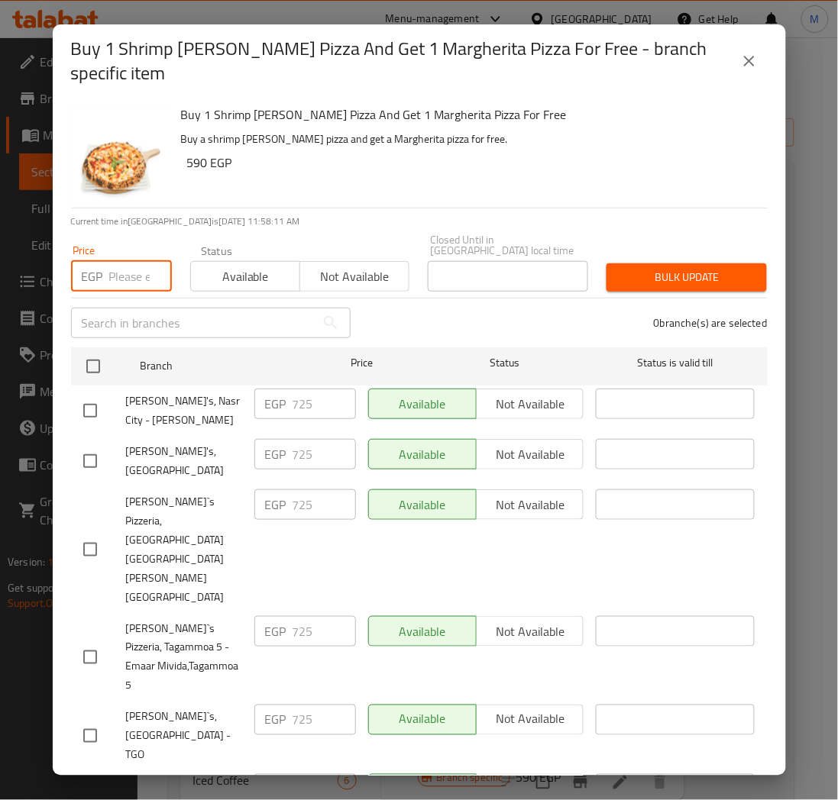
drag, startPoint x: 128, startPoint y: 266, endPoint x: 127, endPoint y: 331, distance: 65.7
click at [128, 268] on input "number" at bounding box center [140, 276] width 63 height 31
paste input "770"
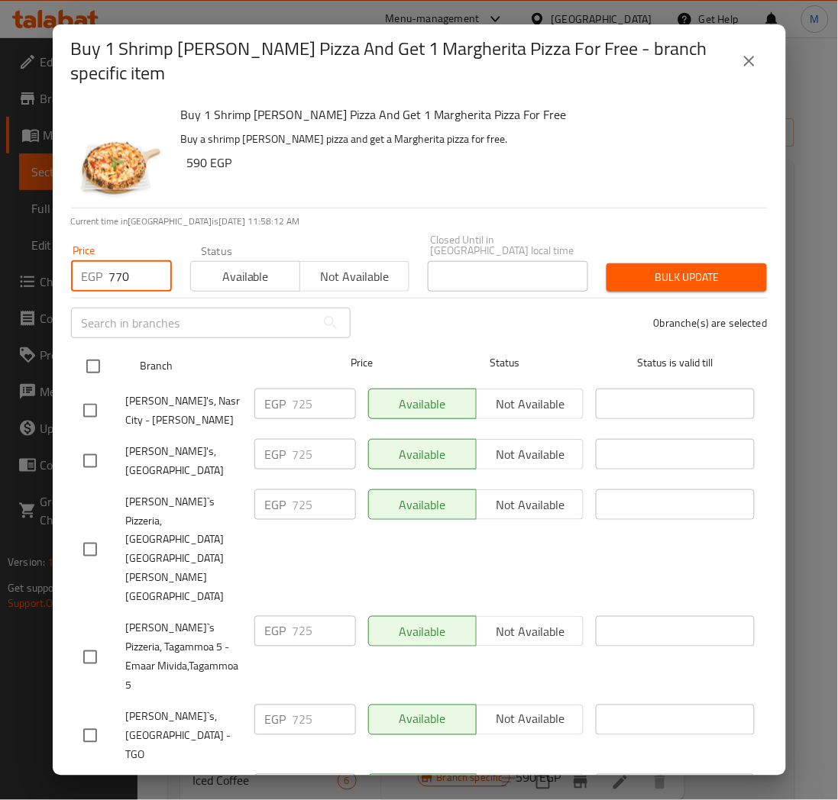
type input "770"
click at [94, 351] on input "checkbox" at bounding box center [93, 367] width 32 height 32
checkbox input "true"
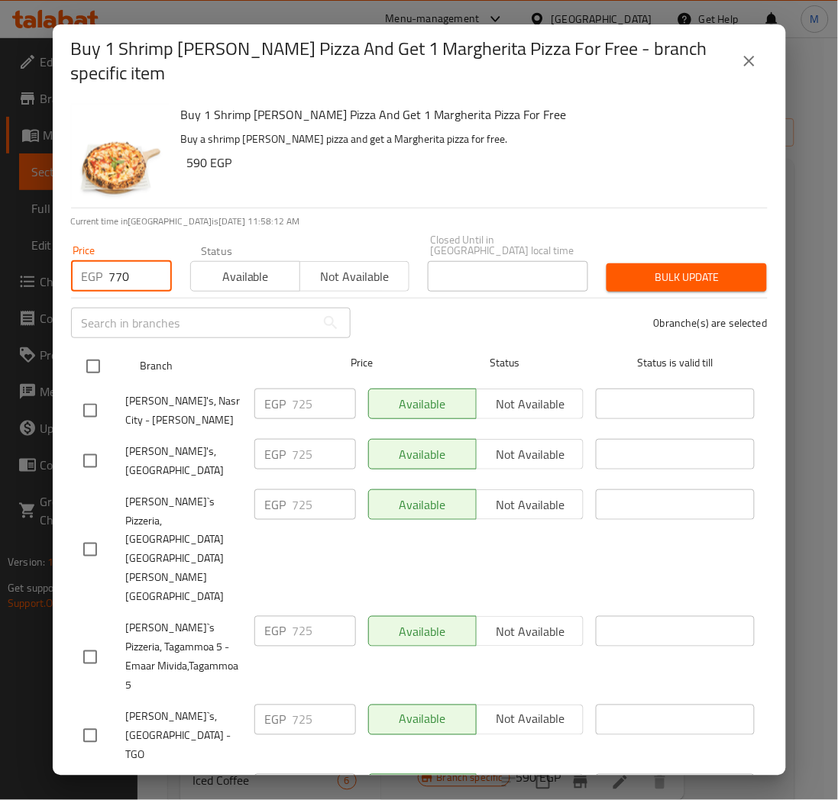
checkbox input "true"
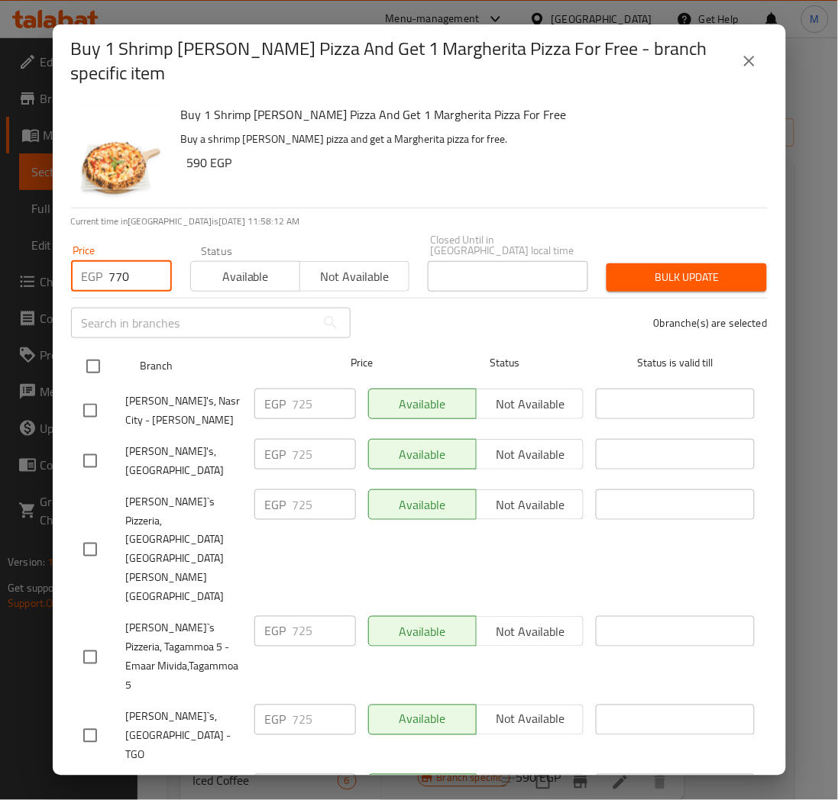
checkbox input "true"
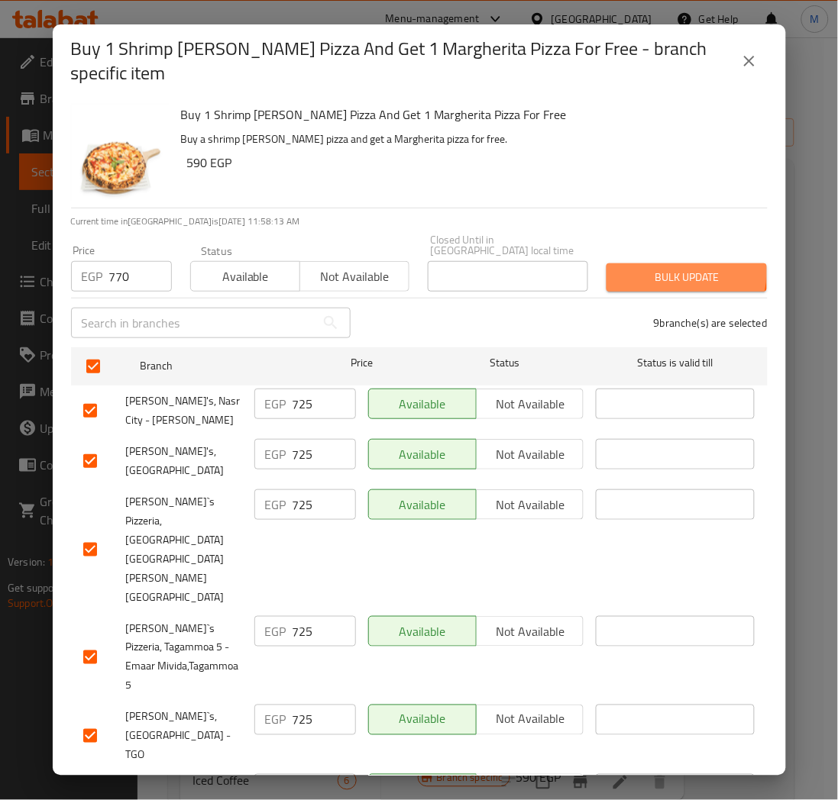
click at [661, 268] on span "Bulk update" at bounding box center [687, 277] width 136 height 19
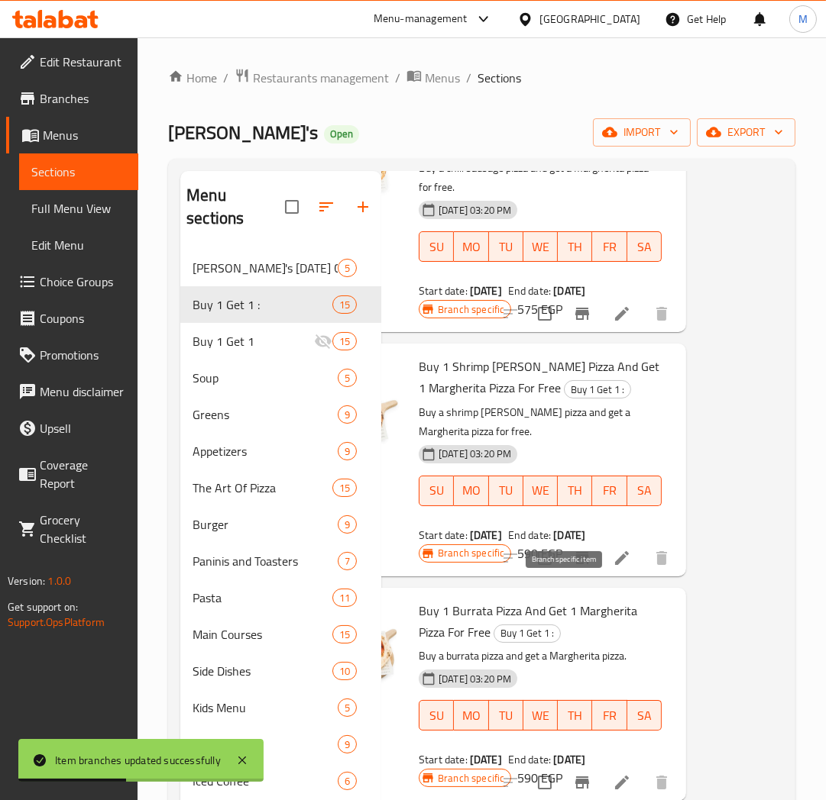
click at [573, 567] on icon "Branch-specific-item" at bounding box center [582, 558] width 18 height 18
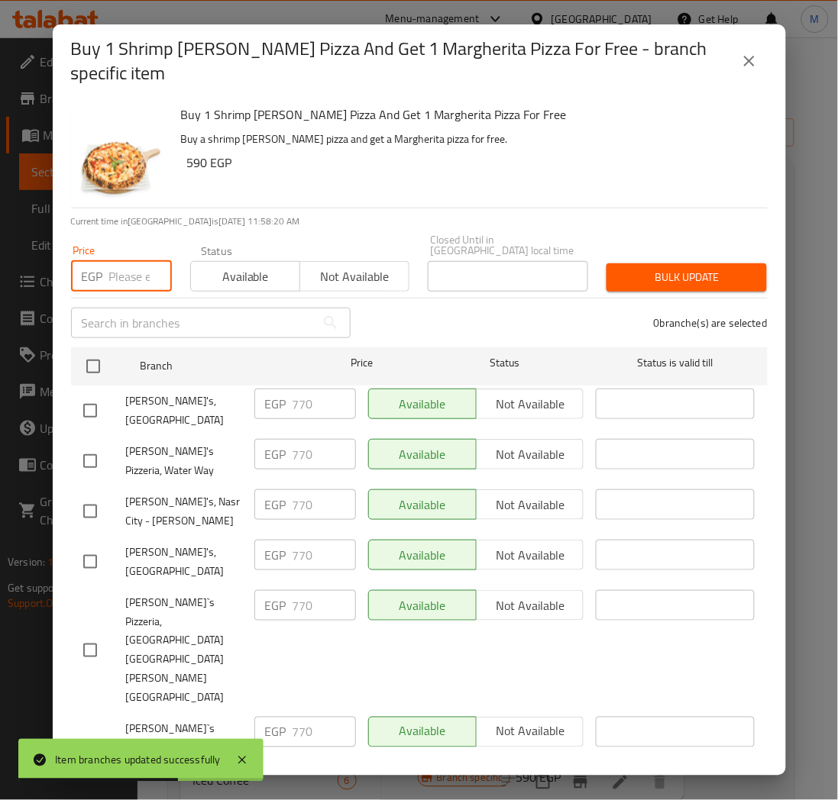
click at [134, 261] on input "number" at bounding box center [140, 276] width 63 height 31
paste input "862"
type input "862"
click at [522, 306] on div "0 branche(s) are selected" at bounding box center [568, 323] width 417 height 55
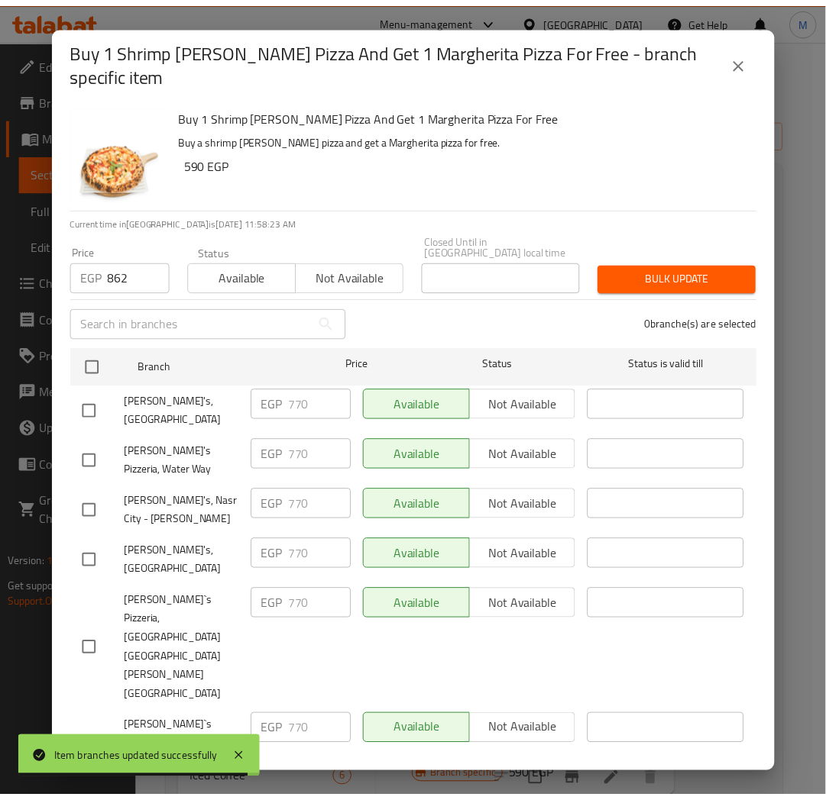
scroll to position [80, 0]
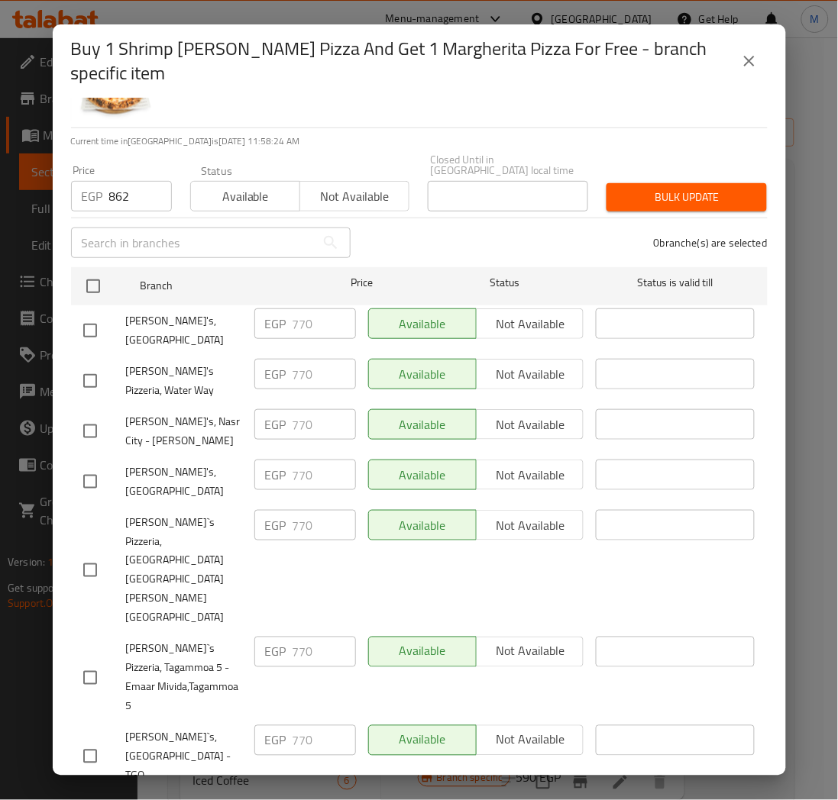
checkbox input "true"
click at [683, 194] on span "Bulk update" at bounding box center [687, 197] width 136 height 19
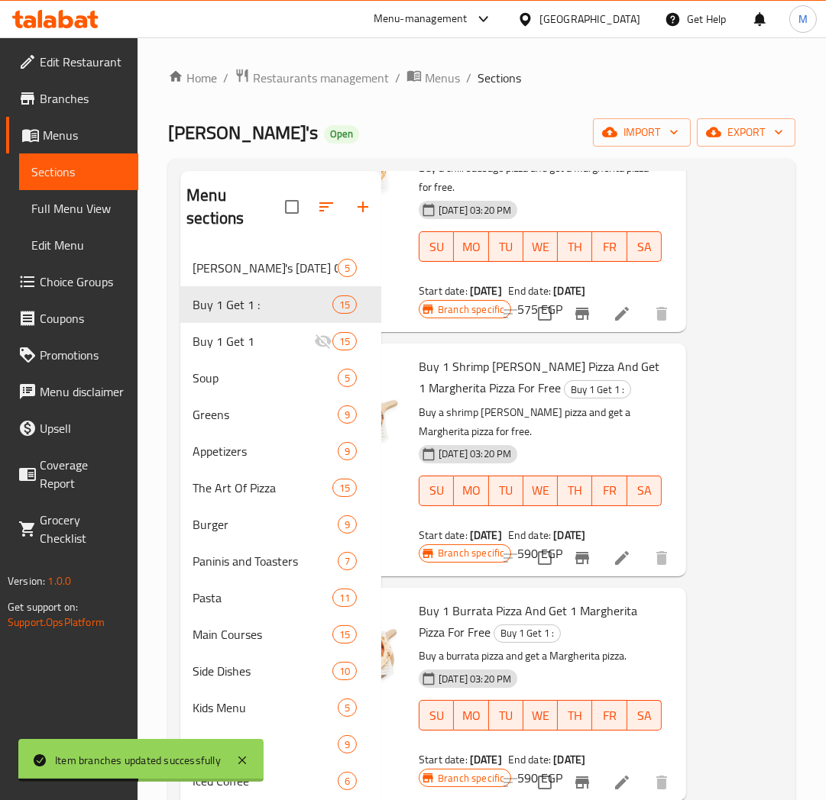
click at [610, 491] on div "[DATE] 03:20 PM SU MO TU WE TH FR SA" at bounding box center [539, 480] width 255 height 82
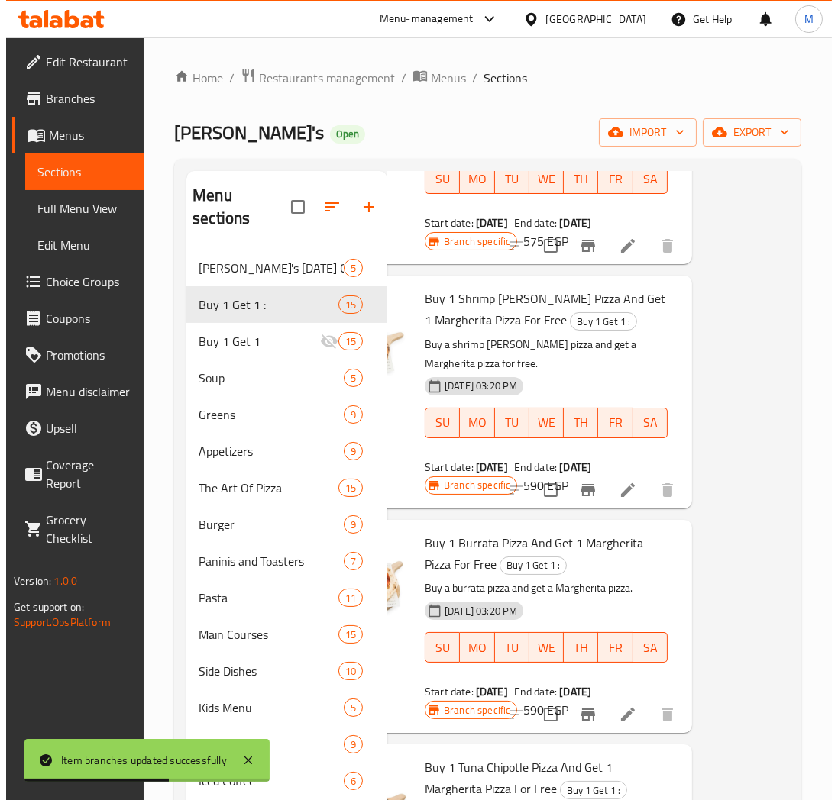
scroll to position [2800, 101]
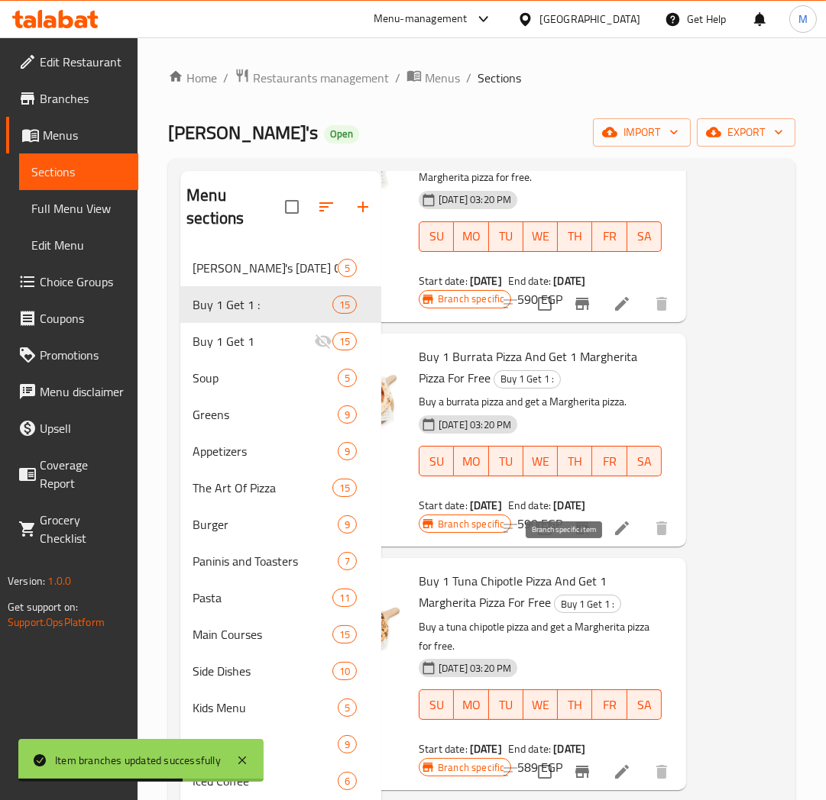
click at [573, 538] on icon "Branch-specific-item" at bounding box center [582, 528] width 18 height 18
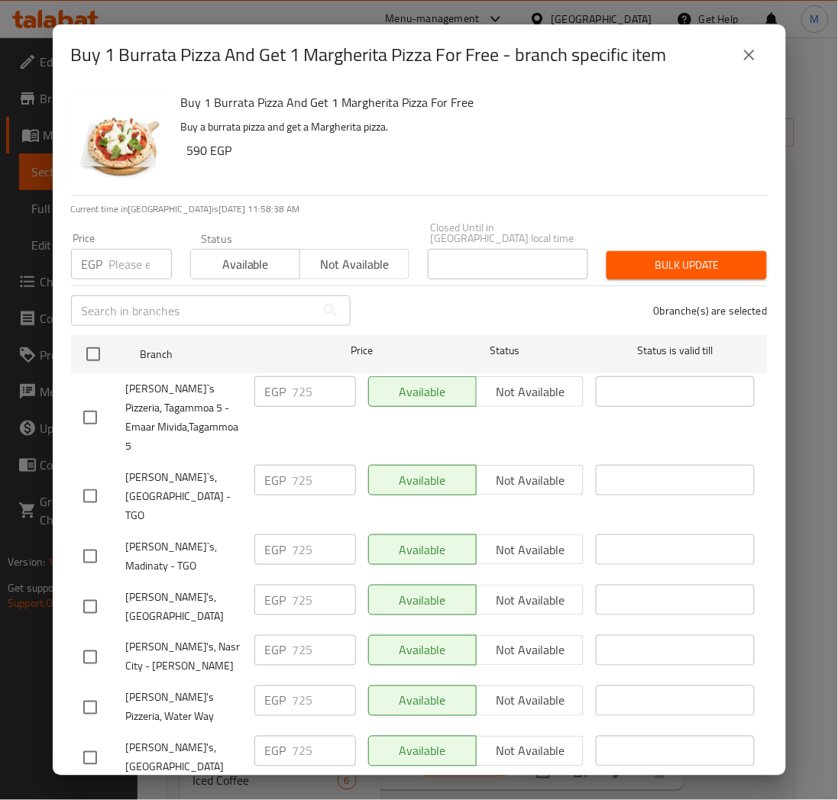
drag, startPoint x: 89, startPoint y: 339, endPoint x: 119, endPoint y: 291, distance: 57.0
click at [93, 338] on input "checkbox" at bounding box center [93, 354] width 32 height 32
checkbox input "true"
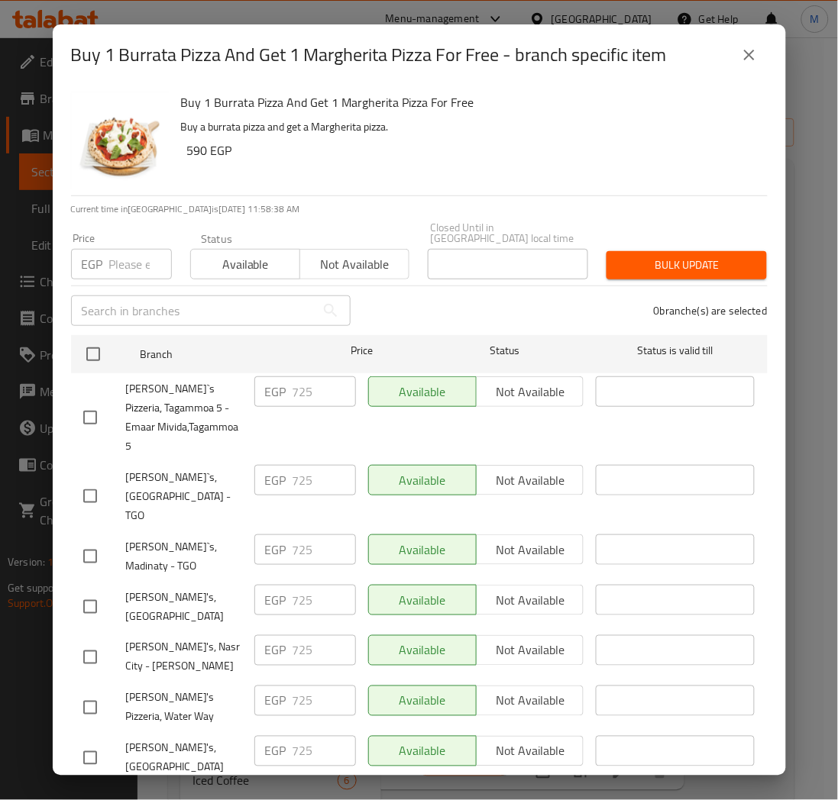
checkbox input "true"
click at [118, 273] on div "Price EGP Price" at bounding box center [121, 256] width 119 height 65
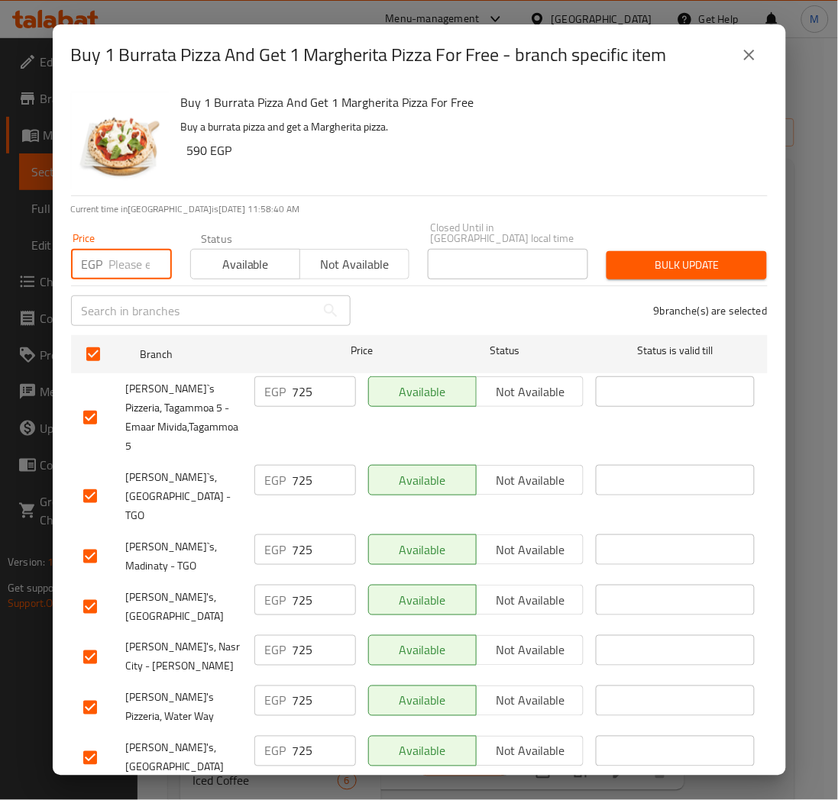
click at [121, 253] on input "number" at bounding box center [140, 264] width 63 height 31
paste input "770"
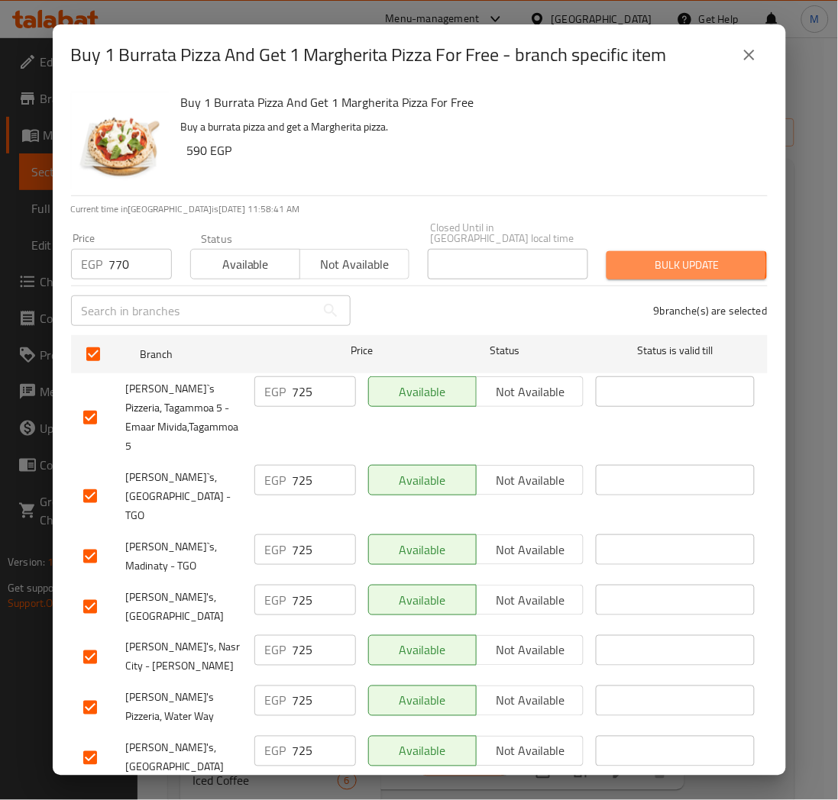
click at [658, 256] on span "Bulk update" at bounding box center [687, 265] width 136 height 19
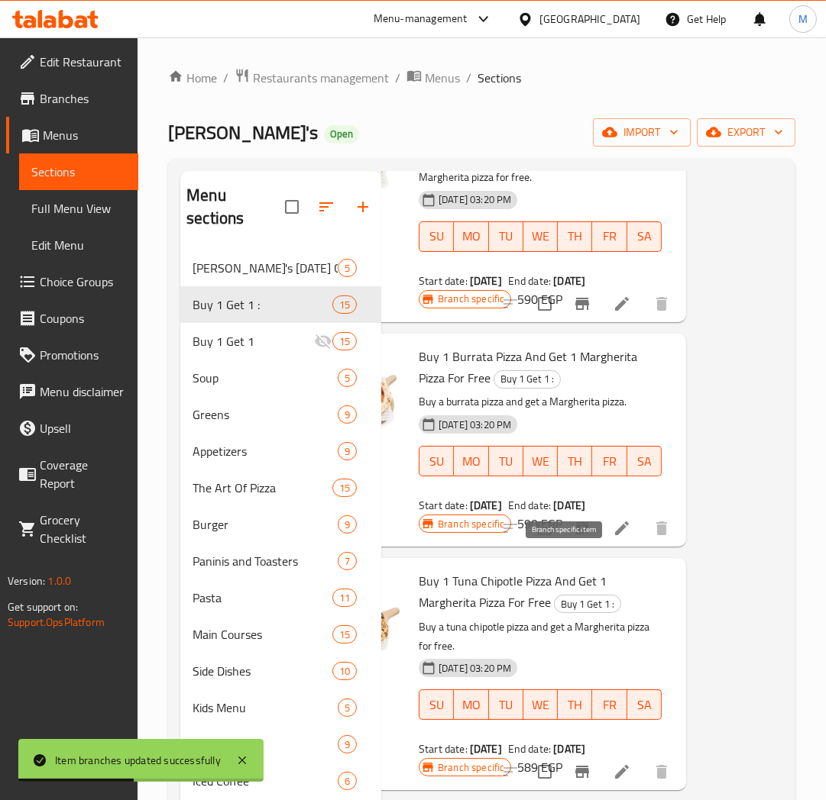
click at [573, 538] on icon "Branch-specific-item" at bounding box center [582, 528] width 18 height 18
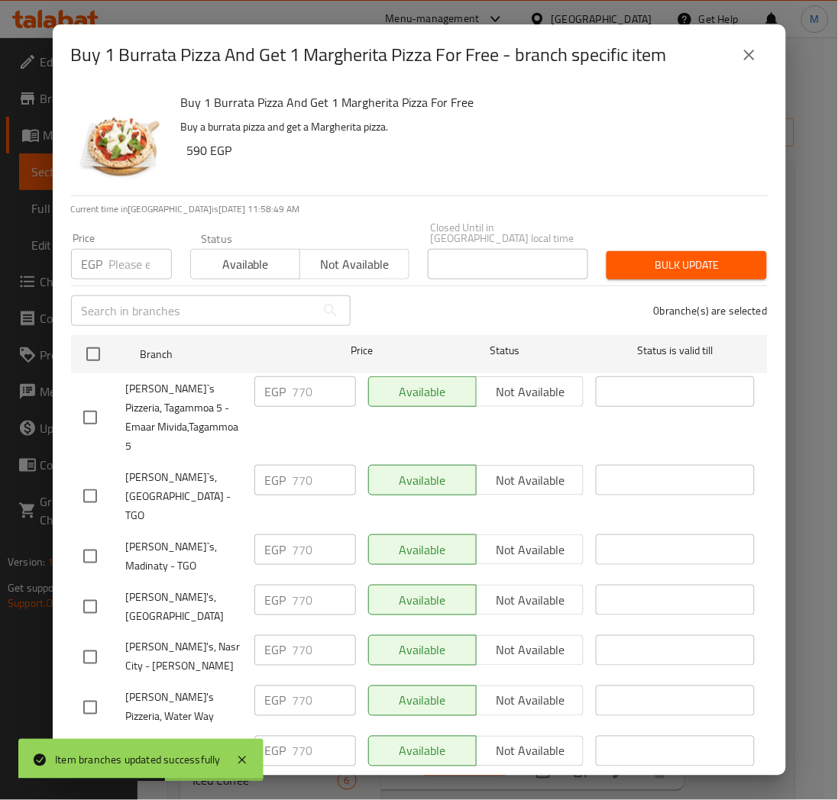
click at [113, 261] on input "number" at bounding box center [140, 264] width 63 height 31
paste input "862"
click at [463, 299] on div "0 branche(s) are selected" at bounding box center [568, 310] width 417 height 55
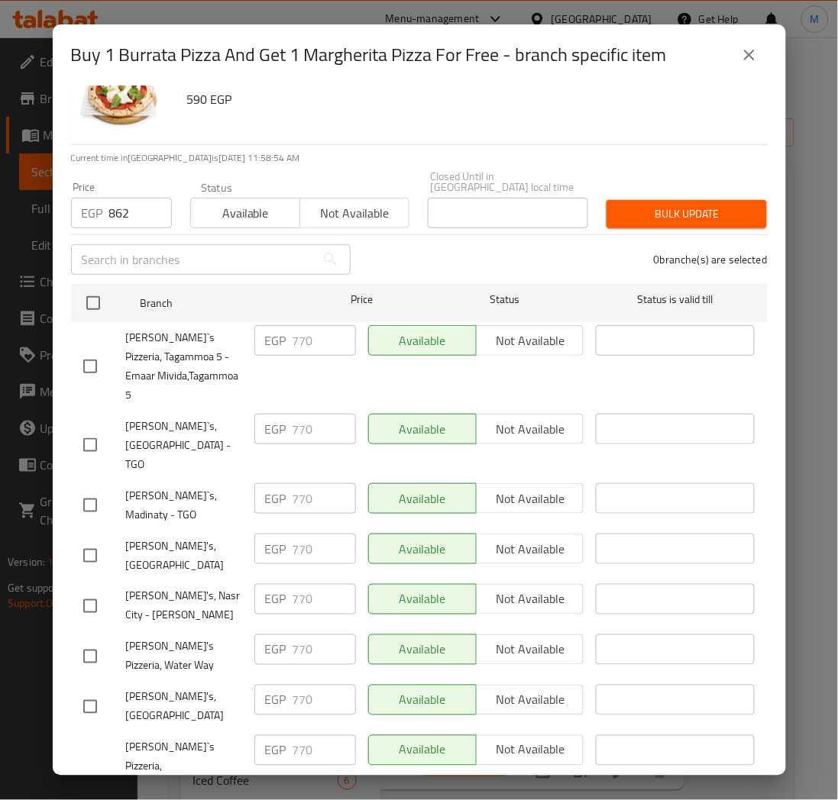
scroll to position [69, 0]
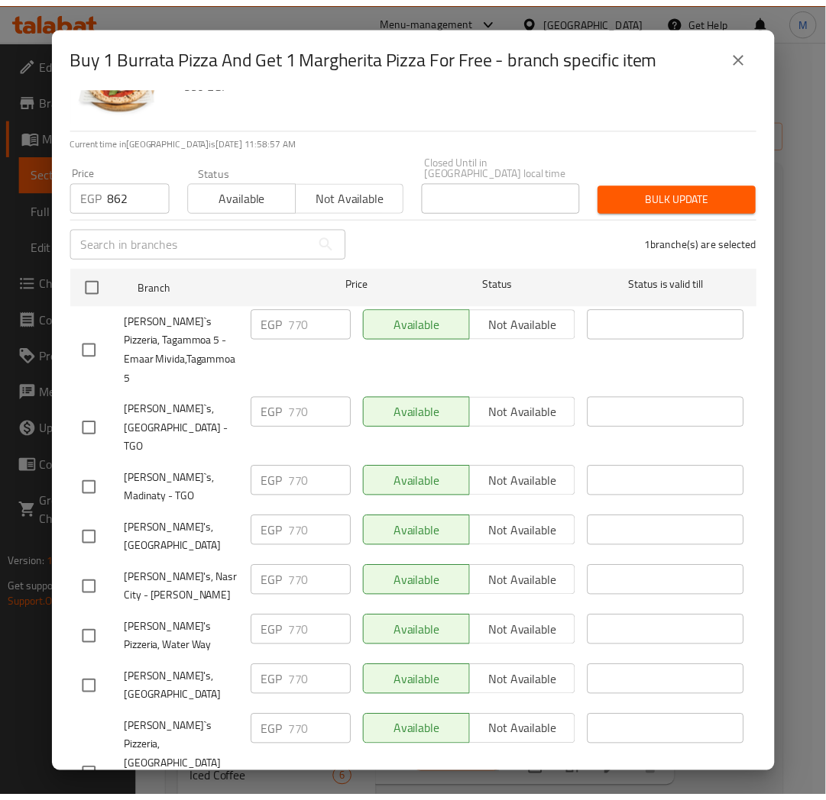
scroll to position [0, 0]
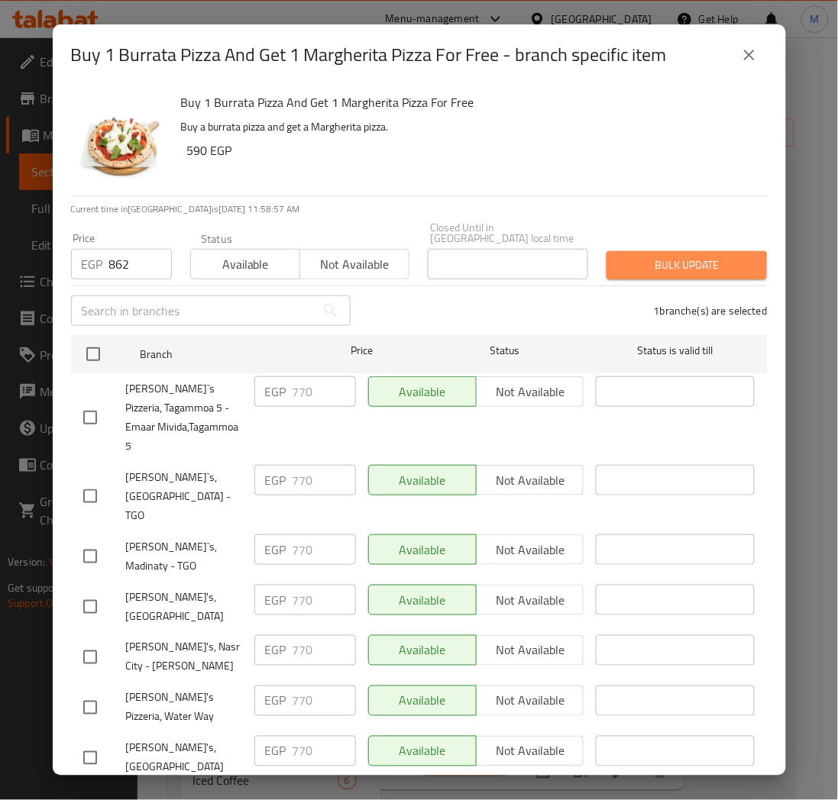
click at [673, 260] on span "Bulk update" at bounding box center [687, 265] width 136 height 19
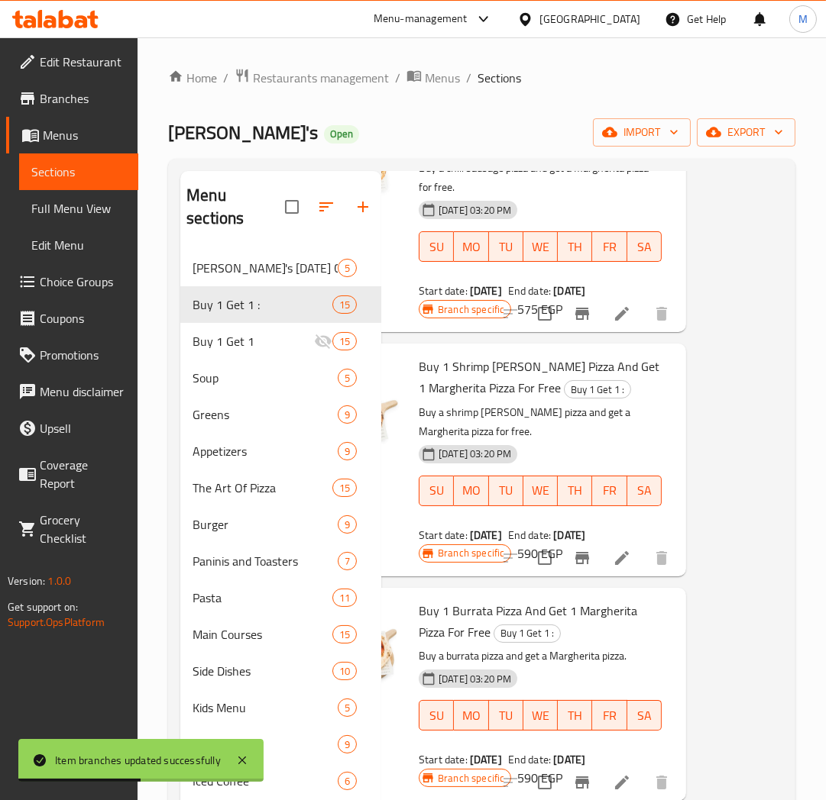
scroll to position [2206, 101]
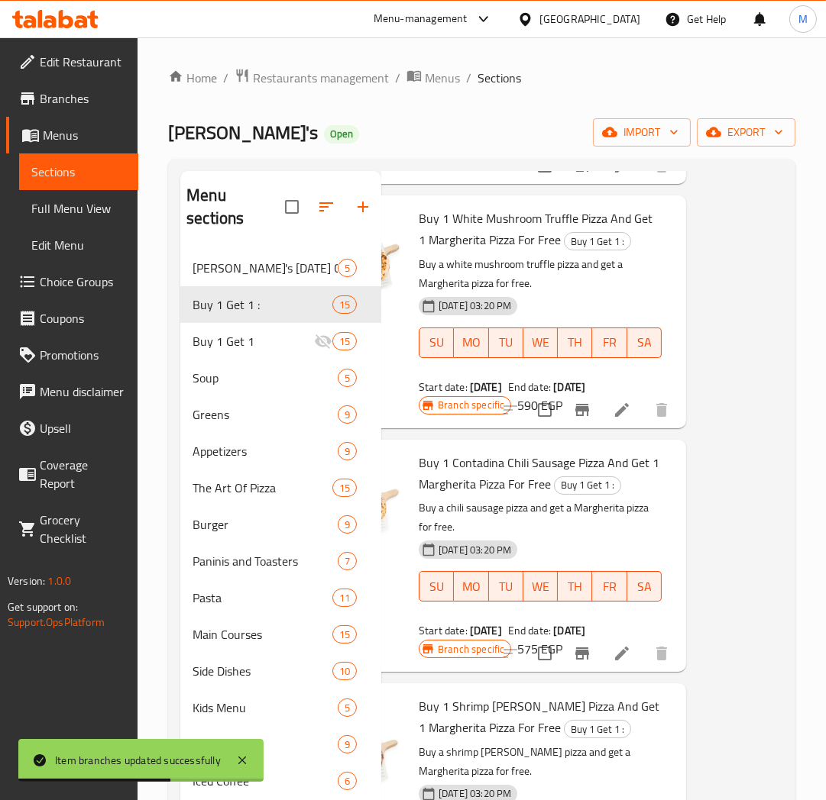
click at [585, 339] on div "[DATE] 03:20 PM SU MO TU WE TH FR SA" at bounding box center [539, 332] width 255 height 82
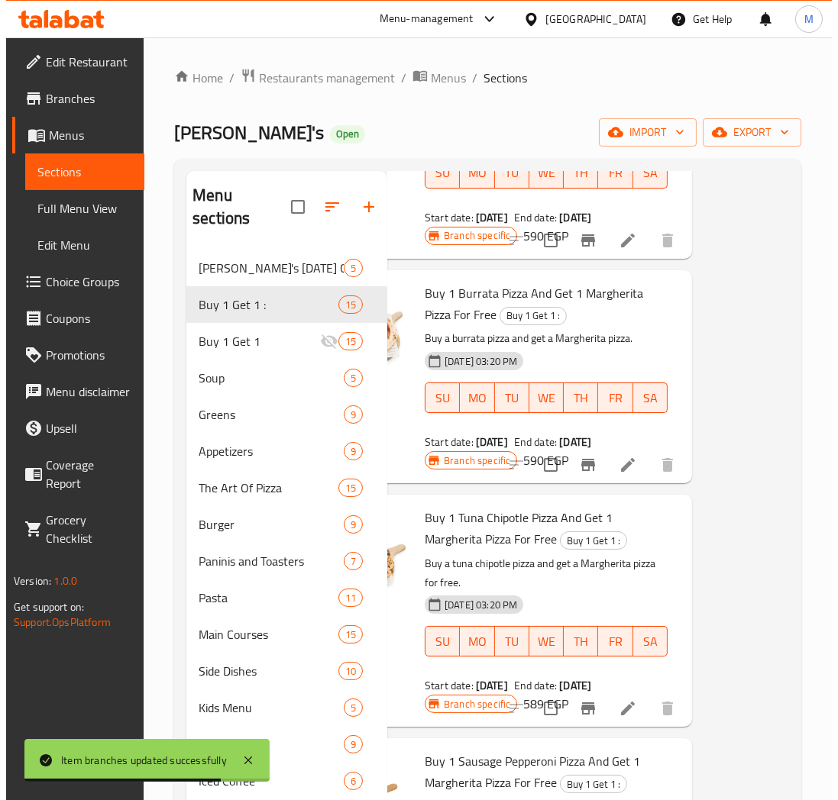
scroll to position [2914, 101]
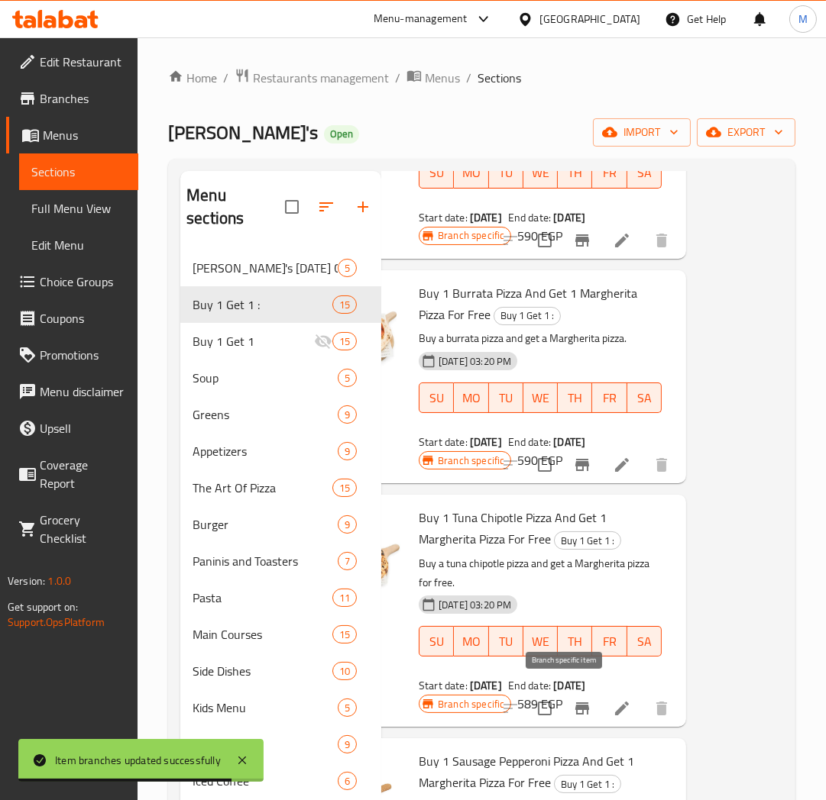
click at [575, 703] on icon "Branch-specific-item" at bounding box center [582, 709] width 14 height 12
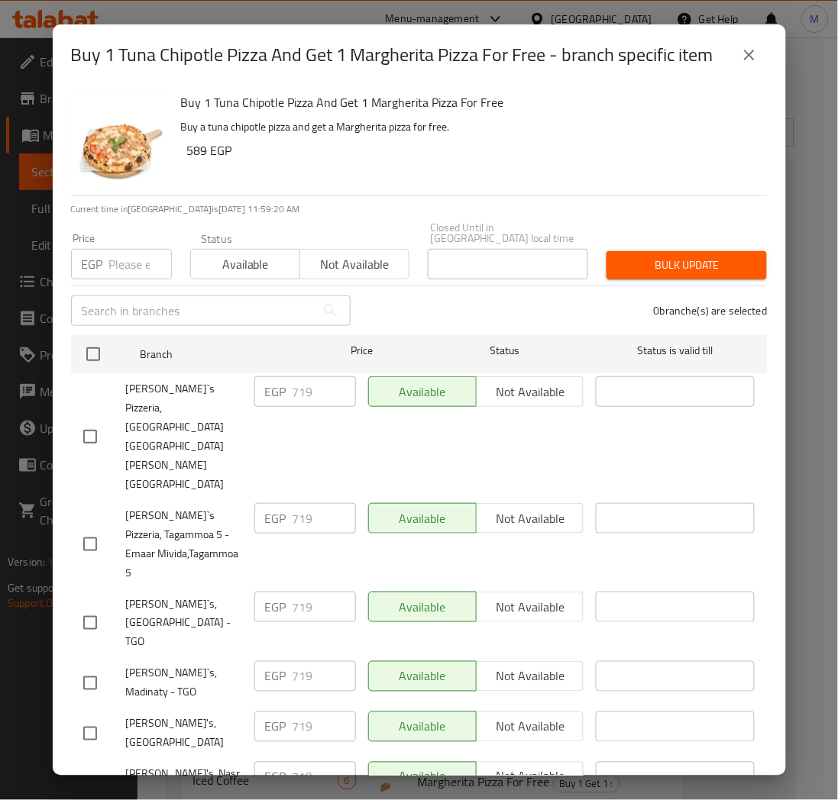
click at [113, 254] on input "number" at bounding box center [140, 264] width 63 height 31
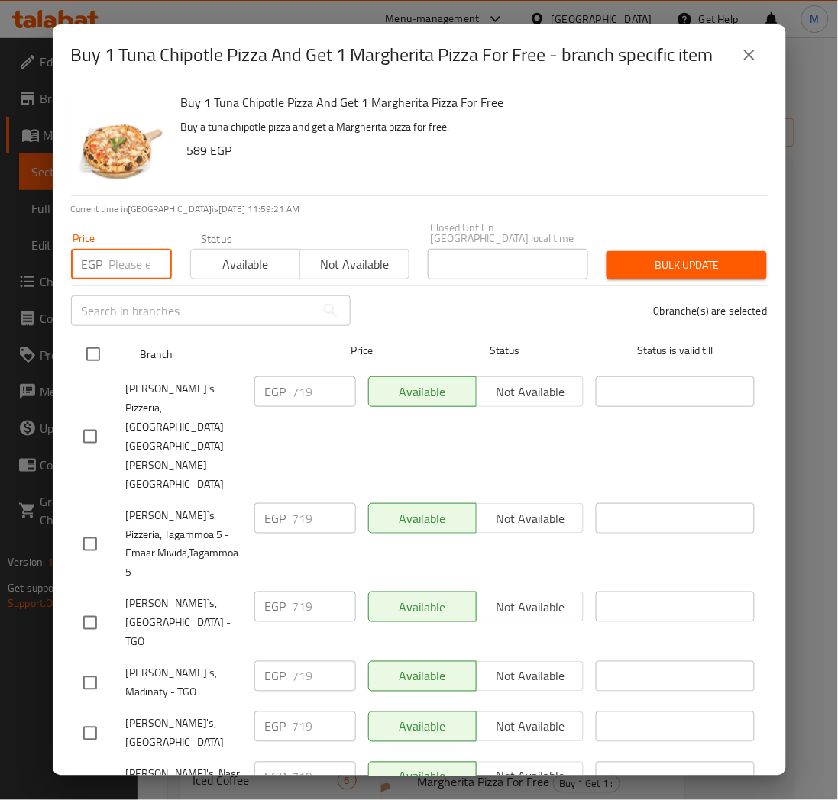
paste input "765"
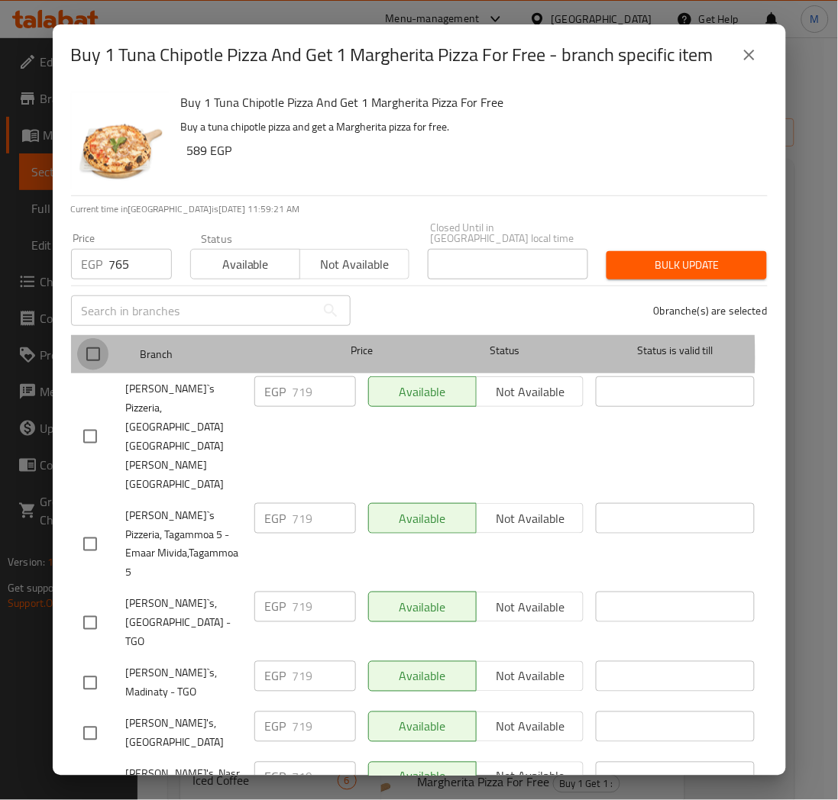
click at [89, 346] on input "checkbox" at bounding box center [93, 354] width 32 height 32
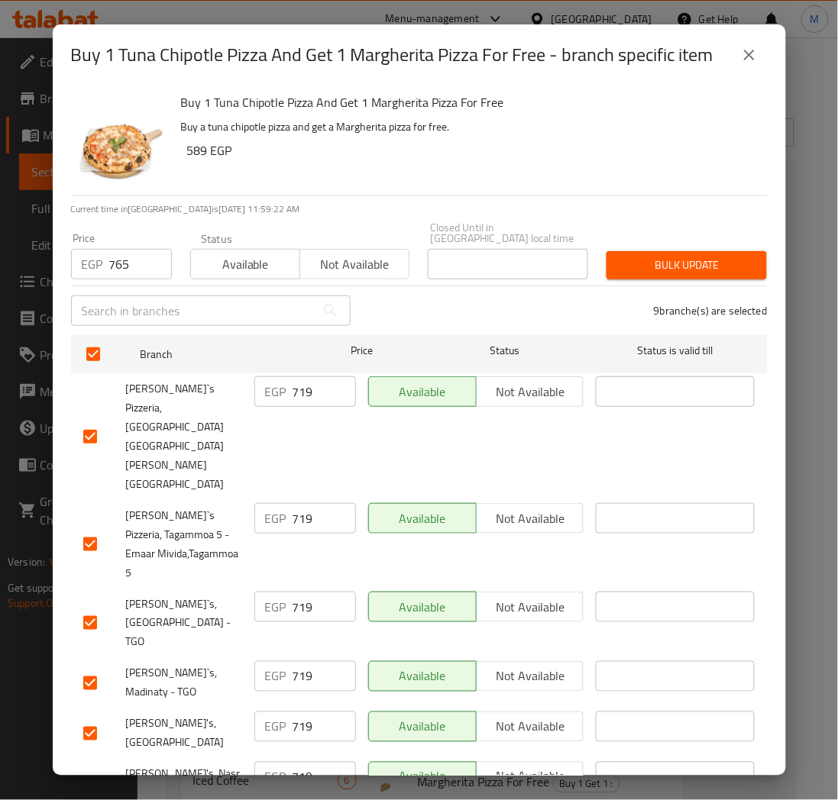
click at [506, 306] on div "9 branche(s) are selected" at bounding box center [568, 310] width 417 height 55
click at [672, 268] on button "Bulk update" at bounding box center [686, 265] width 160 height 28
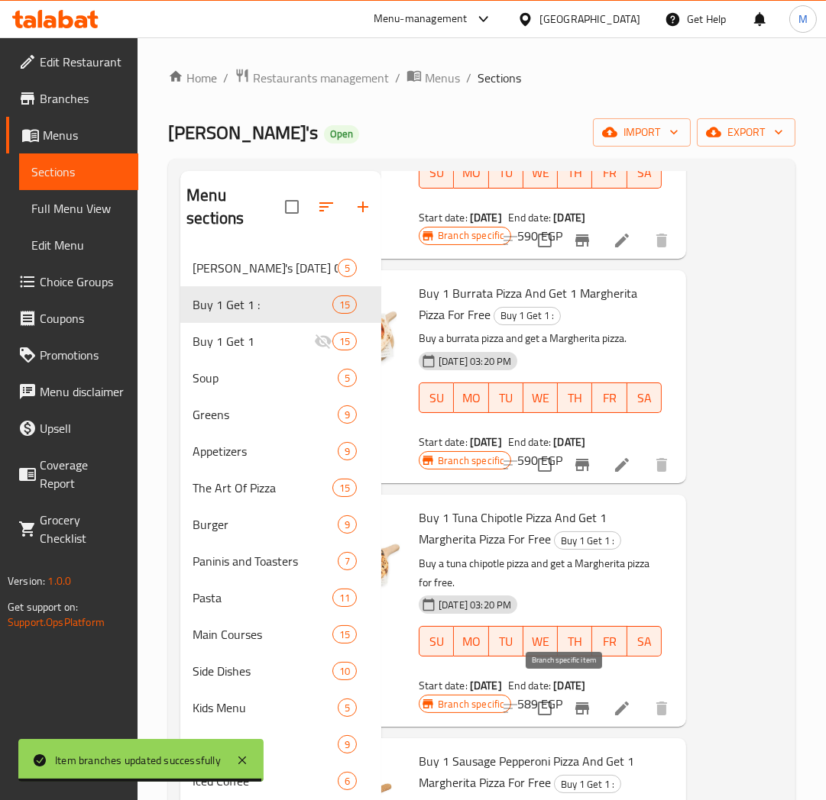
click at [575, 703] on icon "Branch-specific-item" at bounding box center [582, 709] width 14 height 12
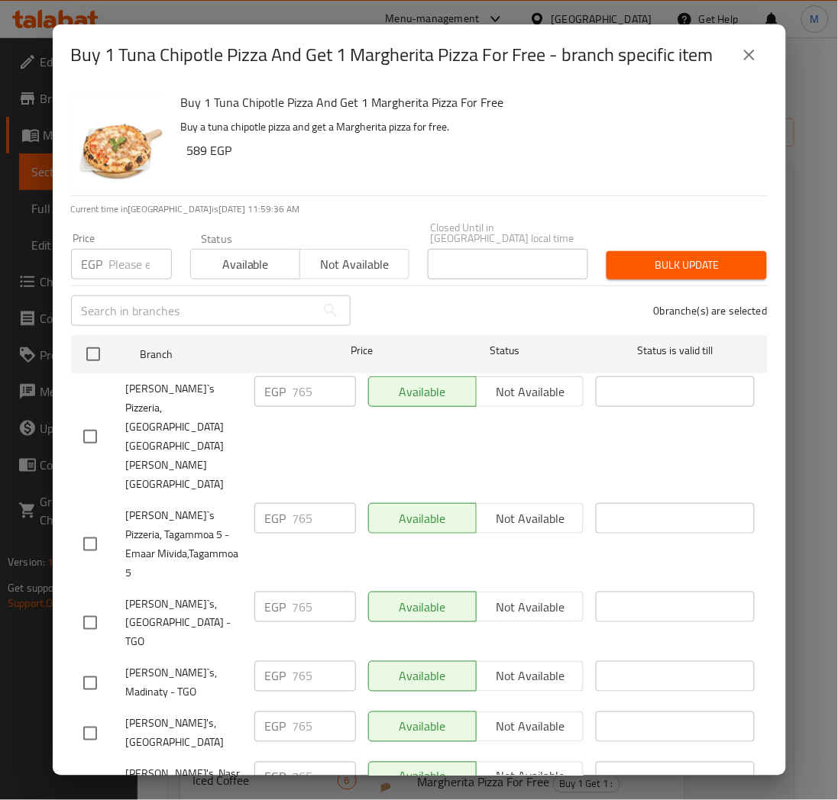
click at [120, 266] on input "number" at bounding box center [140, 264] width 63 height 31
paste input "856"
drag, startPoint x: 475, startPoint y: 294, endPoint x: 464, endPoint y: 299, distance: 11.6
click at [475, 294] on div "0 branche(s) are selected" at bounding box center [568, 310] width 417 height 55
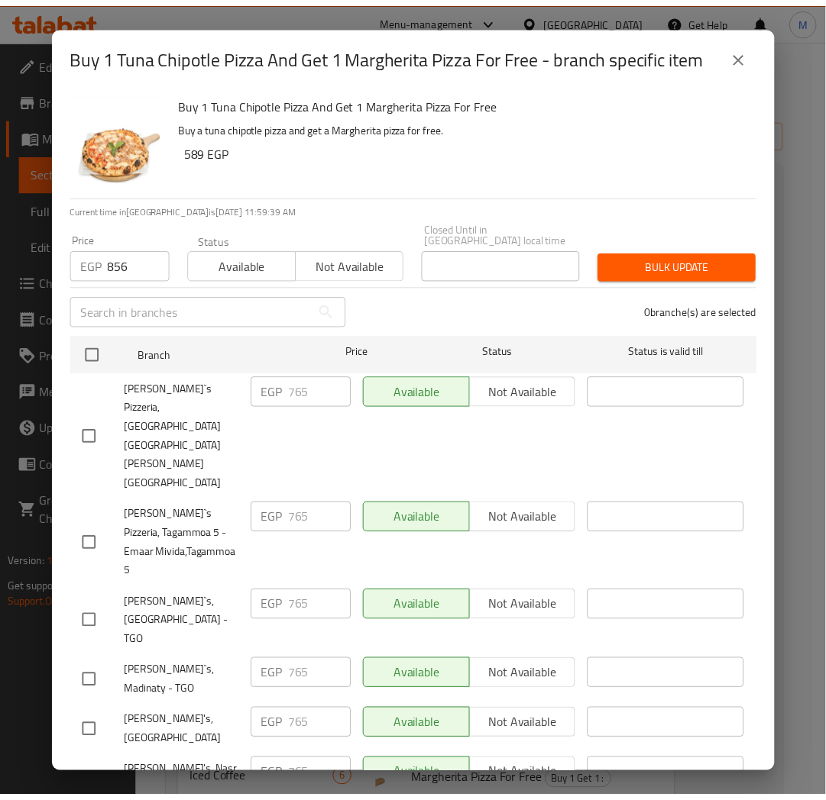
scroll to position [18, 0]
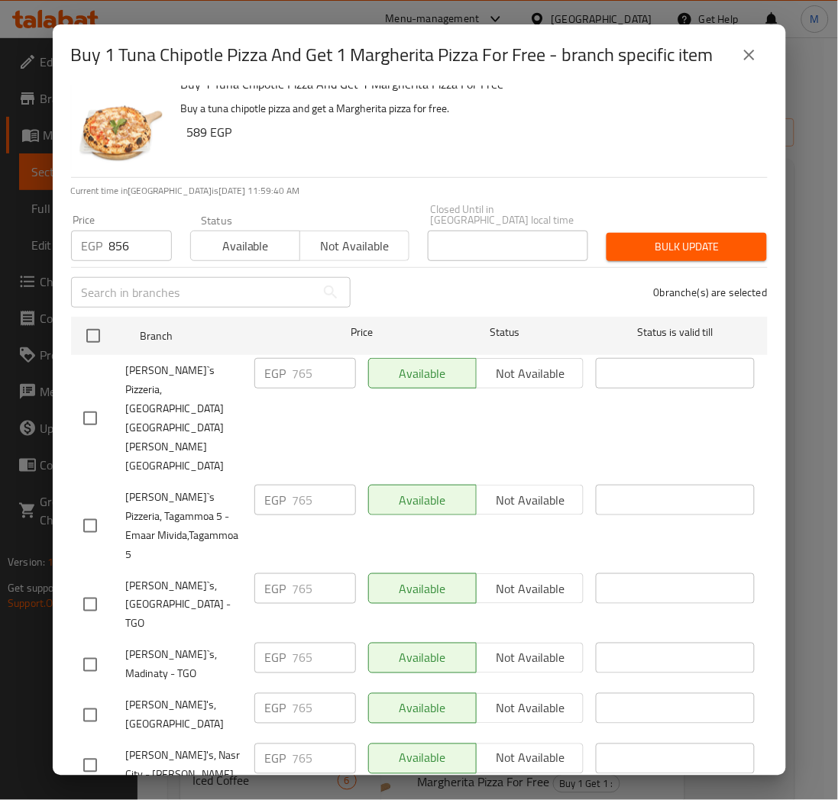
click at [681, 244] on span "Bulk update" at bounding box center [687, 247] width 136 height 19
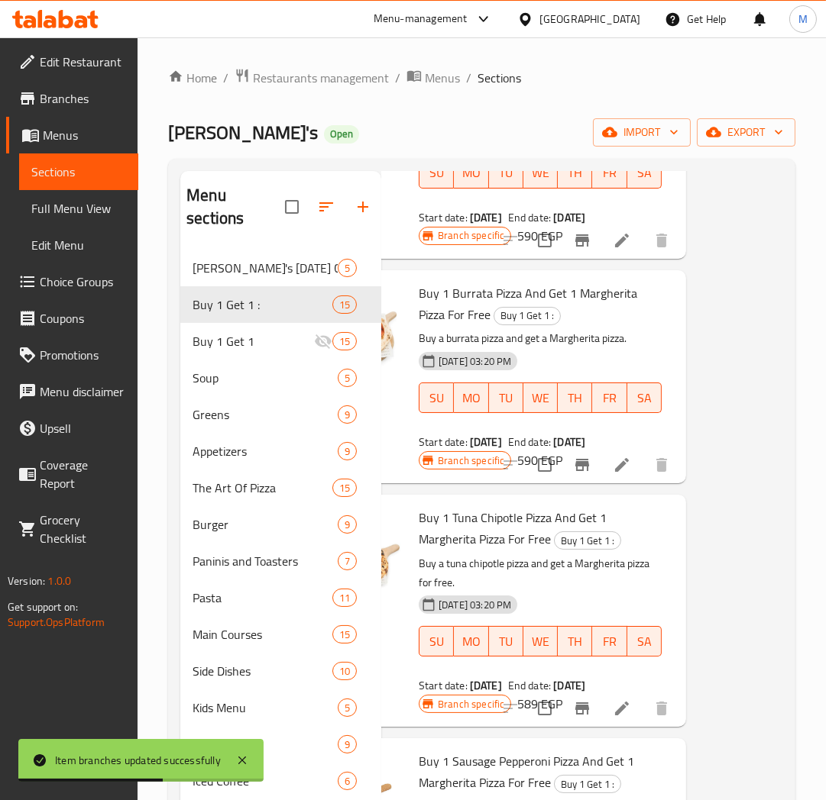
click at [615, 590] on div "[DATE] 03:20 PM SU MO TU WE TH FR SA" at bounding box center [539, 631] width 255 height 82
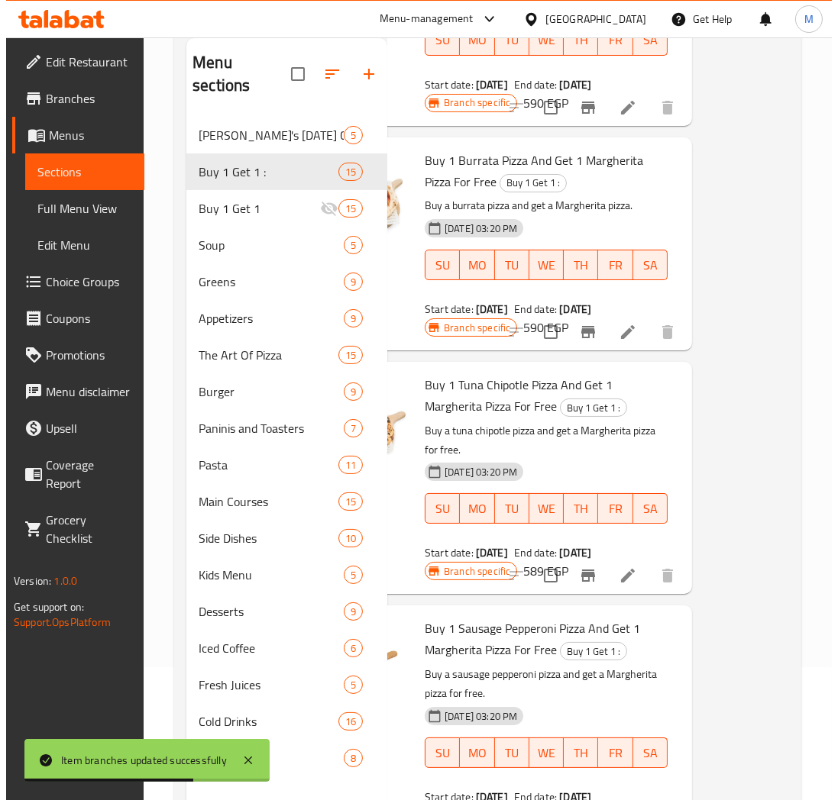
scroll to position [214, 0]
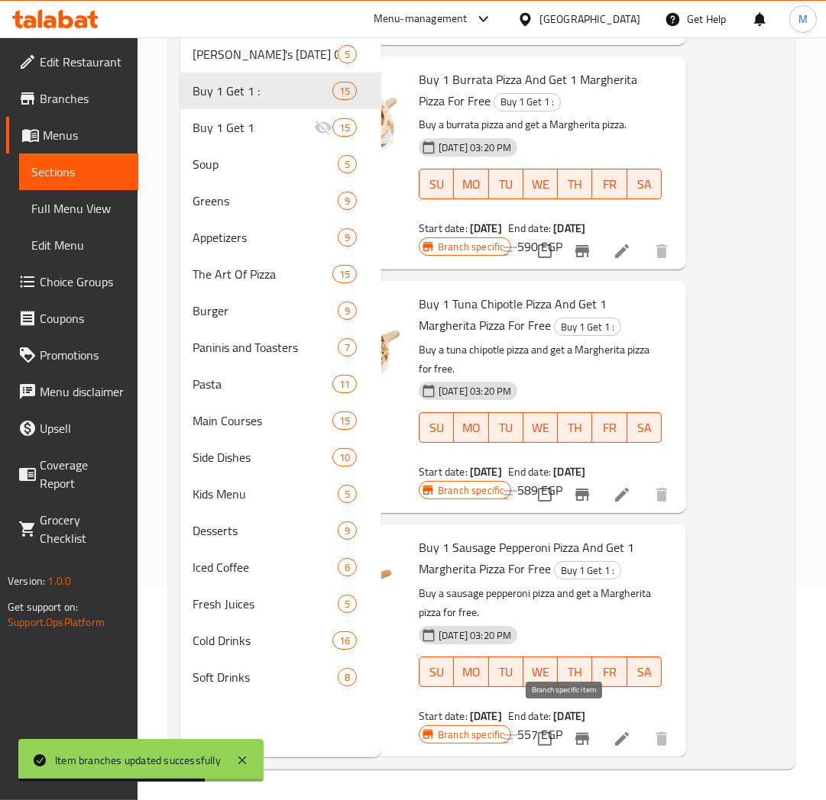
click at [573, 730] on icon "Branch-specific-item" at bounding box center [582, 739] width 18 height 18
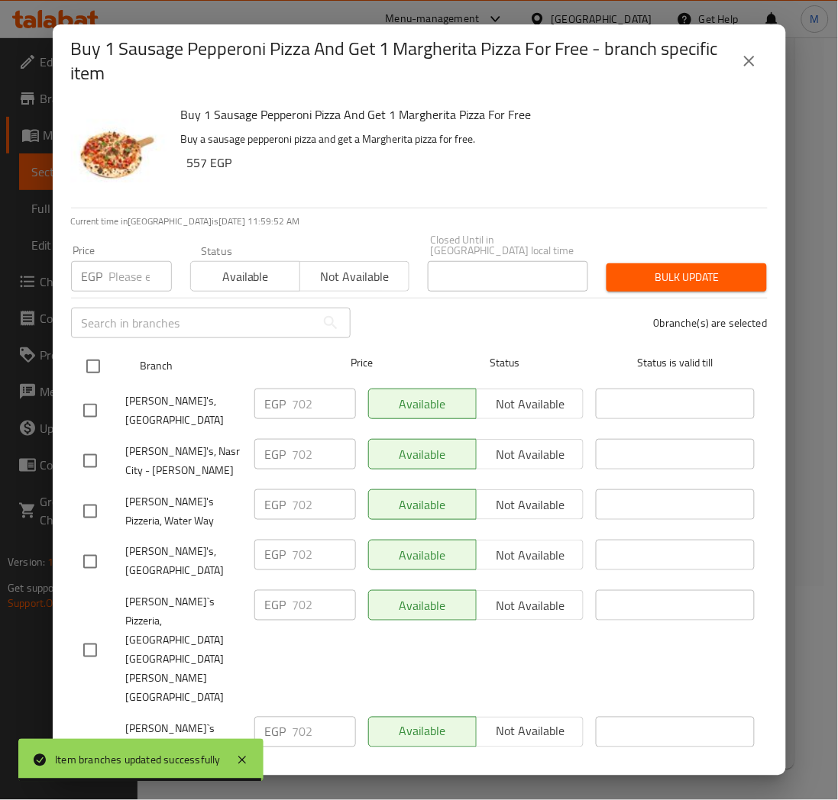
click at [97, 354] on input "checkbox" at bounding box center [93, 367] width 32 height 32
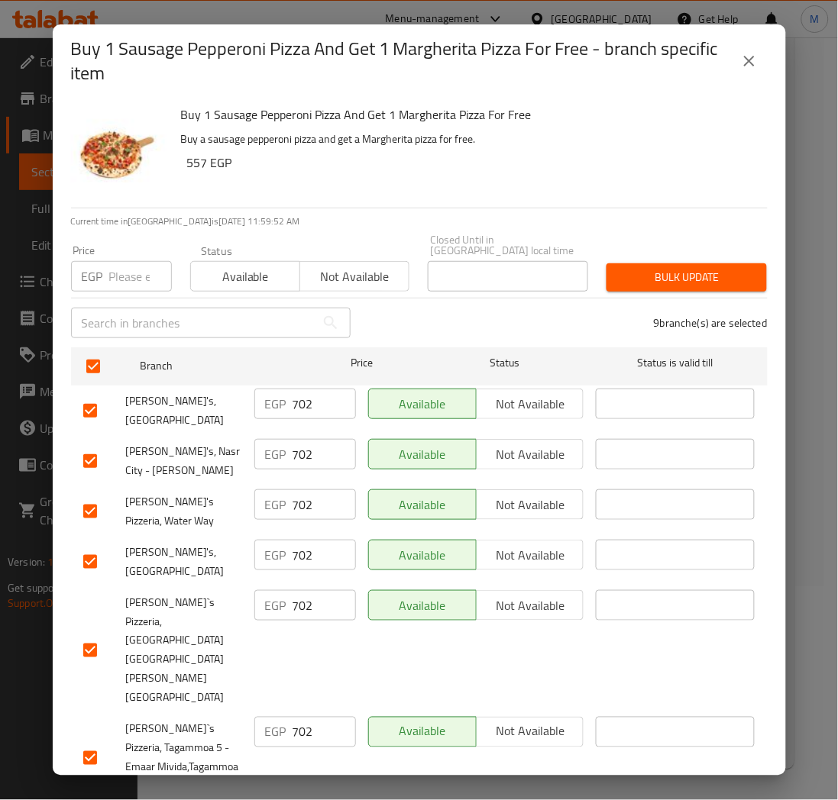
click at [113, 283] on div "Price EGP Price" at bounding box center [121, 268] width 119 height 65
click at [116, 264] on input "number" at bounding box center [140, 276] width 63 height 31
paste input "748"
click at [696, 270] on span "Bulk update" at bounding box center [687, 277] width 136 height 19
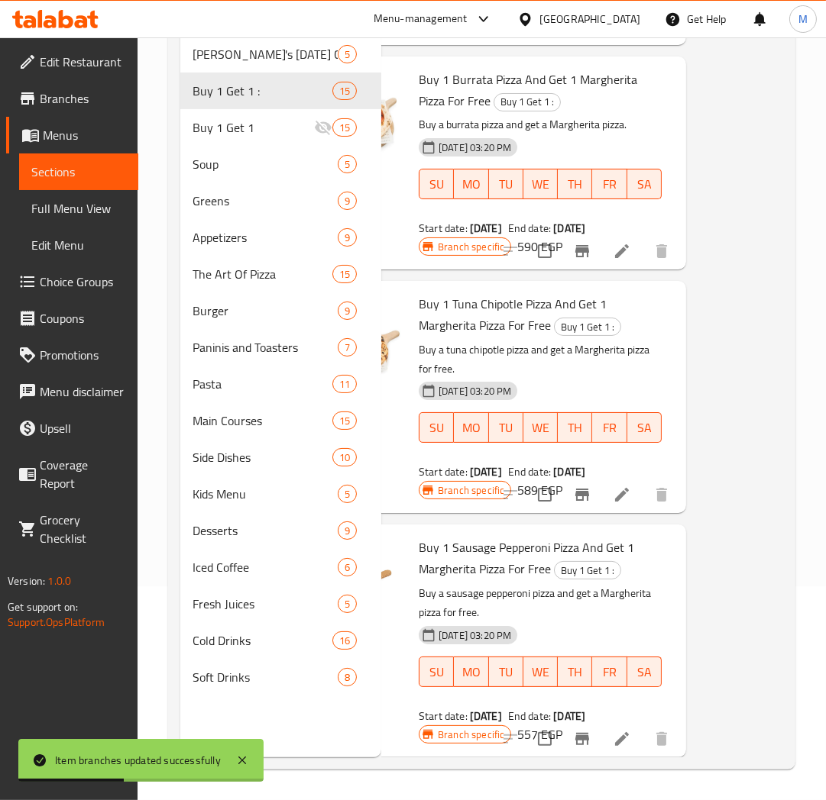
click at [573, 730] on icon "Branch-specific-item" at bounding box center [582, 739] width 18 height 18
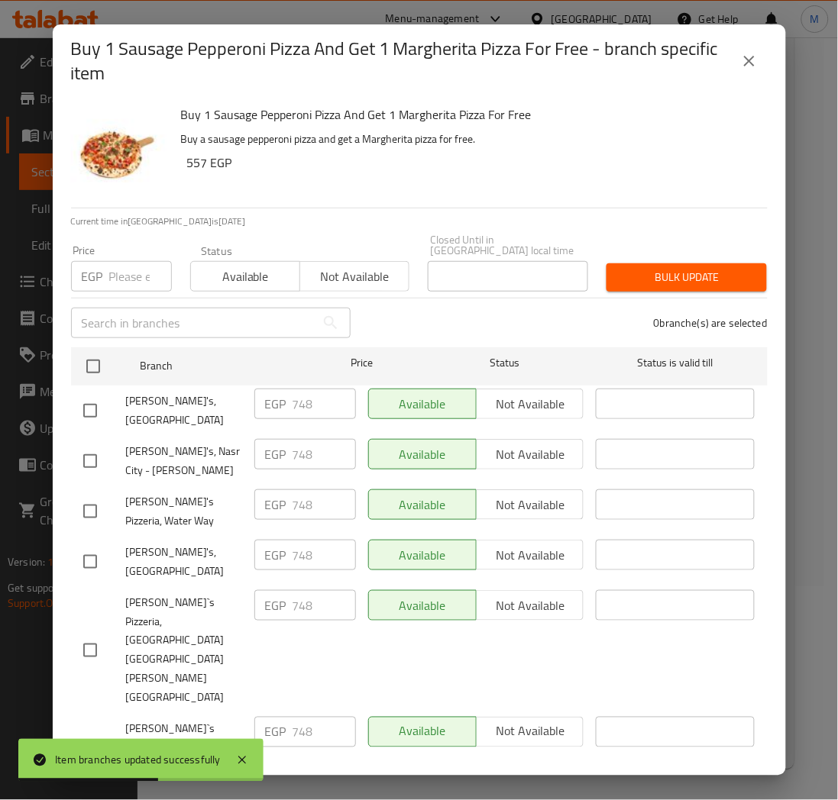
click at [130, 275] on input "number" at bounding box center [140, 276] width 63 height 31
paste input "839"
click at [467, 310] on div "0 branche(s) are selected" at bounding box center [568, 323] width 417 height 55
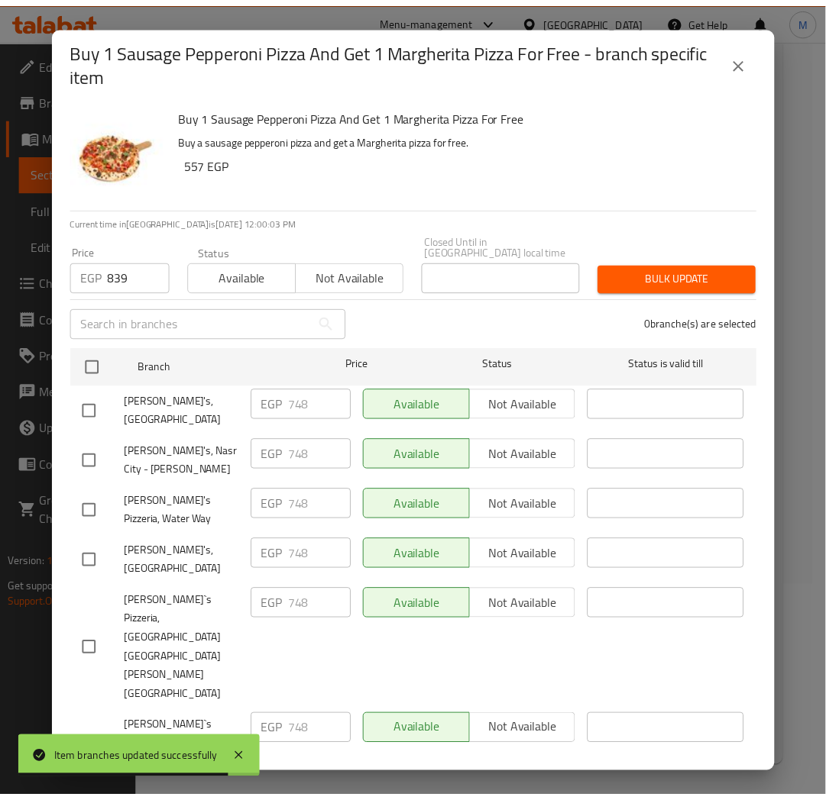
scroll to position [80, 0]
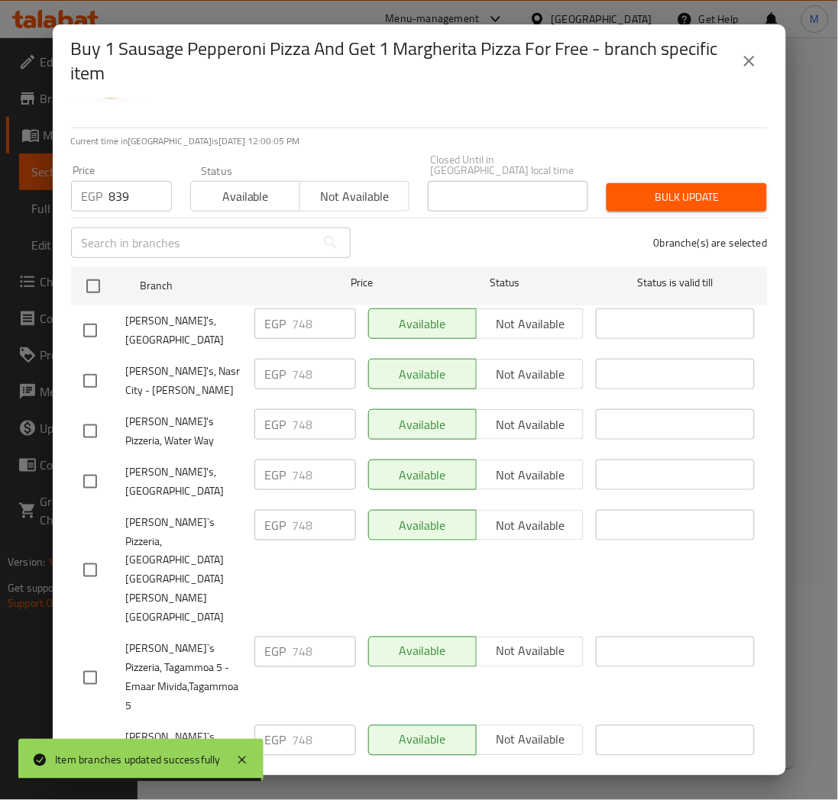
drag, startPoint x: 89, startPoint y: 715, endPoint x: 603, endPoint y: 470, distance: 569.2
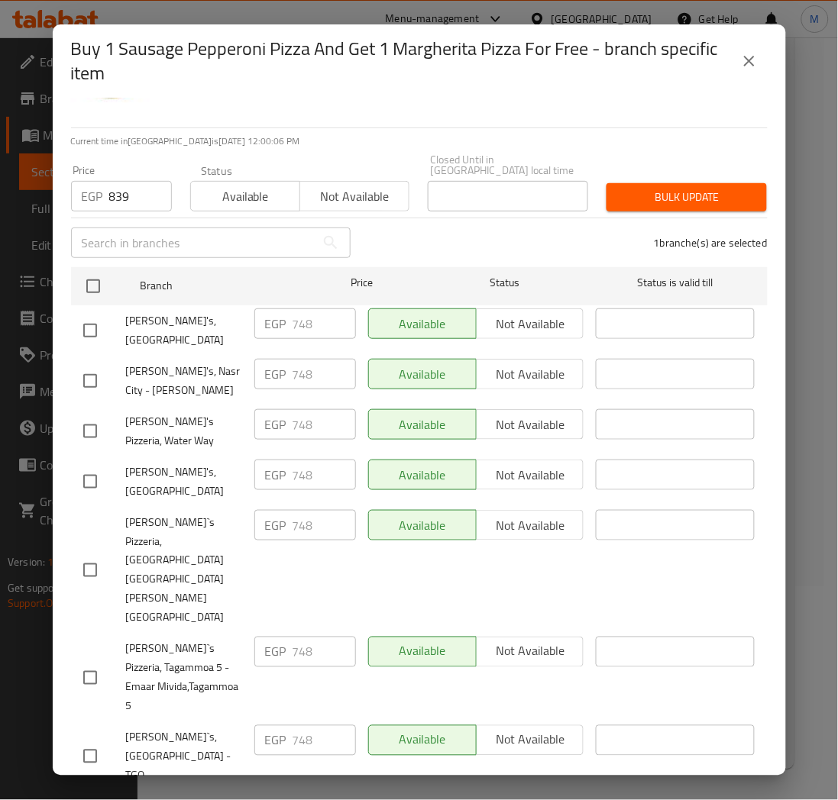
click at [707, 188] on span "Bulk update" at bounding box center [687, 197] width 136 height 19
